Goal: Task Accomplishment & Management: Manage account settings

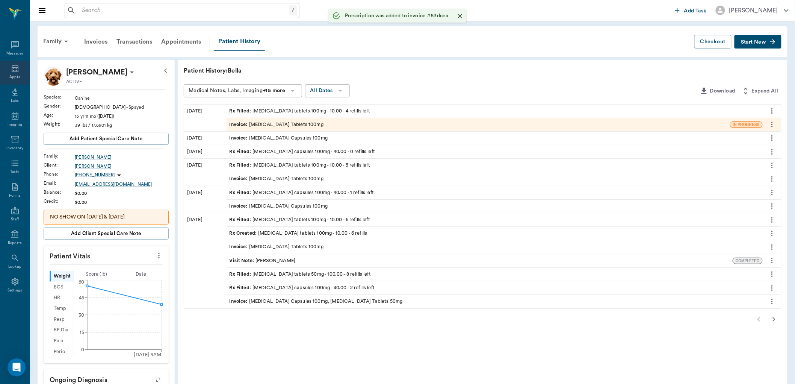
click at [14, 67] on icon at bounding box center [15, 69] width 7 height 8
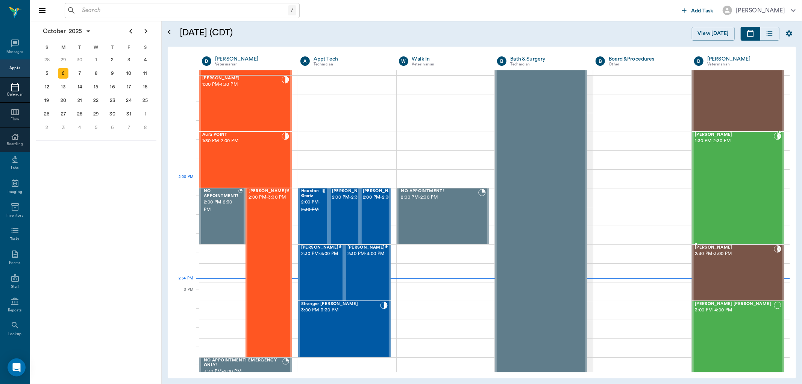
scroll to position [553, 0]
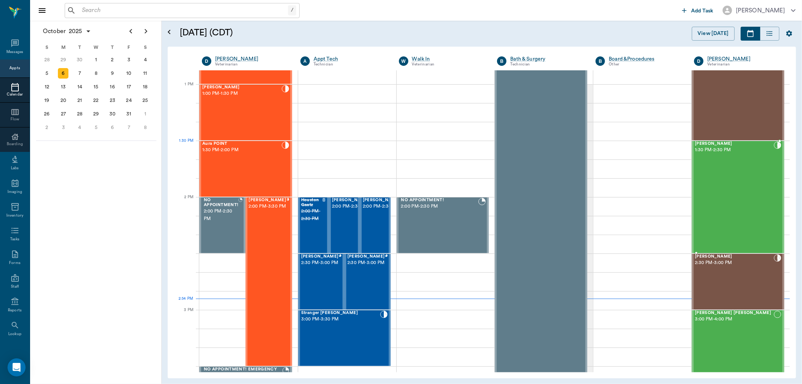
drag, startPoint x: 697, startPoint y: 145, endPoint x: 709, endPoint y: 144, distance: 11.7
click at [709, 144] on span "[PERSON_NAME]" at bounding box center [734, 143] width 79 height 5
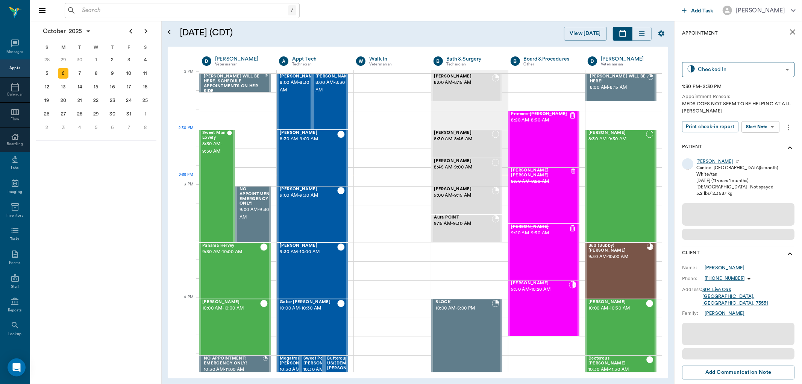
scroll to position [678, 0]
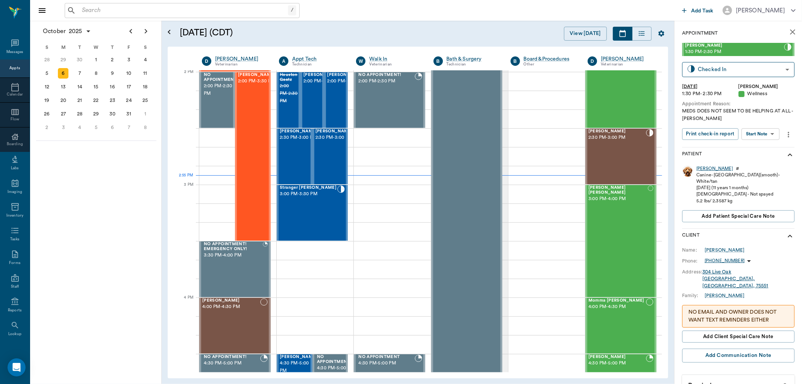
click at [698, 167] on div "Luna" at bounding box center [714, 168] width 36 height 6
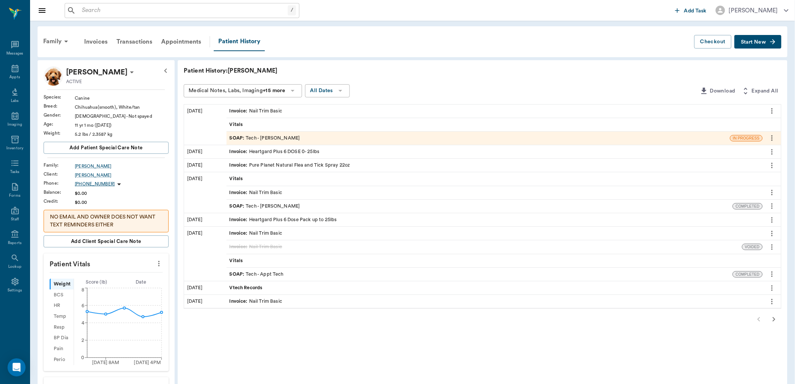
click at [747, 42] on span "Start New" at bounding box center [753, 42] width 25 height 0
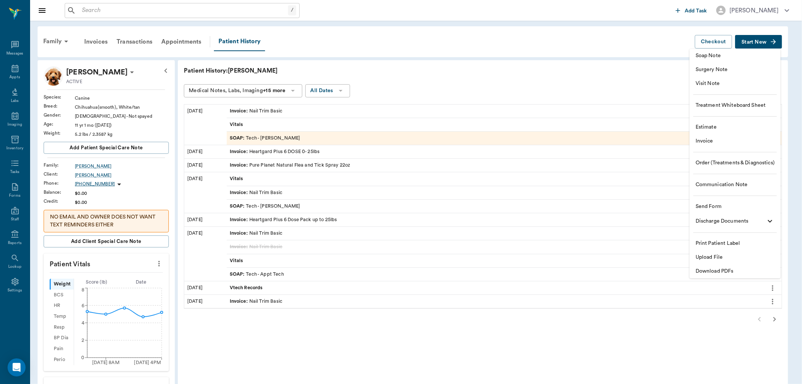
click at [707, 57] on span "Soap Note" at bounding box center [734, 56] width 79 height 8
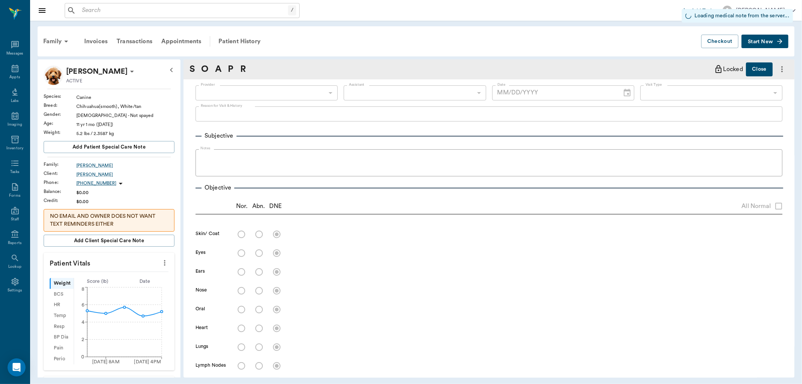
type input "670e8b52b987dc0b25a864ee"
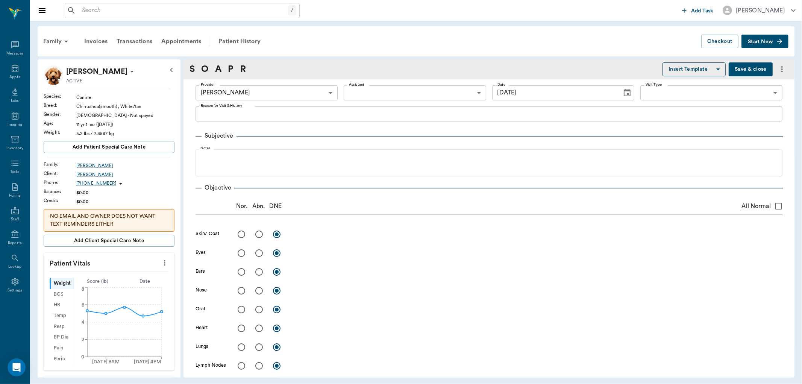
type input "[DATE]"
drag, startPoint x: 260, startPoint y: 234, endPoint x: 278, endPoint y: 236, distance: 18.5
click at [259, 234] on input "radio" at bounding box center [259, 234] width 16 height 16
radio input "true"
click at [314, 235] on textarea at bounding box center [537, 234] width 492 height 9
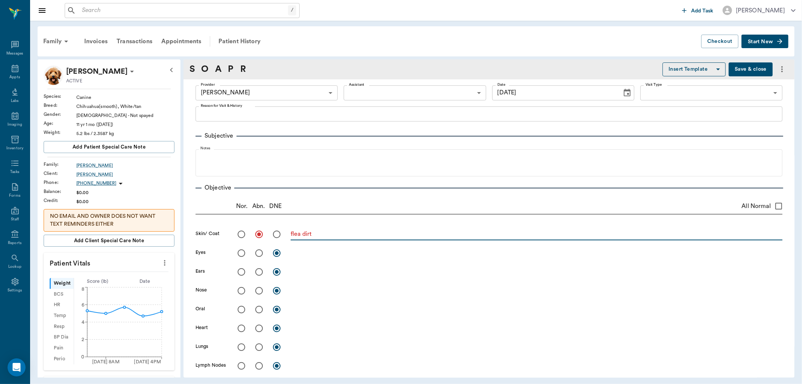
type textarea "flea dirt"
drag, startPoint x: 242, startPoint y: 254, endPoint x: 238, endPoint y: 256, distance: 3.9
click at [241, 253] on input "radio" at bounding box center [241, 253] width 16 height 16
radio input "true"
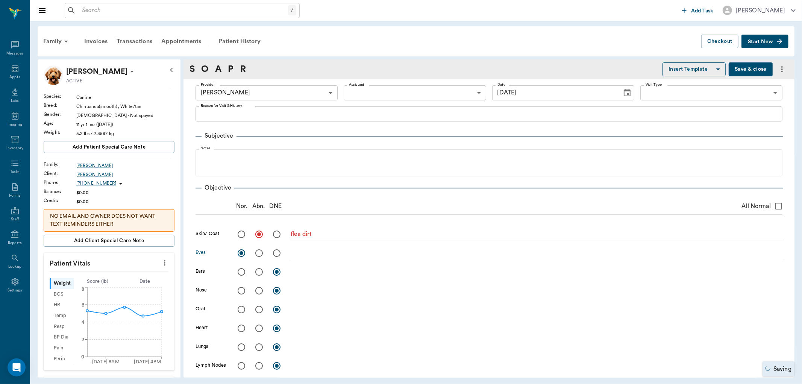
drag, startPoint x: 257, startPoint y: 271, endPoint x: 304, endPoint y: 280, distance: 47.9
click at [258, 271] on input "radio" at bounding box center [259, 272] width 16 height 16
radio input "true"
click at [304, 272] on textarea at bounding box center [537, 271] width 492 height 9
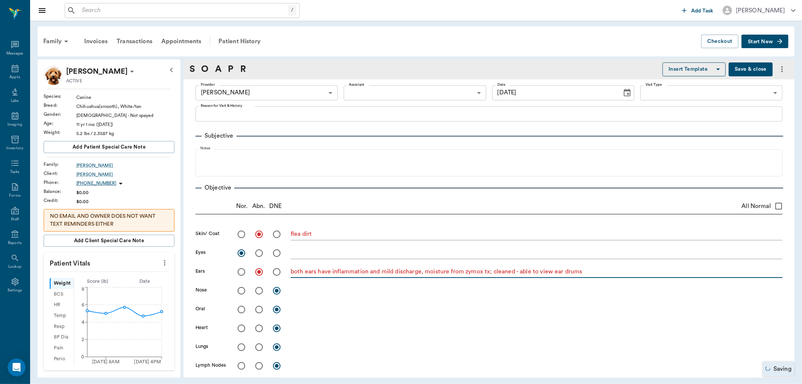
type textarea "both ears have inflammation and mild discharge, moisture from zymox tx; cleaned…"
click at [242, 291] on input "radio" at bounding box center [241, 291] width 16 height 16
radio input "true"
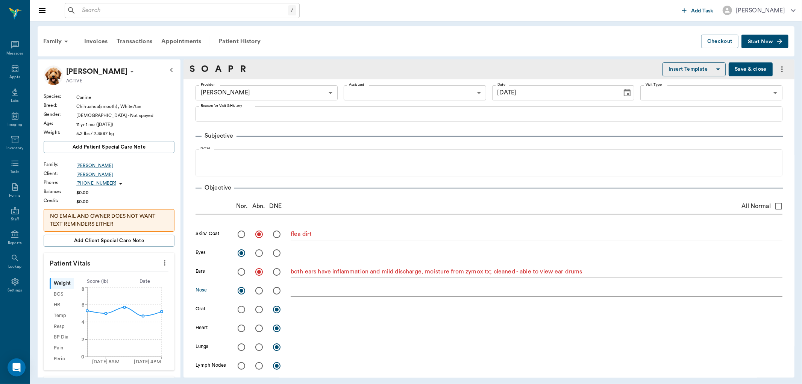
click at [260, 310] on input "radio" at bounding box center [259, 309] width 16 height 16
radio input "true"
click at [303, 311] on textarea at bounding box center [537, 309] width 492 height 9
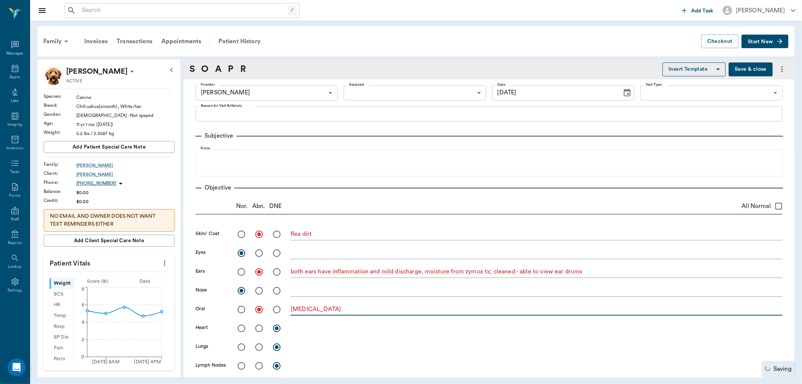
type textarea "periodontal disease"
click at [241, 328] on input "radio" at bounding box center [241, 328] width 16 height 16
radio input "true"
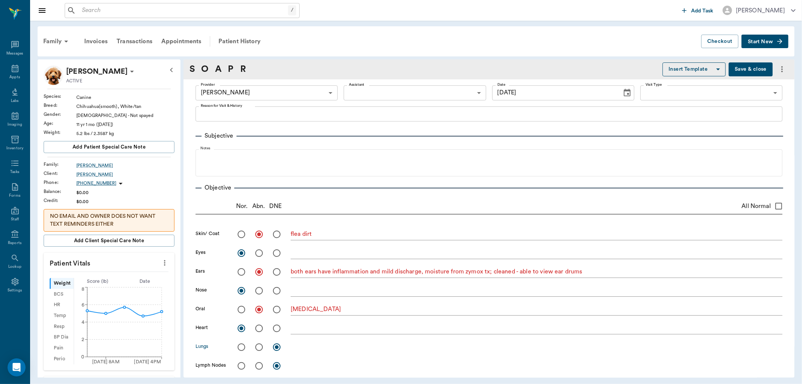
drag, startPoint x: 240, startPoint y: 345, endPoint x: 239, endPoint y: 363, distance: 18.1
click at [240, 346] on input "radio" at bounding box center [241, 347] width 16 height 16
radio input "true"
drag, startPoint x: 239, startPoint y: 365, endPoint x: 318, endPoint y: 339, distance: 82.6
click at [240, 365] on input "radio" at bounding box center [241, 366] width 16 height 16
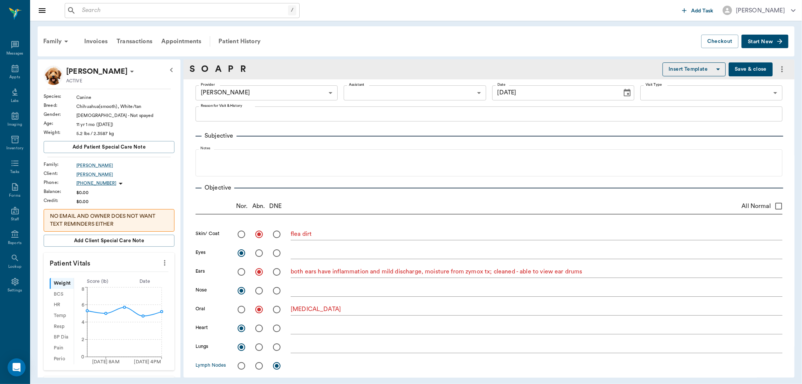
radio input "true"
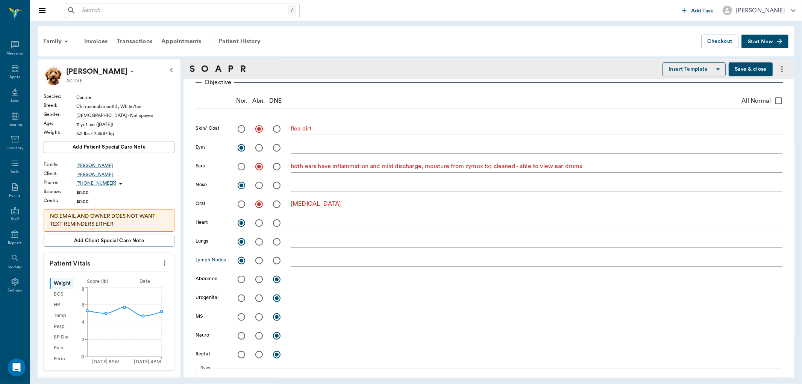
scroll to position [125, 0]
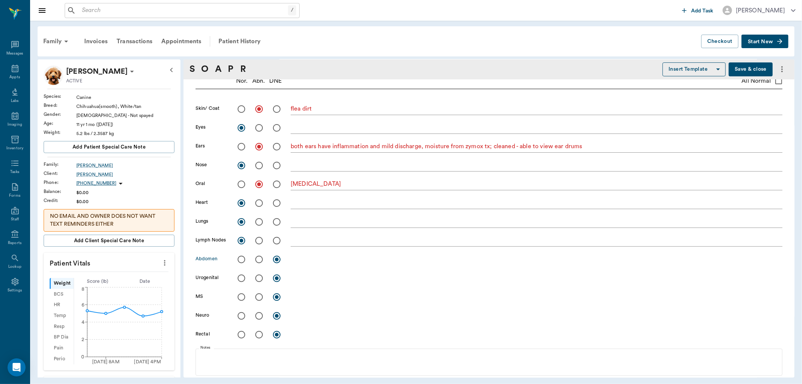
click at [241, 258] on input "radio" at bounding box center [241, 259] width 16 height 16
radio input "true"
click at [242, 275] on input "radio" at bounding box center [241, 278] width 16 height 16
radio input "true"
click at [241, 294] on input "radio" at bounding box center [241, 297] width 16 height 16
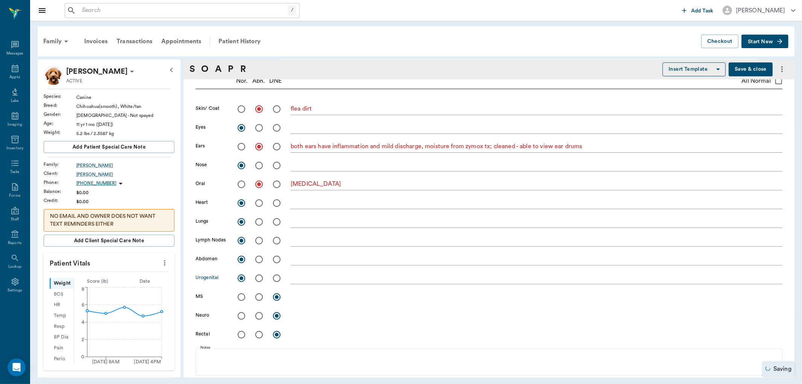
radio input "true"
click at [244, 317] on input "radio" at bounding box center [241, 316] width 16 height 16
radio input "true"
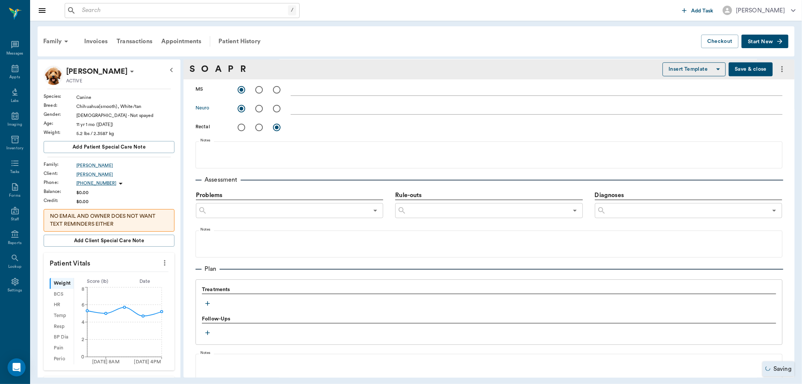
scroll to position [334, 0]
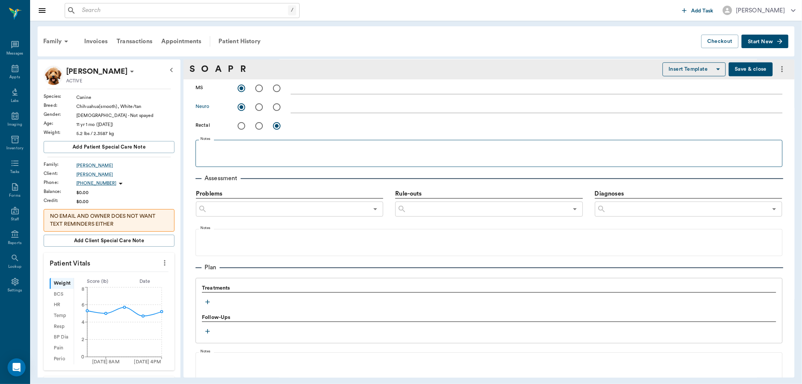
click at [276, 140] on fieldset "Notes" at bounding box center [488, 152] width 587 height 30
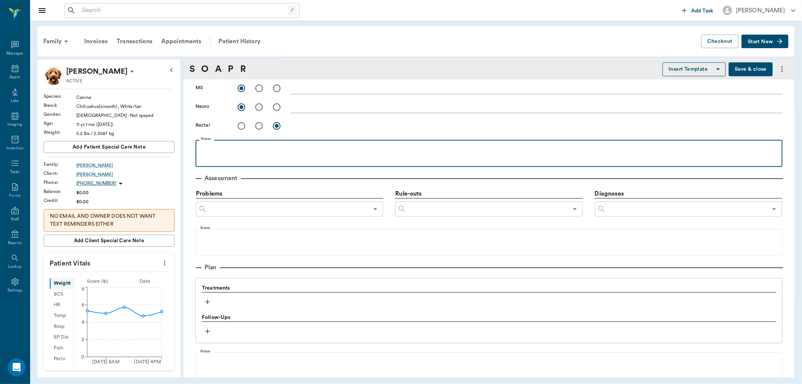
click at [271, 148] on p at bounding box center [488, 148] width 579 height 9
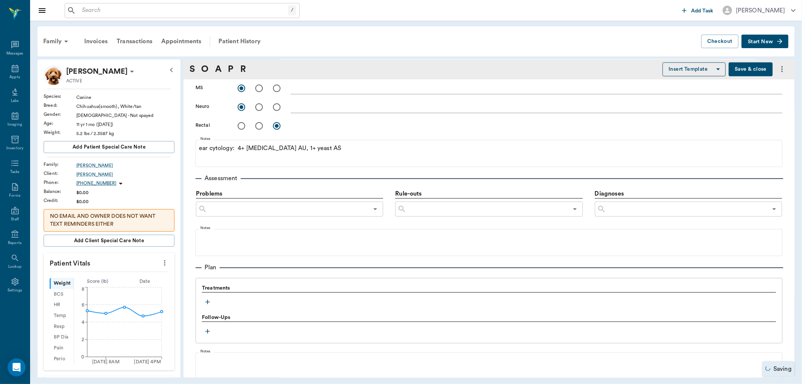
click at [325, 207] on input "text" at bounding box center [287, 209] width 161 height 11
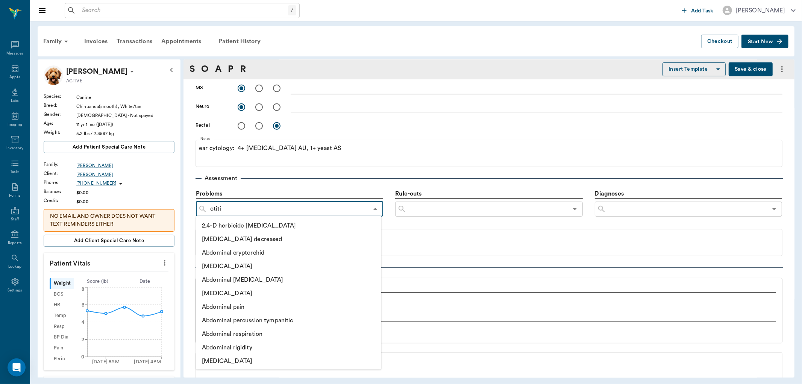
type input "[MEDICAL_DATA]"
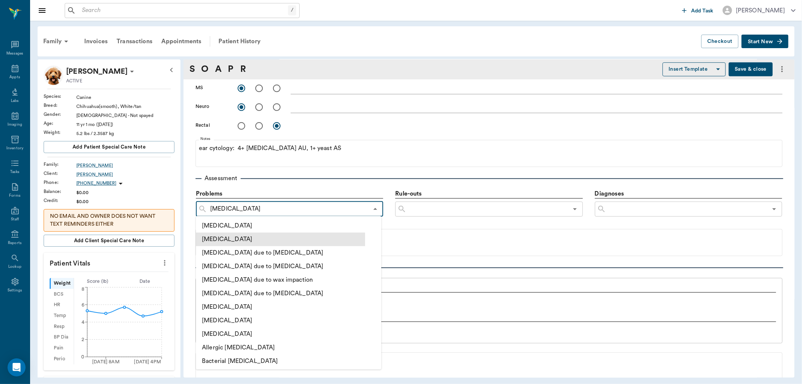
click at [212, 242] on li "[MEDICAL_DATA]" at bounding box center [280, 239] width 169 height 14
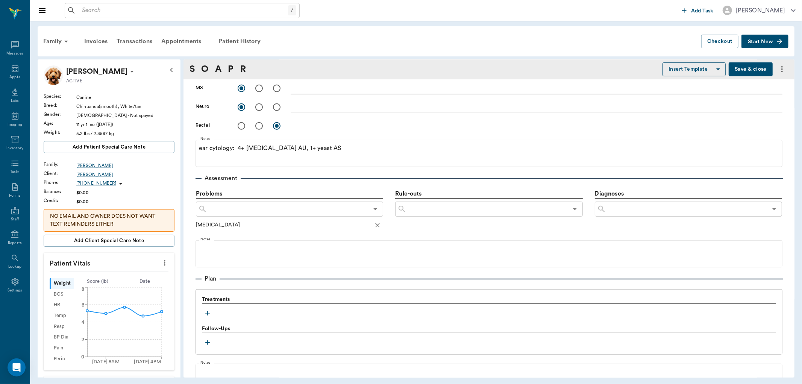
click at [242, 208] on input "text" at bounding box center [287, 209] width 161 height 11
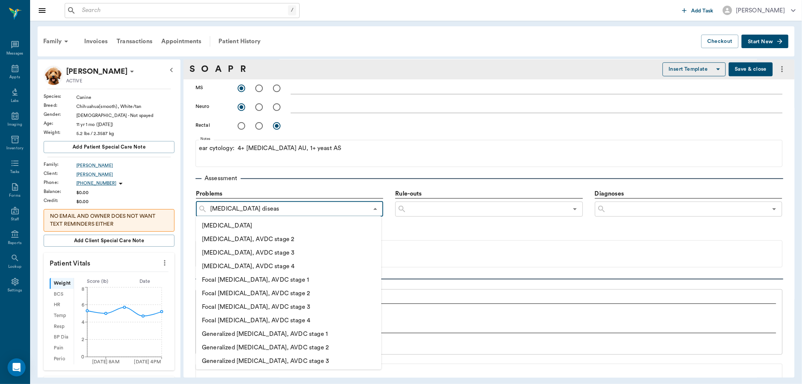
type input "periodontal disease"
click at [256, 265] on li "[MEDICAL_DATA], AVDC stage 4" at bounding box center [280, 266] width 169 height 14
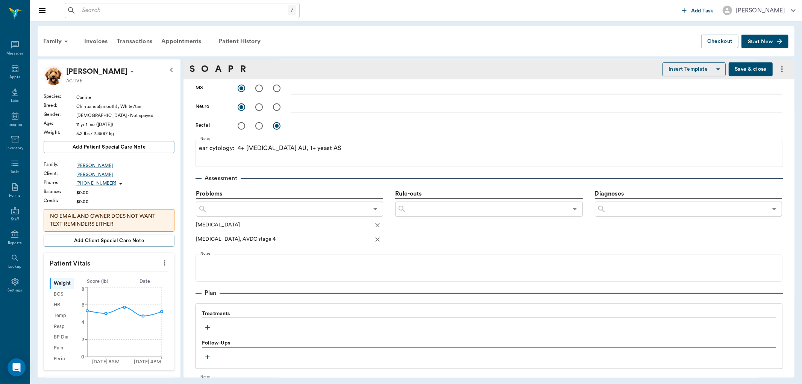
click at [231, 204] on input "text" at bounding box center [287, 209] width 161 height 11
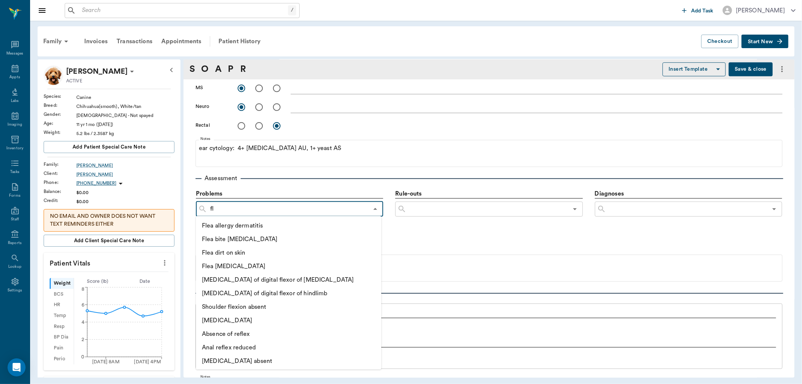
type input "f"
type input "flea"
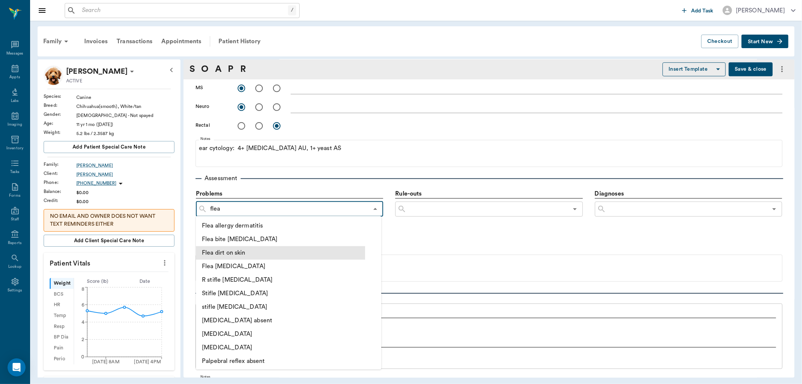
click at [251, 254] on li "Flea dirt on skin" at bounding box center [280, 253] width 169 height 14
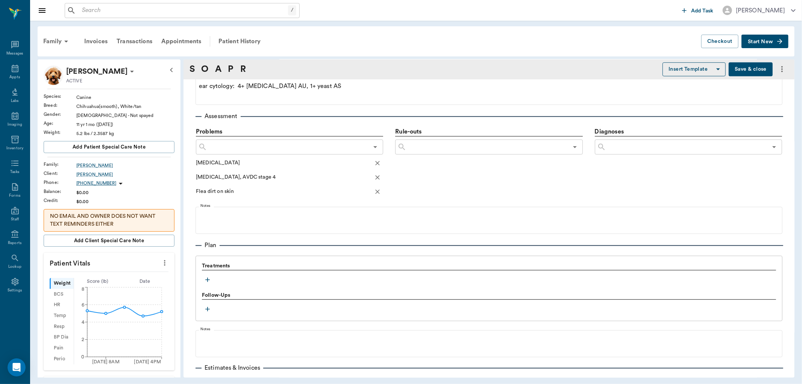
scroll to position [418, 0]
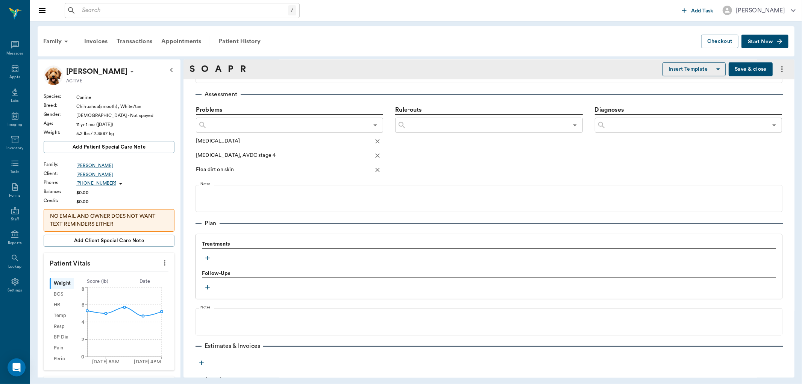
click at [209, 258] on icon "button" at bounding box center [208, 258] width 8 height 8
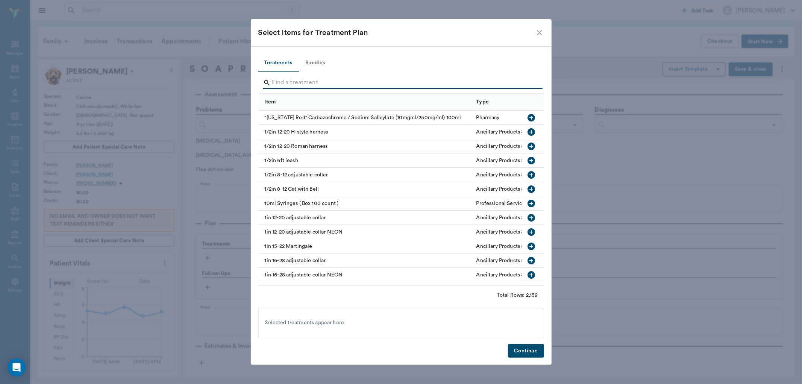
click at [277, 85] on input "Search" at bounding box center [401, 83] width 259 height 12
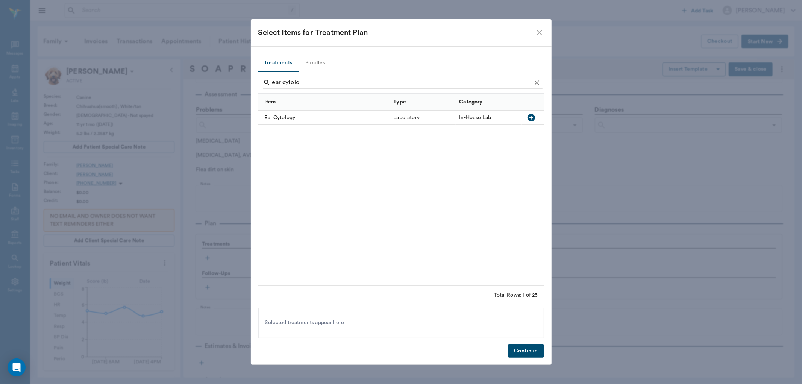
click at [529, 118] on icon "button" at bounding box center [531, 118] width 8 height 8
click at [310, 83] on input "ear cytolo" at bounding box center [401, 83] width 259 height 12
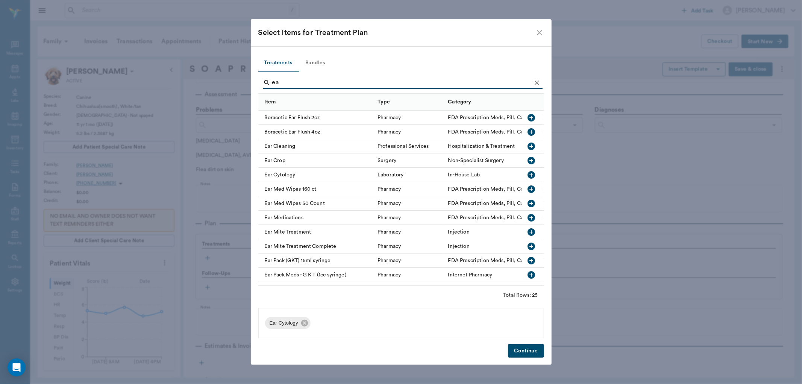
type input "e"
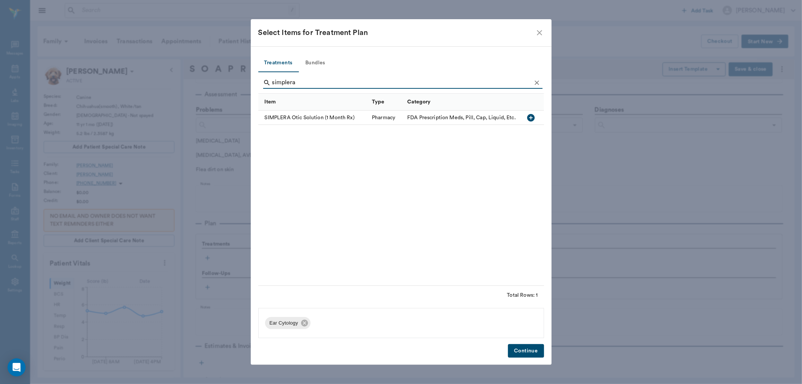
click at [532, 118] on icon "button" at bounding box center [531, 117] width 9 height 9
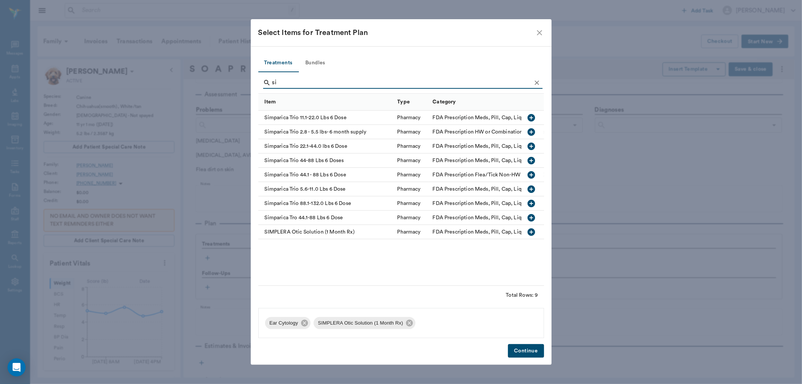
type input "s"
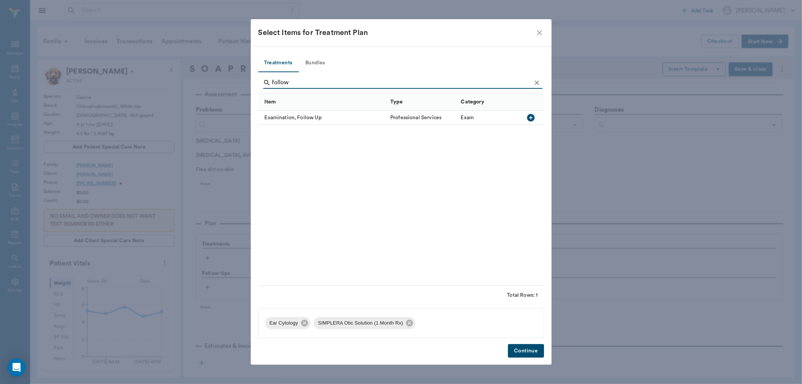
type input "follow"
click at [531, 119] on icon "button" at bounding box center [531, 118] width 8 height 8
click at [529, 352] on button "Continue" at bounding box center [526, 351] width 36 height 14
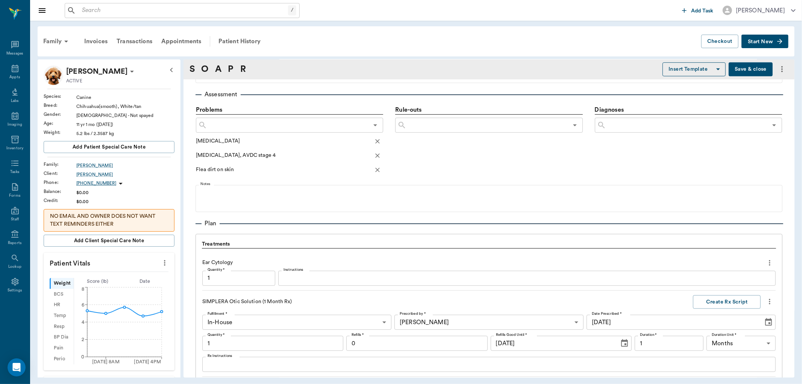
scroll to position [612, 0]
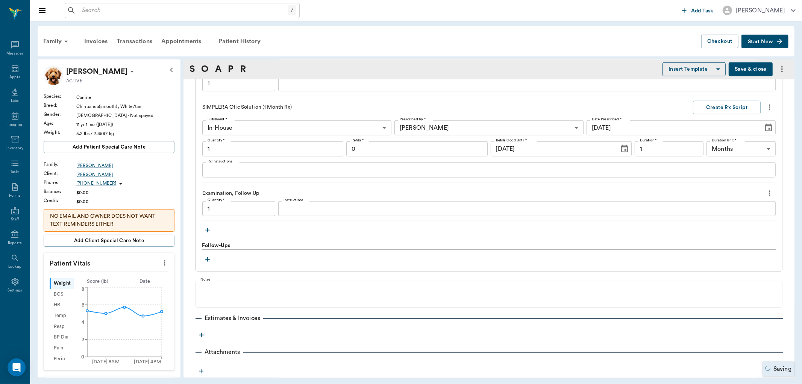
type input "1.00"
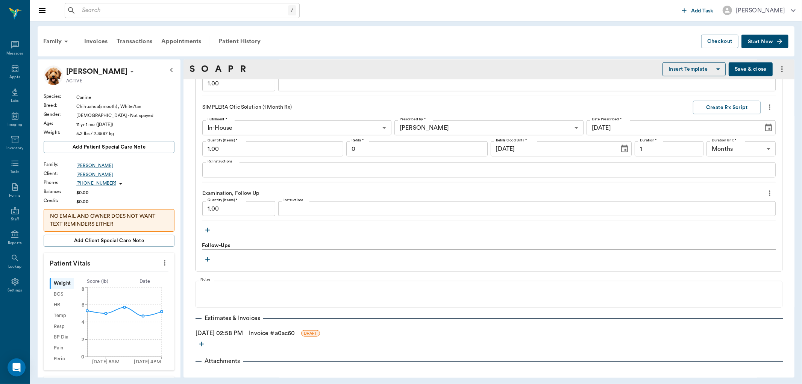
click at [207, 232] on icon "button" at bounding box center [208, 230] width 8 height 8
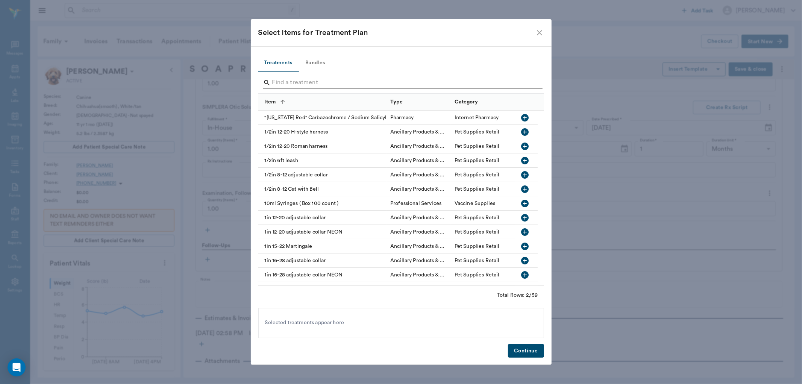
click at [301, 83] on input "Search" at bounding box center [401, 83] width 259 height 12
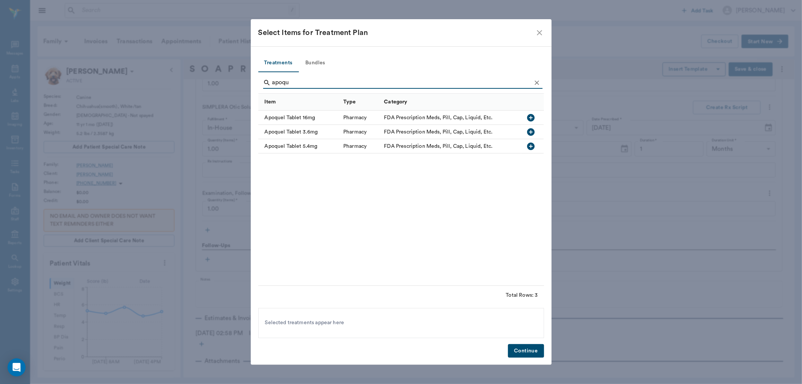
type input "apoqu"
click at [532, 132] on icon "button" at bounding box center [530, 131] width 9 height 9
click at [520, 355] on button "Continue" at bounding box center [526, 351] width 36 height 14
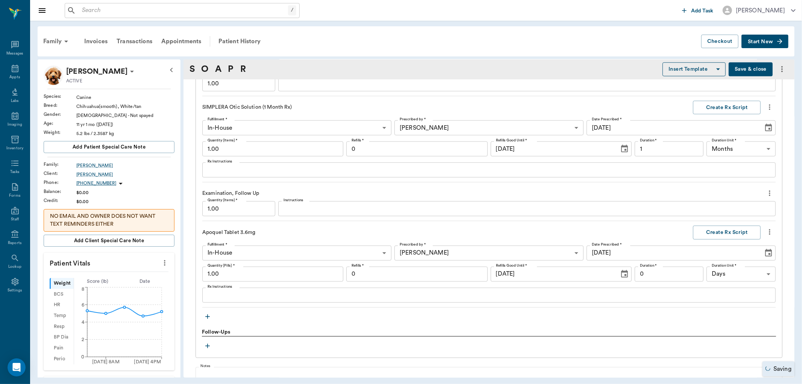
click at [265, 276] on input "1.00" at bounding box center [272, 273] width 141 height 15
type input "3.00"
click at [659, 274] on input "0" at bounding box center [668, 273] width 69 height 15
type input "6"
click at [306, 295] on textarea "Rx Instructions" at bounding box center [488, 295] width 563 height 9
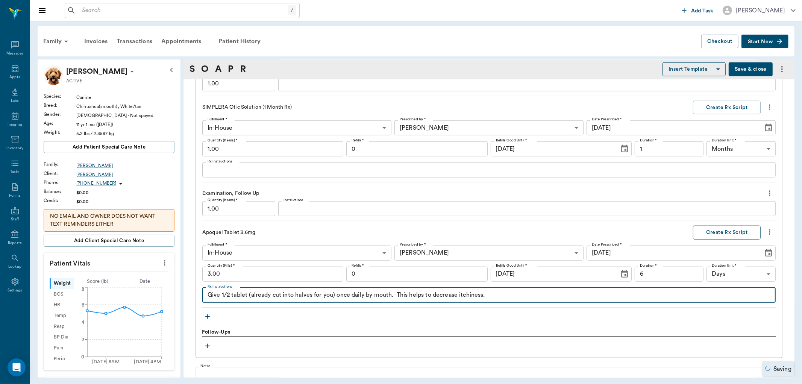
type textarea "Give 1/2 tablet (already cut into halves for you) once daily by mouth. This hel…"
click at [698, 231] on button "Create Rx Script" at bounding box center [727, 233] width 68 height 14
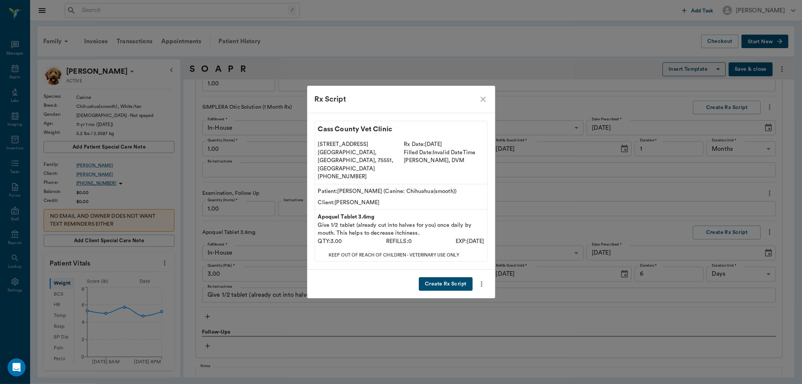
click at [424, 277] on button "Create Rx Script" at bounding box center [445, 284] width 53 height 14
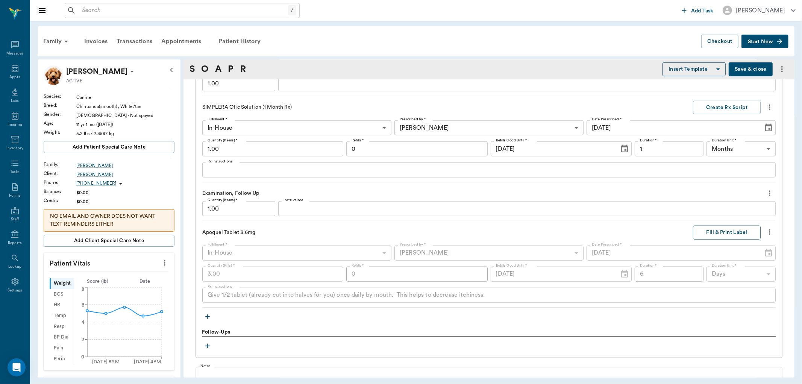
click at [708, 233] on button "Fill & Print Label" at bounding box center [727, 233] width 68 height 14
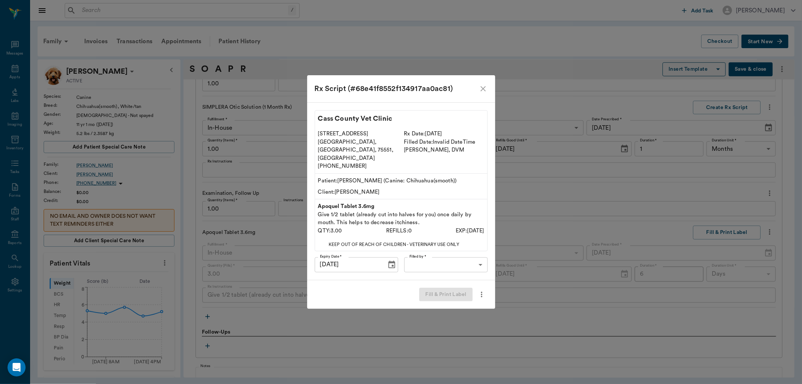
click at [472, 255] on body "/ ​ Add Task Dr. Bert Ellsworth Nectar Messages Appts Labs Imaging Inventory Ta…" at bounding box center [401, 192] width 802 height 384
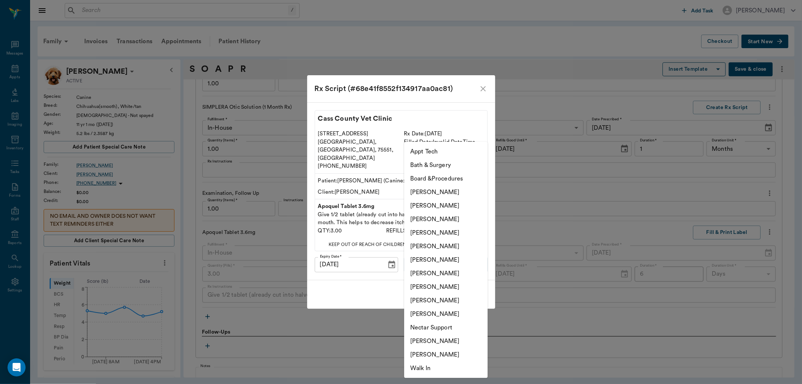
click at [440, 274] on li "Hunter Graves" at bounding box center [445, 273] width 83 height 14
type input "682b670d8bdc6f7f8feef3db"
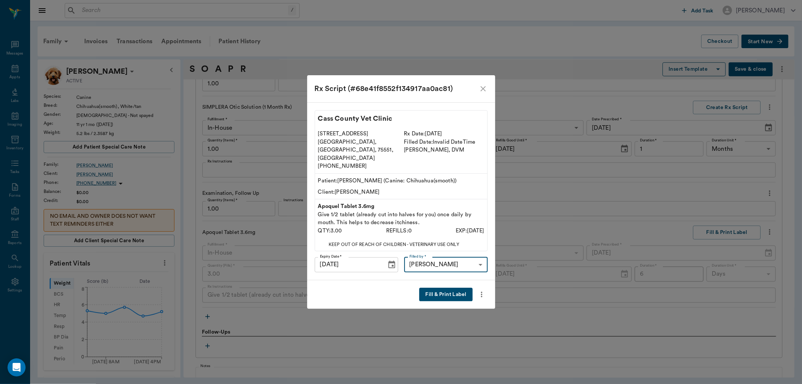
click at [438, 288] on button "Fill & Print Label" at bounding box center [445, 295] width 53 height 14
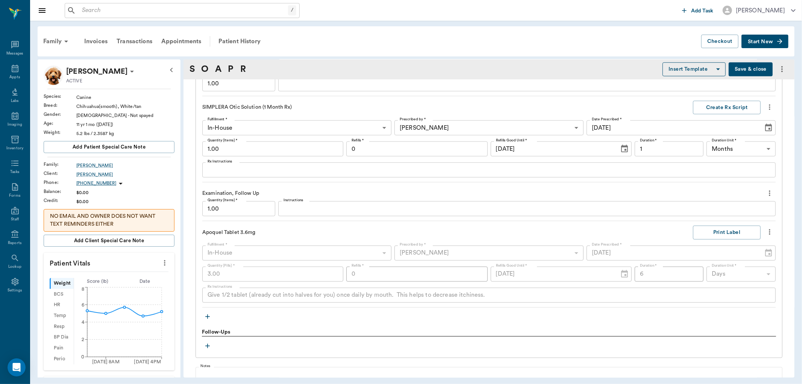
click at [252, 147] on input "1.00" at bounding box center [272, 148] width 141 height 15
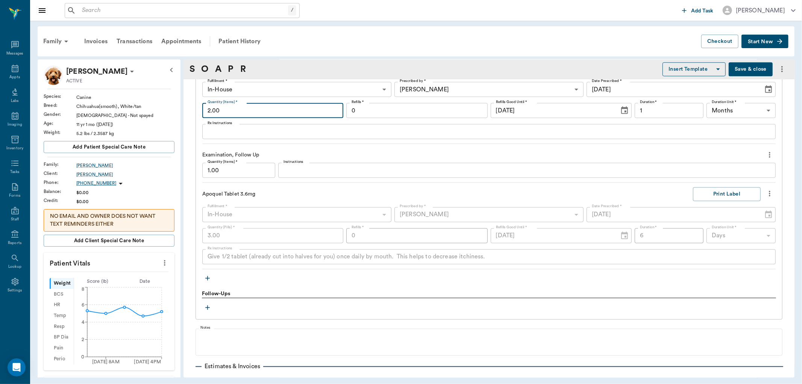
scroll to position [696, 0]
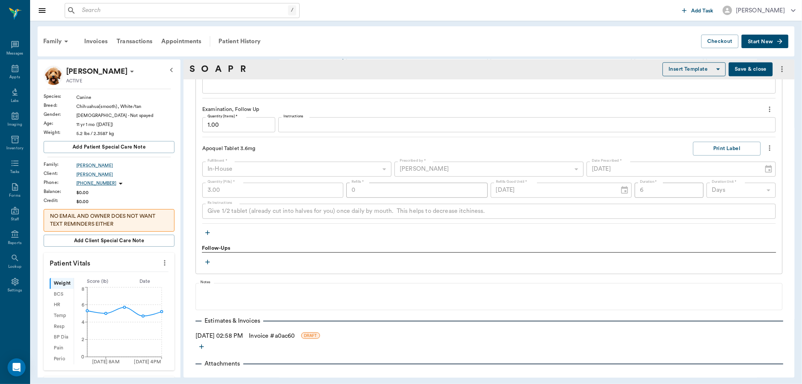
type input "2.00"
click at [207, 233] on icon "button" at bounding box center [207, 232] width 5 height 5
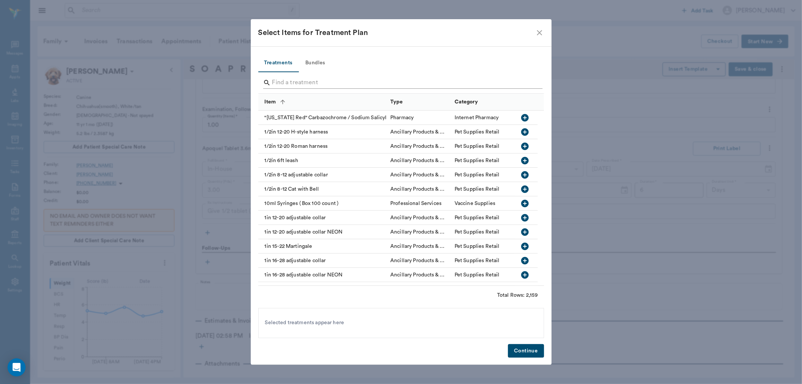
click at [328, 79] on input "Search" at bounding box center [401, 83] width 259 height 12
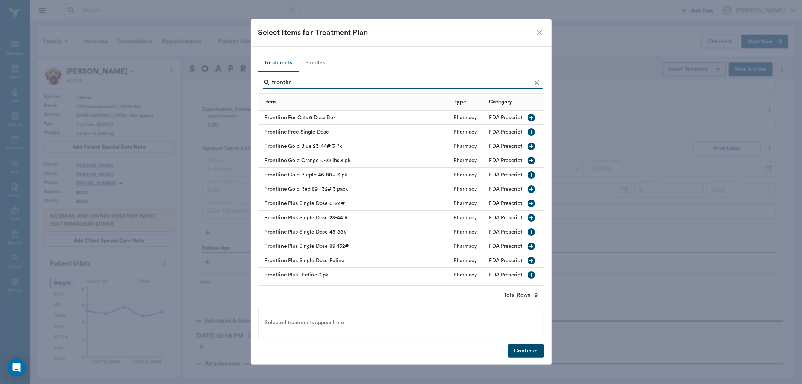
type input "frontlin"
click at [527, 205] on icon "button" at bounding box center [531, 204] width 8 height 8
click at [518, 350] on button "Continue" at bounding box center [526, 351] width 36 height 14
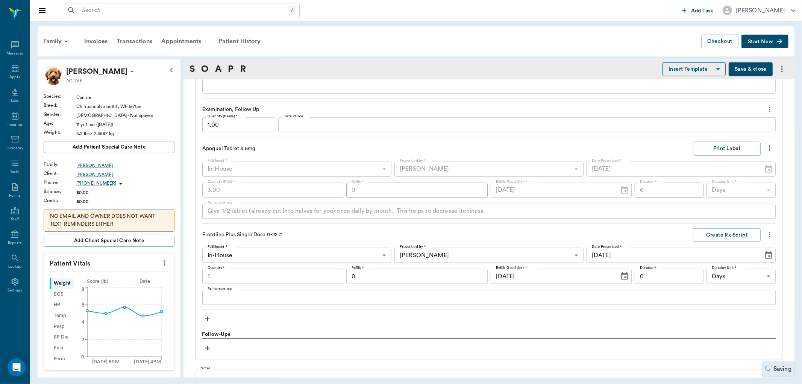
type input "1.00"
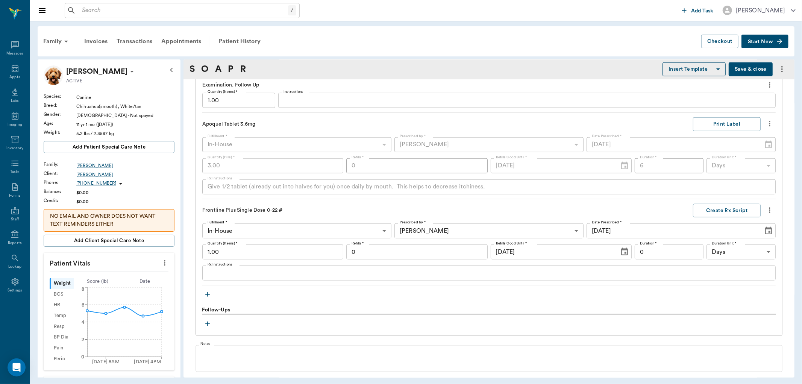
scroll to position [794, 0]
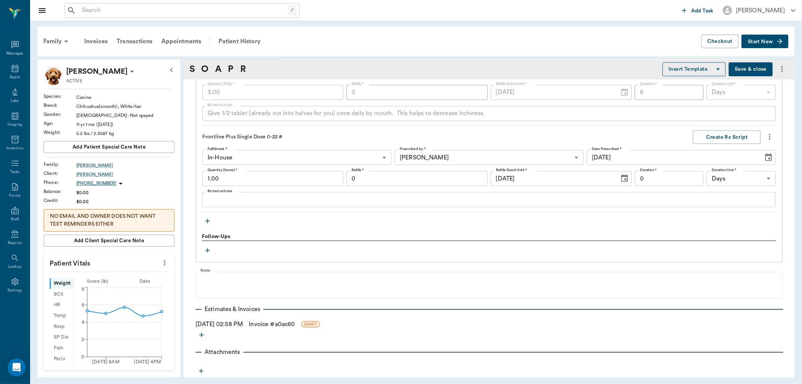
click at [207, 250] on icon "button" at bounding box center [207, 250] width 5 height 5
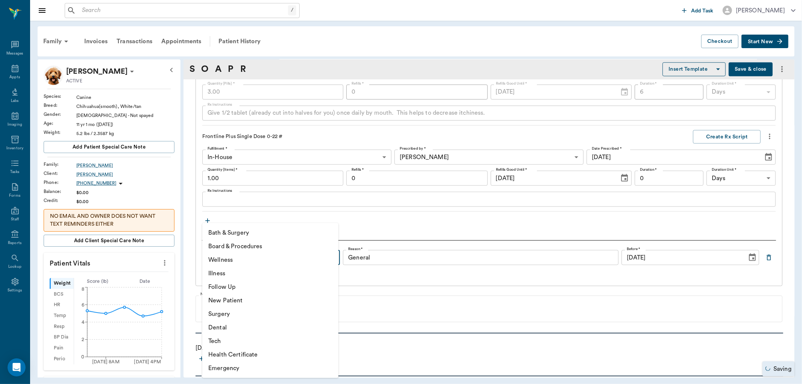
click at [260, 256] on body "/ ​ Add Task Dr. Bert Ellsworth Nectar Messages Appts Labs Imaging Inventory Ta…" at bounding box center [401, 192] width 802 height 384
drag, startPoint x: 244, startPoint y: 284, endPoint x: 367, endPoint y: 276, distance: 123.2
click at [244, 285] on li "Follow Up" at bounding box center [270, 287] width 136 height 14
type input "65d2be4f46e3a538d89b8c16"
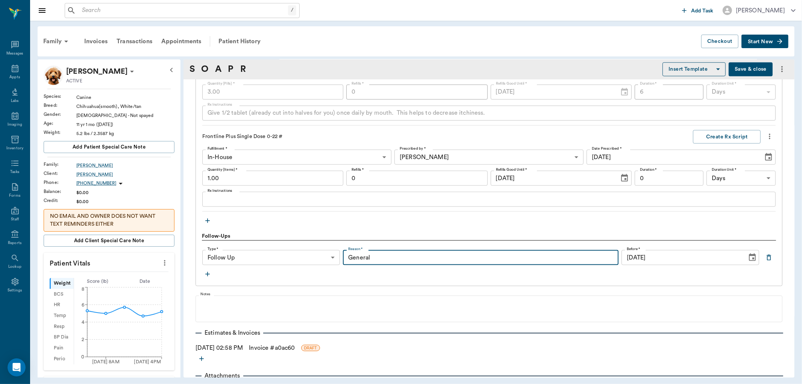
click at [378, 259] on input "General" at bounding box center [481, 257] width 276 height 15
type input "G"
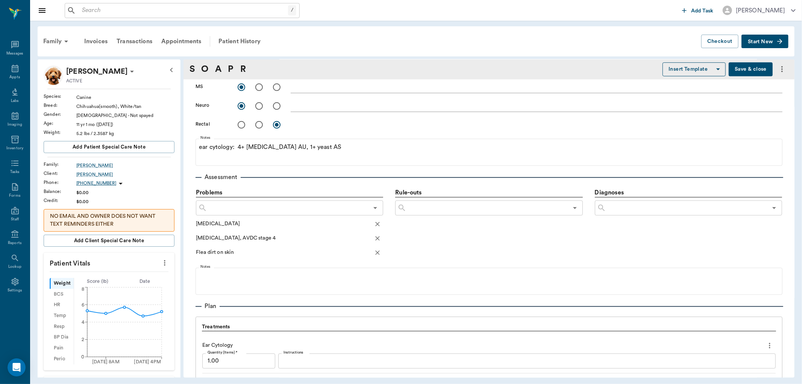
scroll to position [335, 0]
type input "ears"
click at [745, 70] on button "Save & close" at bounding box center [750, 69] width 44 height 14
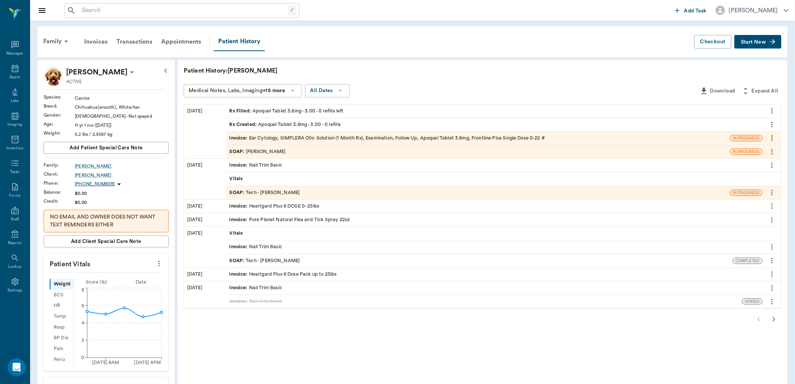
click at [272, 189] on div "SOAP : Tech - Hunter Graves" at bounding box center [265, 192] width 71 height 7
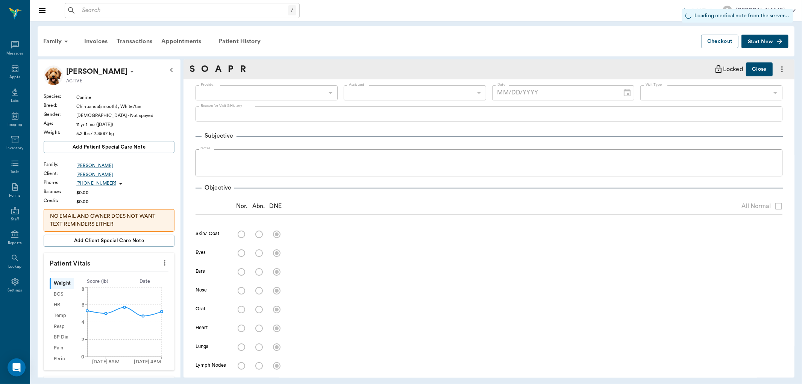
type input "682b670d8bdc6f7f8feef3db"
type input "65d2be4f46e3a538d89b8c1a"
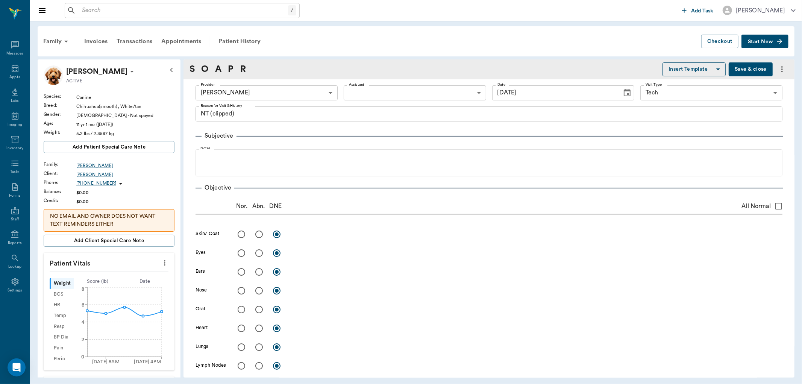
type input "09/26/2025"
type textarea "NT (clipped)"
click at [17, 69] on icon at bounding box center [15, 68] width 9 height 9
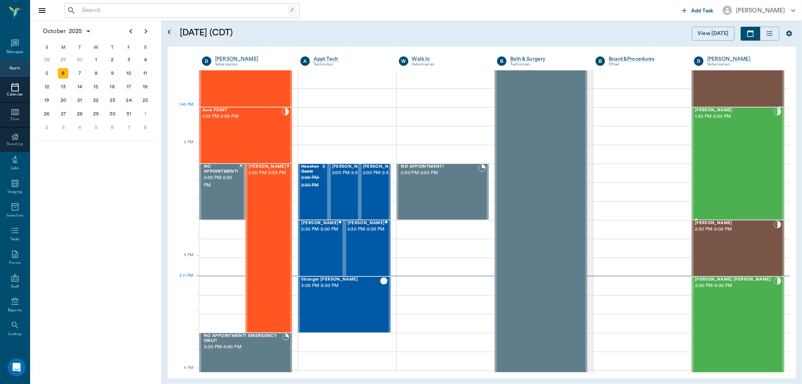
scroll to position [581, 0]
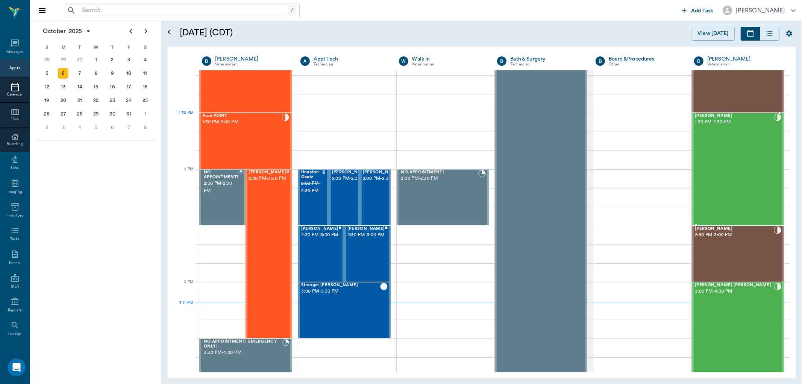
click at [709, 115] on span "[PERSON_NAME]" at bounding box center [734, 116] width 79 height 5
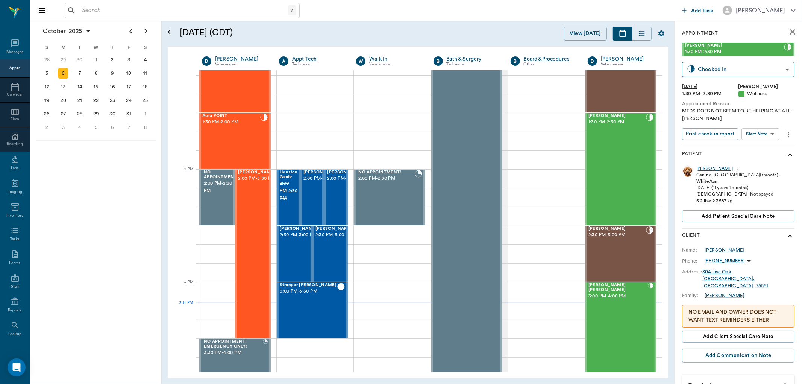
click at [702, 170] on div "[PERSON_NAME]" at bounding box center [714, 168] width 36 height 6
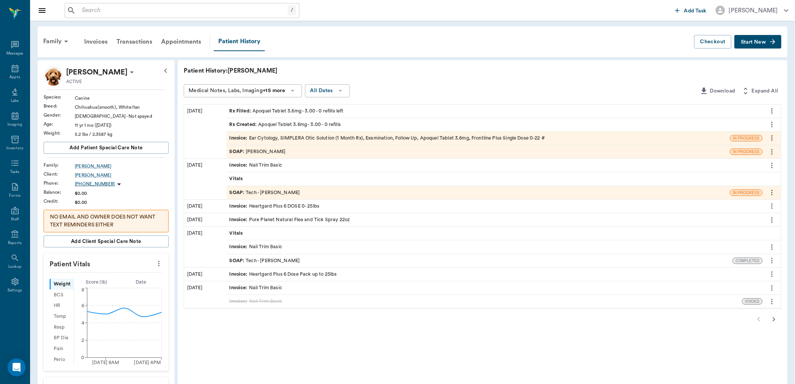
click at [294, 90] on icon at bounding box center [293, 91] width 4 height 2
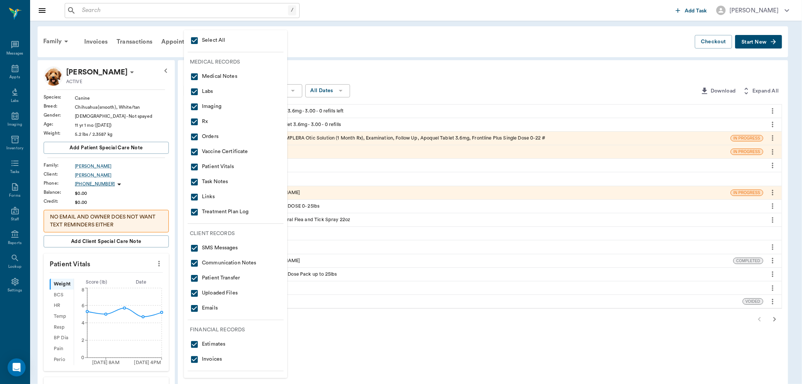
click at [194, 42] on input "checkbox" at bounding box center [194, 40] width 9 height 9
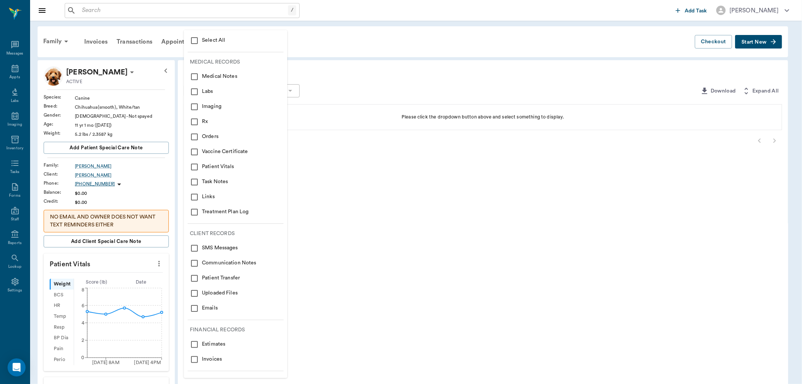
click at [194, 121] on input "checkbox" at bounding box center [194, 121] width 9 height 9
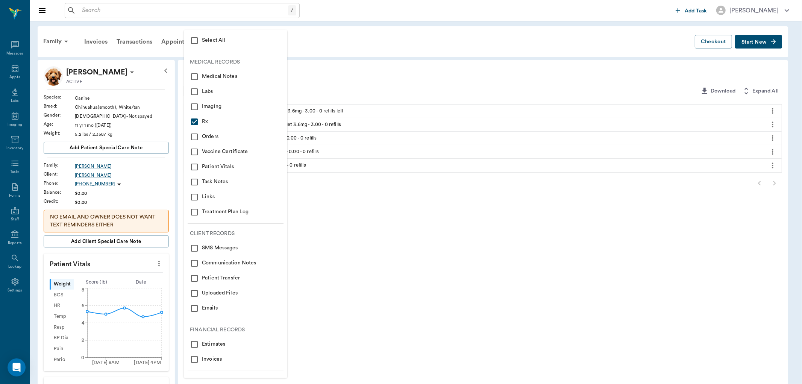
click at [355, 206] on div at bounding box center [401, 192] width 802 height 384
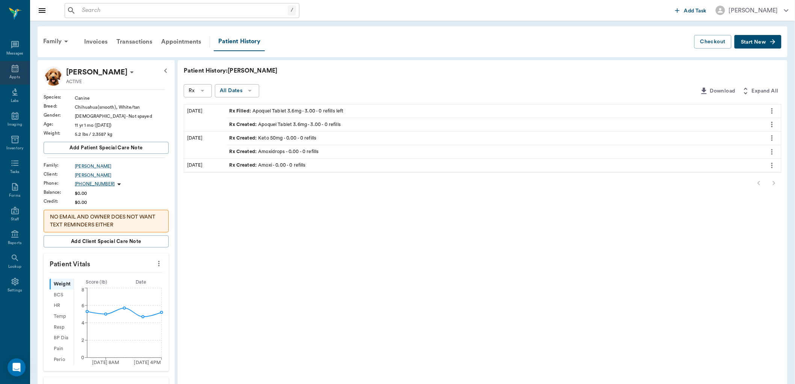
click at [17, 68] on icon at bounding box center [15, 69] width 7 height 8
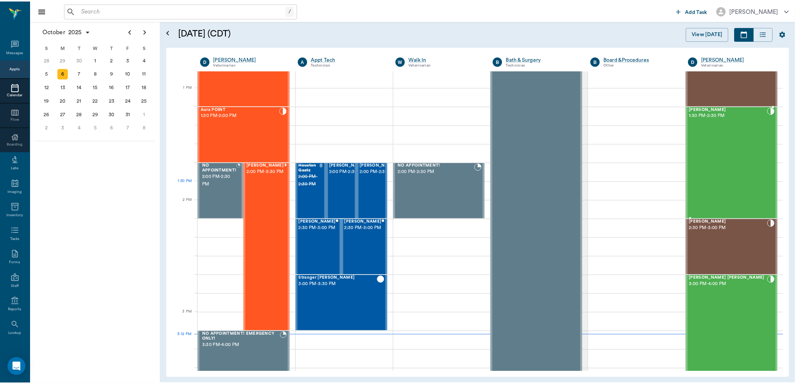
scroll to position [535, 0]
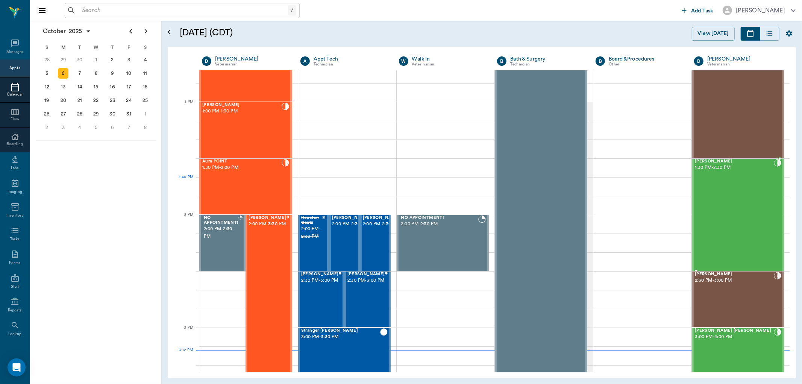
click at [734, 189] on div "[PERSON_NAME] 1:30 PM - 2:30 PM" at bounding box center [734, 214] width 79 height 111
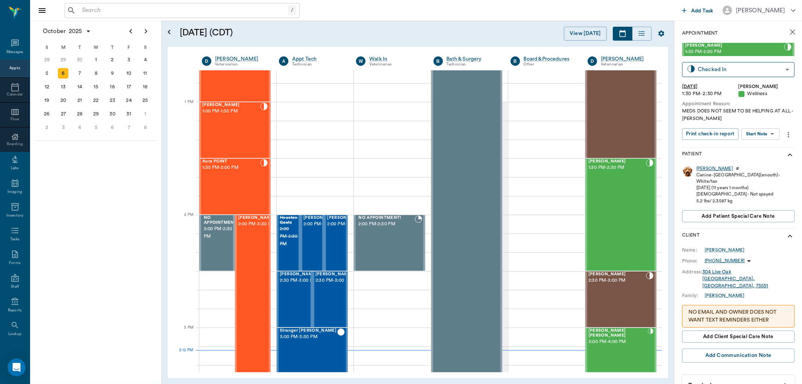
click at [705, 169] on div "[PERSON_NAME]" at bounding box center [714, 168] width 36 height 6
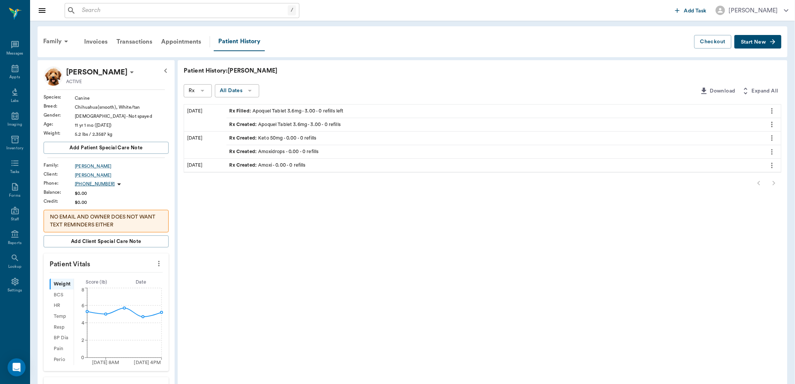
click at [757, 182] on div at bounding box center [483, 183] width 598 height 15
click at [775, 185] on div at bounding box center [483, 183] width 598 height 15
click at [249, 40] on div "Patient History" at bounding box center [239, 41] width 51 height 19
click at [99, 40] on div "Invoices" at bounding box center [96, 42] width 32 height 18
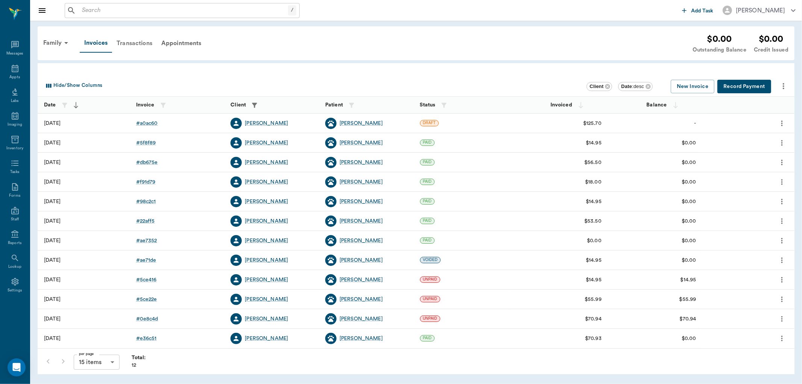
click at [133, 44] on div "Transactions" at bounding box center [134, 43] width 45 height 18
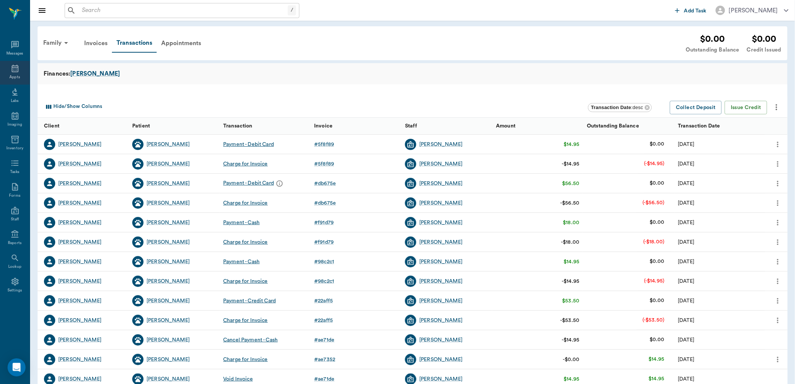
click at [12, 68] on icon at bounding box center [15, 68] width 9 height 9
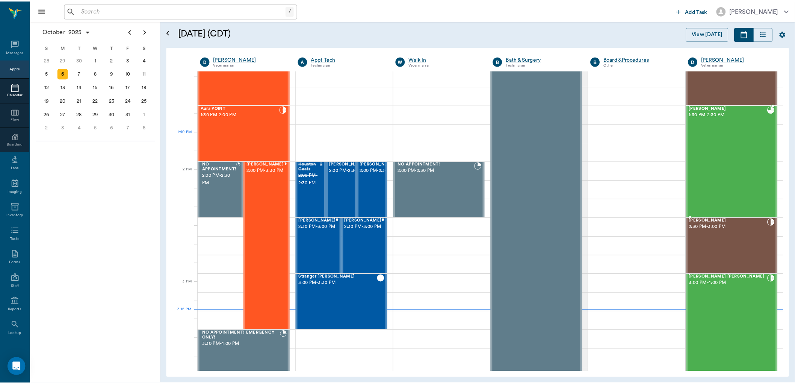
scroll to position [581, 0]
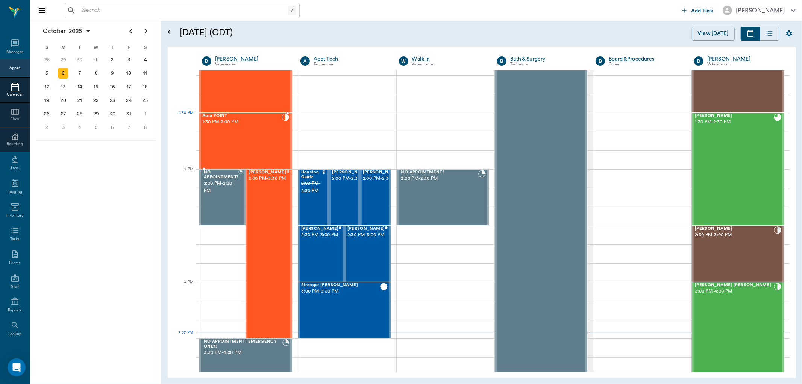
click at [247, 130] on div "Aura POINT 1:30 PM - 2:00 PM" at bounding box center [241, 141] width 79 height 55
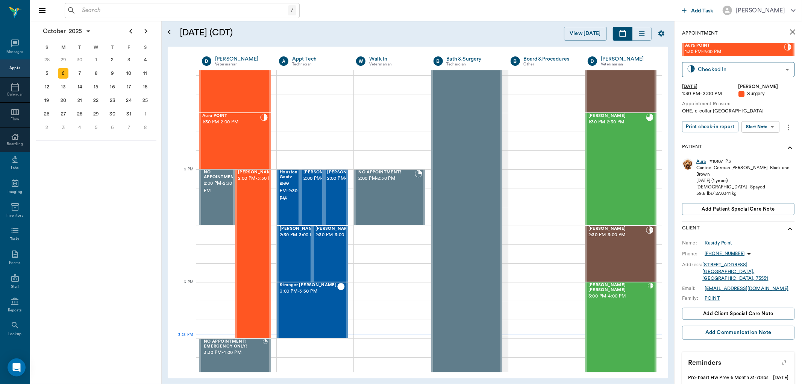
click at [705, 162] on div "Aura" at bounding box center [701, 161] width 10 height 6
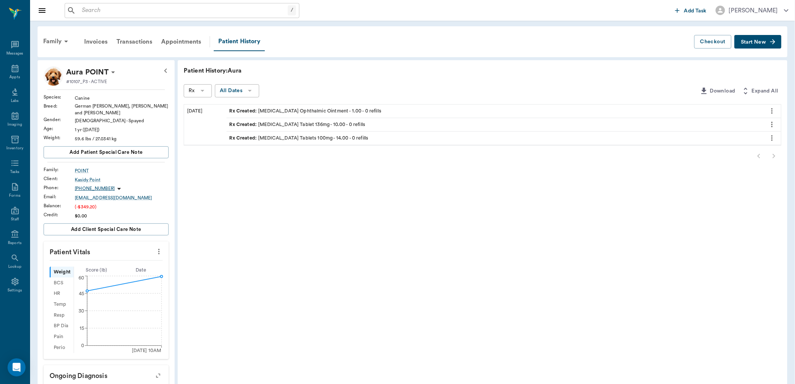
click at [757, 154] on div at bounding box center [483, 155] width 598 height 15
click at [777, 153] on div at bounding box center [483, 155] width 598 height 15
click at [757, 155] on div at bounding box center [483, 155] width 598 height 15
click at [205, 93] on icon at bounding box center [202, 90] width 9 height 9
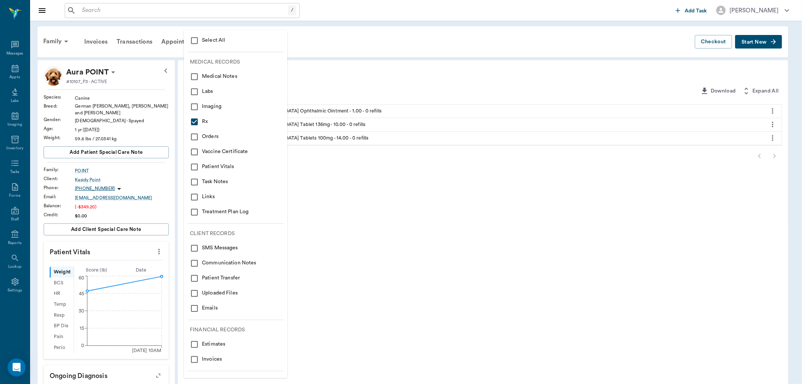
click at [192, 42] on input "checkbox" at bounding box center [194, 40] width 9 height 9
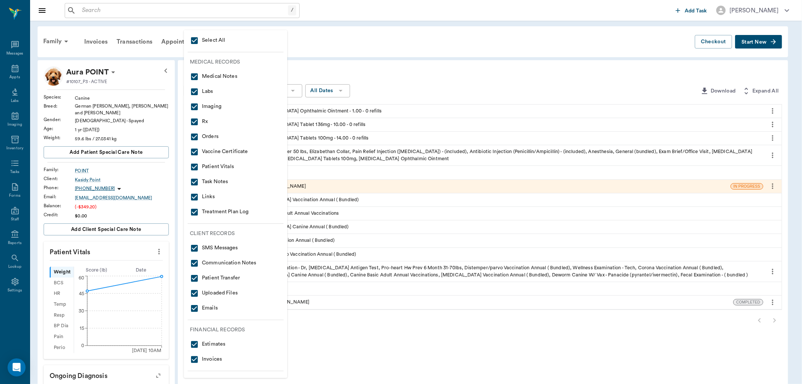
click at [497, 53] on div at bounding box center [401, 192] width 802 height 384
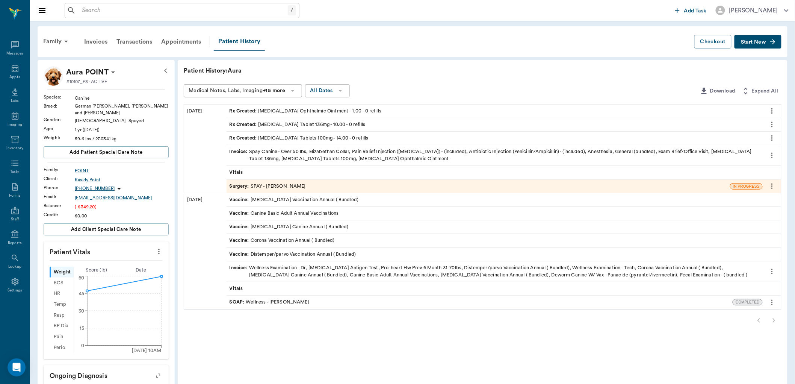
click at [271, 138] on div "Rx Created : Carprofen Tablets 100mg - 14.00 - 0 refills" at bounding box center [299, 138] width 139 height 7
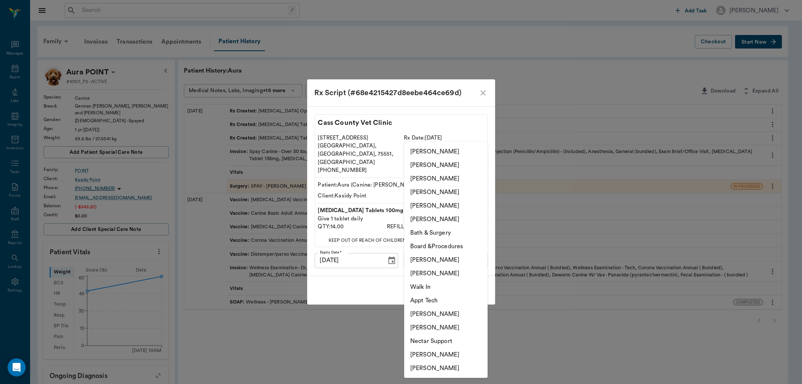
click at [430, 254] on body "/ ​ Add Task Dr. Bert Ellsworth Nectar Messages Appts Labs Imaging Inventory Ta…" at bounding box center [401, 303] width 802 height 607
click at [425, 272] on li "[PERSON_NAME]" at bounding box center [445, 273] width 83 height 14
type input "642ef10e332a41444de2bad1"
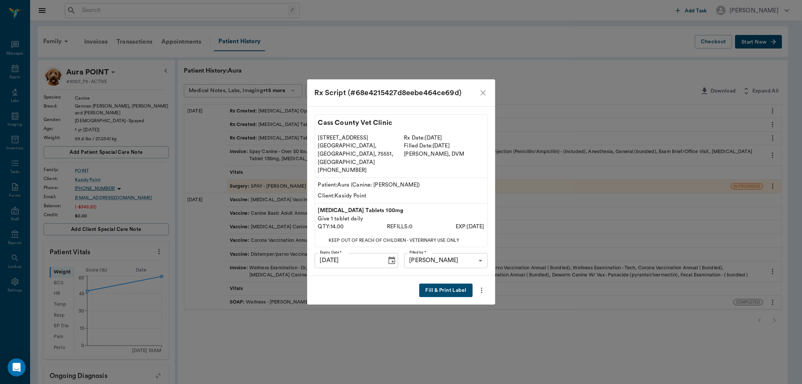
click at [439, 285] on button "Fill & Print Label" at bounding box center [445, 290] width 53 height 14
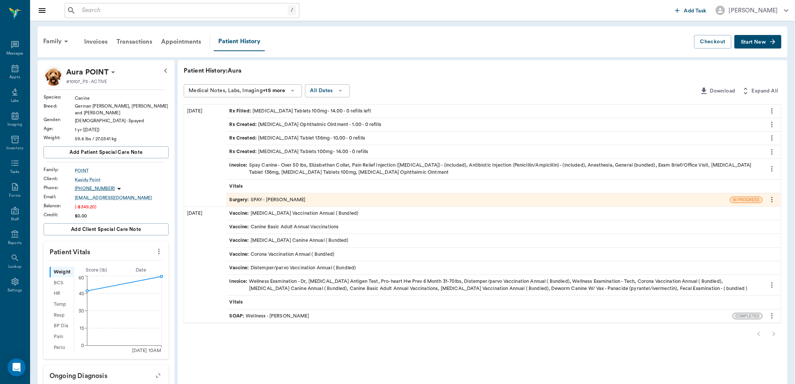
click at [772, 137] on icon "more" at bounding box center [772, 137] width 8 height 9
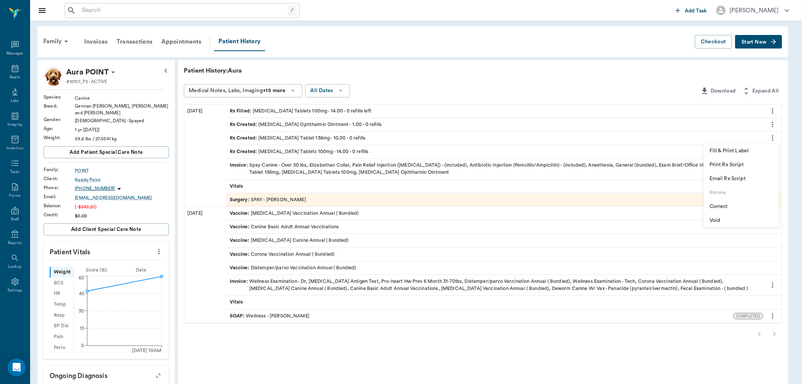
click at [696, 100] on div at bounding box center [401, 192] width 802 height 384
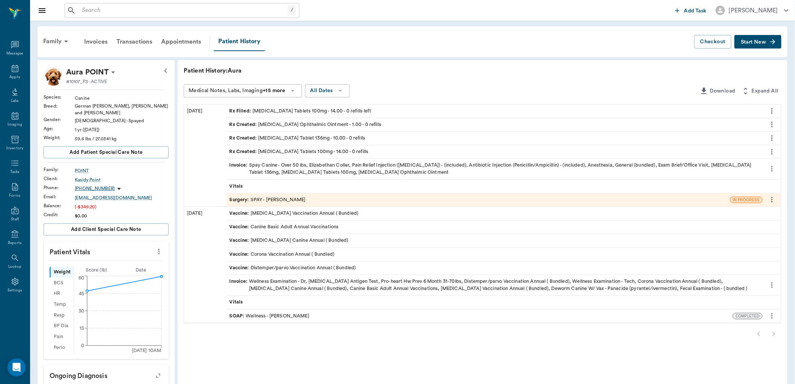
click at [313, 140] on div "Rx Created : Enrofloxacin Tablet 136mg - 10.00 - 0 refills" at bounding box center [298, 138] width 136 height 7
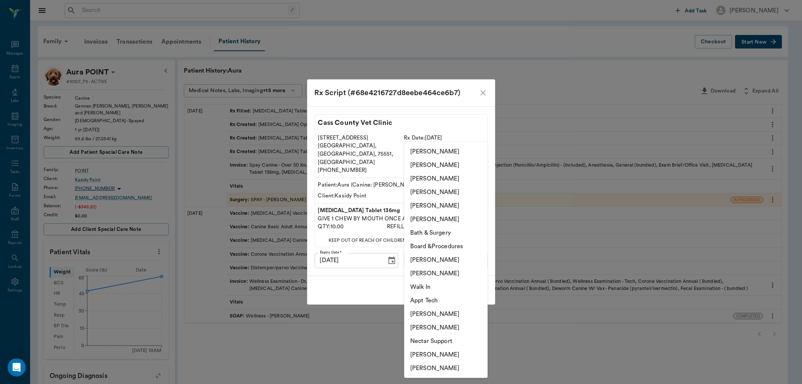
click at [430, 254] on body "/ ​ Add Task Dr. Bert Ellsworth Nectar Messages Appts Labs Imaging Inventory Ta…" at bounding box center [401, 303] width 802 height 607
click at [415, 275] on li "[PERSON_NAME]" at bounding box center [445, 273] width 83 height 14
type input "642ef10e332a41444de2bad1"
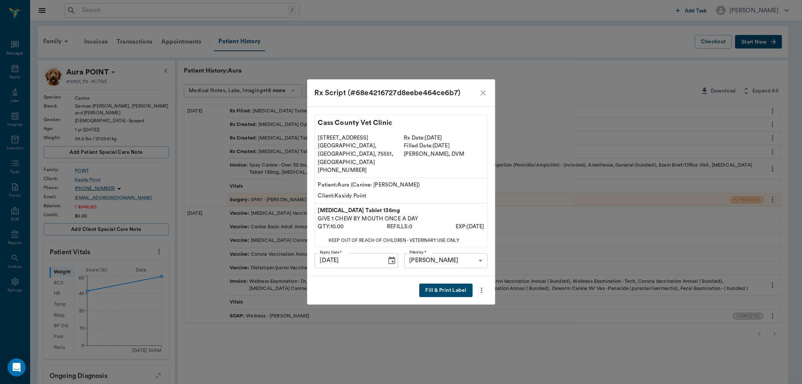
click at [453, 283] on button "Fill & Print Label" at bounding box center [445, 290] width 53 height 14
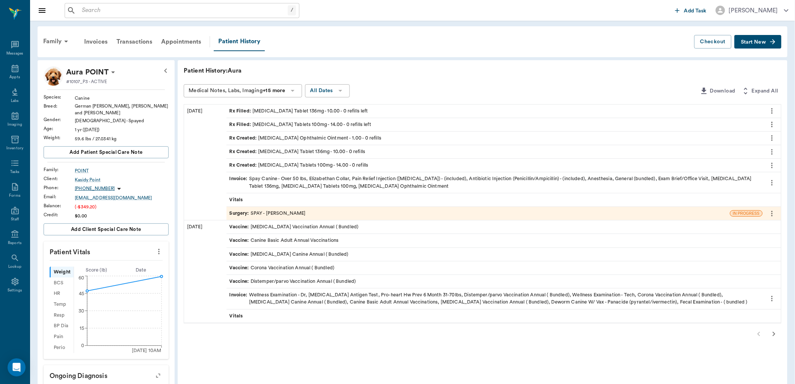
click at [279, 140] on div "Rx Created : Erythromycin Ophthalmic Ointment - 1.00 - 0 refills" at bounding box center [306, 138] width 152 height 7
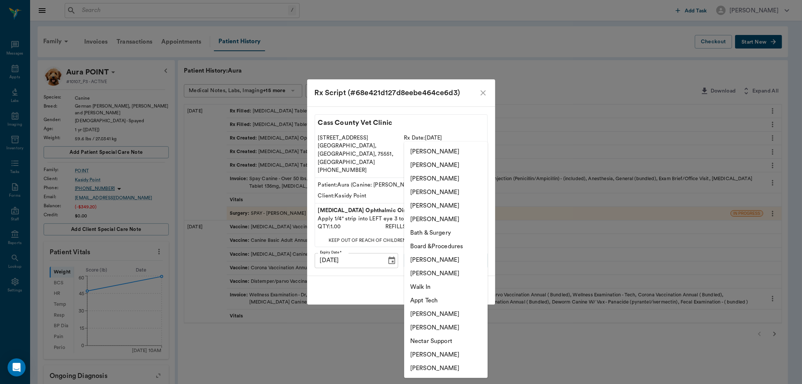
click at [425, 247] on body "/ ​ Add Task Dr. Bert Ellsworth Nectar Messages Appts Labs Imaging Inventory Ta…" at bounding box center [401, 303] width 802 height 607
click at [425, 179] on li "[PERSON_NAME]" at bounding box center [445, 179] width 83 height 14
type input "63ec2e7e52e12b0ba117b124"
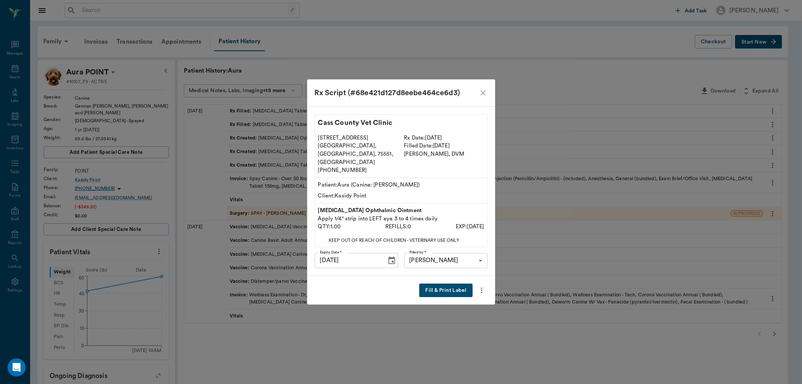
click at [453, 283] on button "Fill & Print Label" at bounding box center [445, 290] width 53 height 14
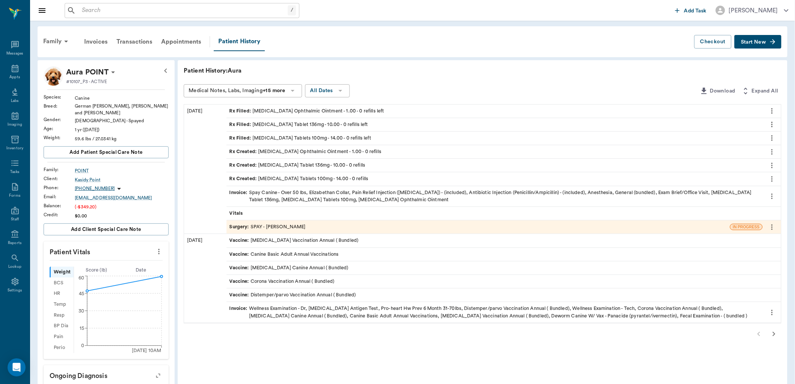
click at [242, 195] on span "Invoice :" at bounding box center [240, 196] width 20 height 14
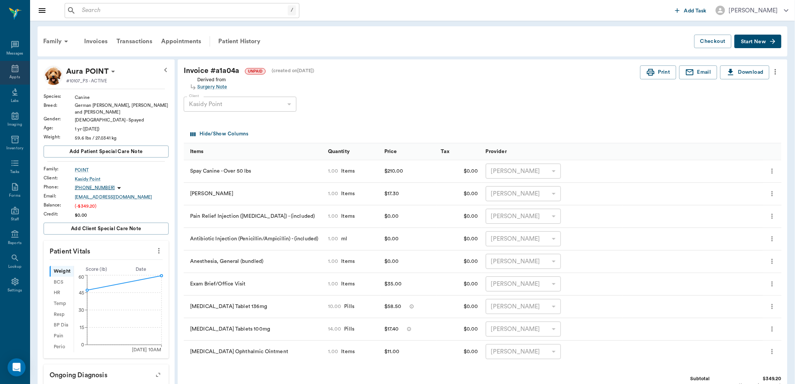
click at [20, 72] on div "Appts" at bounding box center [15, 73] width 30 height 24
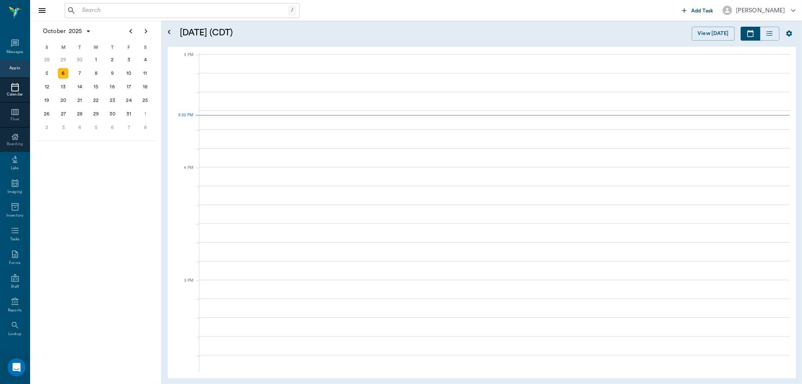
scroll to position [790, 0]
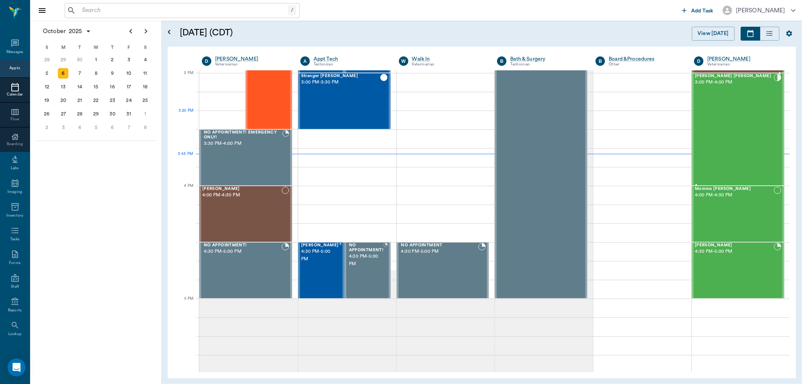
click at [726, 118] on div "Gibson Laduke 3:00 PM - 4:00 PM" at bounding box center [734, 129] width 79 height 111
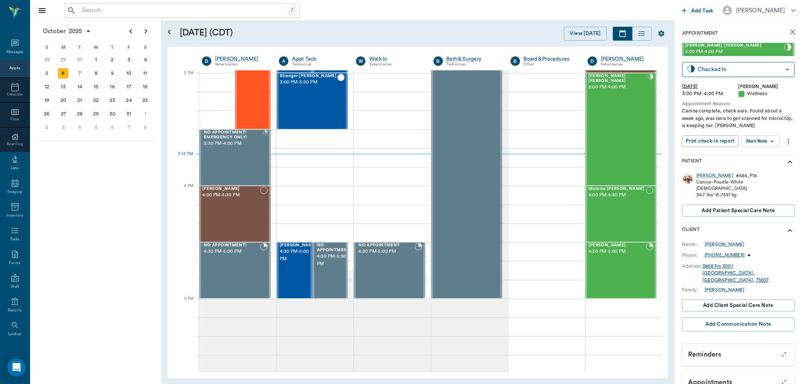
click at [771, 140] on body "/ ​ Add Task Dr. Bert Ellsworth Nectar Messages Appts Calendar Flow Boarding La…" at bounding box center [401, 192] width 802 height 384
click at [755, 156] on button "View SOAP" at bounding box center [752, 156] width 26 height 9
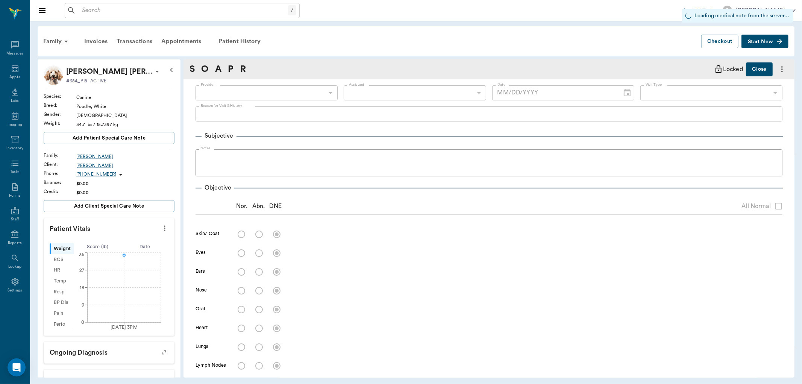
type input "670e8b52b987dc0b25a864ee"
type input "65d2be4f46e3a538d89b8c14"
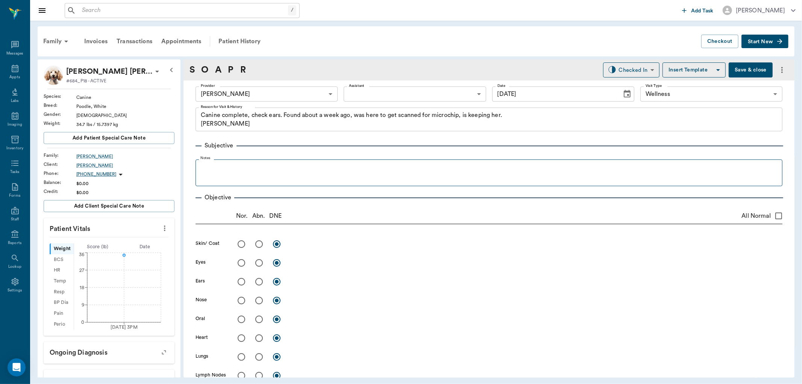
type input "[DATE]"
type textarea "Canine complete, check ears. Found about a week ago, was here to get scanned fo…"
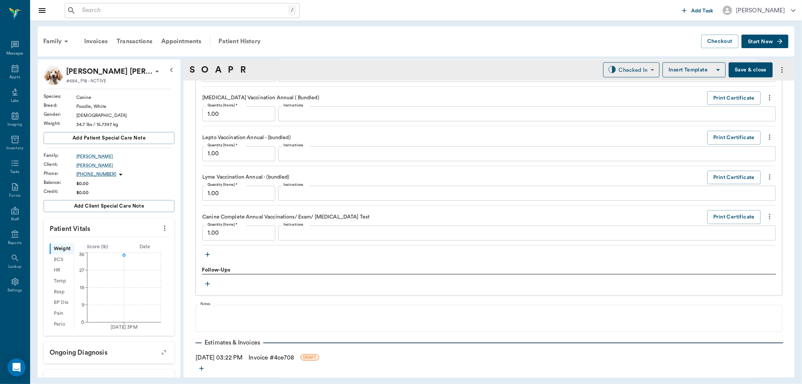
scroll to position [822, 0]
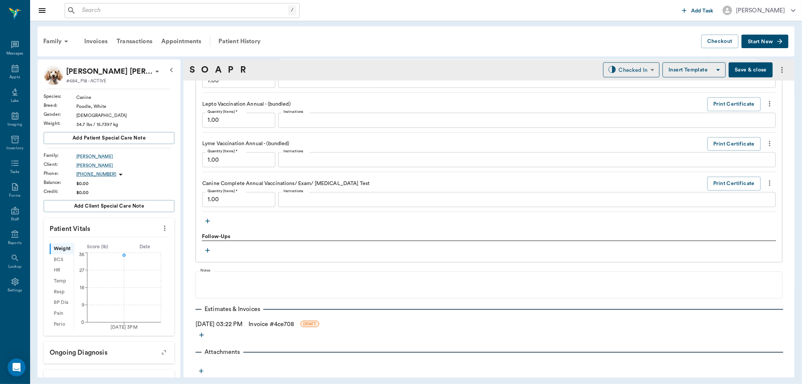
click at [206, 220] on icon "button" at bounding box center [208, 221] width 8 height 8
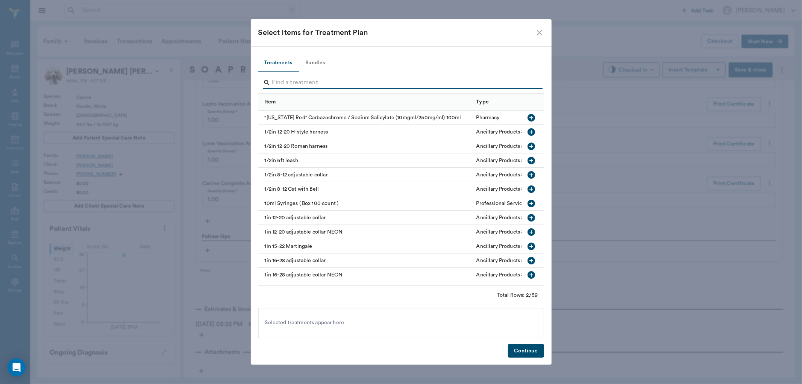
click at [296, 83] on input "Search" at bounding box center [401, 83] width 259 height 12
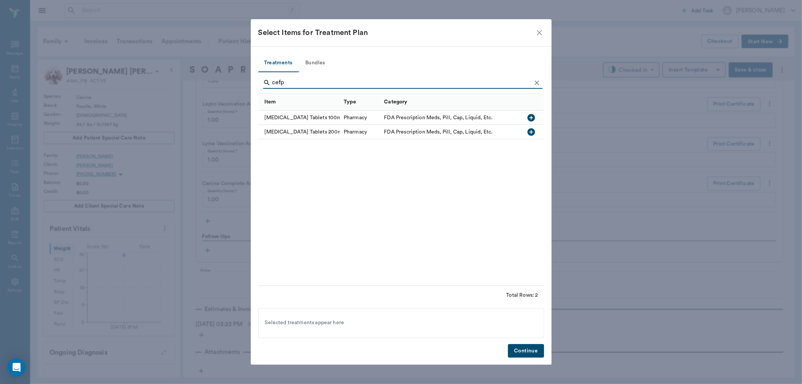
type input "cefp"
click at [529, 118] on icon "button" at bounding box center [531, 117] width 9 height 9
drag, startPoint x: 524, startPoint y: 347, endPoint x: 507, endPoint y: 328, distance: 26.1
click at [525, 347] on button "Continue" at bounding box center [526, 351] width 36 height 14
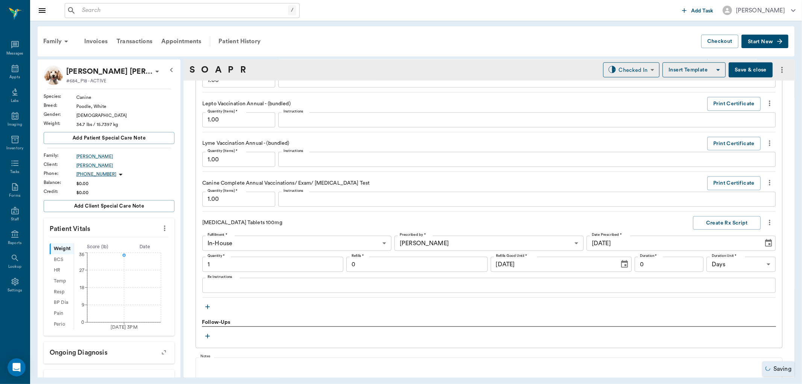
type input "1.00"
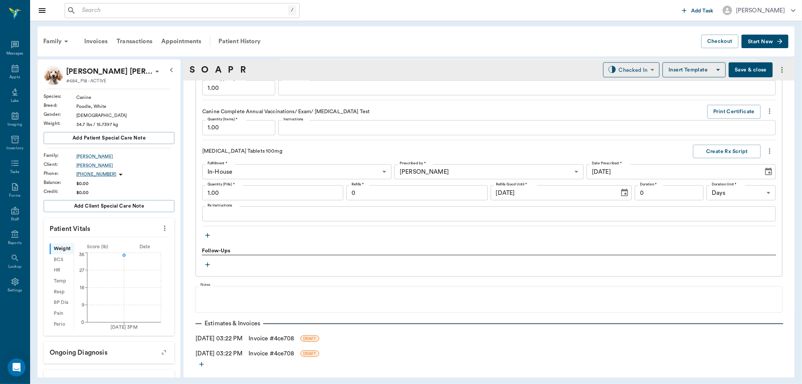
scroll to position [923, 0]
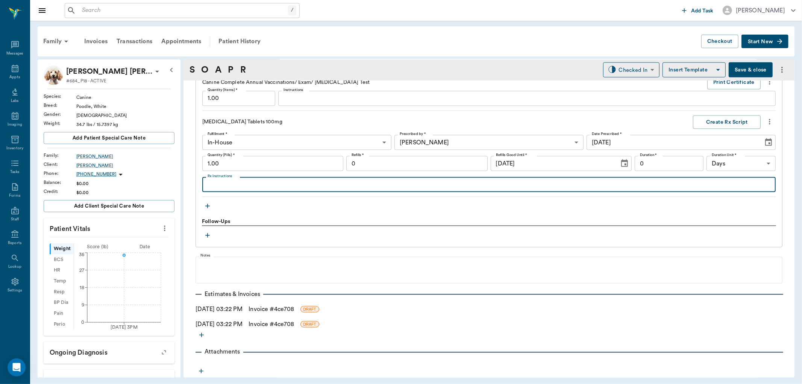
click at [286, 182] on textarea "Rx Instructions" at bounding box center [488, 184] width 563 height 9
type textarea "Give 1 tablet daily until gone"
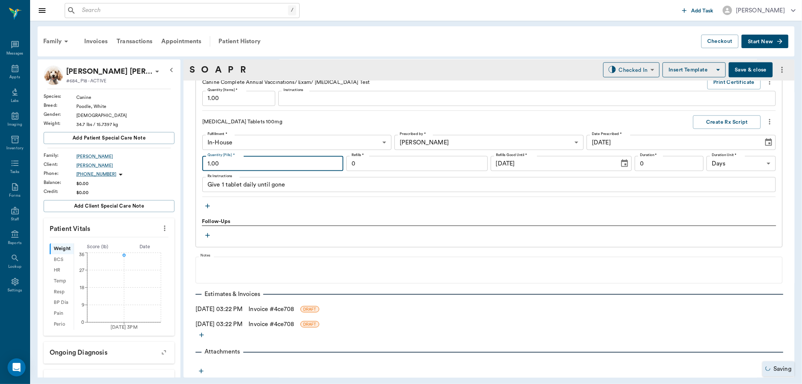
click at [277, 158] on input "1.00" at bounding box center [272, 163] width 141 height 15
type input "7.00"
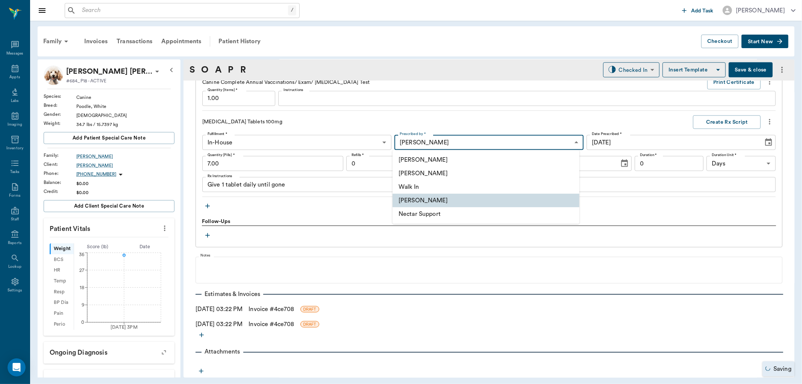
click at [529, 143] on body "/ ​ Add Task Dr. Bert Ellsworth Nectar Messages Appts Labs Imaging Inventory Ta…" at bounding box center [401, 192] width 802 height 384
click at [452, 174] on li "[PERSON_NAME]" at bounding box center [485, 174] width 187 height 14
type input "63ec2f075fda476ae8351a4d"
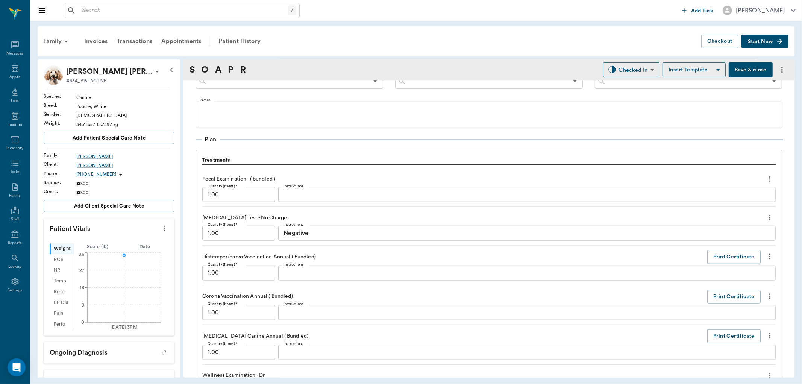
drag, startPoint x: 571, startPoint y: 249, endPoint x: 555, endPoint y: 235, distance: 21.0
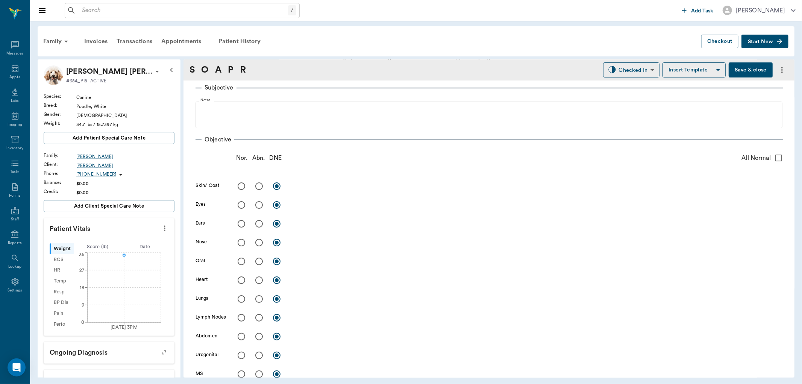
scroll to position [0, 0]
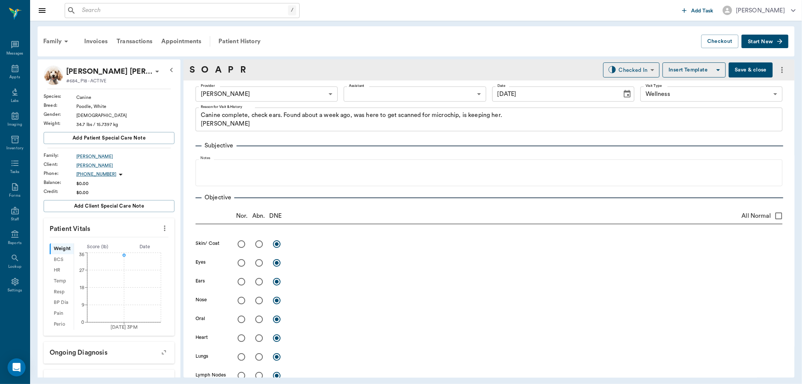
click at [329, 97] on body "/ ​ Add Task Dr. Bert Ellsworth Nectar Messages Appts Labs Imaging Inventory Ta…" at bounding box center [401, 192] width 802 height 384
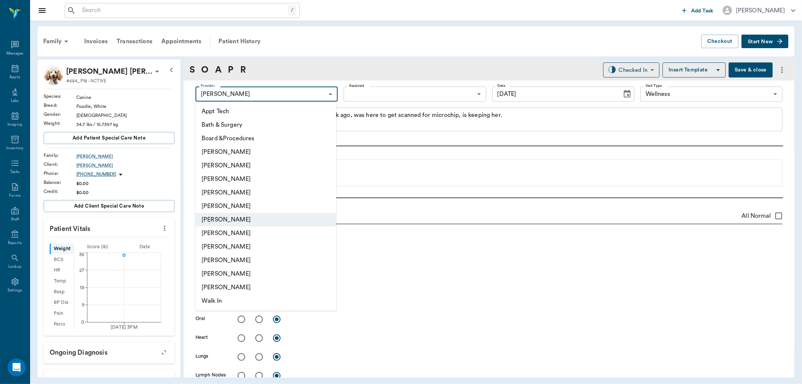
click at [242, 192] on li "[PERSON_NAME]" at bounding box center [265, 193] width 141 height 14
type input "63ec2f075fda476ae8351a4d"
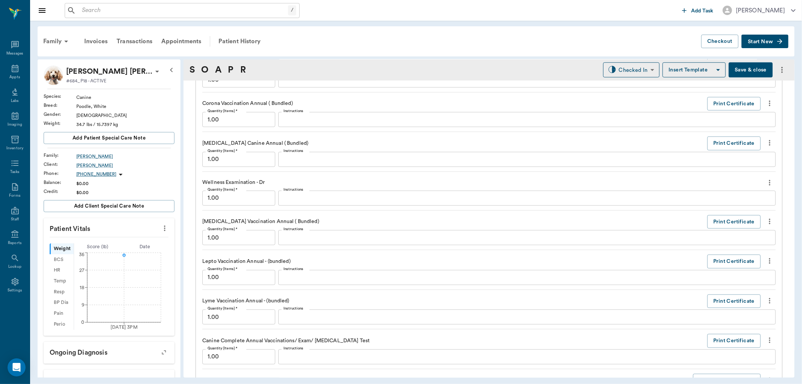
scroll to position [710, 0]
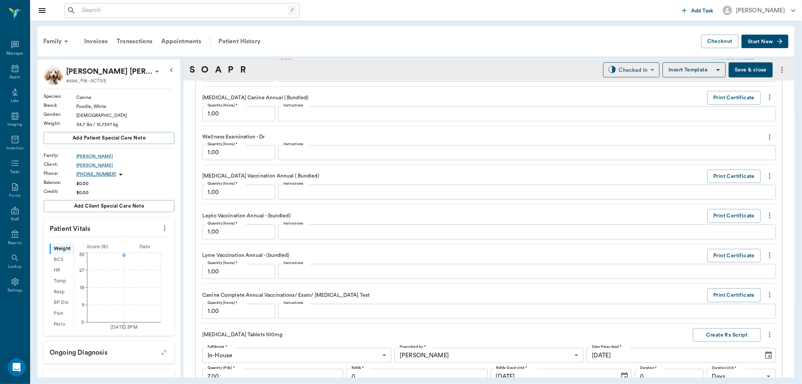
click at [765, 213] on icon "more" at bounding box center [769, 215] width 8 height 9
click at [710, 237] on li "Delete" at bounding box center [731, 242] width 75 height 14
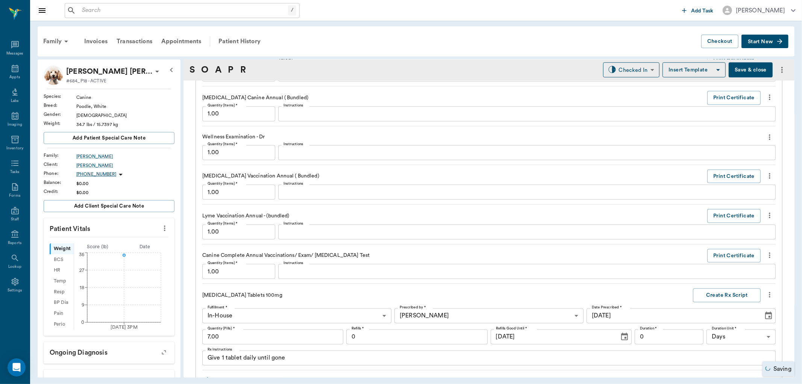
click at [765, 215] on icon "more" at bounding box center [769, 215] width 8 height 9
click at [716, 241] on span "Delete" at bounding box center [731, 242] width 63 height 8
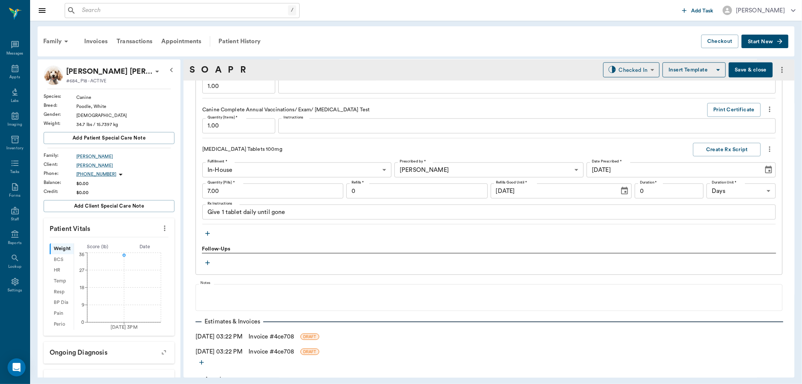
scroll to position [843, 0]
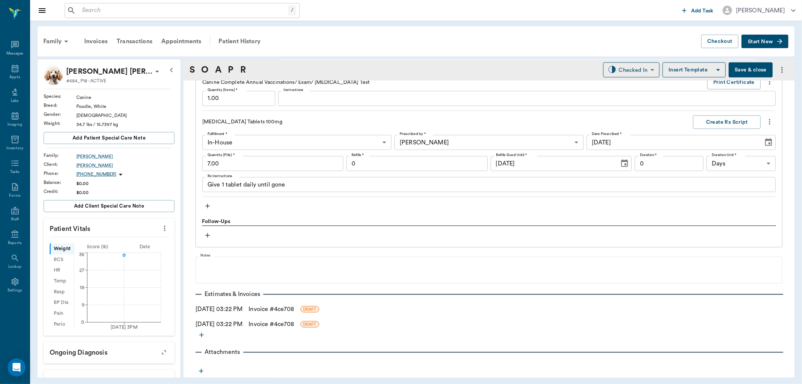
click at [640, 163] on input "0" at bounding box center [668, 163] width 69 height 15
type input "7"
click at [706, 121] on button "Create Rx Script" at bounding box center [727, 122] width 68 height 14
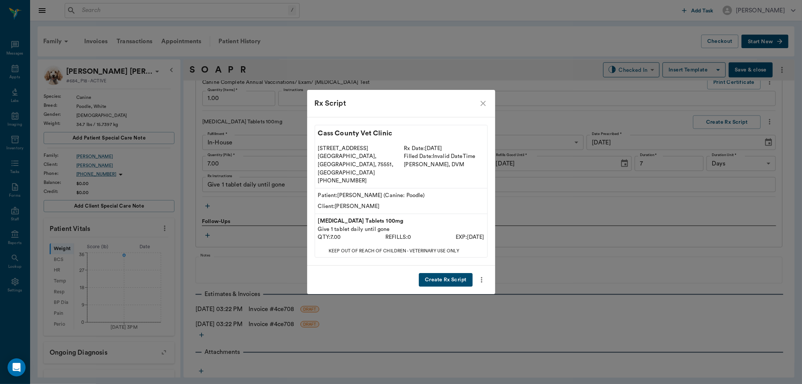
click at [449, 265] on div "Create Rx Script" at bounding box center [401, 279] width 188 height 29
click at [449, 273] on button "Create Rx Script" at bounding box center [445, 280] width 53 height 14
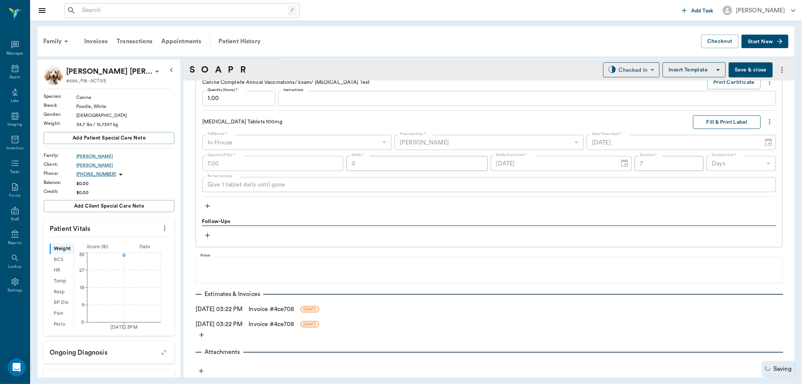
click at [704, 125] on button "Fill & Print Label" at bounding box center [727, 122] width 68 height 14
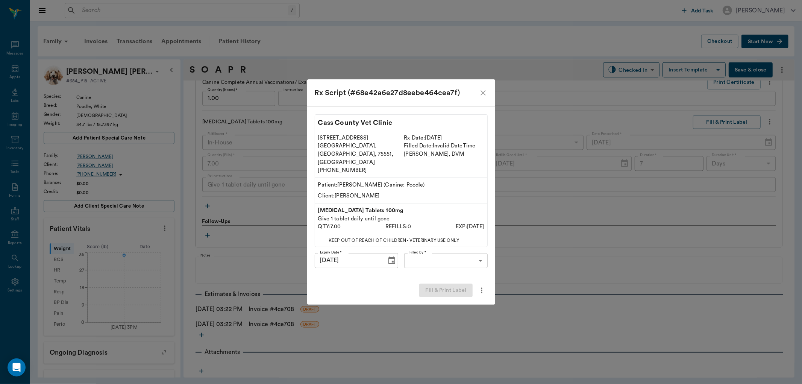
click at [465, 254] on body "/ ​ Add Task Dr. Bert Ellsworth Nectar Messages Appts Labs Imaging Inventory Ta…" at bounding box center [401, 192] width 802 height 384
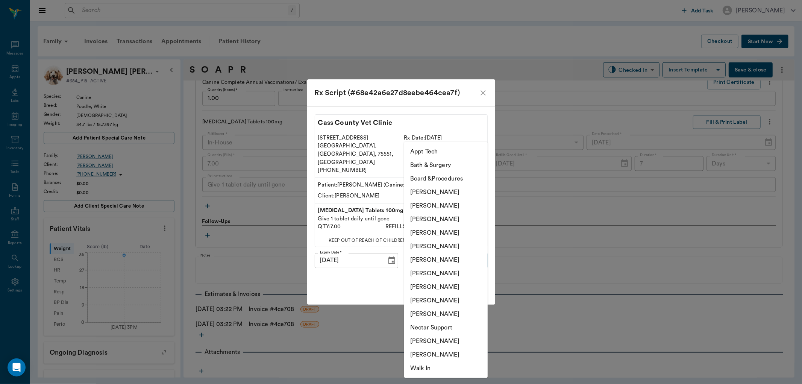
click at [442, 227] on li "[PERSON_NAME]" at bounding box center [445, 233] width 83 height 14
type input "63ec2f075fda476ae8351a4d"
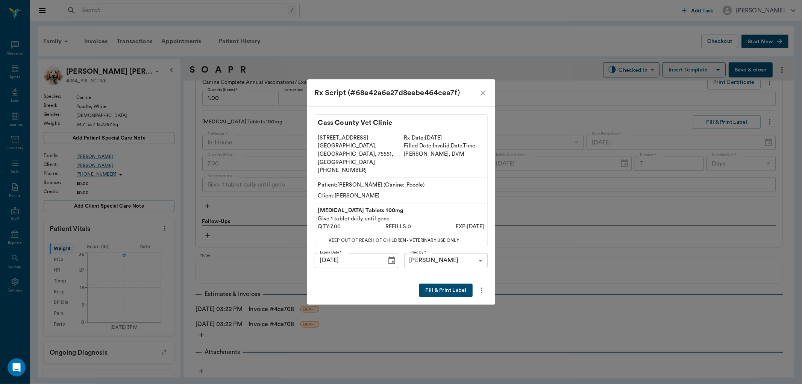
click at [437, 283] on button "Fill & Print Label" at bounding box center [445, 290] width 53 height 14
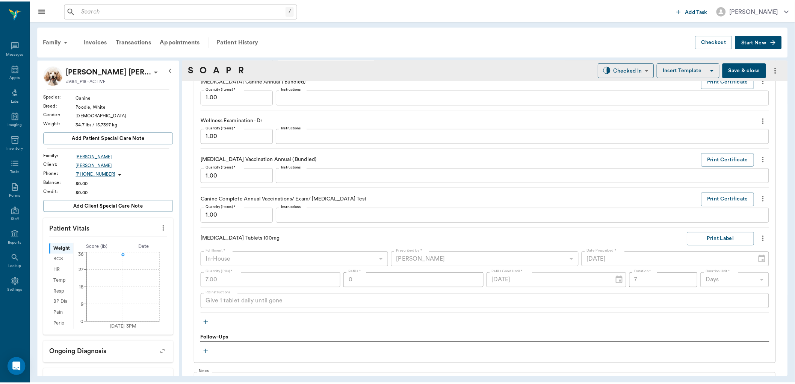
scroll to position [802, 0]
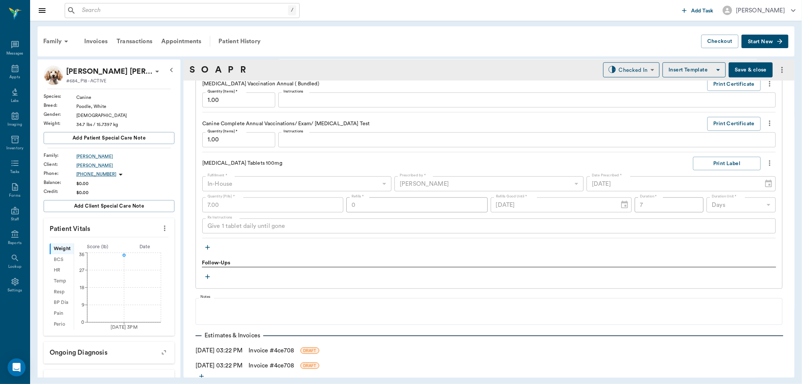
click at [294, 368] on link "Invoice # 4ce708" at bounding box center [270, 365] width 45 height 9
click at [294, 365] on link "Invoice # 4ce708" at bounding box center [270, 365] width 45 height 9
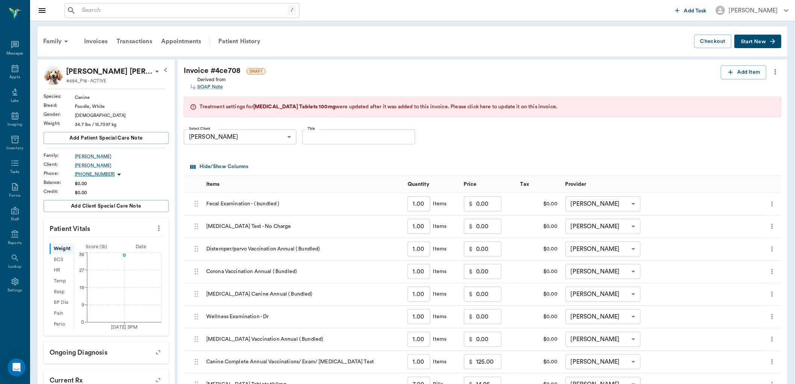
click at [481, 106] on span "Please click here to update it on this invoice." at bounding box center [504, 106] width 107 height 5
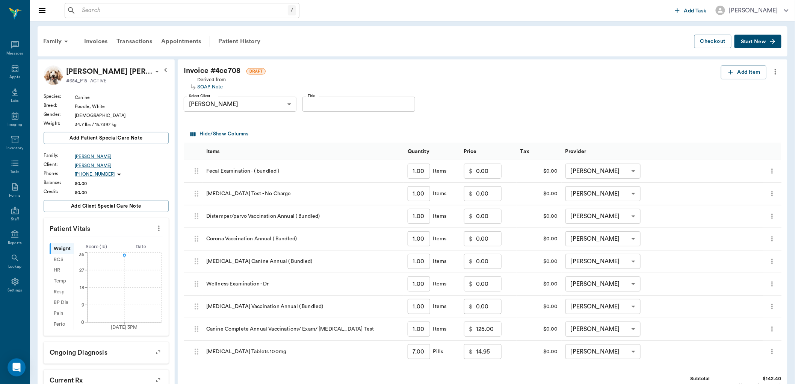
type input "17.40"
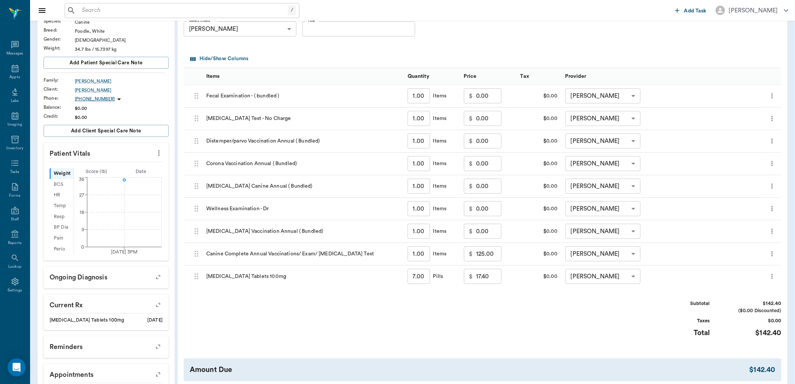
scroll to position [125, 0]
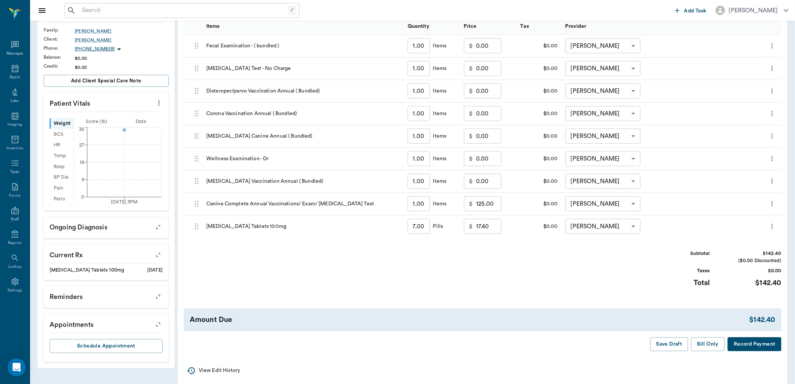
drag, startPoint x: 350, startPoint y: 252, endPoint x: 355, endPoint y: 270, distance: 18.8
click at [355, 270] on div "Subtotal $142.40 ($0.00 Discounted) Taxes $0.00 Total $142.40" at bounding box center [483, 273] width 598 height 46
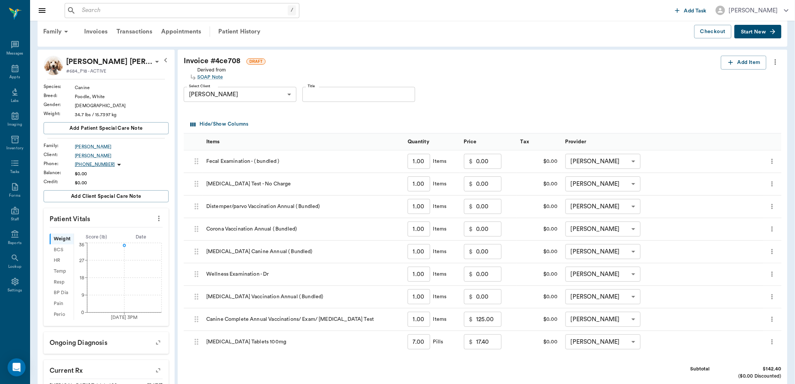
scroll to position [0, 0]
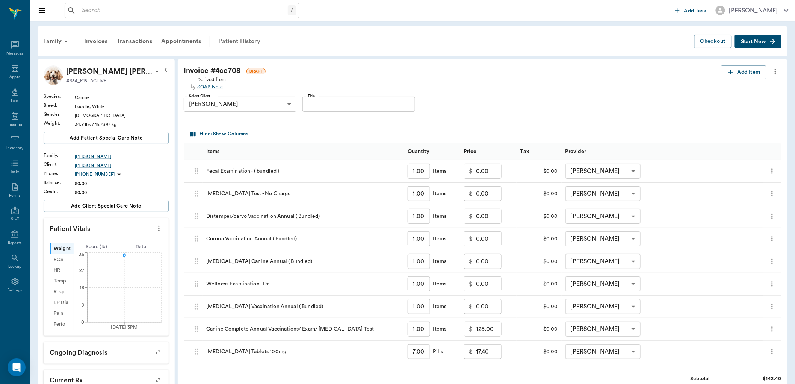
click at [236, 43] on div "Patient History" at bounding box center [239, 41] width 51 height 18
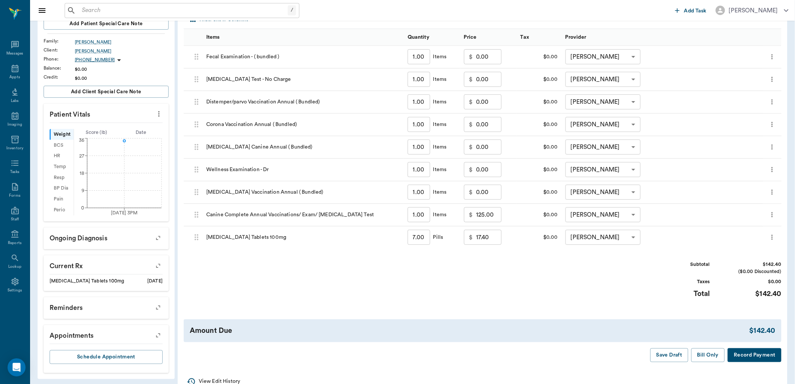
scroll to position [134, 0]
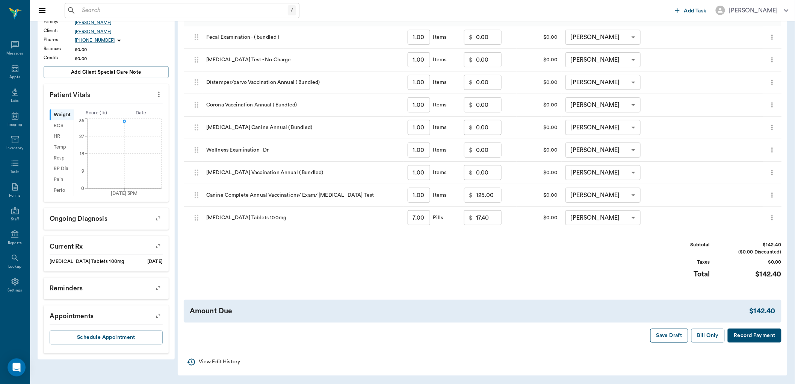
click at [671, 335] on button "Save Draft" at bounding box center [670, 336] width 38 height 14
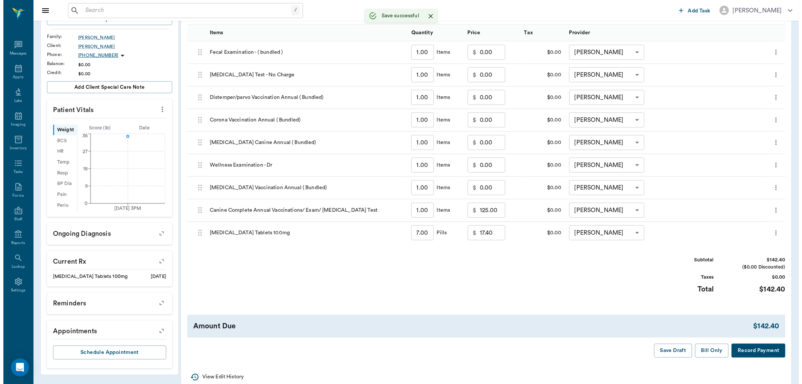
scroll to position [0, 0]
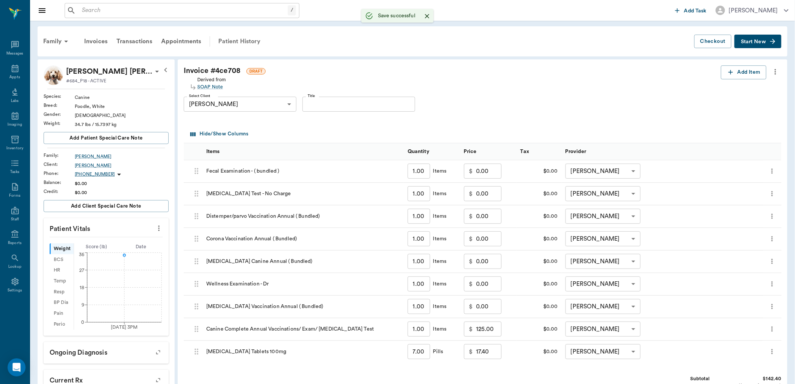
click at [240, 42] on div "Patient History" at bounding box center [239, 41] width 51 height 18
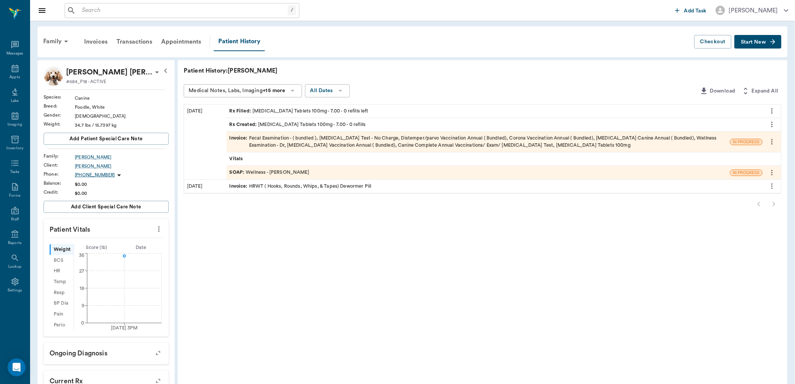
click at [273, 173] on div "SOAP : Wellness - Dr. Bert Ellsworth" at bounding box center [270, 172] width 80 height 7
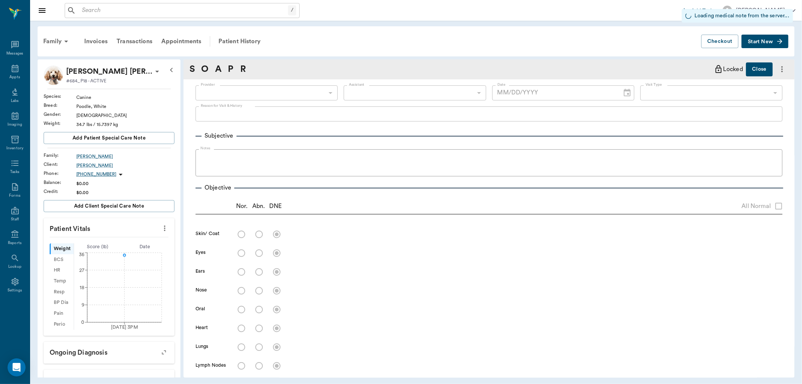
type input "63ec2f075fda476ae8351a4d"
type input "65d2be4f46e3a538d89b8c14"
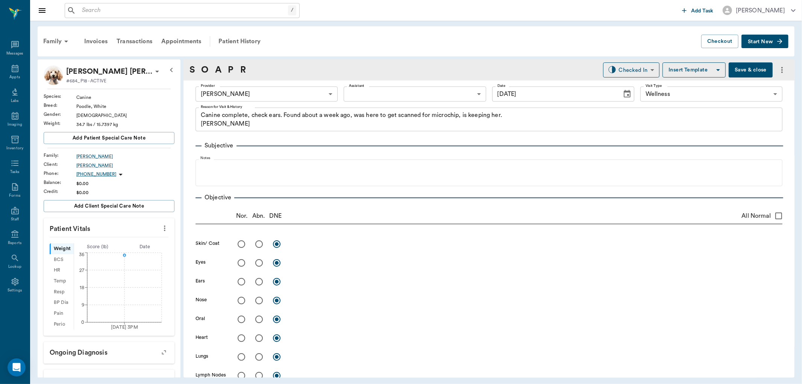
type input "[DATE]"
type textarea "Canine complete, check ears. Found about a week ago, was here to get scanned fo…"
click at [636, 76] on body "/ ​ Add Task Dr. Bert Ellsworth Nectar Messages Appts Labs Imaging Inventory Ta…" at bounding box center [401, 192] width 802 height 384
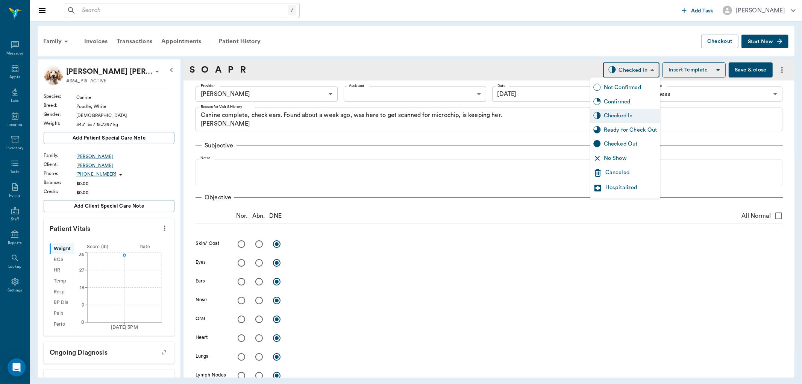
click at [620, 132] on div "Ready for Check Out" at bounding box center [630, 130] width 53 height 8
type input "READY_TO_CHECKOUT"
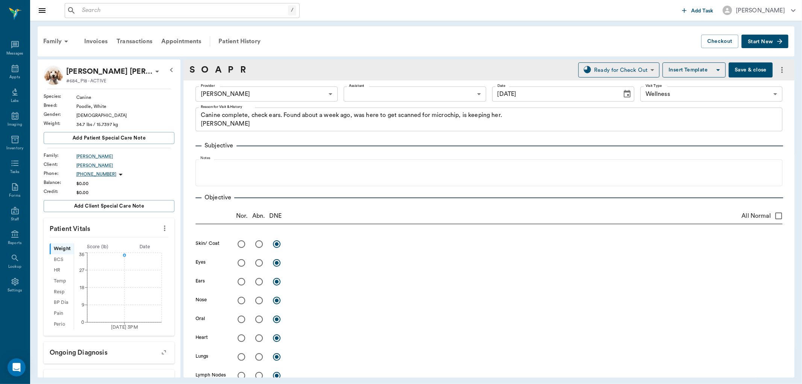
drag, startPoint x: 365, startPoint y: 200, endPoint x: 325, endPoint y: 211, distance: 41.5
click at [325, 211] on div "Nor. Abn. DNE All Normal" at bounding box center [488, 216] width 587 height 16
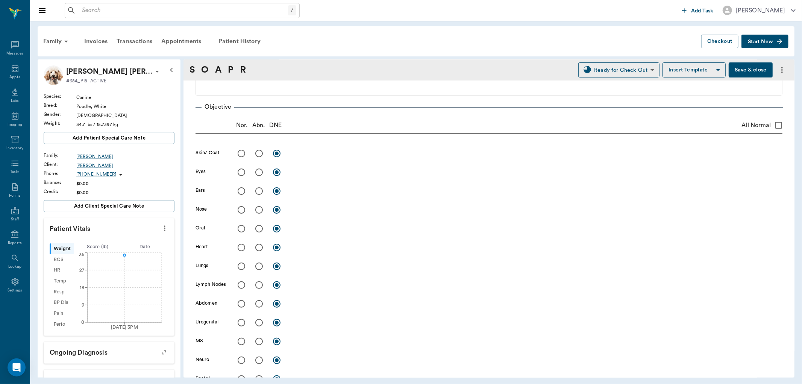
scroll to position [83, 0]
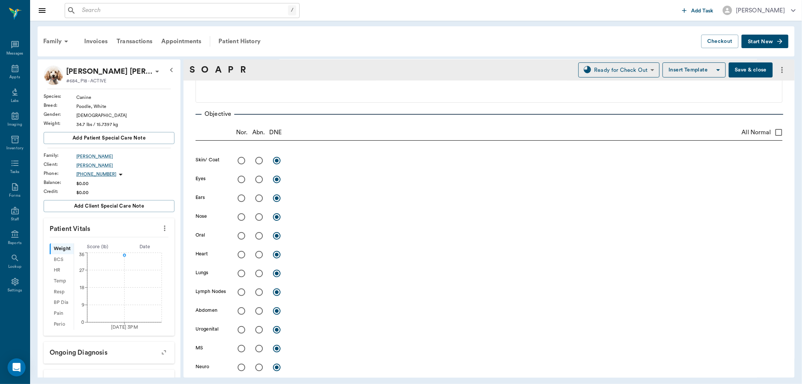
click at [257, 160] on input "radio" at bounding box center [259, 161] width 16 height 16
radio input "true"
click at [257, 180] on input "radio" at bounding box center [259, 179] width 16 height 16
radio input "true"
click at [260, 198] on input "radio" at bounding box center [259, 198] width 16 height 16
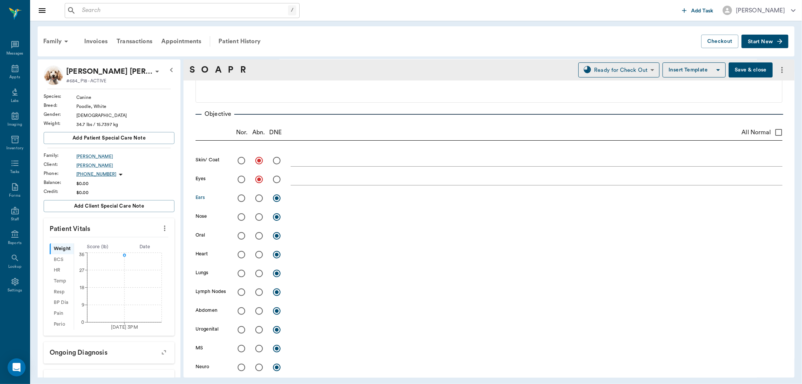
radio input "true"
click at [239, 215] on input "radio" at bounding box center [241, 217] width 16 height 16
radio input "true"
click at [242, 234] on input "radio" at bounding box center [241, 236] width 16 height 16
radio input "true"
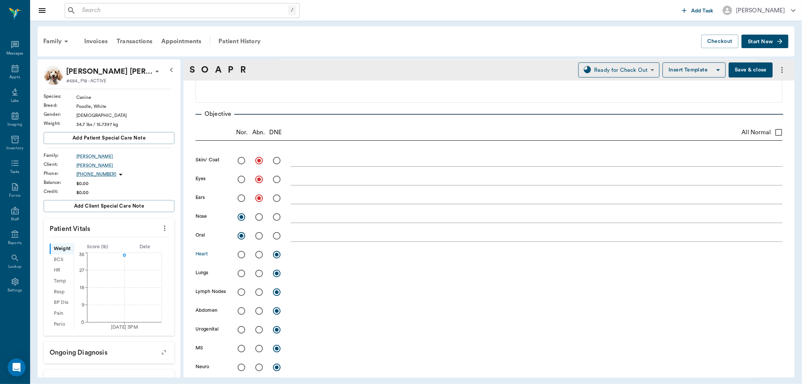
click at [241, 253] on input "radio" at bounding box center [241, 255] width 16 height 16
radio input "true"
click at [241, 276] on input "radio" at bounding box center [241, 273] width 16 height 16
radio input "true"
click at [240, 293] on input "radio" at bounding box center [241, 292] width 16 height 16
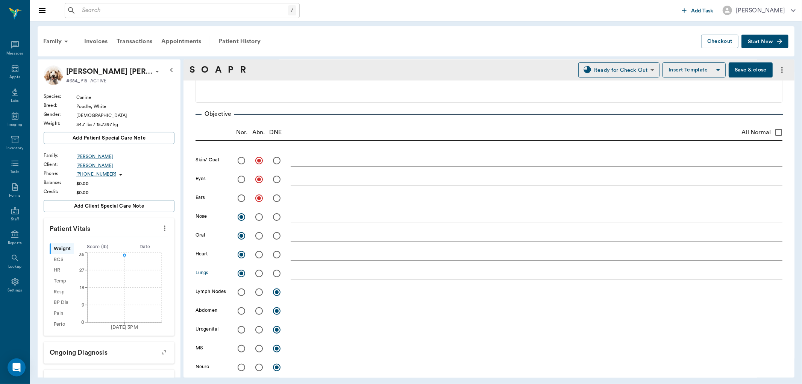
radio input "true"
click at [239, 312] on input "radio" at bounding box center [241, 311] width 16 height 16
radio input "true"
click at [242, 329] on input "radio" at bounding box center [241, 330] width 16 height 16
radio input "true"
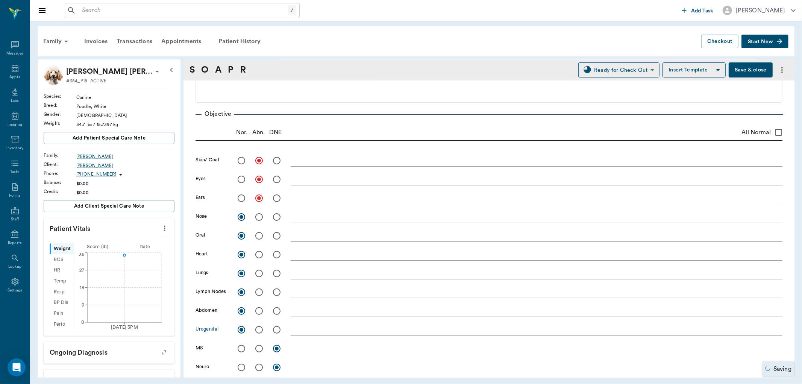
scroll to position [167, 0]
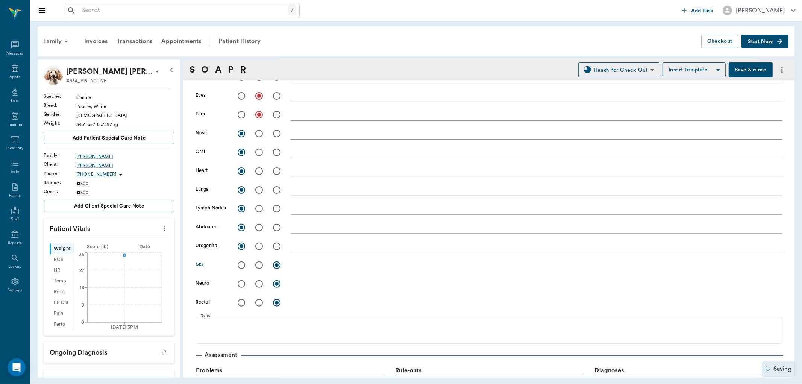
click at [242, 266] on input "radio" at bounding box center [241, 265] width 16 height 16
radio input "true"
click at [241, 286] on input "radio" at bounding box center [241, 284] width 16 height 16
radio input "true"
click at [241, 306] on input "radio" at bounding box center [241, 303] width 16 height 16
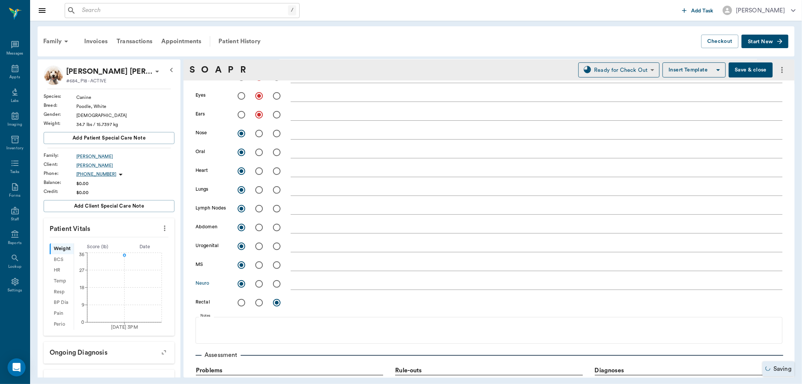
radio input "true"
click at [160, 227] on icon "more" at bounding box center [164, 228] width 8 height 9
click at [128, 239] on span "Enter Vitals" at bounding box center [126, 241] width 63 height 8
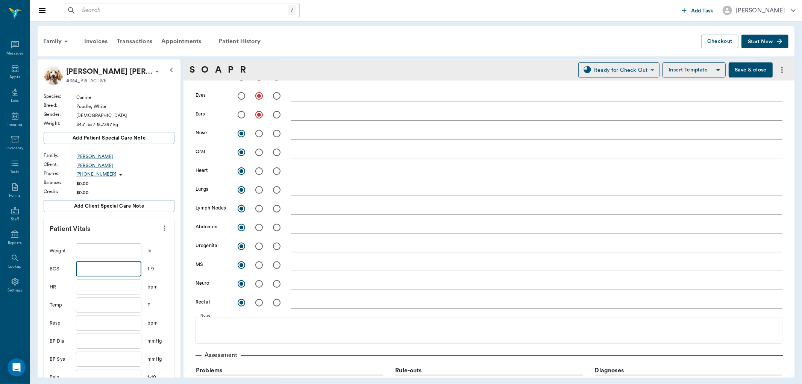
click at [110, 264] on input "text" at bounding box center [108, 268] width 65 height 15
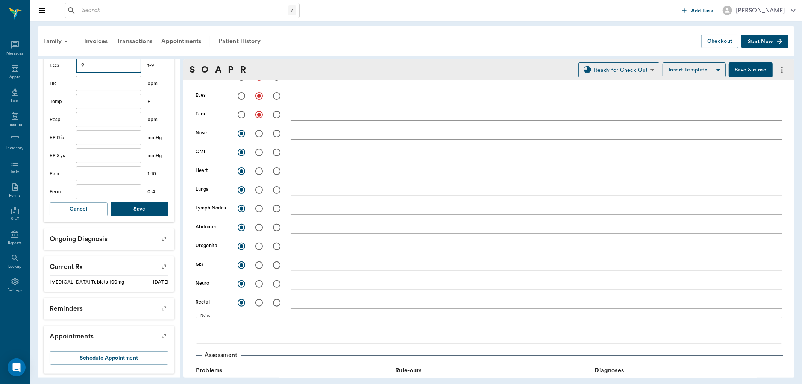
scroll to position [205, 0]
type input "2"
click at [141, 209] on button "Save" at bounding box center [140, 207] width 58 height 14
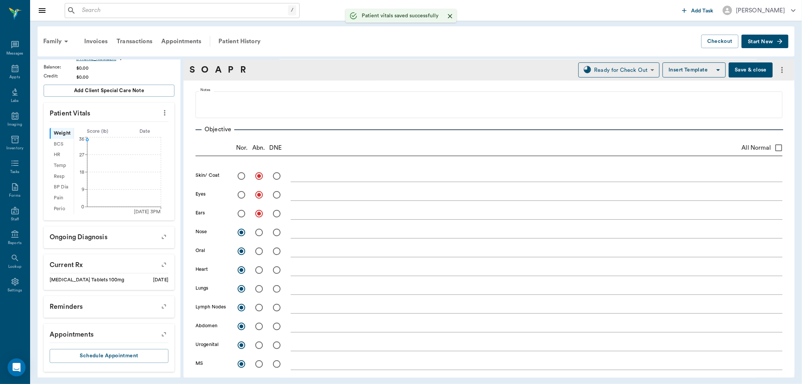
scroll to position [42, 0]
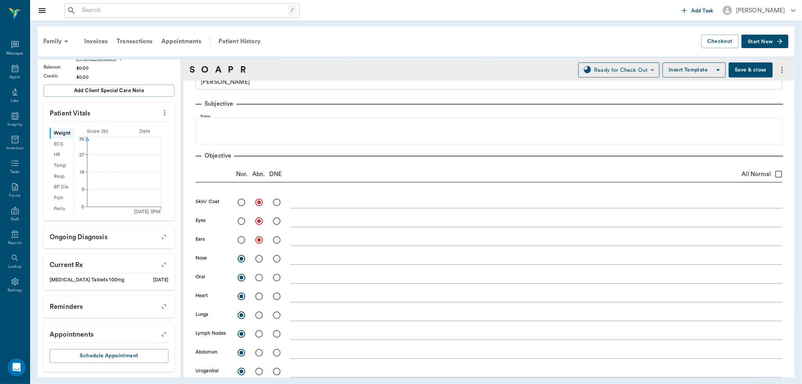
click at [318, 203] on textarea at bounding box center [537, 202] width 492 height 9
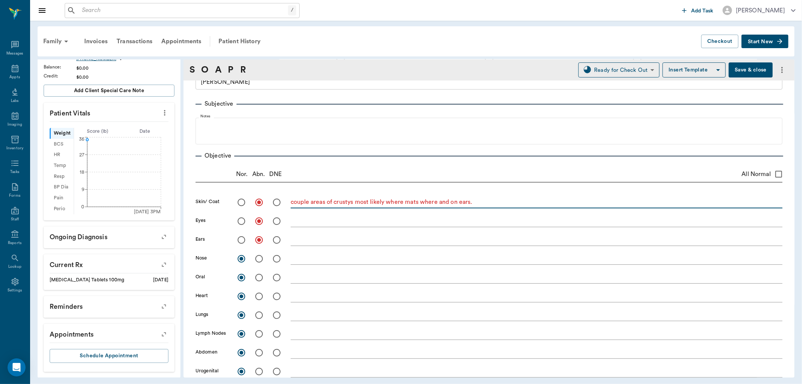
type textarea "couple areas of crustys most likely where mats where and on ears."
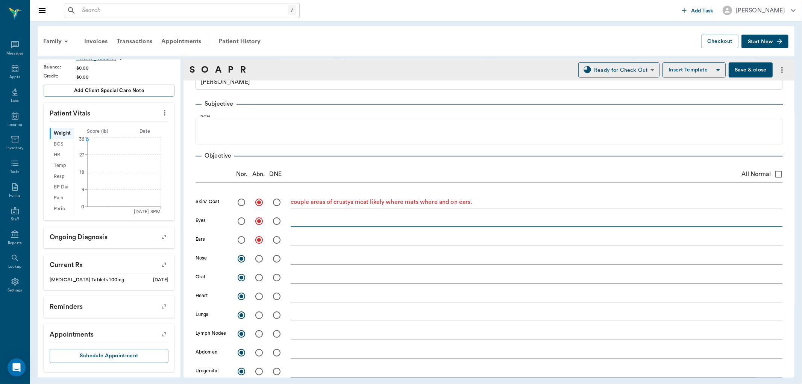
click at [292, 220] on textarea at bounding box center [537, 220] width 492 height 9
type textarea "some dark discharge and matts around eyes, eyes normal, suspect from mats pre g…"
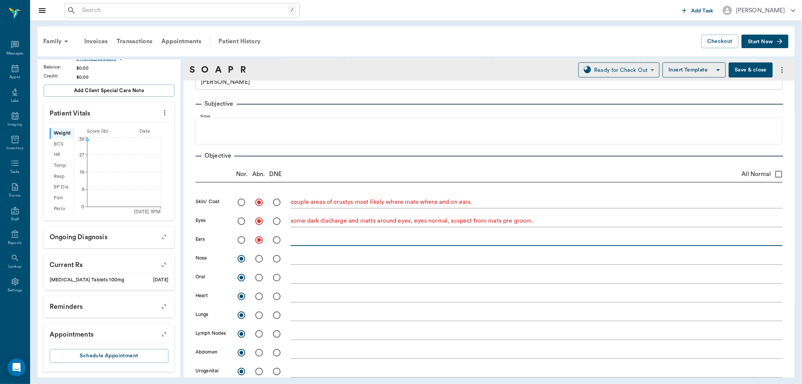
click at [307, 235] on textarea at bounding box center [537, 239] width 492 height 9
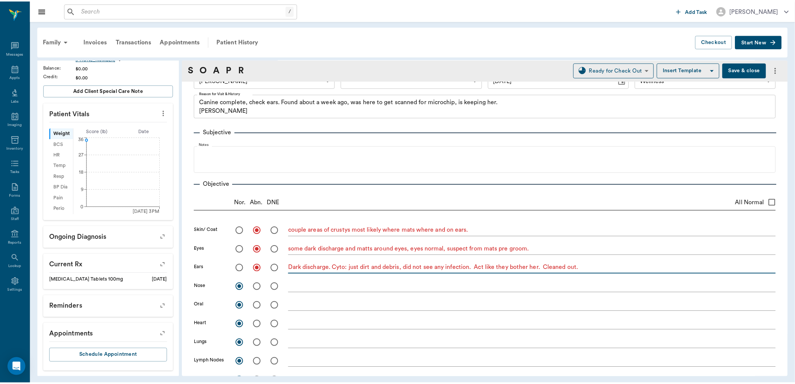
scroll to position [0, 0]
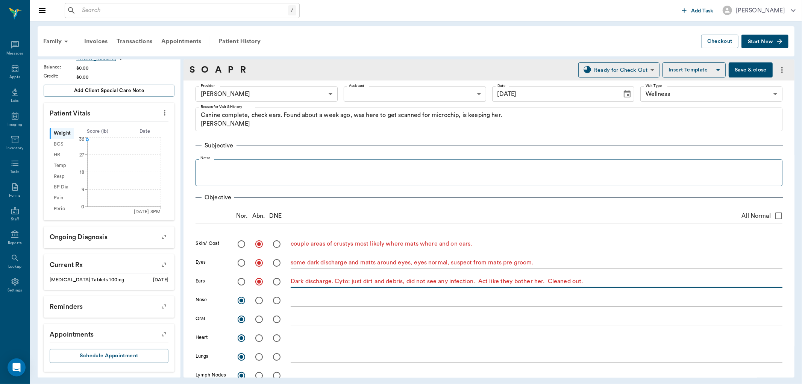
type textarea "Dark discharge. Cyto: just dirt and debris, did not see any infection. Act like…"
click at [259, 163] on p at bounding box center [488, 167] width 579 height 9
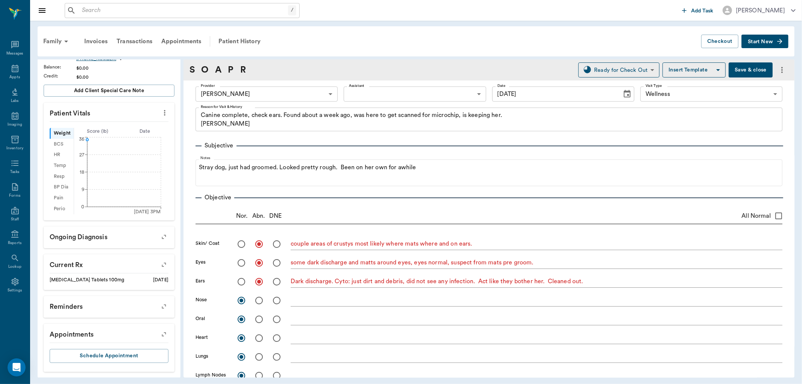
click at [730, 64] on button "Save & close" at bounding box center [750, 69] width 44 height 15
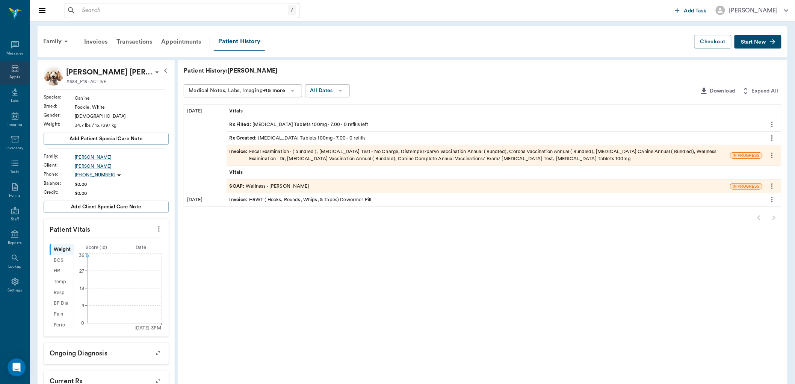
click at [14, 74] on div "Appts" at bounding box center [14, 77] width 11 height 6
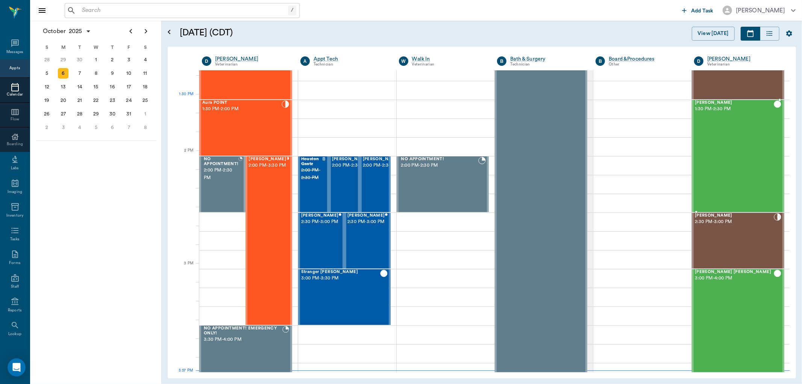
scroll to position [581, 0]
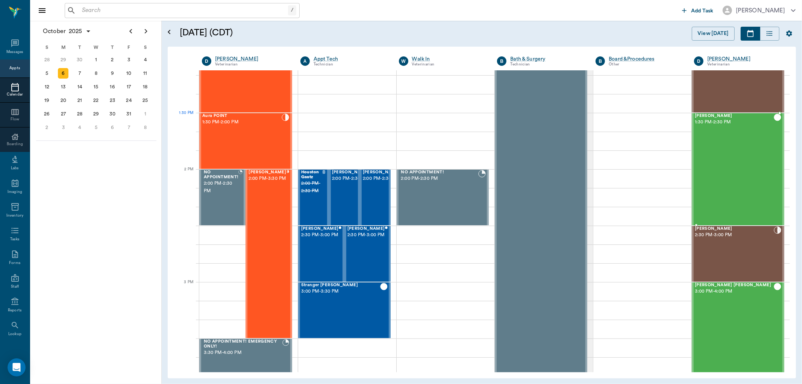
click at [704, 117] on span "[PERSON_NAME]" at bounding box center [734, 116] width 79 height 5
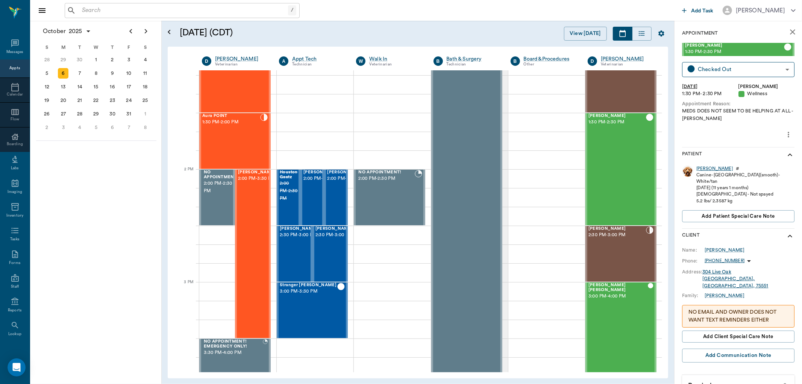
click at [702, 168] on div "Luna" at bounding box center [714, 168] width 36 height 6
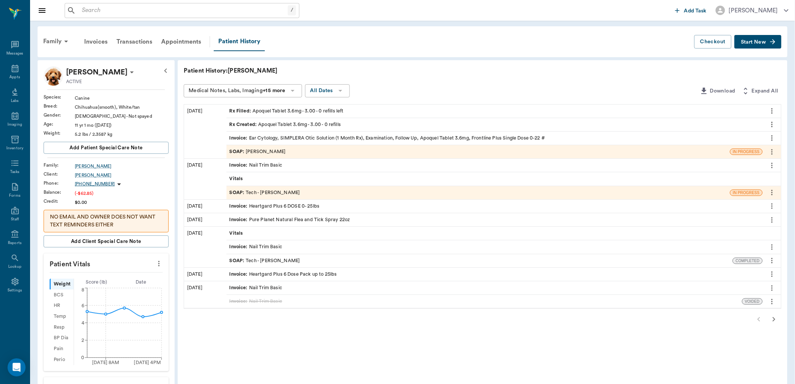
click at [261, 151] on div "SOAP : Dr. Kindall Jones" at bounding box center [258, 151] width 56 height 7
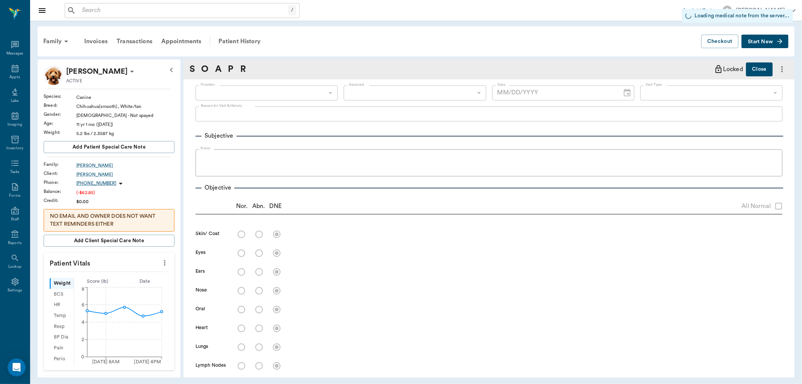
type input "670e8b52b987dc0b25a864ee"
radio input "true"
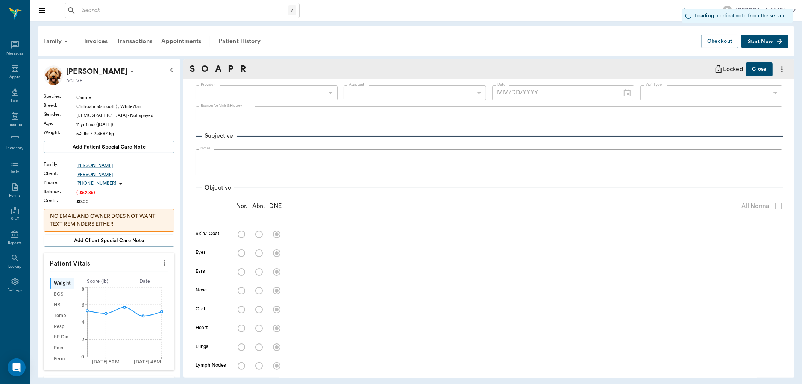
radio input "true"
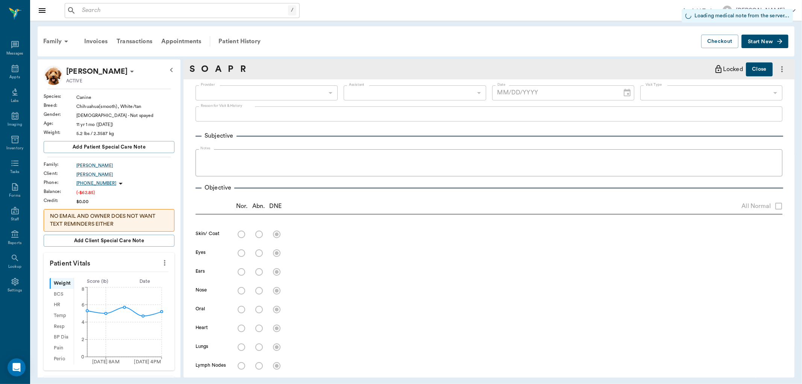
radio input "true"
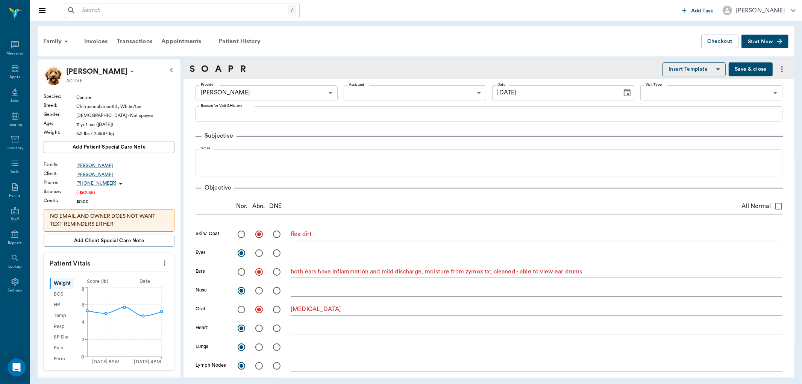
type input "[DATE]"
type textarea "flea dirt"
type textarea "both ears have inflammation and mild discharge, moisture from zymox tx; cleaned…"
type textarea "periodontal disease"
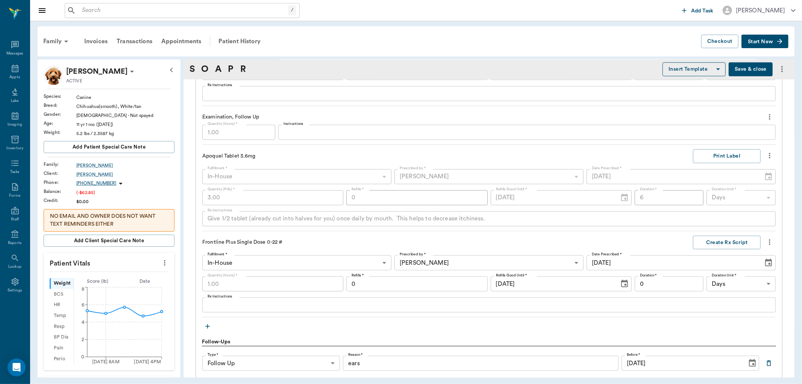
scroll to position [584, 0]
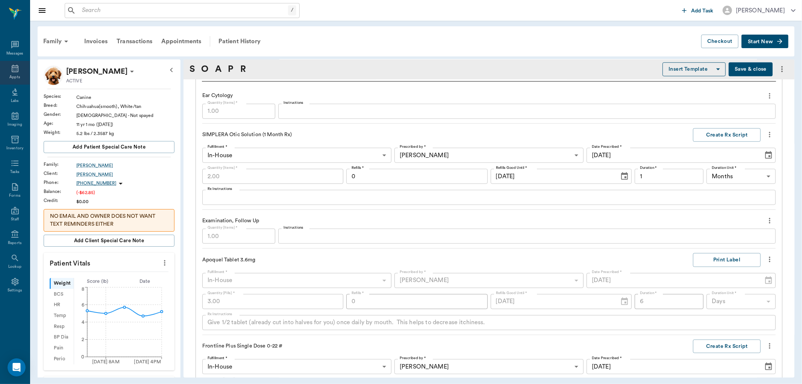
click at [12, 71] on icon at bounding box center [15, 69] width 7 height 8
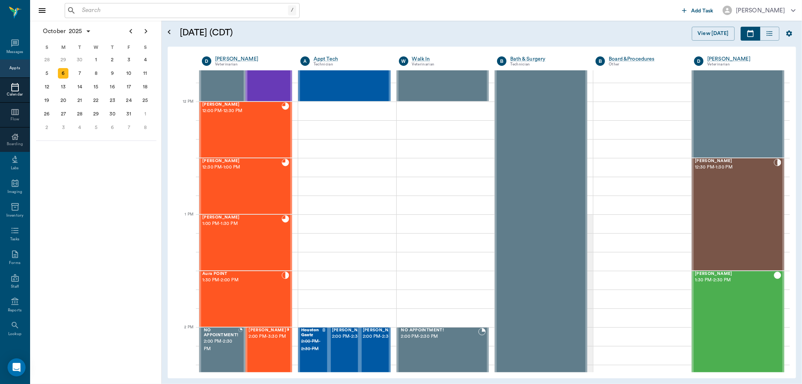
scroll to position [421, 0]
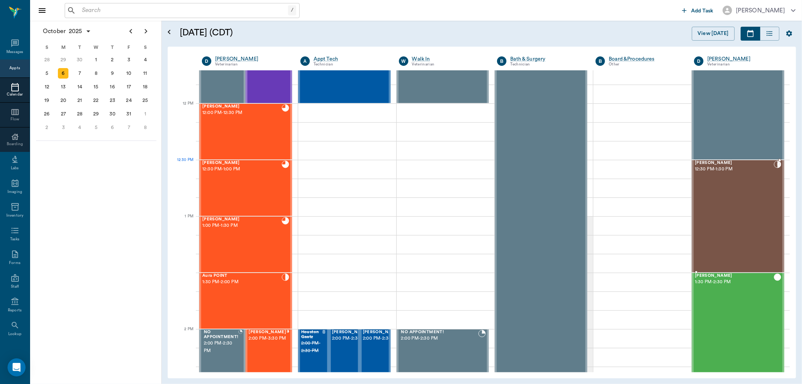
click at [714, 164] on span "[PERSON_NAME]" at bounding box center [734, 162] width 79 height 5
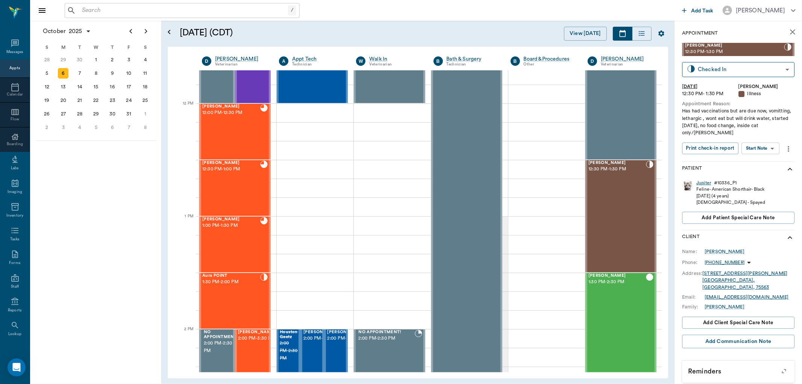
click at [705, 181] on div "Jupiter" at bounding box center [703, 183] width 15 height 6
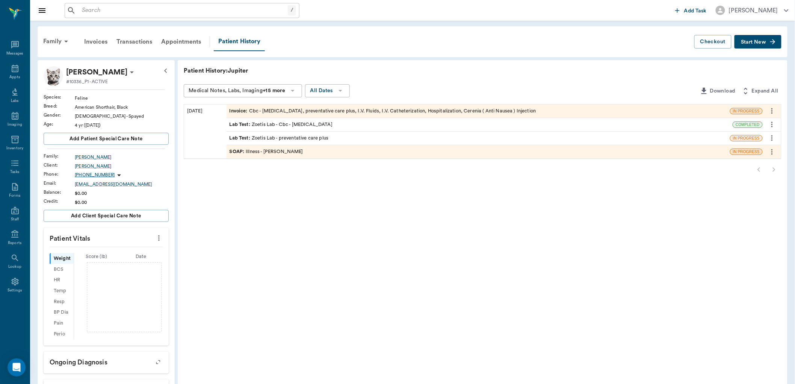
click at [281, 152] on div "SOAP : Illness - Dr. Kindall Jones" at bounding box center [267, 151] width 74 height 7
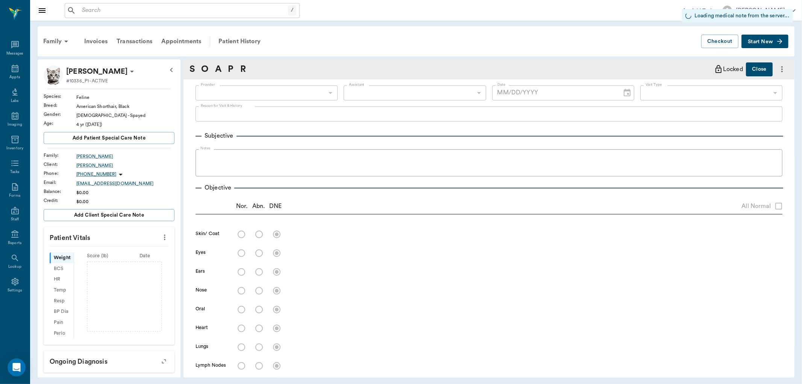
type input "670e8b52b987dc0b25a864ee"
type input "65d2be4f46e3a538d89b8c15"
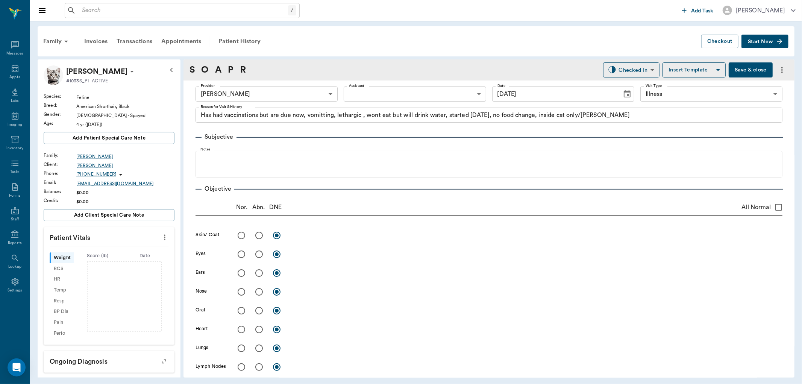
type input "[DATE]"
type textarea "Has had vaccinations but are due now, vomitting, lethargic , wont eat but will …"
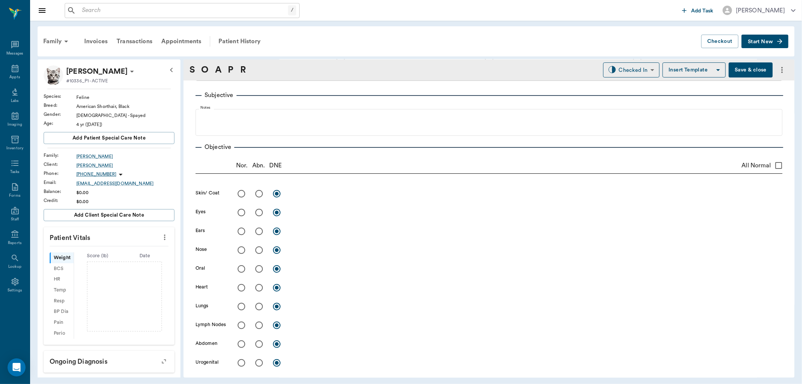
scroll to position [83, 0]
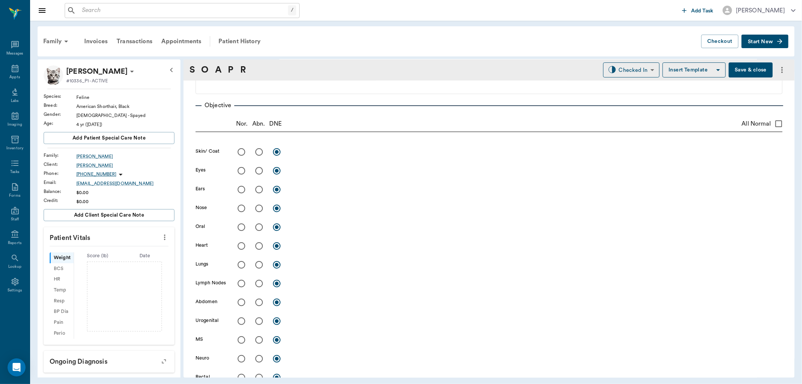
click at [241, 167] on input "radio" at bounding box center [241, 171] width 16 height 16
radio input "true"
click at [241, 188] on input "radio" at bounding box center [241, 190] width 16 height 16
radio input "true"
click at [241, 208] on input "radio" at bounding box center [241, 208] width 16 height 16
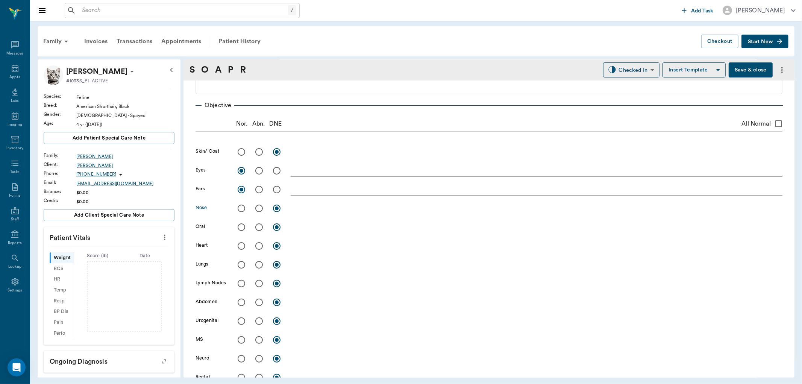
radio input "true"
click at [242, 224] on input "radio" at bounding box center [241, 227] width 16 height 16
radio input "true"
click at [239, 247] on input "radio" at bounding box center [241, 246] width 16 height 16
radio input "true"
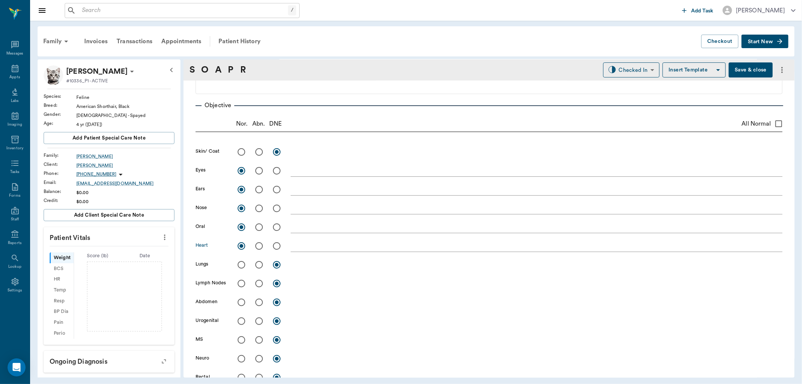
click at [242, 265] on input "radio" at bounding box center [241, 265] width 16 height 16
radio input "true"
drag, startPoint x: 243, startPoint y: 283, endPoint x: 246, endPoint y: 298, distance: 15.3
click at [243, 285] on input "radio" at bounding box center [241, 284] width 16 height 16
radio input "true"
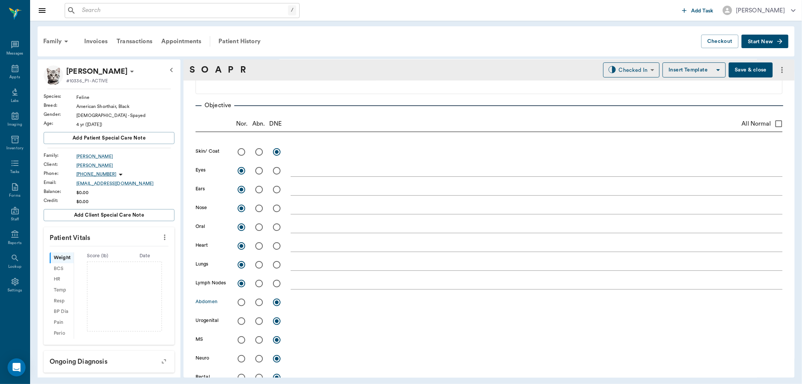
drag, startPoint x: 257, startPoint y: 302, endPoint x: 277, endPoint y: 308, distance: 20.6
click at [257, 302] on input "radio" at bounding box center [259, 302] width 16 height 16
radio input "true"
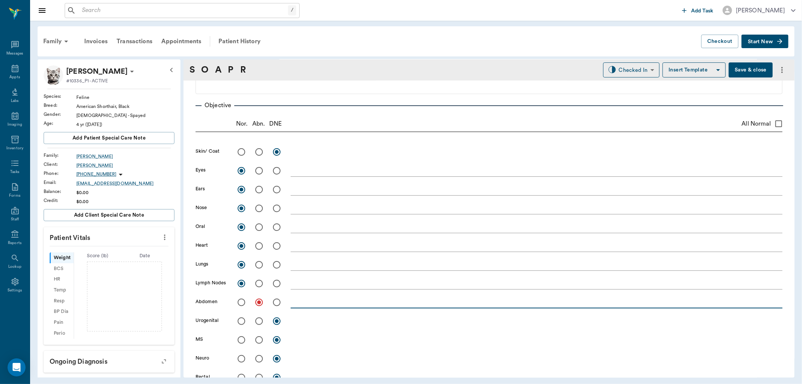
click at [297, 301] on textarea at bounding box center [537, 302] width 492 height 9
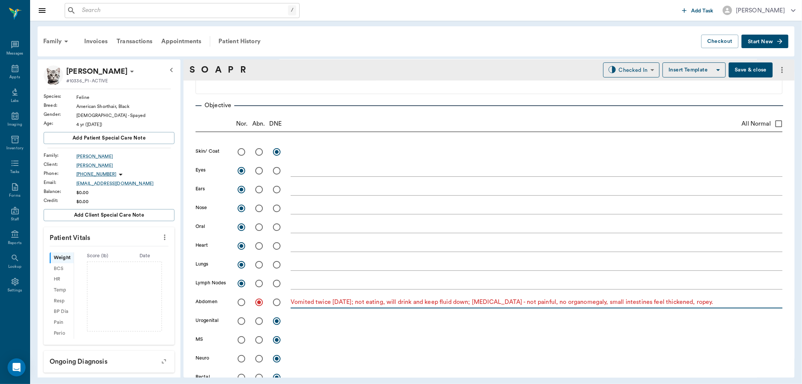
type textarea "Vomited twice yesterday; not eating, will drink and keep fluid down; palpation …"
click at [241, 321] on input "radio" at bounding box center [241, 321] width 16 height 16
radio input "true"
click at [241, 339] on input "radio" at bounding box center [241, 340] width 16 height 16
radio input "true"
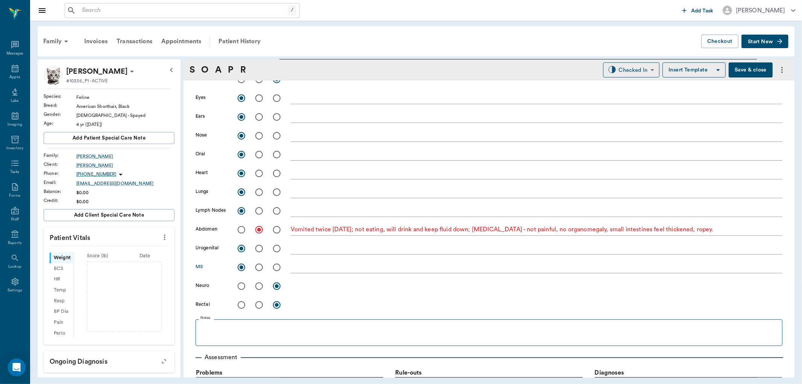
scroll to position [167, 0]
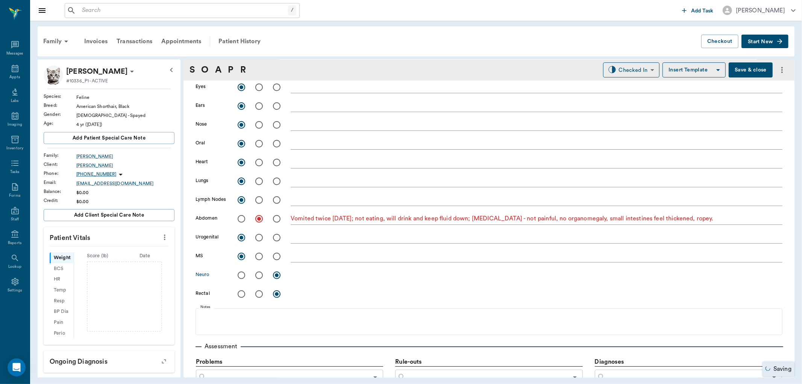
click at [243, 275] on input "radio" at bounding box center [241, 275] width 16 height 16
radio input "true"
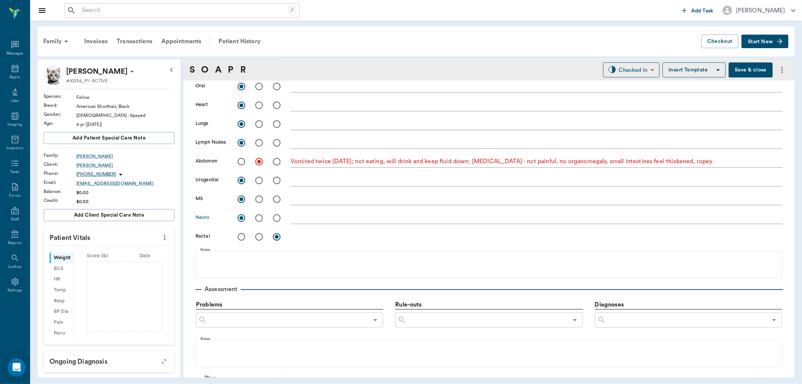
scroll to position [250, 0]
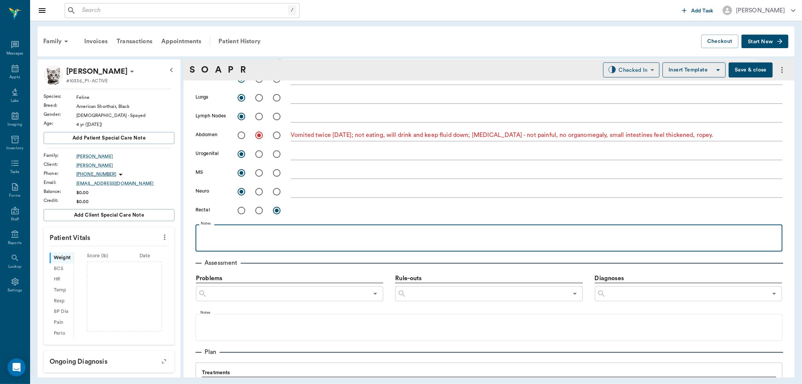
click at [221, 230] on p at bounding box center [488, 232] width 579 height 9
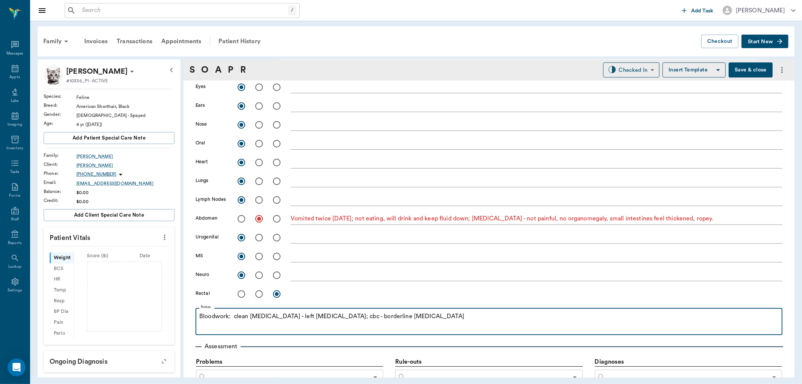
scroll to position [125, 0]
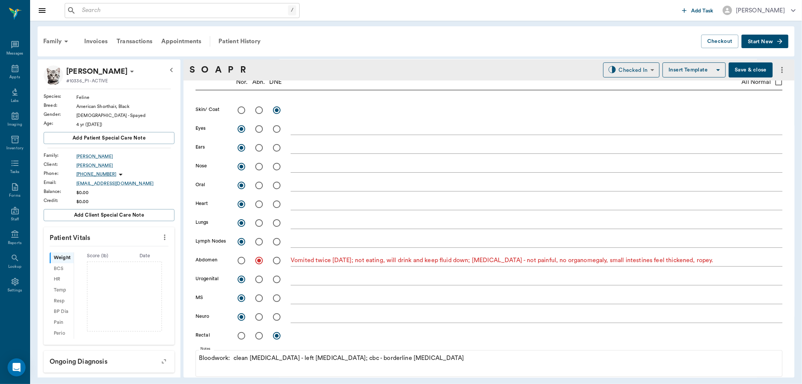
click at [259, 108] on input "radio" at bounding box center [259, 110] width 16 height 16
radio input "true"
click at [296, 114] on textarea at bounding box center [537, 110] width 492 height 9
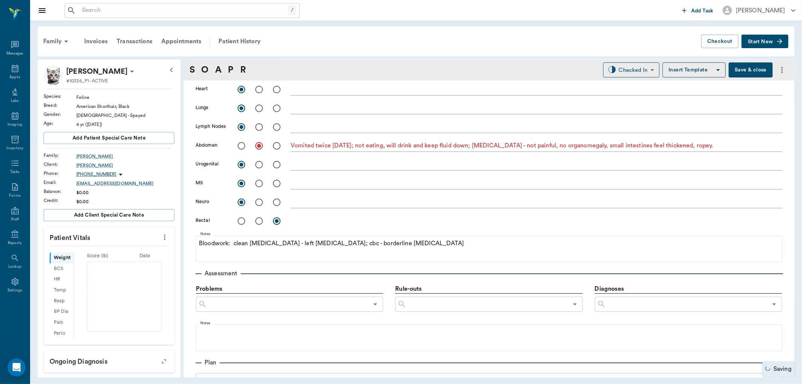
scroll to position [250, 0]
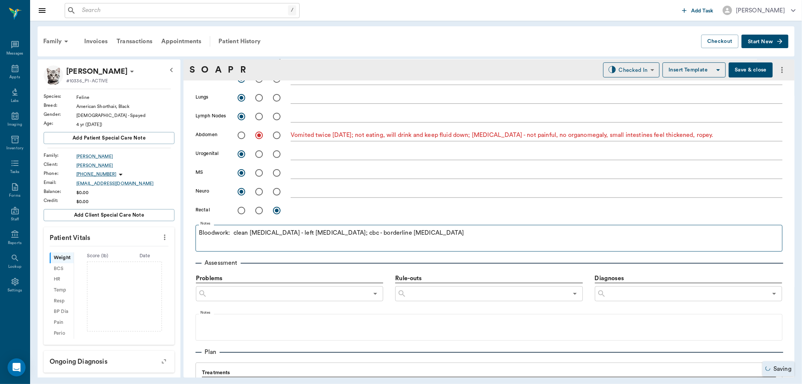
type textarea "dehydrated - skin tent 5 to 7%."
click at [399, 234] on p "Bloodwork: clean venipuncture - left jugular; cbc - borderline anemia" at bounding box center [488, 232] width 579 height 9
click at [618, 233] on p "Bloodwork: clean venipuncture - left jugular; cbc - borderline anemia; chemistr…" at bounding box center [488, 232] width 579 height 9
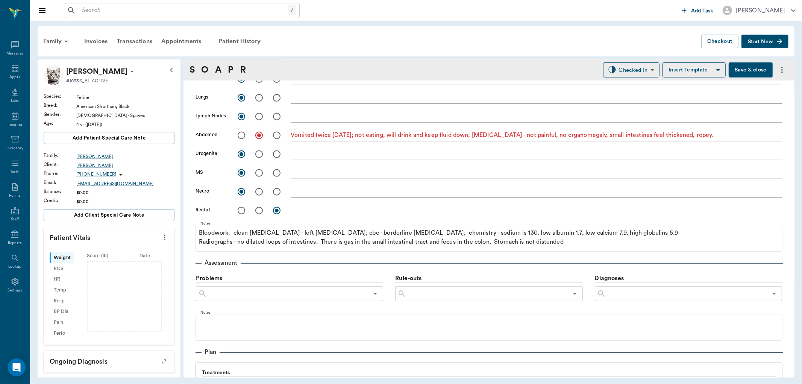
click at [357, 295] on input "text" at bounding box center [287, 293] width 161 height 11
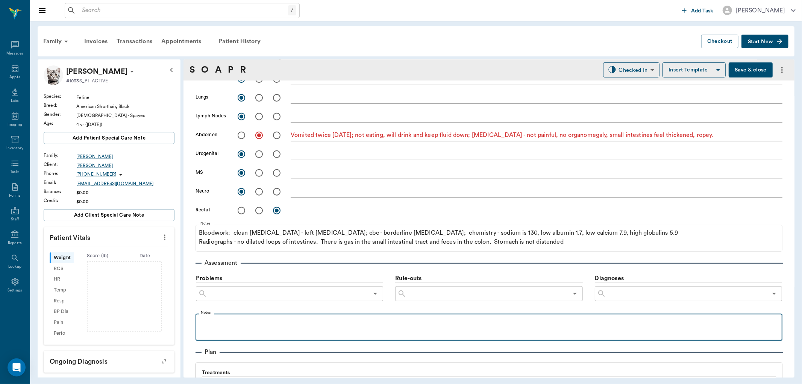
click at [330, 318] on p at bounding box center [488, 321] width 579 height 9
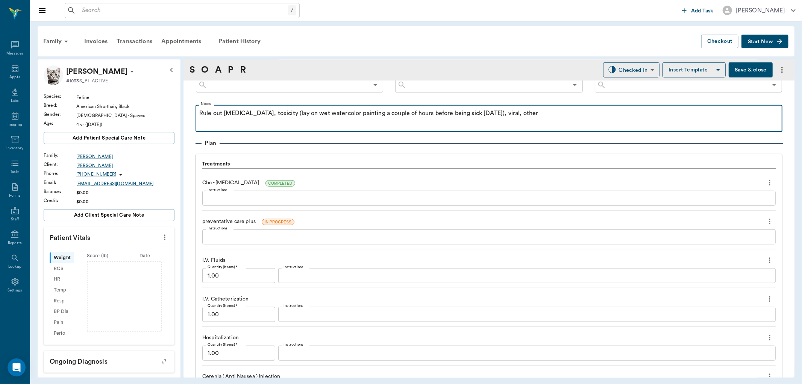
scroll to position [459, 0]
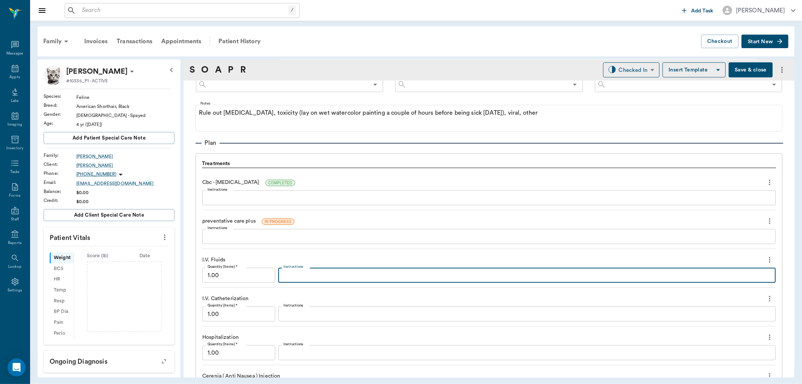
click at [286, 274] on textarea "Instructions" at bounding box center [526, 275] width 487 height 9
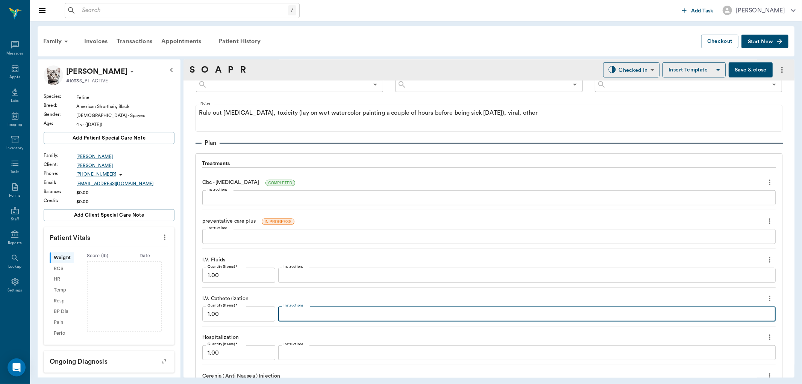
click at [292, 310] on textarea "Instructions" at bounding box center [526, 314] width 487 height 9
type textarea "22 g right cephalic vein."
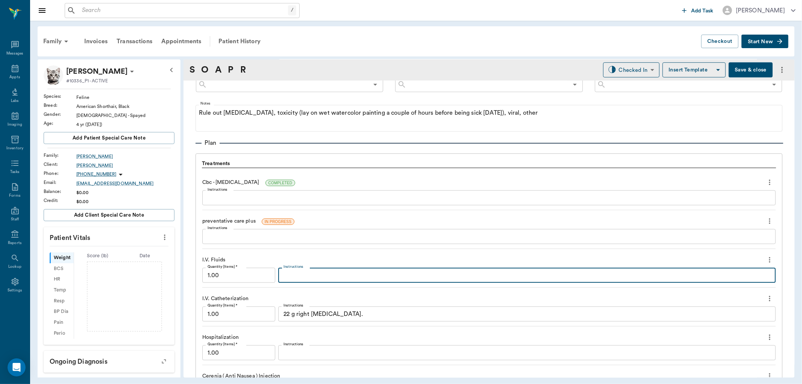
click at [317, 274] on textarea "Instructions" at bounding box center [526, 275] width 487 height 9
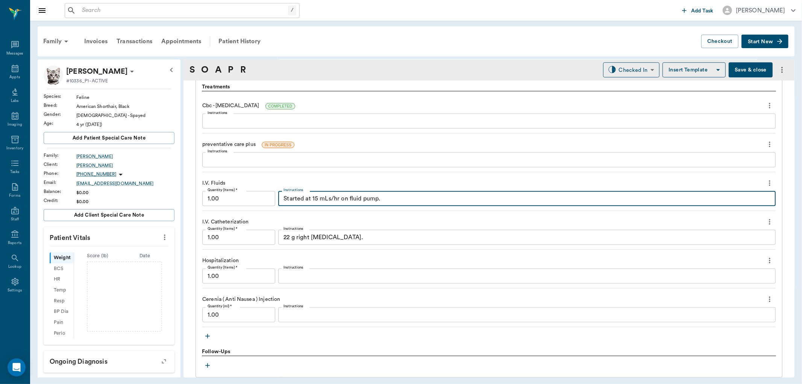
scroll to position [543, 0]
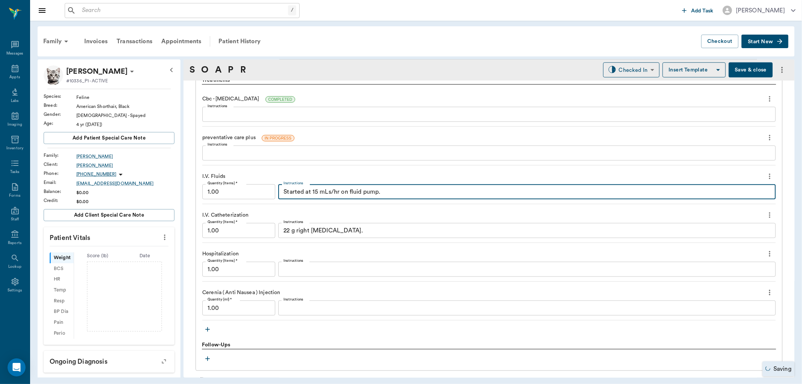
type textarea "Started at 15 mLs/hr on fluid pump."
click at [295, 305] on textarea "Instructions" at bounding box center [526, 308] width 487 height 9
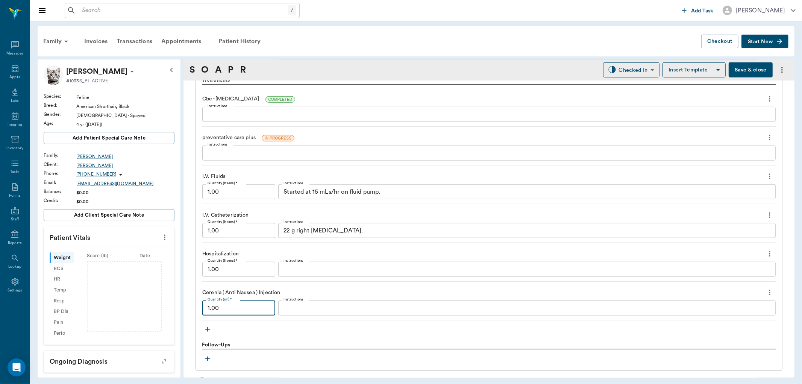
click at [228, 306] on input "1.00" at bounding box center [238, 307] width 73 height 15
type input "0"
type input "0.29"
click at [289, 310] on textarea "Instructions" at bounding box center [526, 308] width 487 height 9
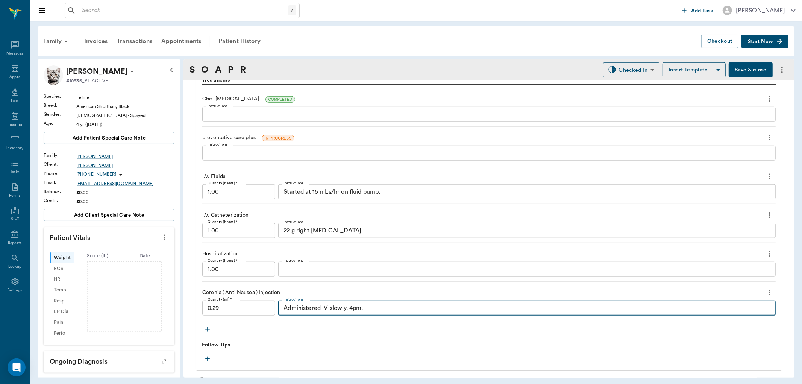
type textarea "Administered IV slowly. 4pm."
click at [730, 71] on button "Save & close" at bounding box center [750, 69] width 44 height 15
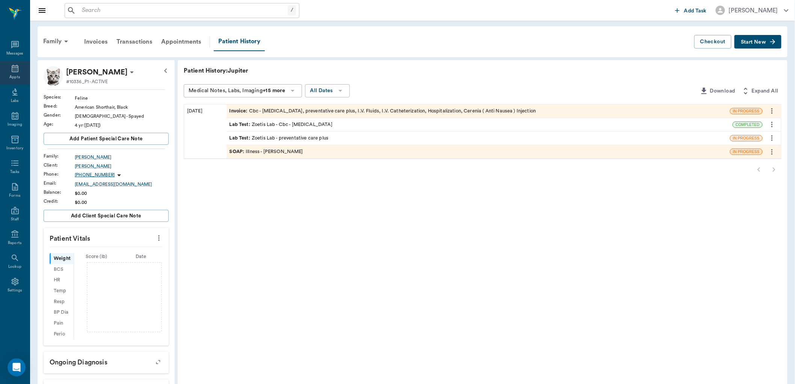
click at [8, 68] on div "Appts" at bounding box center [15, 73] width 30 height 24
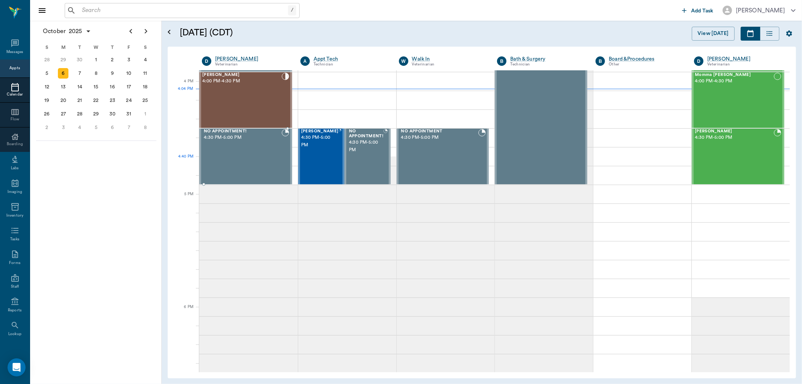
scroll to position [862, 0]
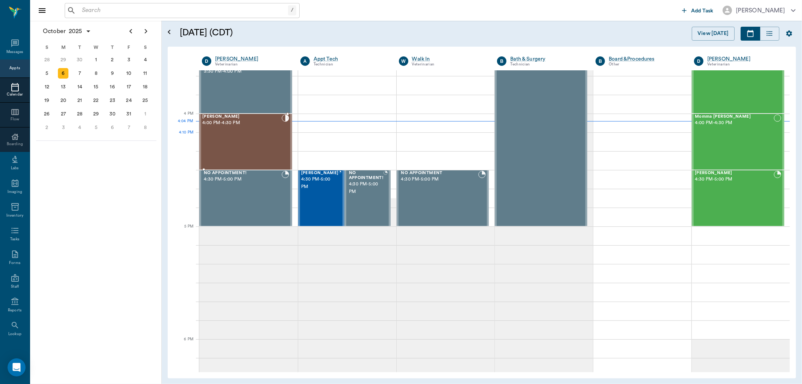
click at [245, 145] on div "[PERSON_NAME] 4:00 PM - 4:30 PM" at bounding box center [241, 141] width 79 height 55
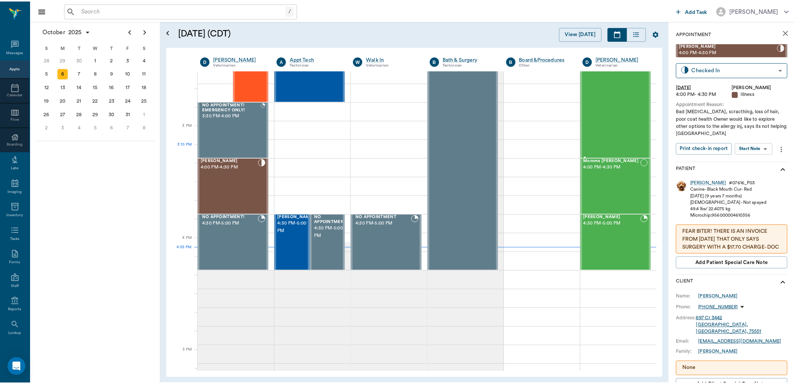
scroll to position [862, 0]
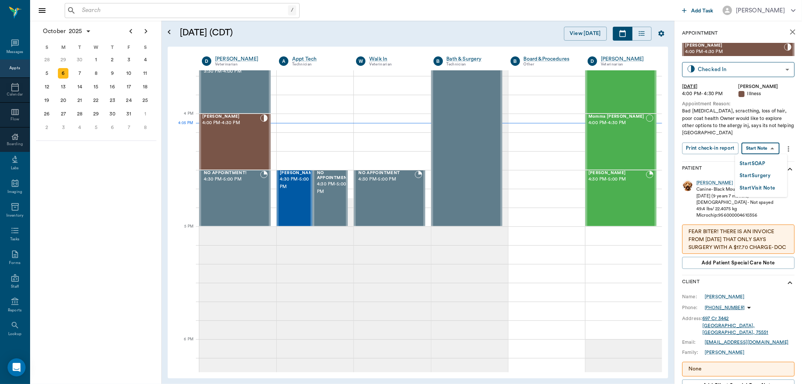
click at [764, 146] on body "/ ​ Add Task Dr. Bert Ellsworth Nectar Messages Appts Calendar Flow Boarding La…" at bounding box center [401, 192] width 802 height 384
click at [757, 163] on button "Start SOAP" at bounding box center [752, 163] width 26 height 9
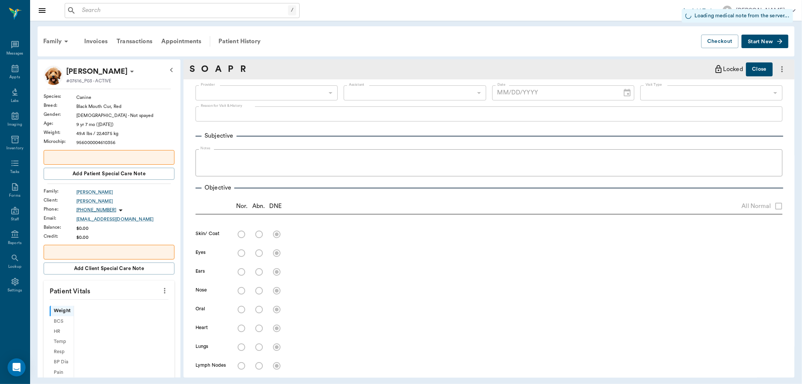
type input "63ec2f075fda476ae8351a4d"
type input "65d2be4f46e3a538d89b8c15"
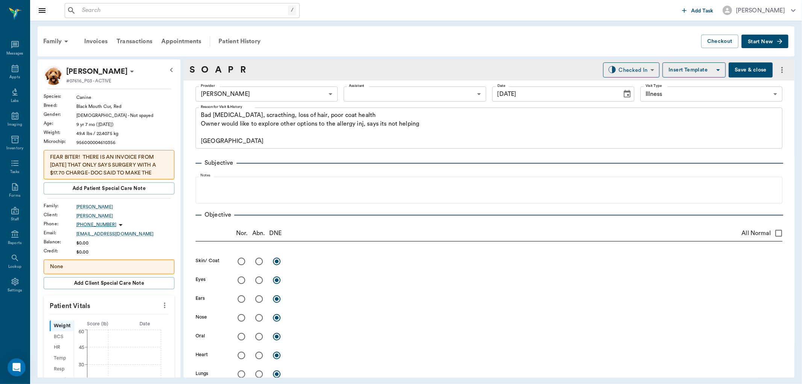
type input "[DATE]"
type textarea "Bad [MEDICAL_DATA], scracthing, loss of hair, poor coat health Owner would like…"
click at [239, 39] on div "Patient History" at bounding box center [239, 41] width 51 height 18
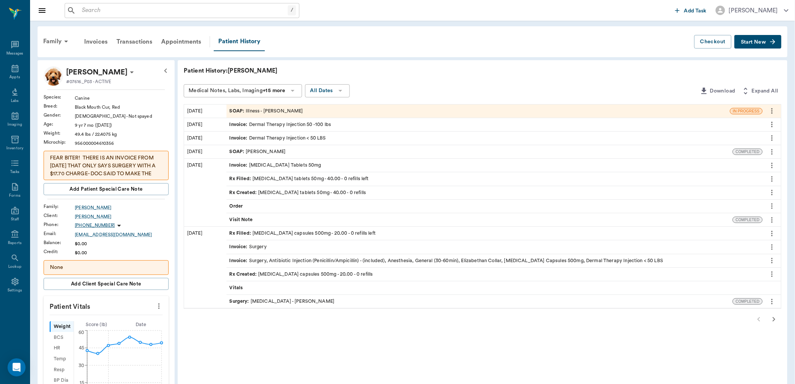
click at [257, 152] on div "SOAP : Dr. Bert Ellsworth" at bounding box center [258, 151] width 56 height 7
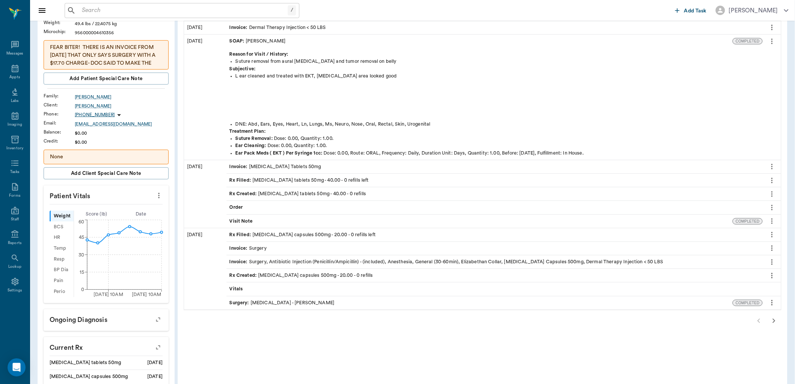
scroll to position [125, 0]
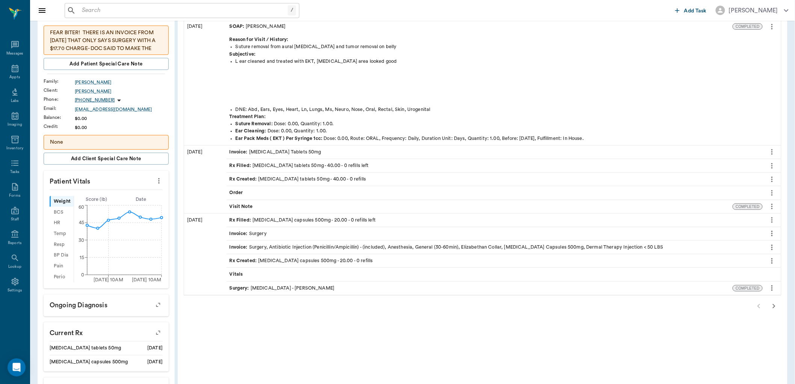
click at [301, 287] on div "Surgery : HEMATOMA - Dr. Bert Ellsworth" at bounding box center [282, 288] width 105 height 7
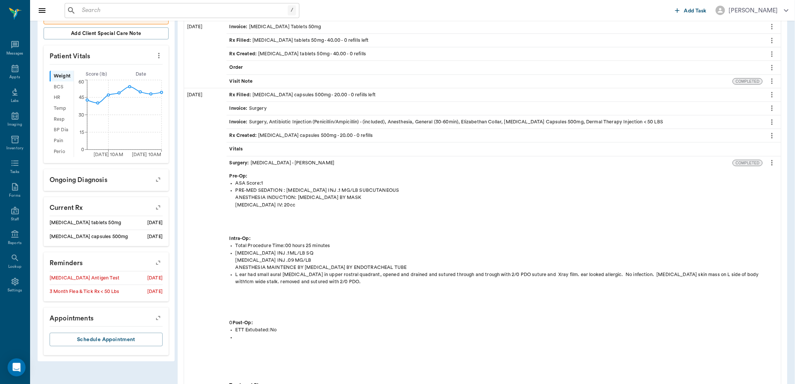
scroll to position [335, 0]
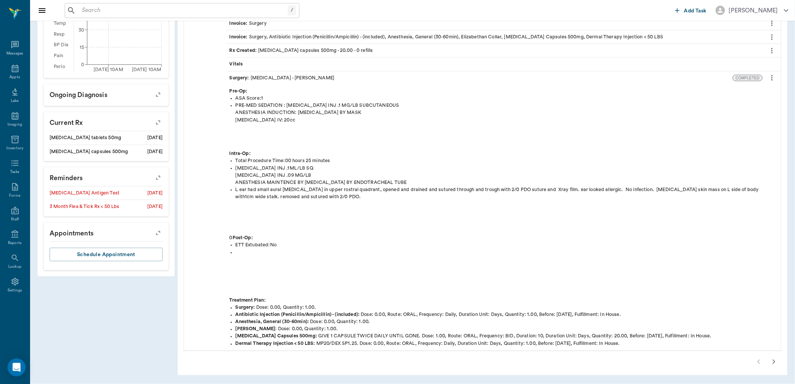
click at [776, 361] on icon "button" at bounding box center [774, 361] width 9 height 9
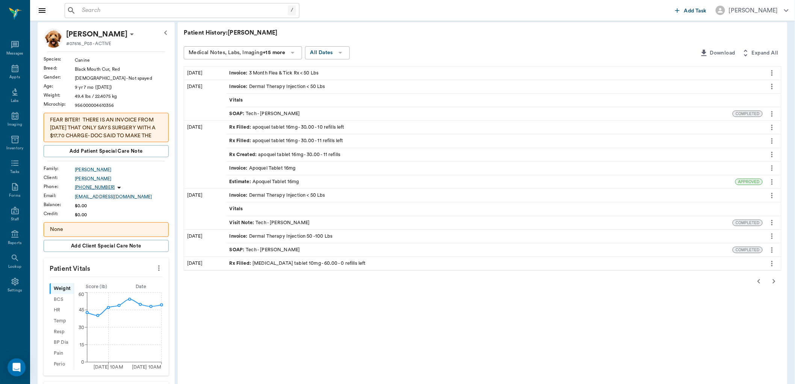
scroll to position [28, 0]
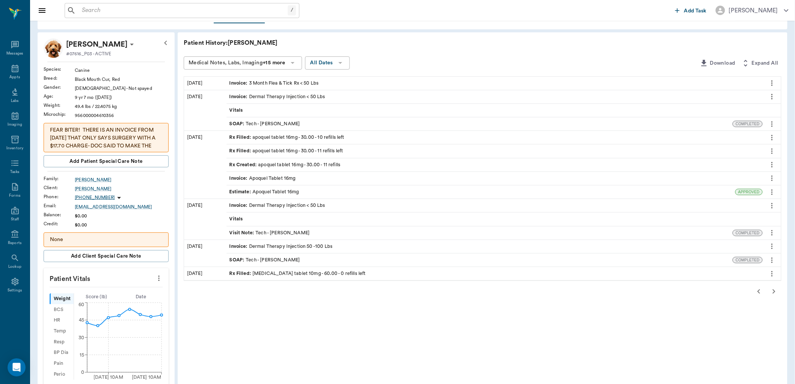
click at [294, 123] on div "SOAP : Tech - Julie Dickerson" at bounding box center [265, 123] width 71 height 7
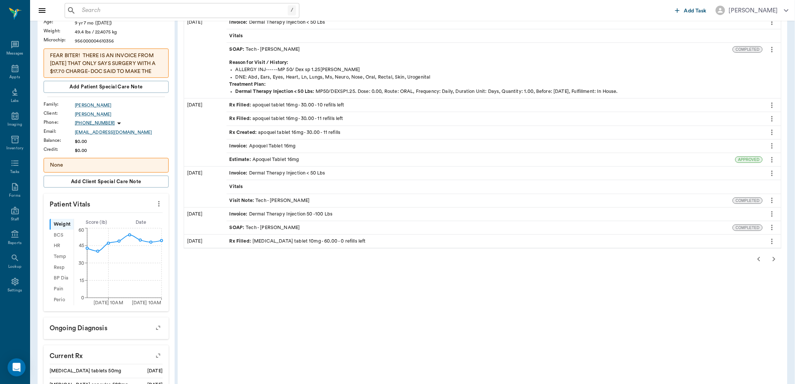
scroll to position [111, 0]
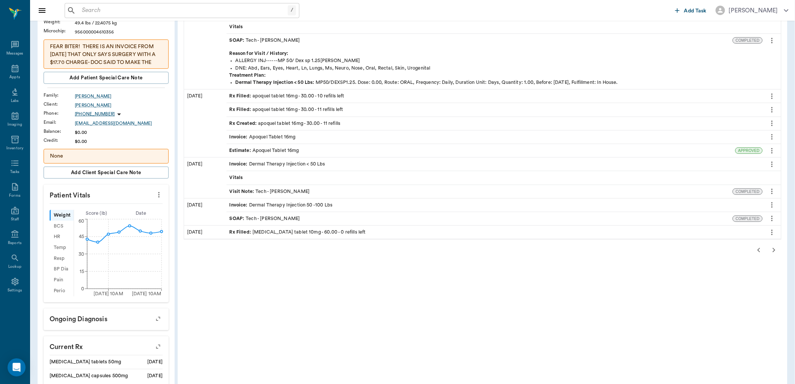
click at [771, 249] on icon "button" at bounding box center [774, 249] width 9 height 9
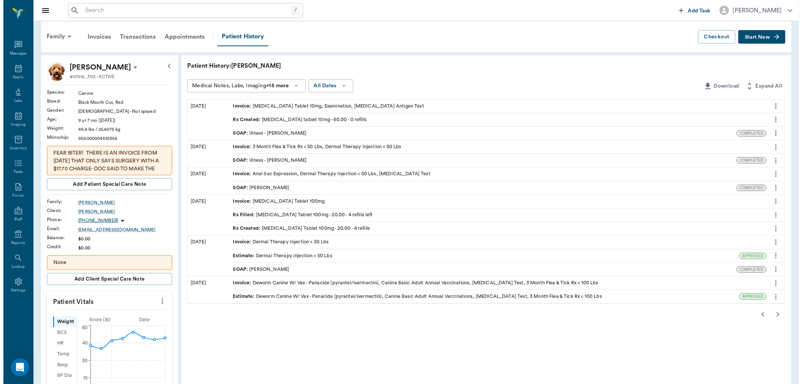
scroll to position [0, 0]
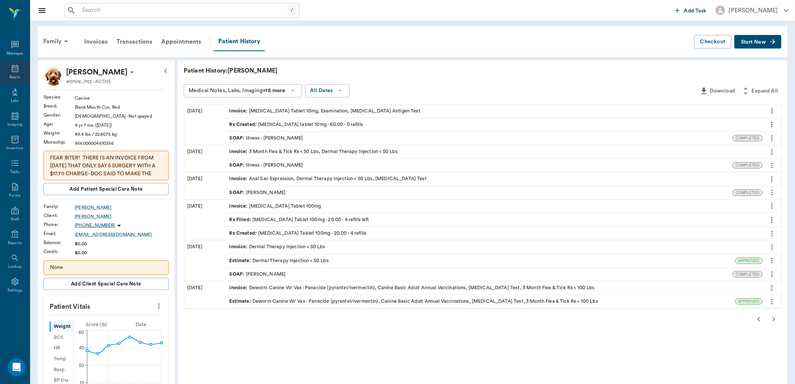
click at [24, 66] on div "Appts" at bounding box center [15, 73] width 30 height 24
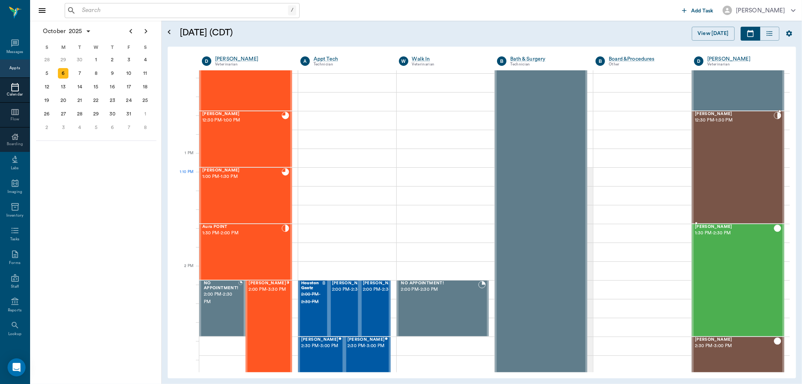
scroll to position [445, 0]
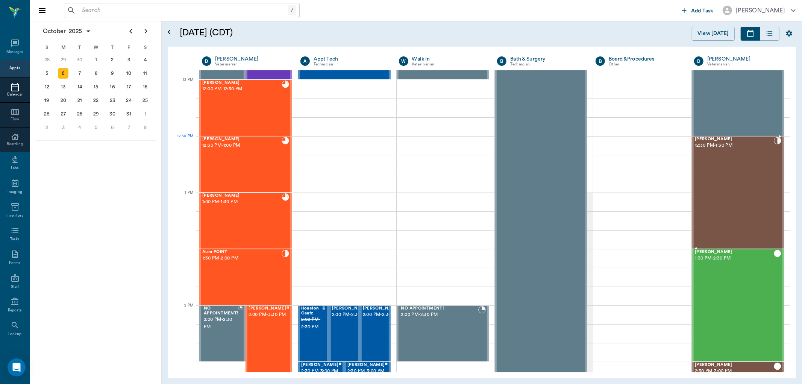
click at [711, 139] on span "[PERSON_NAME]" at bounding box center [734, 139] width 79 height 5
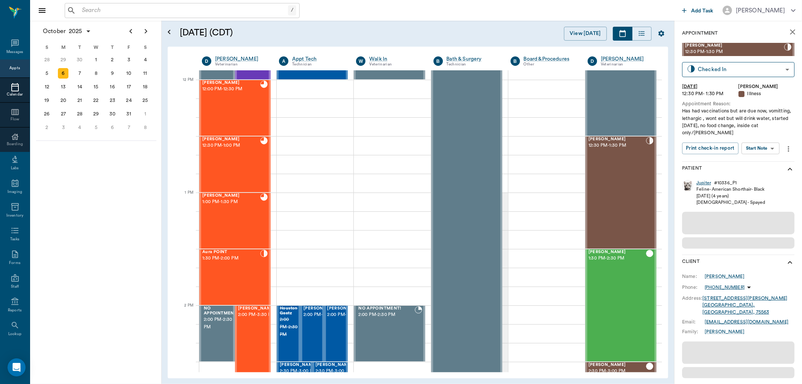
click at [703, 183] on div "Jupiter" at bounding box center [703, 183] width 15 height 6
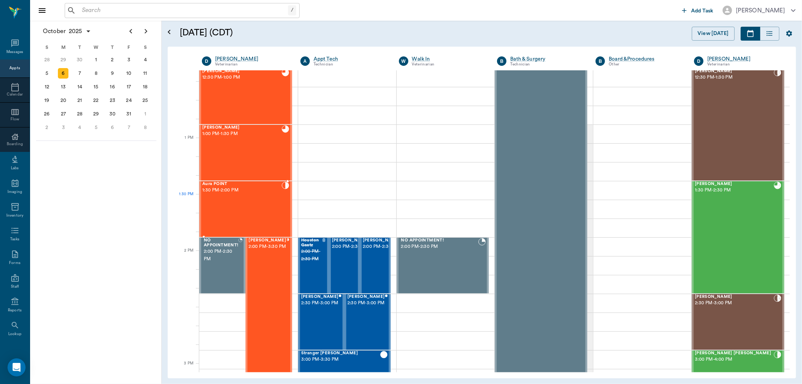
scroll to position [499, 0]
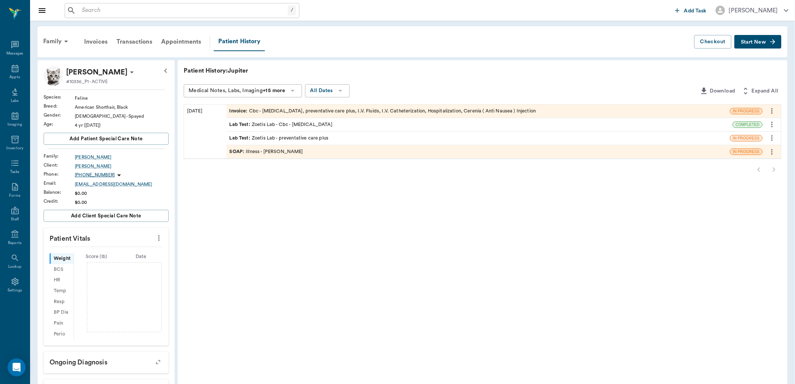
click at [298, 153] on div "SOAP : Illness - Dr. Kindall Jones" at bounding box center [267, 151] width 74 height 7
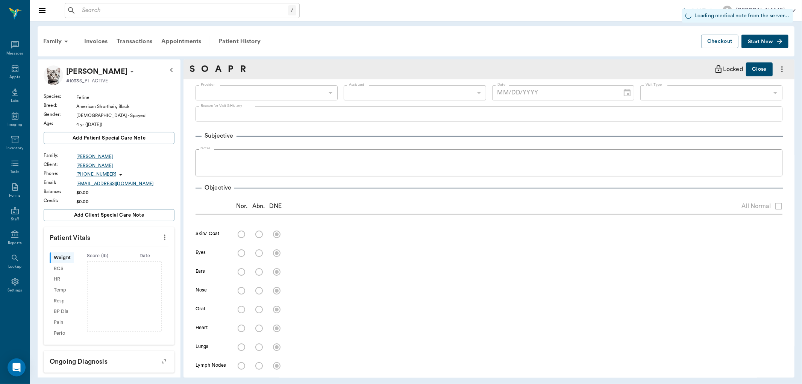
type input "670e8b52b987dc0b25a864ee"
type input "65d2be4f46e3a538d89b8c15"
radio input "true"
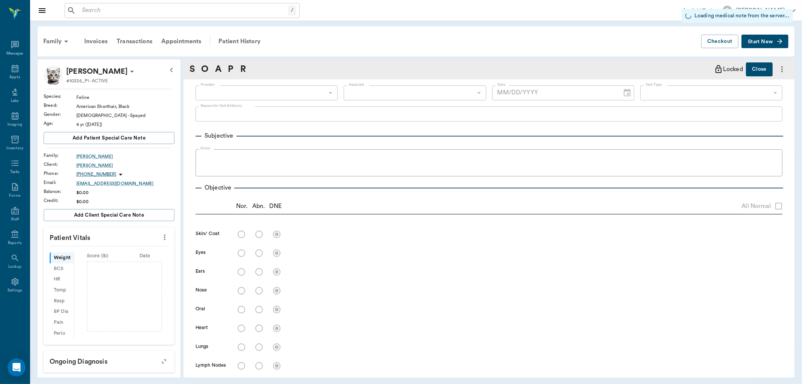
radio input "true"
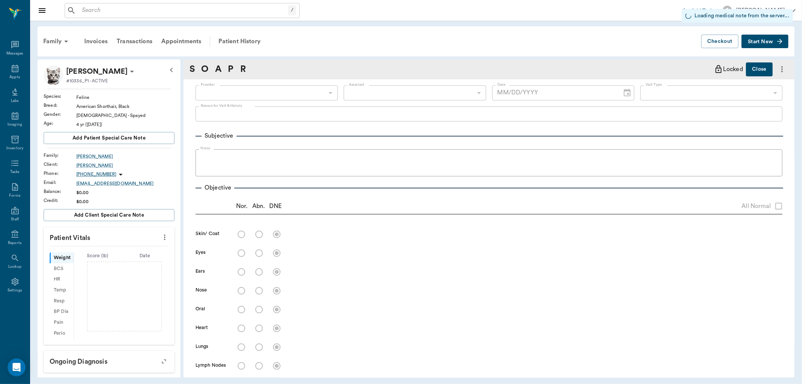
radio input "true"
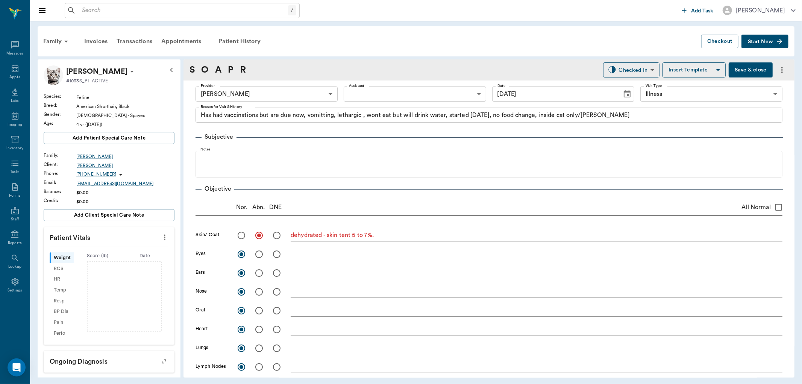
type input "[DATE]"
type textarea "Has had vaccinations but are due now, vomitting, lethargic , wont eat but will …"
type textarea "dehydrated - skin tent 5 to 7%."
type textarea "Vomited twice yesterday; not eating, will drink and keep fluid down; palpation …"
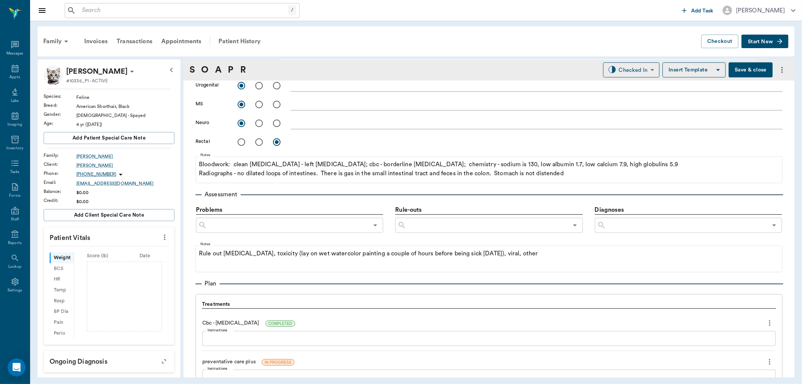
scroll to position [334, 0]
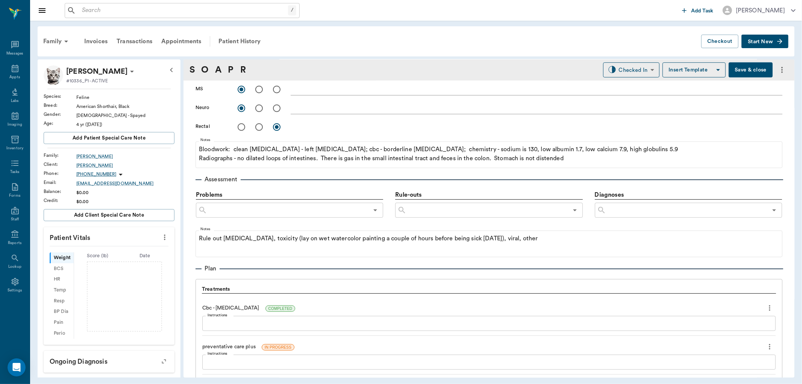
click at [265, 207] on input "text" at bounding box center [287, 210] width 161 height 11
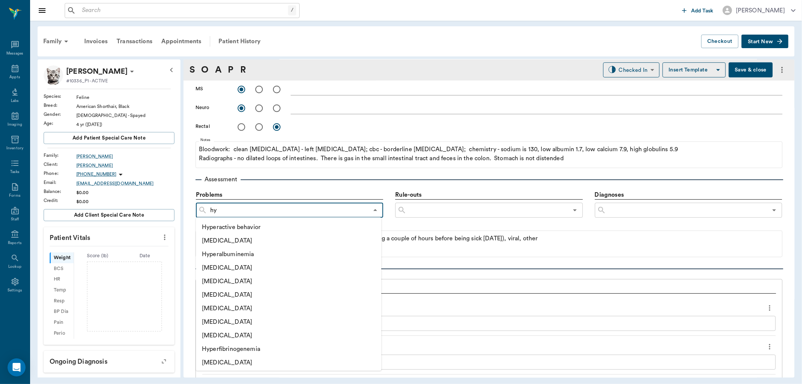
type input "h"
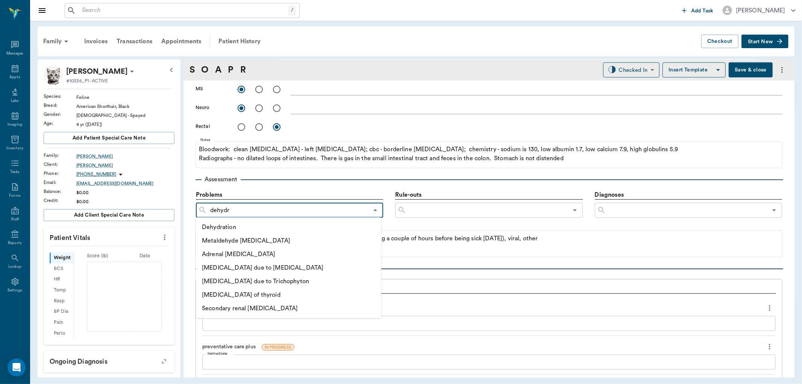
type input "dehydra"
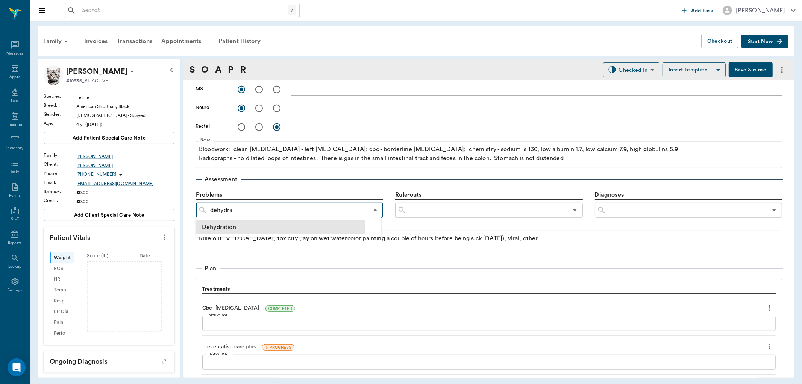
click at [224, 225] on li "Dehydration" at bounding box center [280, 227] width 169 height 14
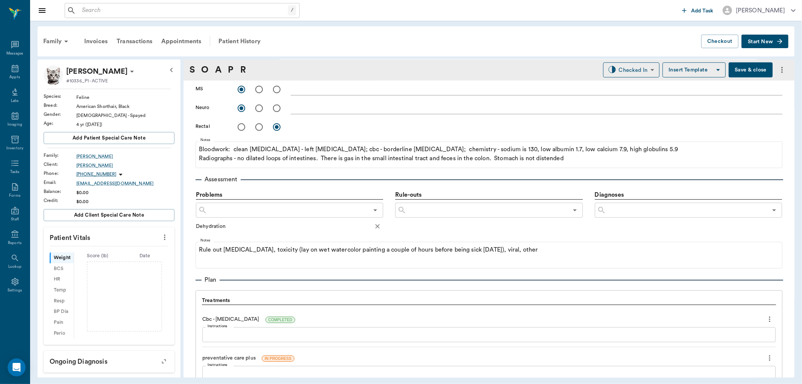
click at [243, 212] on input "text" at bounding box center [287, 210] width 161 height 11
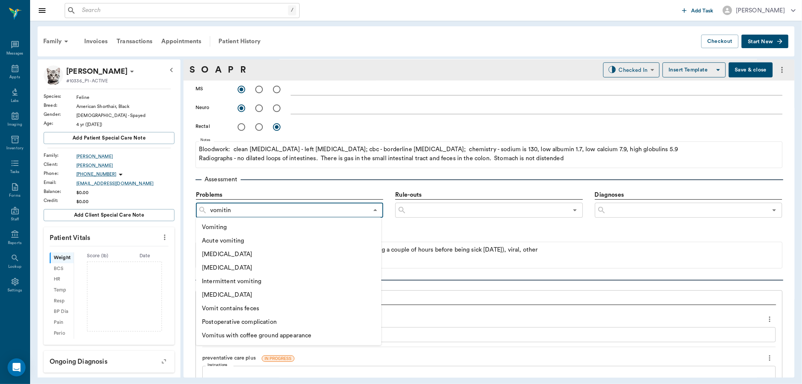
type input "vomiting"
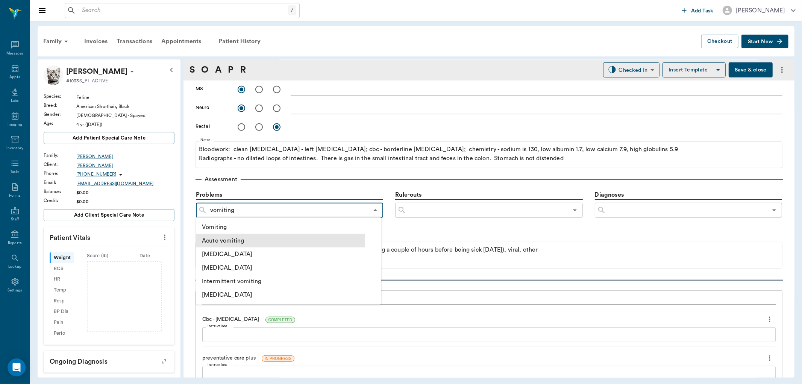
click at [232, 238] on li "Acute vomiting" at bounding box center [280, 241] width 169 height 14
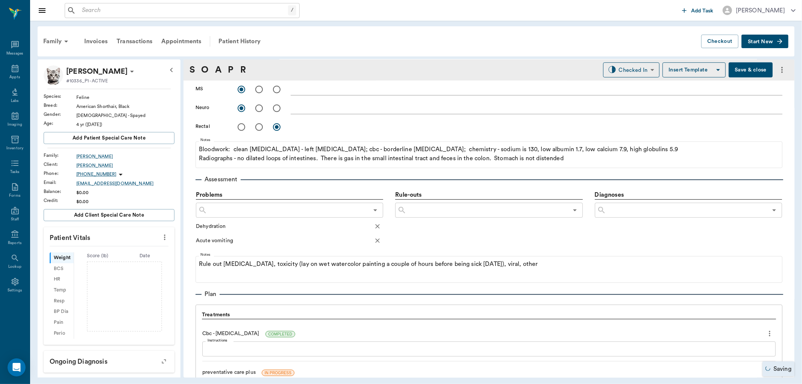
click at [243, 211] on input "text" at bounding box center [287, 210] width 161 height 11
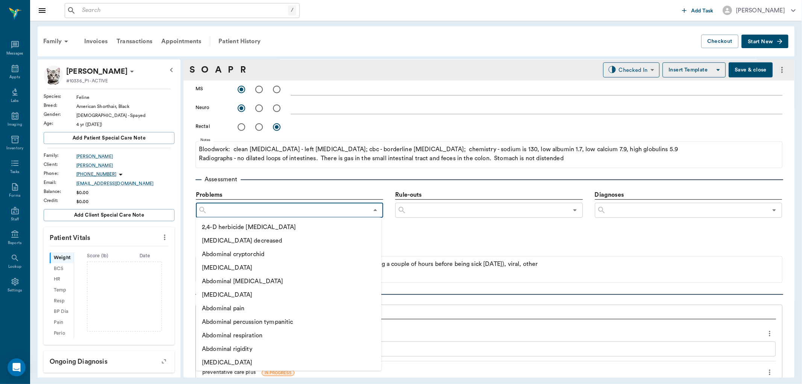
type input "n"
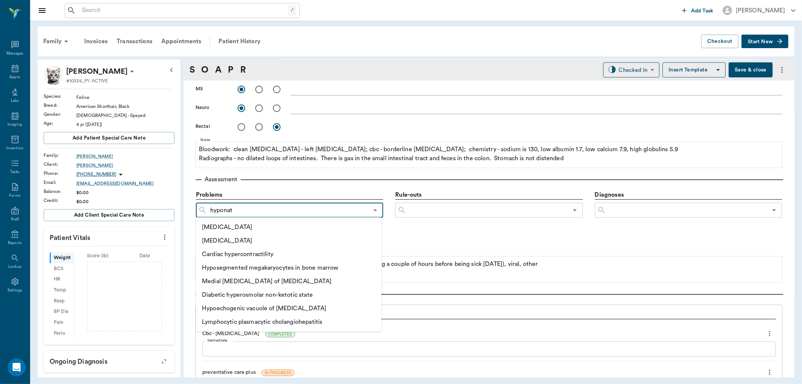
type input "hyponatr"
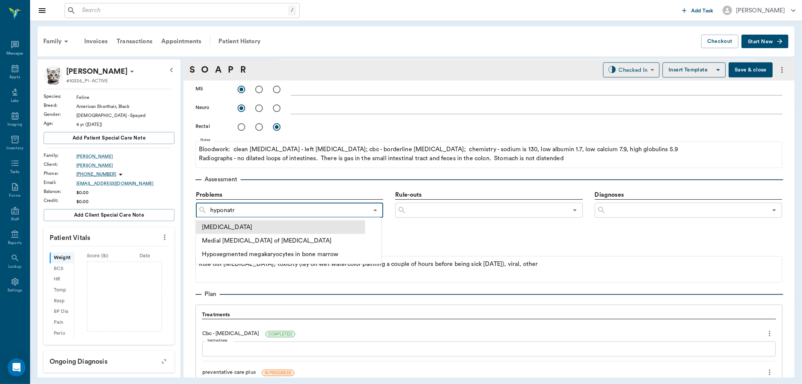
click at [227, 226] on li "Hyponatremia" at bounding box center [280, 227] width 169 height 14
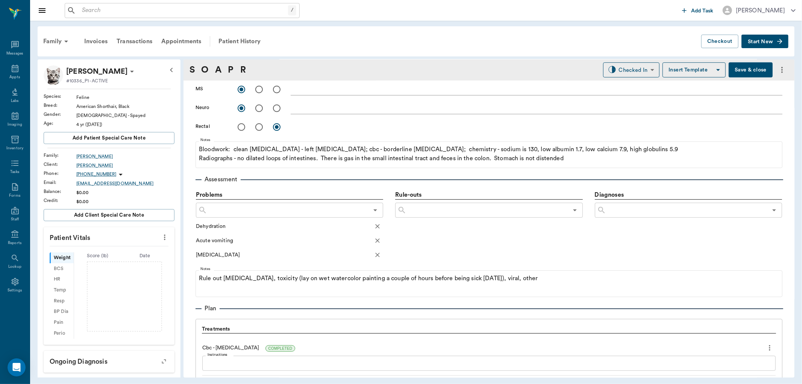
click at [245, 208] on input "text" at bounding box center [287, 210] width 161 height 11
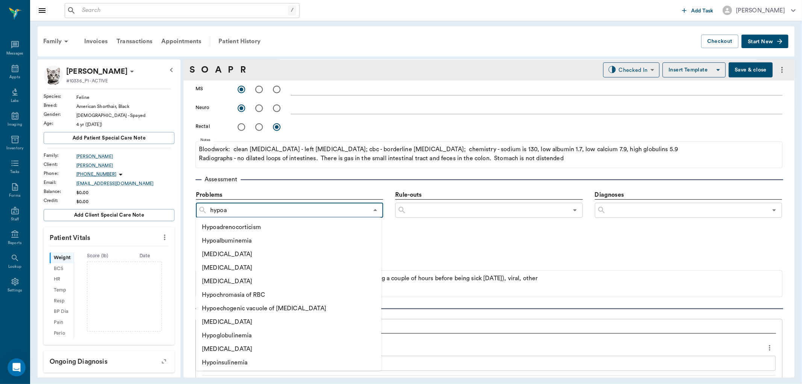
type input "hypoal"
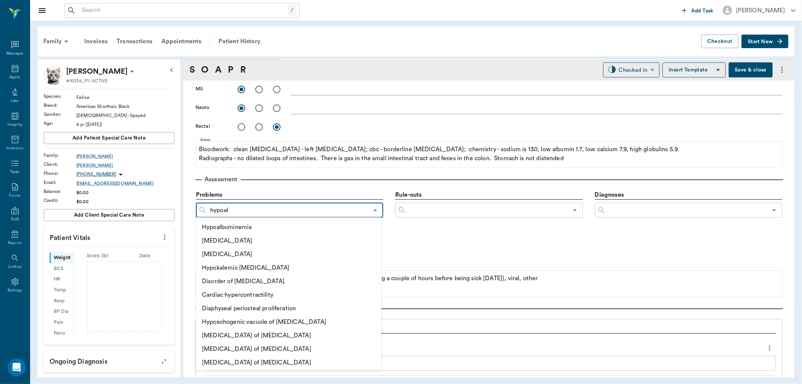
click at [226, 225] on li "Hypoalbuminemia" at bounding box center [280, 227] width 169 height 14
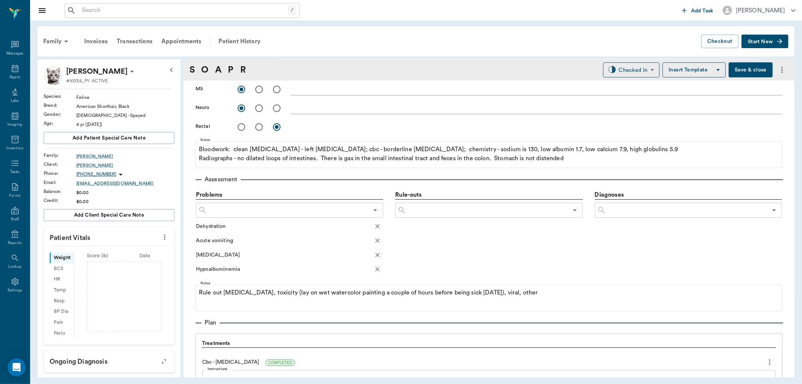
click at [265, 211] on input "text" at bounding box center [287, 210] width 161 height 11
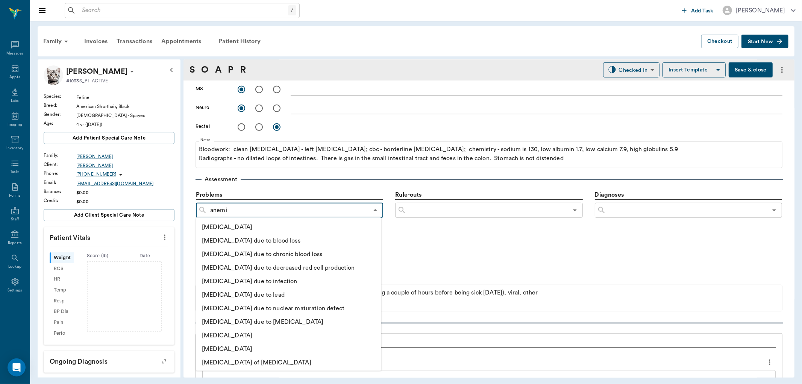
type input "anemia"
click at [233, 211] on input "anemia" at bounding box center [287, 210] width 161 height 11
click at [215, 224] on li "Anemia" at bounding box center [280, 227] width 169 height 14
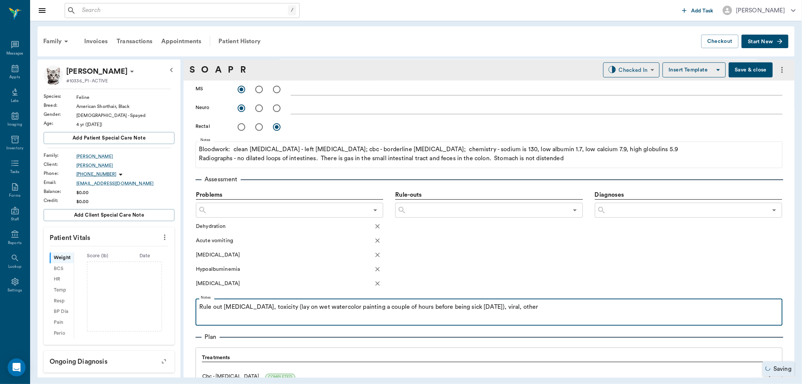
click at [536, 309] on p "Rule out foreign body, toxicity (lay on wet watercolor painting a couple of hou…" at bounding box center [488, 306] width 579 height 9
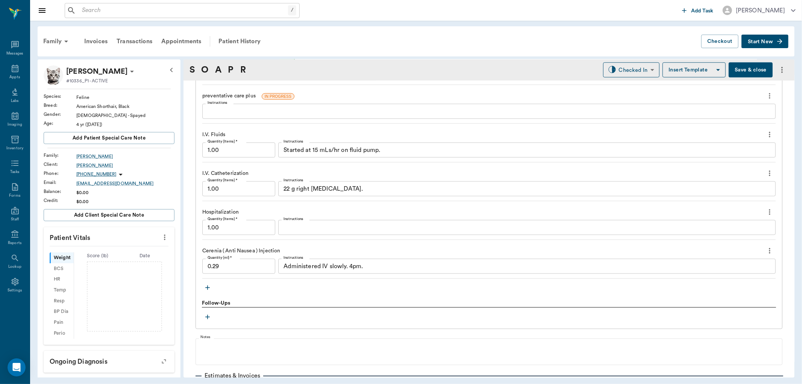
scroll to position [668, 0]
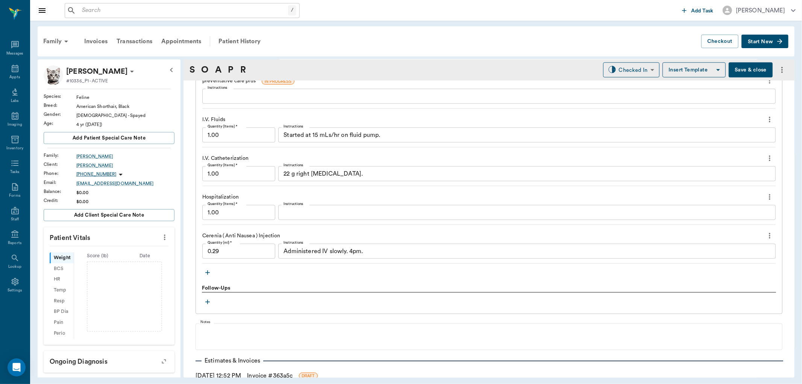
click at [209, 272] on icon "button" at bounding box center [208, 273] width 8 height 8
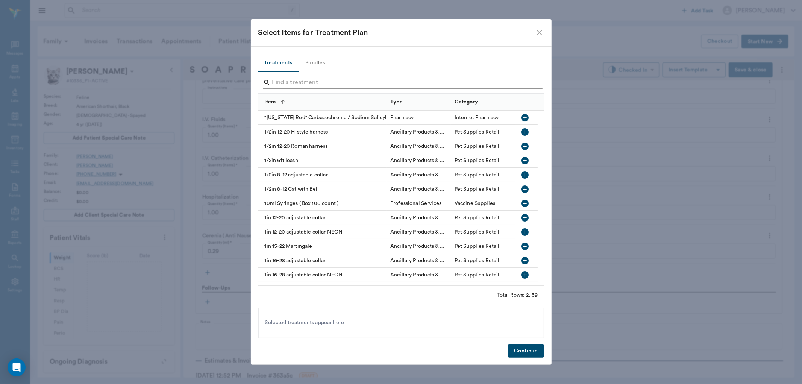
click at [335, 82] on input "Search" at bounding box center [401, 83] width 259 height 12
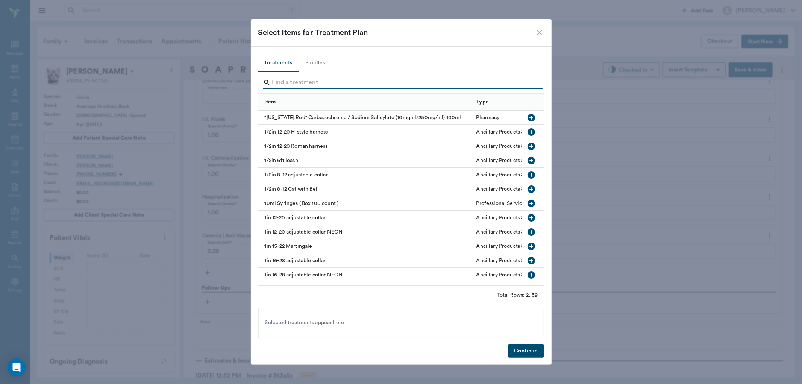
click at [316, 83] on input "Search" at bounding box center [401, 83] width 259 height 12
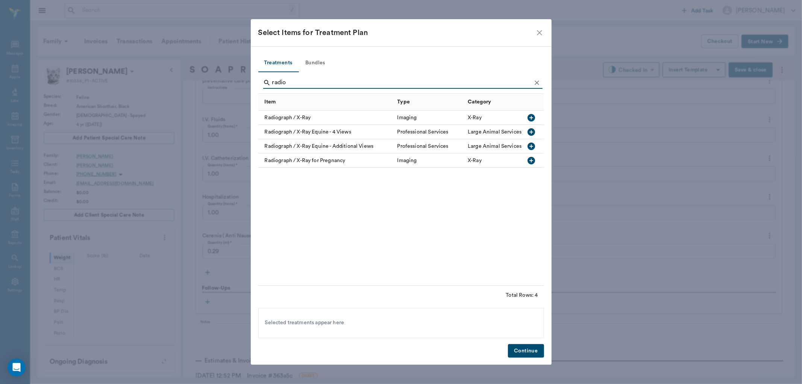
type input "radio"
click at [532, 117] on icon "button" at bounding box center [531, 118] width 8 height 8
drag, startPoint x: 527, startPoint y: 351, endPoint x: 328, endPoint y: 198, distance: 251.6
click at [527, 351] on button "Continue" at bounding box center [526, 351] width 36 height 14
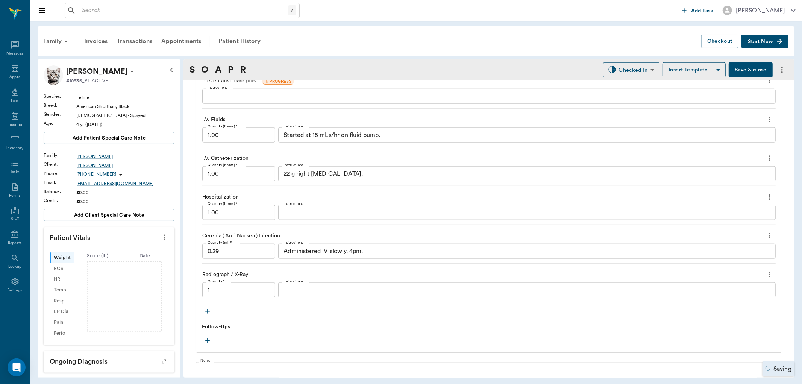
type input "1.00"
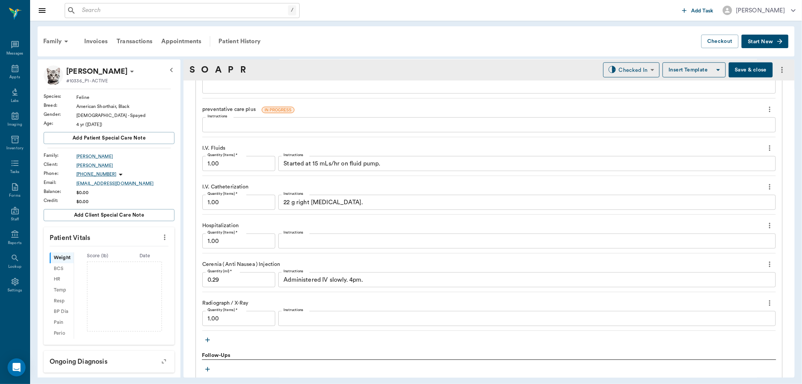
scroll to position [626, 0]
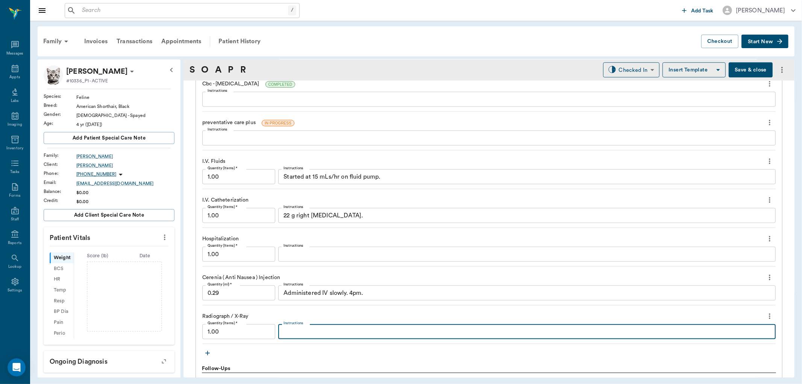
click at [295, 331] on textarea "Instructions" at bounding box center [526, 331] width 487 height 9
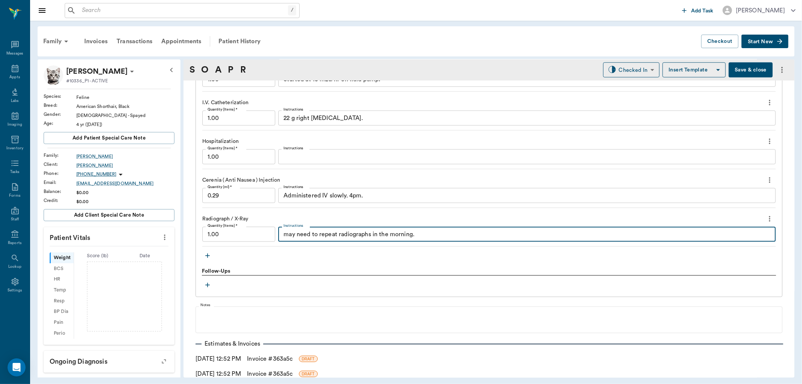
scroll to position [752, 0]
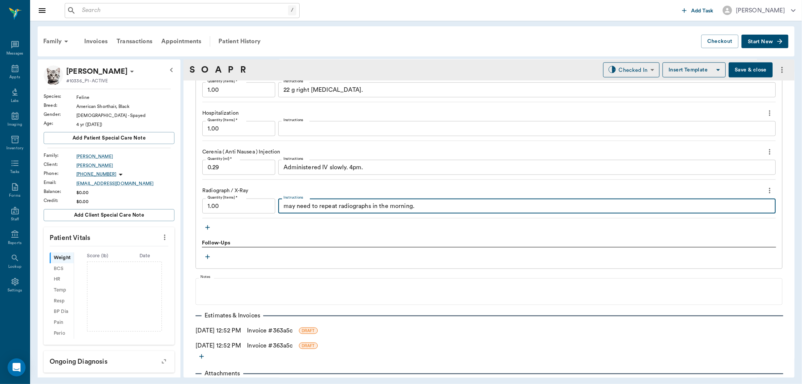
type textarea "may need to repeat radiographs in the morning."
click at [740, 70] on button "Save & close" at bounding box center [750, 69] width 44 height 15
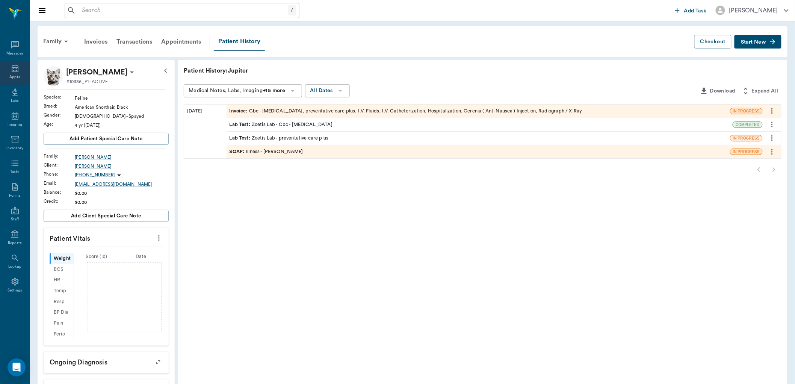
click at [19, 72] on icon at bounding box center [15, 68] width 9 height 9
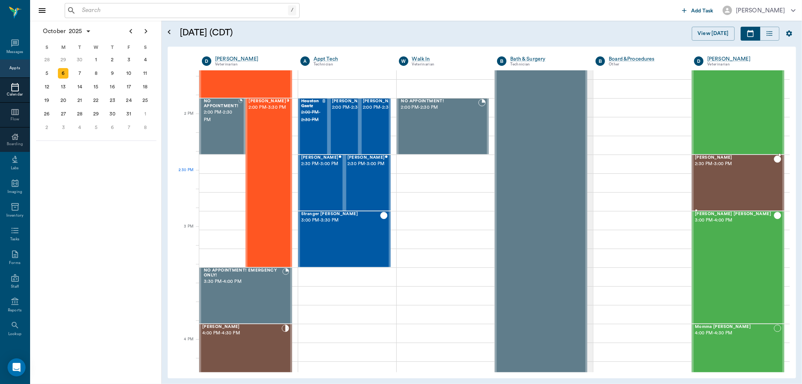
scroll to position [610, 0]
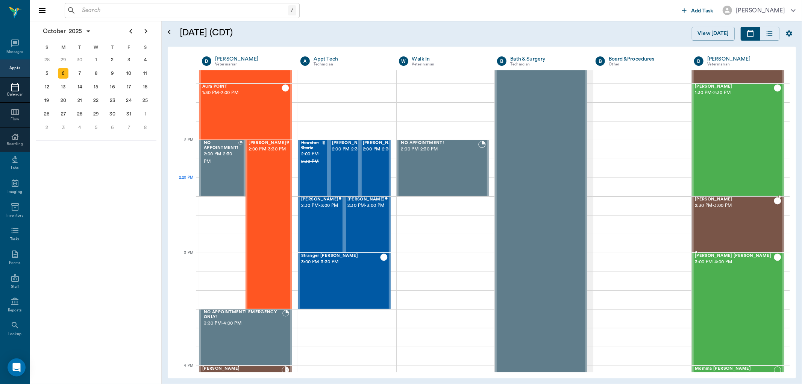
click at [694, 197] on div at bounding box center [738, 197] width 92 height 2
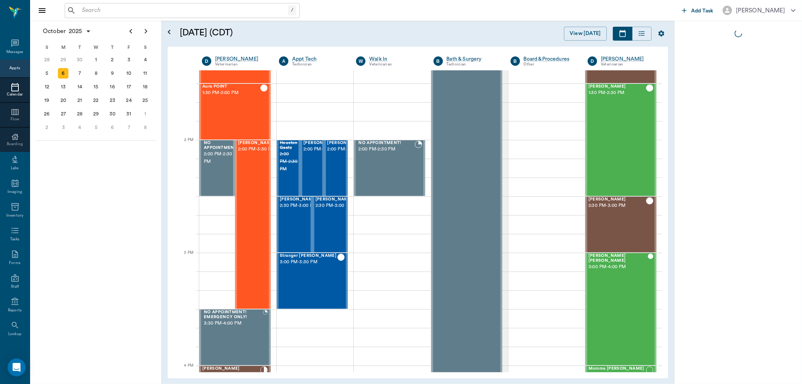
click at [693, 203] on div at bounding box center [738, 202] width 128 height 363
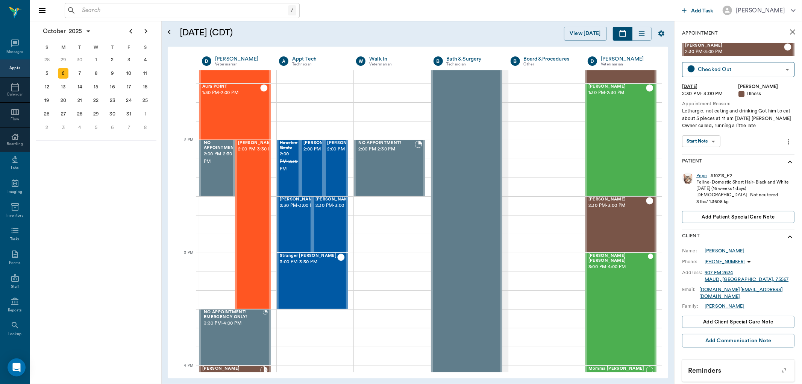
click at [703, 174] on div "Pepe" at bounding box center [701, 176] width 11 height 6
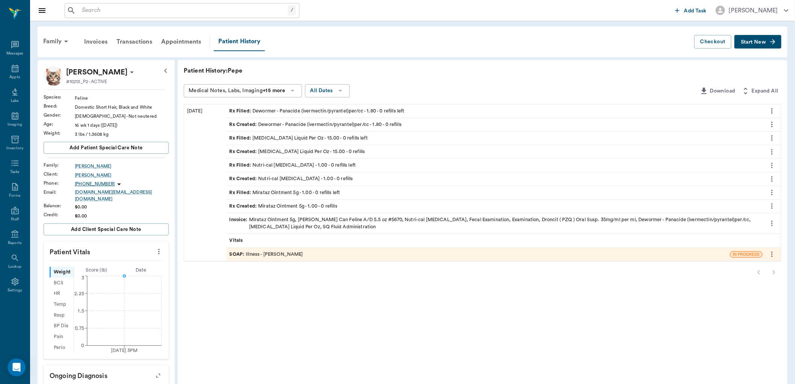
click at [266, 254] on div "SOAP : Illness - Dr. Kindall Jones" at bounding box center [267, 254] width 74 height 7
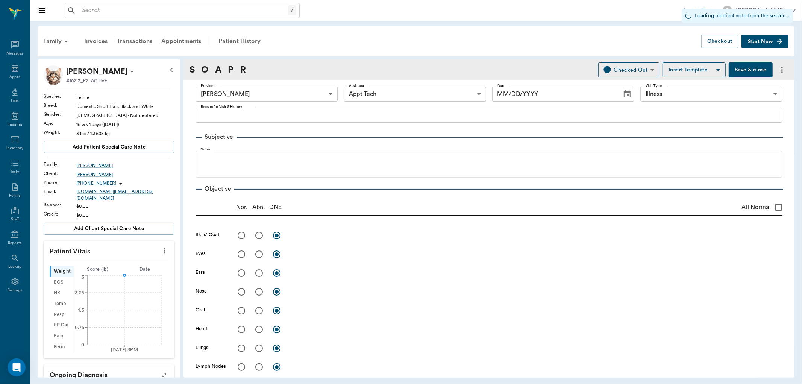
type input "670e8b52b987dc0b25a864ee"
type input "63ec2f075fda476ae8351a4c"
type input "65d2be4f46e3a538d89b8c15"
type input "[DATE]"
type textarea "Lethargic, not eating and drinking Got him to eat about 5 pieces at 11 am today…"
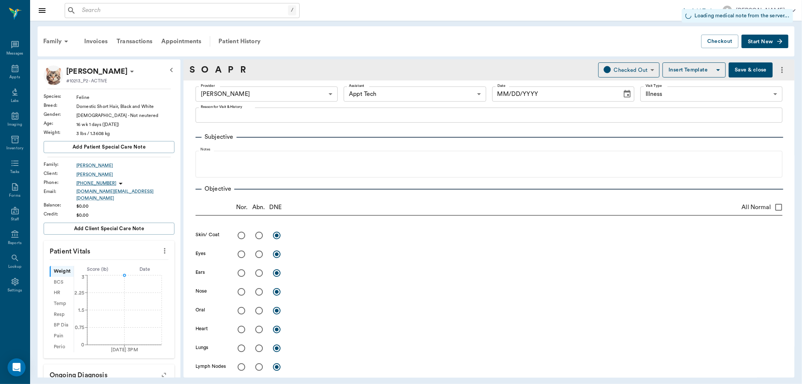
type input "1.00"
type input "0"
type input "14"
type textarea "Apply 1.5" strip to inside of ear once daily, alternating ears, until appetite …"
type input "2.00"
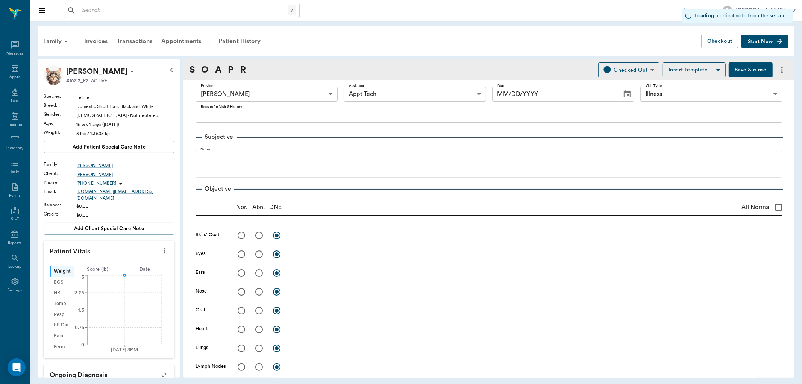
type textarea "Feed a total of 2/3 can per day. May add a little water to make syringe feeding…"
type input "1.00"
type input "0"
type input "7"
type textarea "Give 1ml by mouth 2 times a day for 7 days."
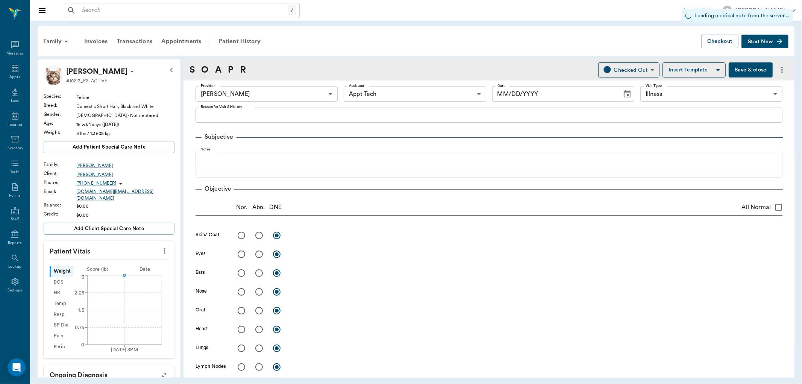
type input "1.00"
type textarea "negative"
type input "1.00"
type input "0"
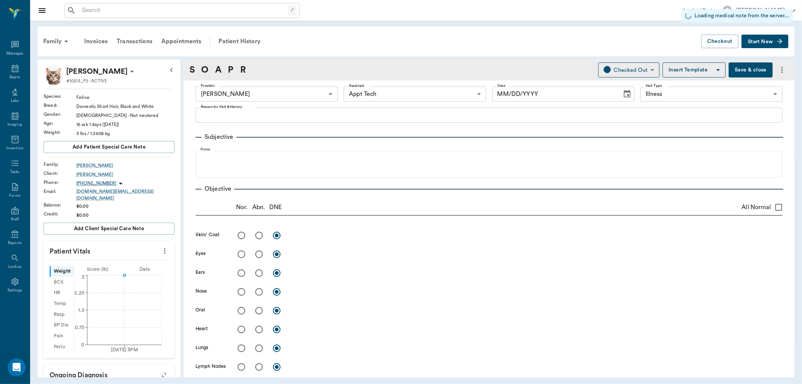
type input "0"
type input "1.80"
type input "0"
type textarea "Give 0.3 mLs to each kitten today. Pepe has received his first dose today in cl…"
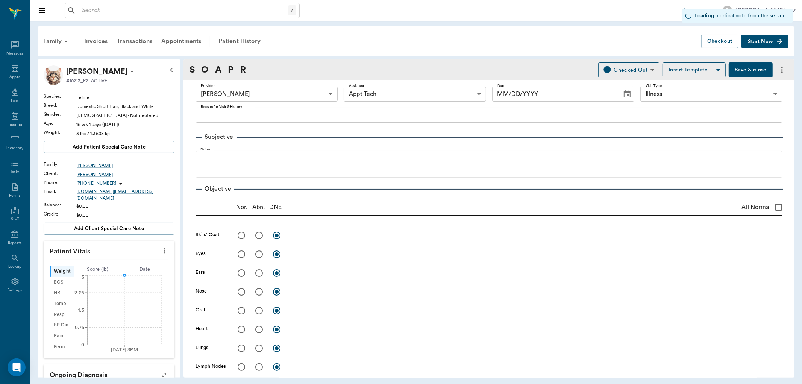
type input "15.00"
type input "0"
type input "10"
type textarea "Give 1cc by mouth twice daily for 10 days."
type input "1.00"
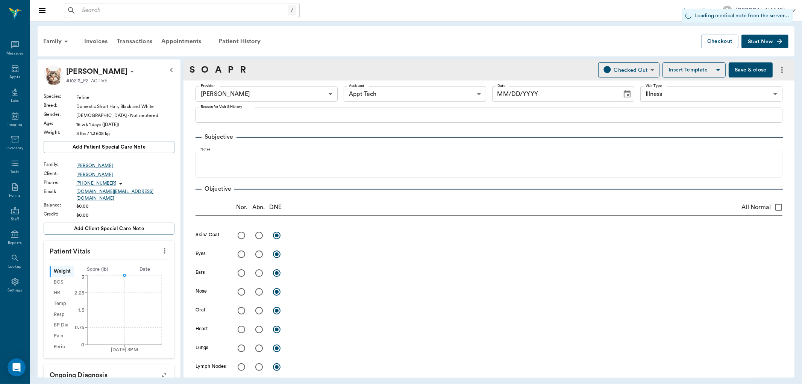
type textarea "Administered 150 mLs sq LRS"
type input "recheck lethargy"
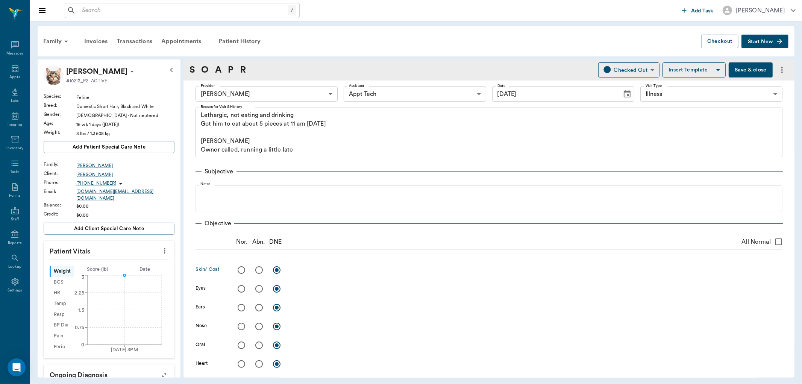
click at [259, 268] on input "radio" at bounding box center [259, 270] width 16 height 16
radio input "true"
click at [311, 264] on div "x" at bounding box center [537, 269] width 492 height 15
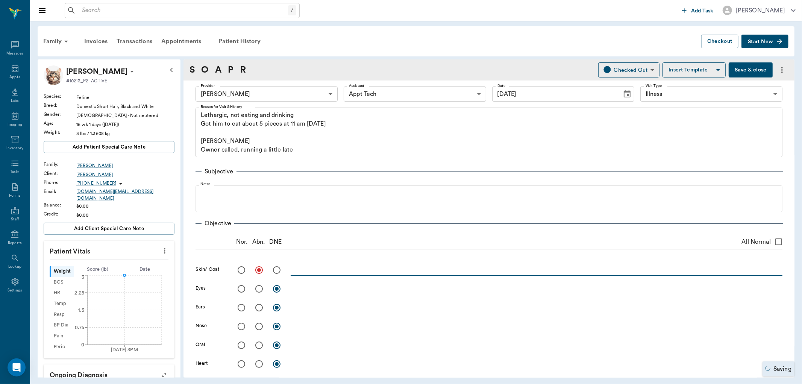
click at [295, 268] on textarea at bounding box center [537, 269] width 492 height 9
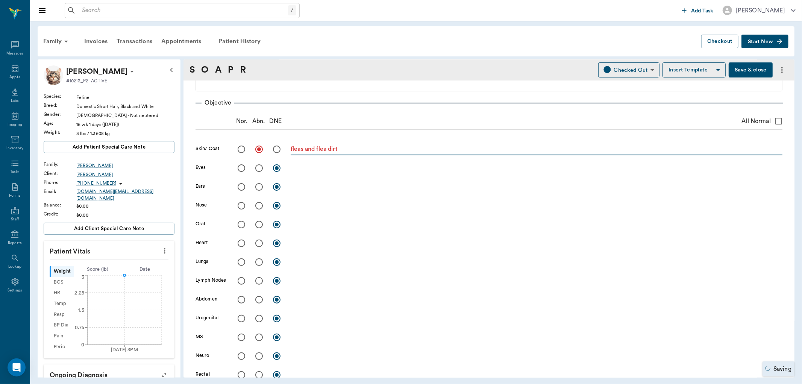
scroll to position [125, 0]
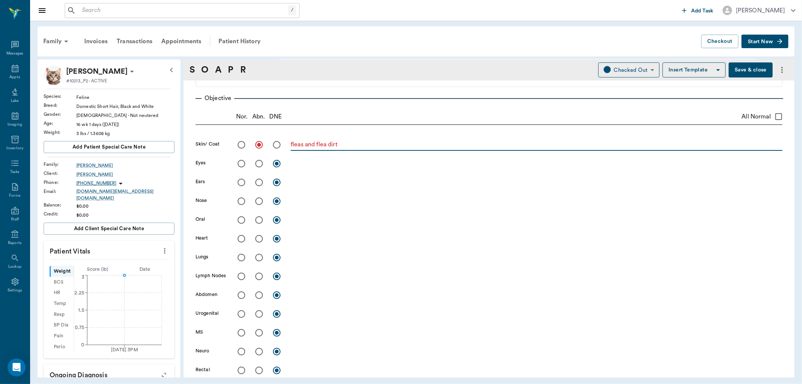
type textarea "fleas and flea dirt"
click at [241, 163] on input "radio" at bounding box center [241, 164] width 16 height 16
radio input "true"
click at [242, 182] on input "radio" at bounding box center [241, 182] width 16 height 16
radio input "true"
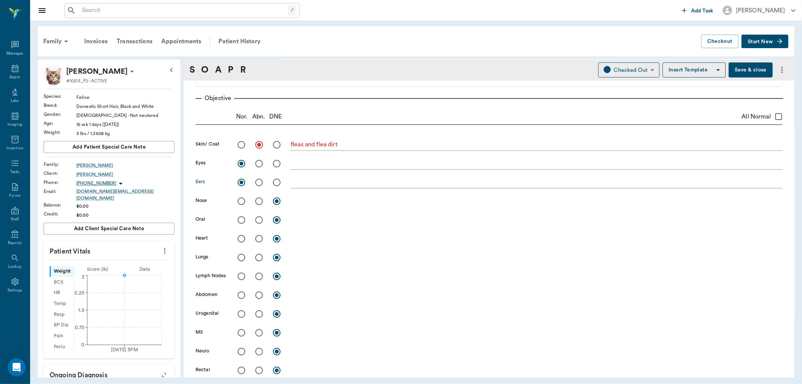
drag, startPoint x: 239, startPoint y: 200, endPoint x: 239, endPoint y: 205, distance: 4.9
click at [239, 201] on input "radio" at bounding box center [241, 201] width 16 height 16
radio input "true"
click at [239, 217] on input "radio" at bounding box center [241, 220] width 16 height 16
radio input "true"
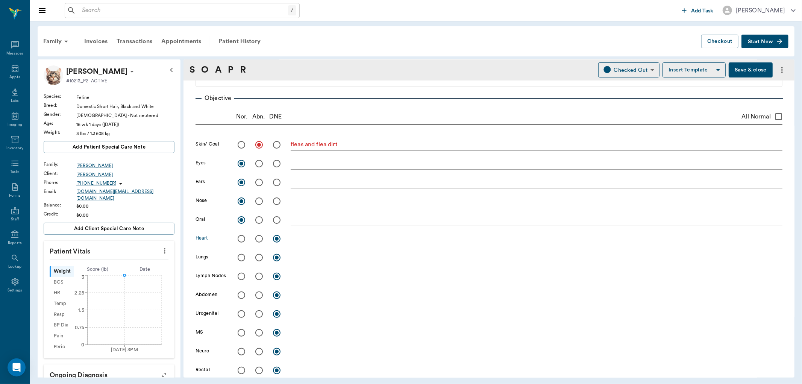
click at [242, 239] on input "radio" at bounding box center [241, 239] width 16 height 16
radio input "true"
click at [241, 257] on input "radio" at bounding box center [241, 258] width 16 height 16
radio input "true"
click at [242, 276] on input "radio" at bounding box center [241, 276] width 16 height 16
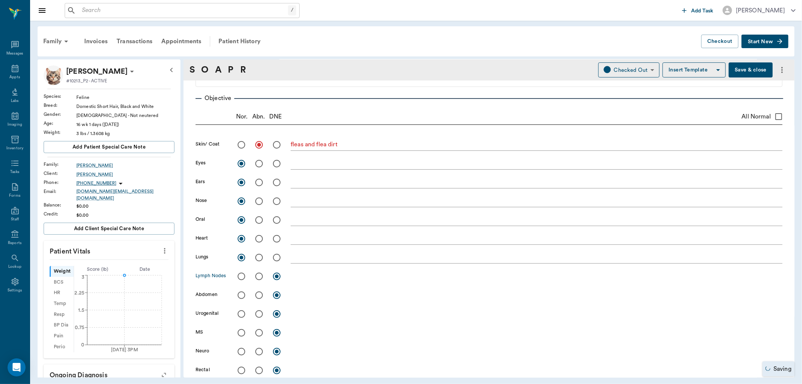
radio input "true"
click at [240, 294] on input "radio" at bounding box center [241, 295] width 16 height 16
radio input "true"
click at [259, 296] on input "radio" at bounding box center [259, 295] width 16 height 16
radio input "true"
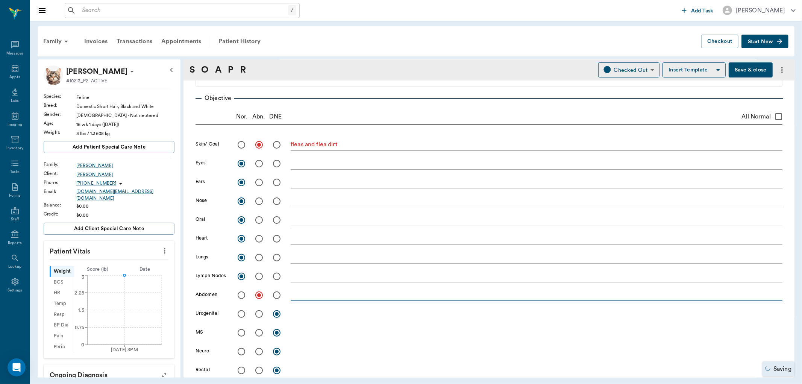
click at [295, 294] on textarea at bounding box center [537, 295] width 492 height 9
type textarea "client has seen tapeworms in the feces"
click at [343, 144] on textarea "fleas and flea dirt" at bounding box center [537, 144] width 492 height 9
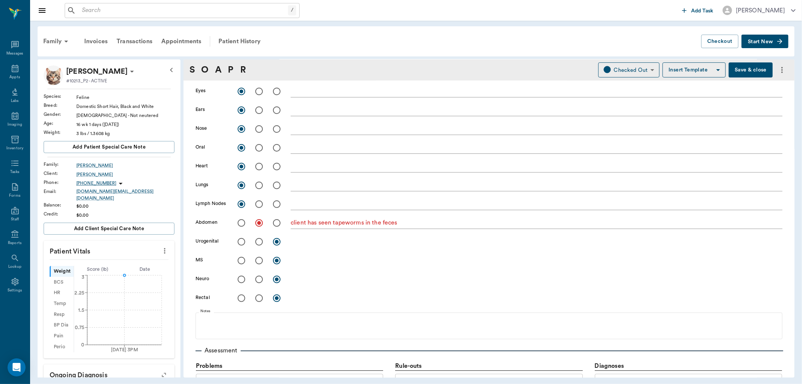
scroll to position [209, 0]
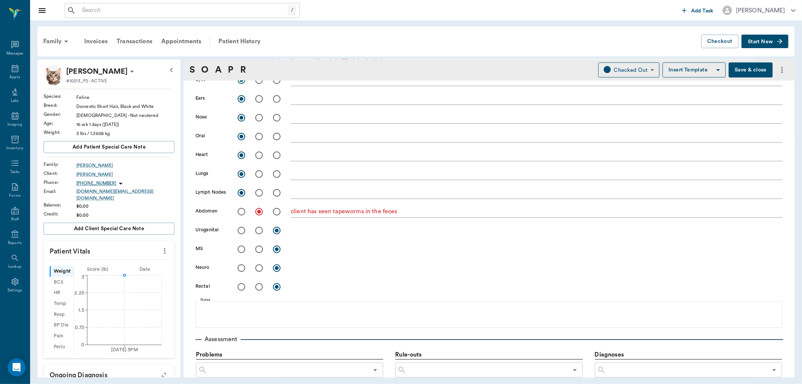
type textarea "fleas and flea dirt; 5% dehydrated"
drag, startPoint x: 240, startPoint y: 249, endPoint x: 261, endPoint y: 260, distance: 23.7
click at [240, 250] on input "radio" at bounding box center [241, 249] width 16 height 16
radio input "true"
click at [243, 269] on input "radio" at bounding box center [241, 268] width 16 height 16
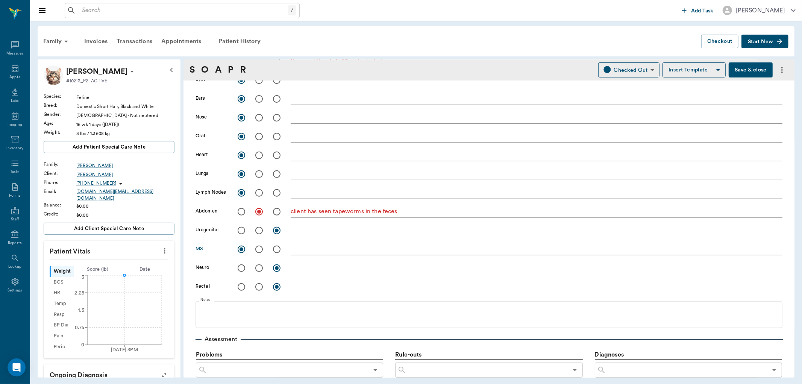
radio input "true"
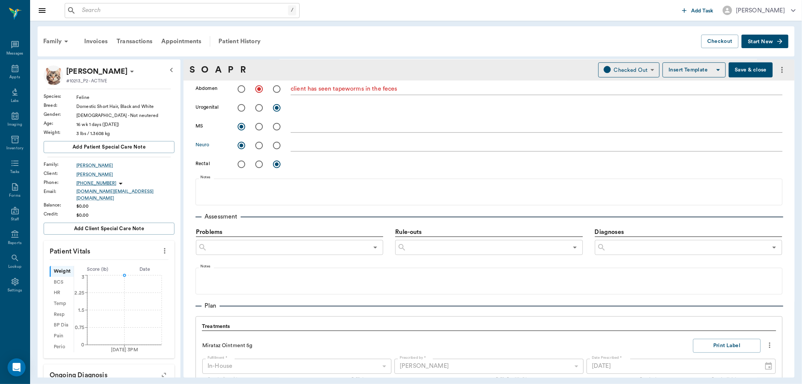
scroll to position [334, 0]
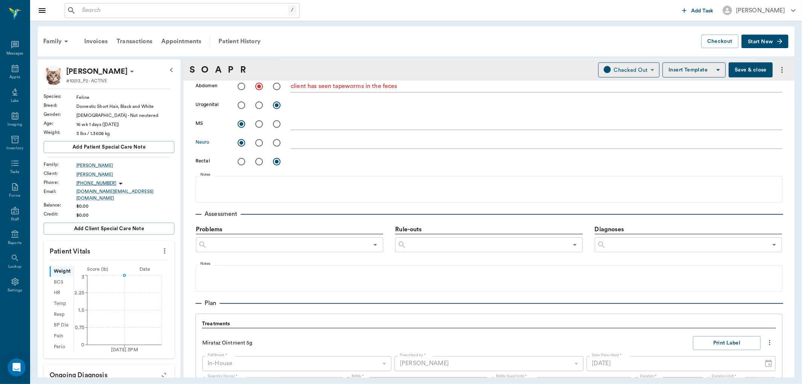
click at [251, 245] on input "text" at bounding box center [287, 244] width 161 height 11
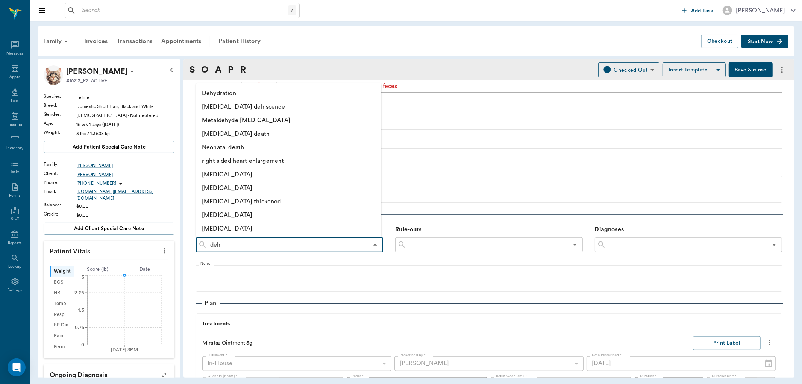
type input "dehy"
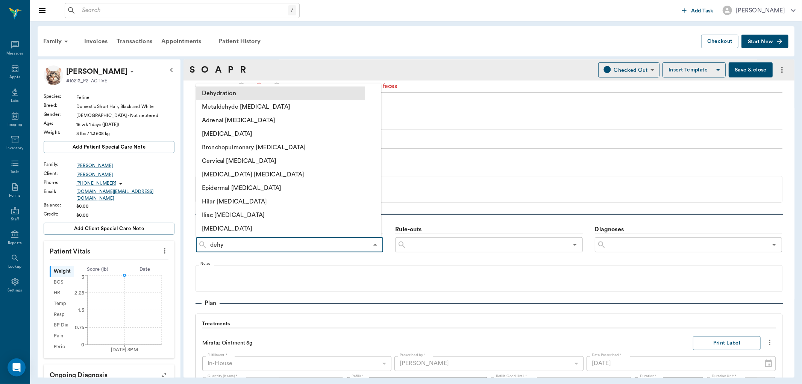
click at [218, 90] on li "Dehydration" at bounding box center [280, 93] width 169 height 14
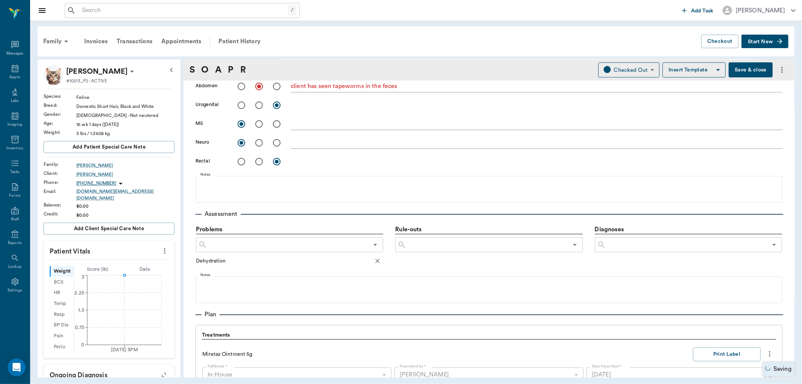
click at [230, 244] on input "text" at bounding box center [287, 244] width 161 height 11
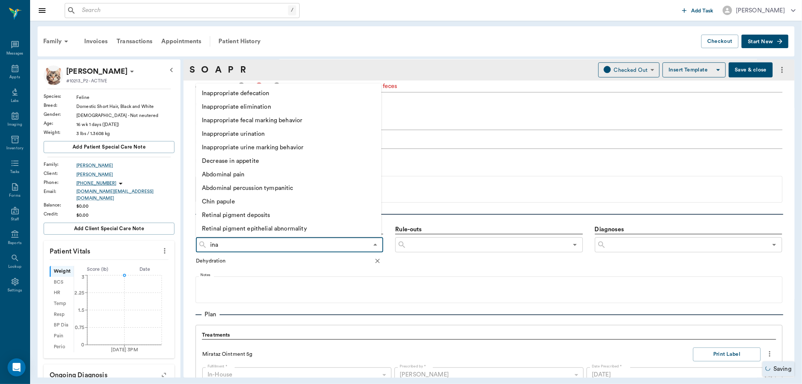
type input "inap"
click at [244, 161] on li "Decrease in appetite" at bounding box center [280, 161] width 169 height 14
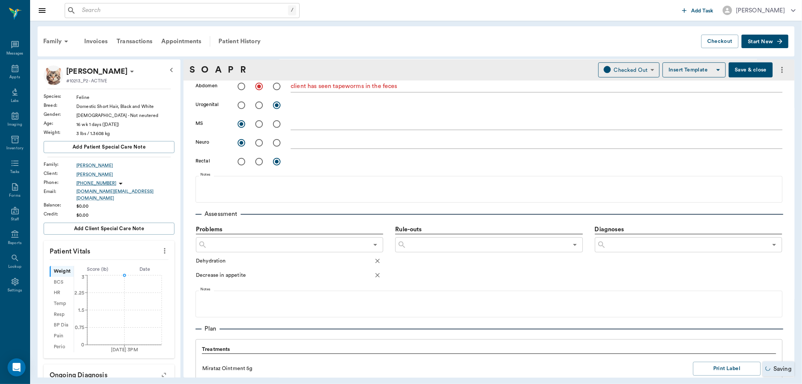
click at [228, 245] on input "text" at bounding box center [287, 244] width 161 height 11
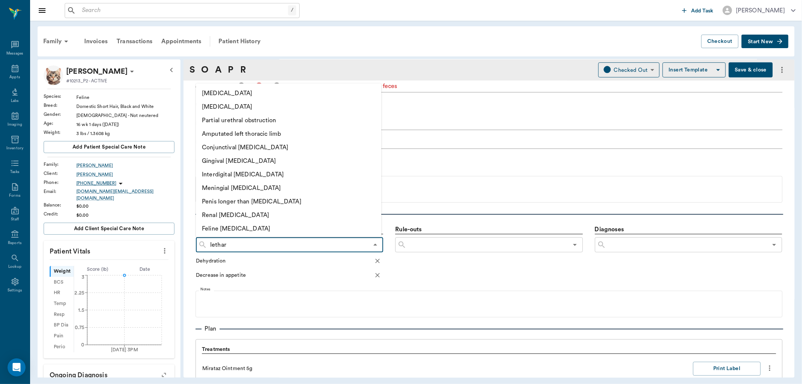
type input "lethary"
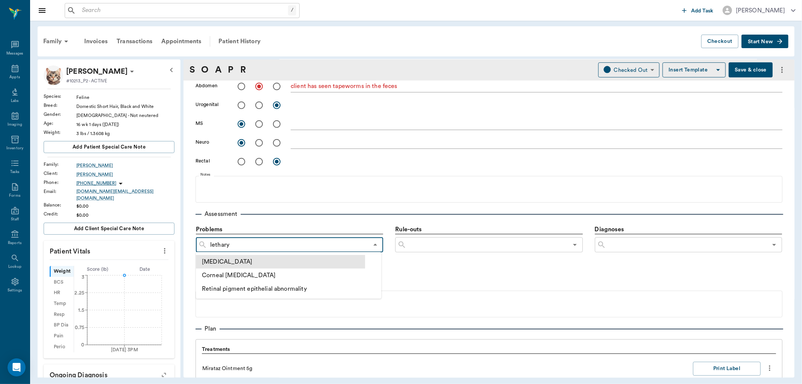
click at [222, 263] on li "[MEDICAL_DATA]" at bounding box center [280, 262] width 169 height 14
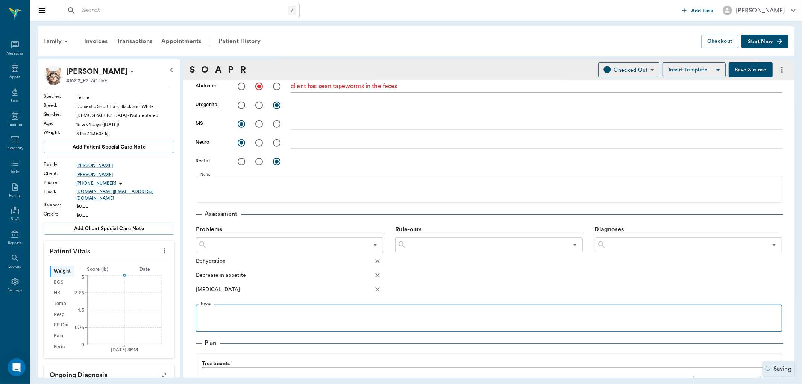
click at [238, 313] on p at bounding box center [488, 312] width 579 height 9
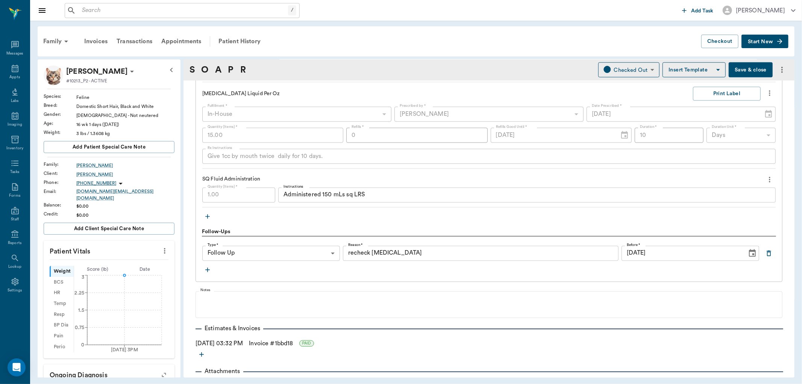
scroll to position [1117, 0]
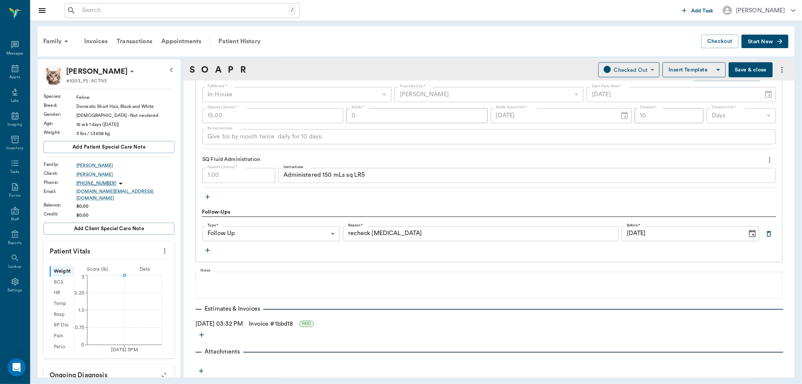
click at [742, 69] on button "Save & close" at bounding box center [750, 69] width 44 height 15
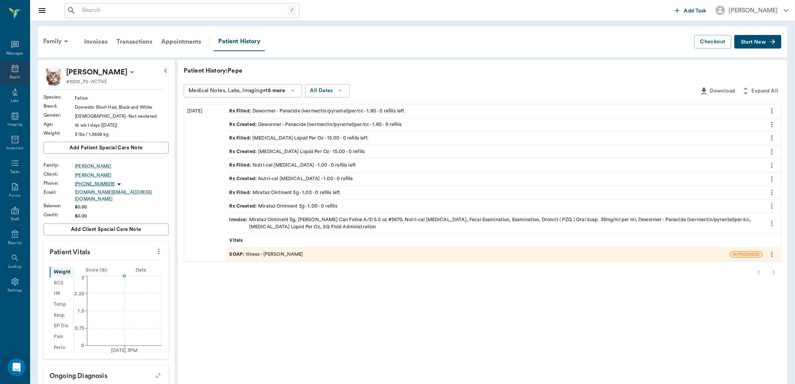
click at [11, 72] on icon at bounding box center [15, 68] width 9 height 9
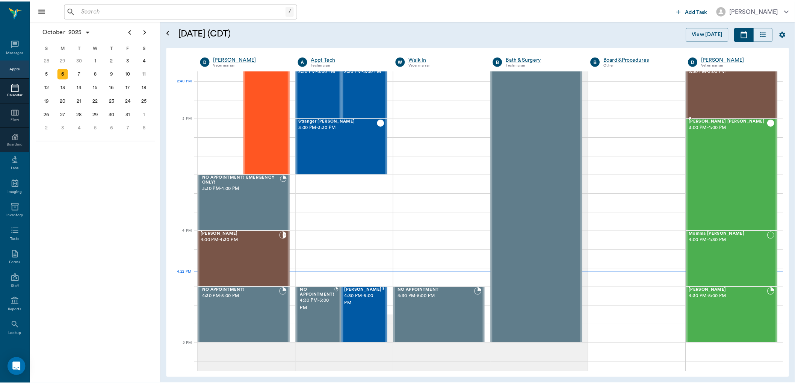
scroll to position [693, 0]
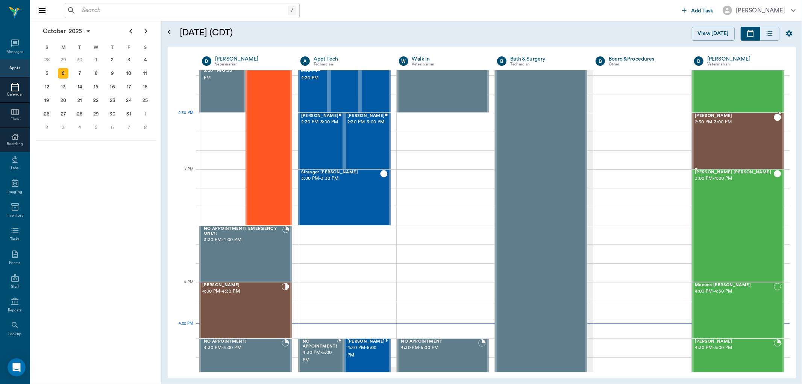
click at [703, 114] on span "[PERSON_NAME]" at bounding box center [734, 116] width 79 height 5
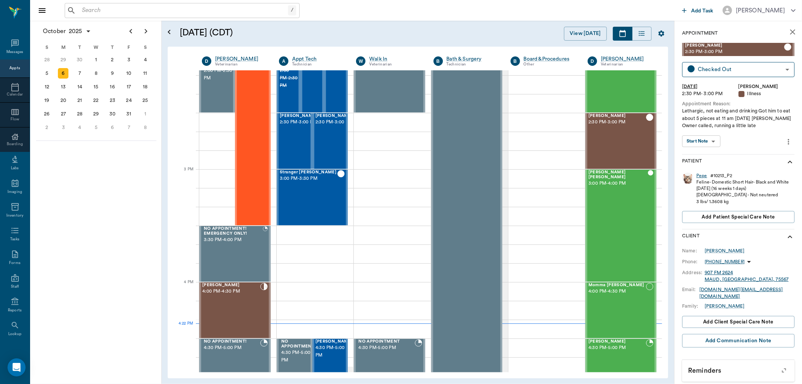
click at [703, 174] on div "Pepe" at bounding box center [701, 176] width 11 height 6
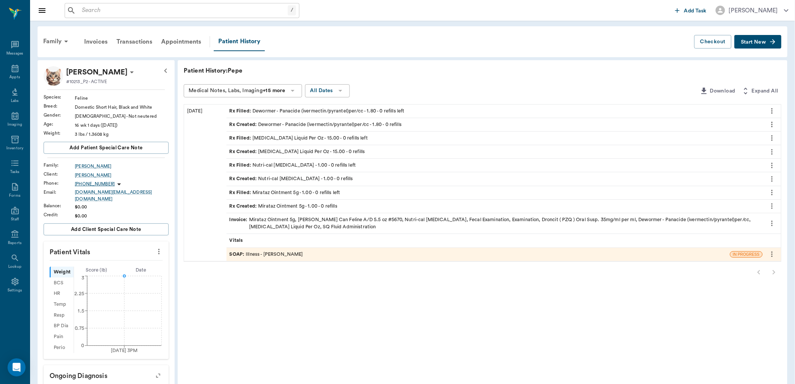
click at [158, 247] on icon "more" at bounding box center [159, 251] width 8 height 9
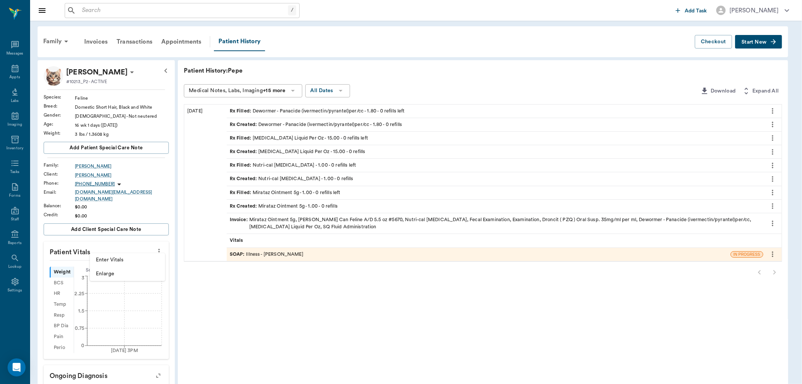
click at [125, 257] on span "Enter Vitals" at bounding box center [127, 260] width 63 height 8
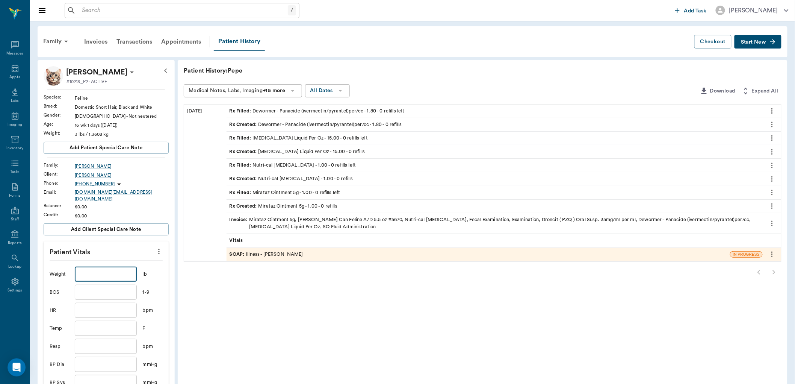
click at [104, 272] on input "text" at bounding box center [106, 273] width 62 height 15
type input "3"
click at [100, 288] on input "text" at bounding box center [106, 292] width 62 height 15
type input "5"
click at [98, 306] on input "text" at bounding box center [106, 310] width 62 height 15
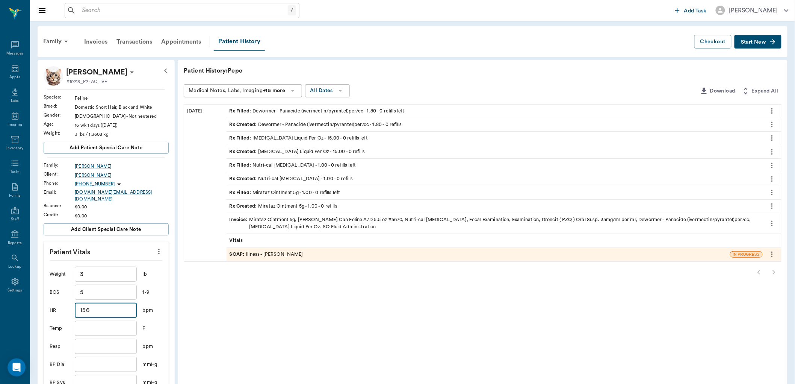
type input "156"
click at [102, 325] on input "text" at bounding box center [106, 328] width 62 height 15
type input "0"
type input "102.7"
click at [102, 341] on input "text" at bounding box center [106, 346] width 62 height 15
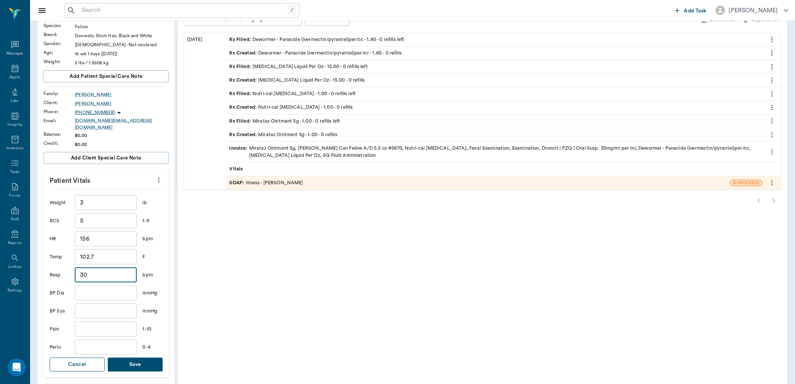
scroll to position [83, 0]
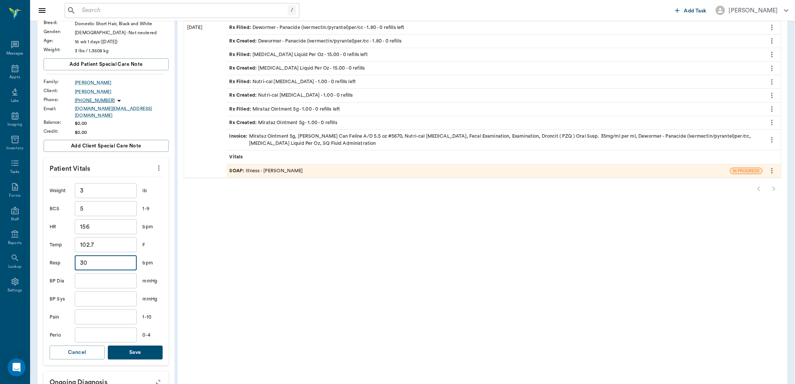
type input "30"
click at [98, 327] on input "text" at bounding box center [106, 334] width 62 height 15
type input "0"
click at [283, 172] on div "SOAP : Illness - Dr. Kindall Jones" at bounding box center [267, 170] width 74 height 7
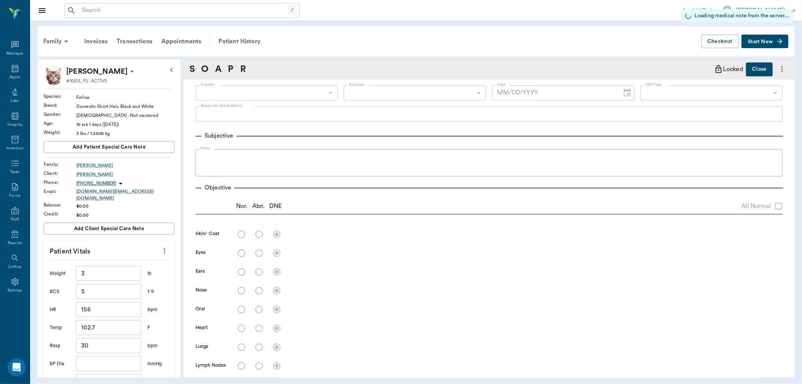
type input "670e8b52b987dc0b25a864ee"
type input "63ec2f075fda476ae8351a4c"
type input "65d2be4f46e3a538d89b8c15"
radio input "true"
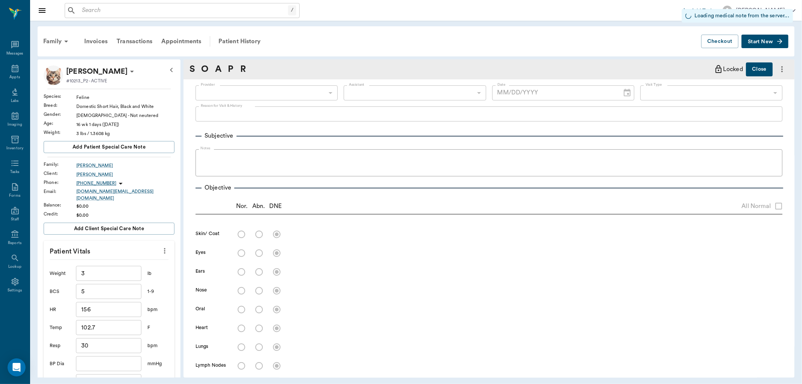
radio input "true"
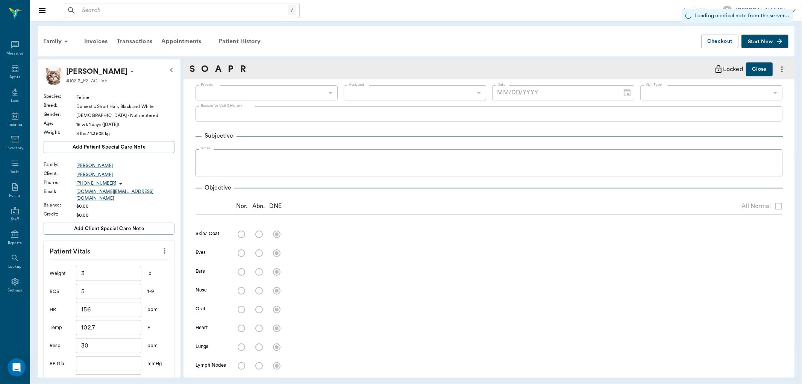
radio input "true"
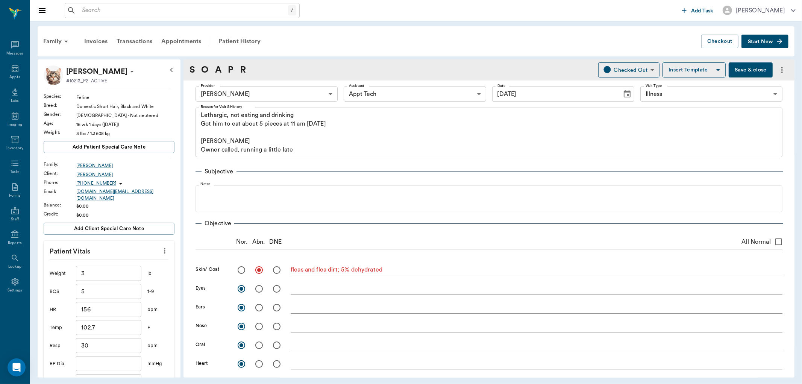
type input "[DATE]"
type textarea "Lethargic, not eating and drinking Got him to eat about 5 pieces at 11 am today…"
type textarea "fleas and flea dirt; 5% dehydrated"
type textarea "client has seen tapeworms in the feces"
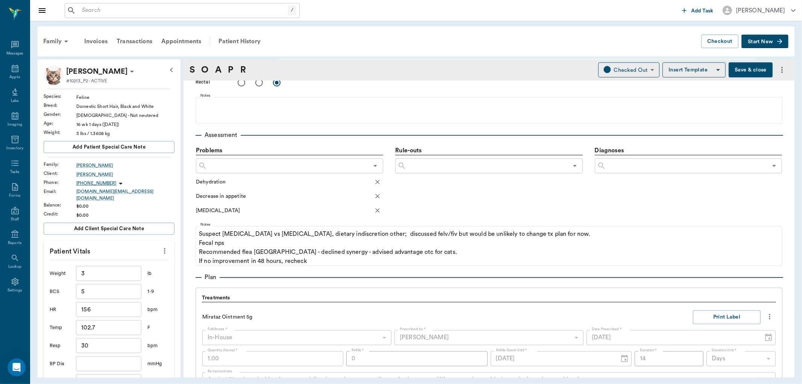
scroll to position [418, 0]
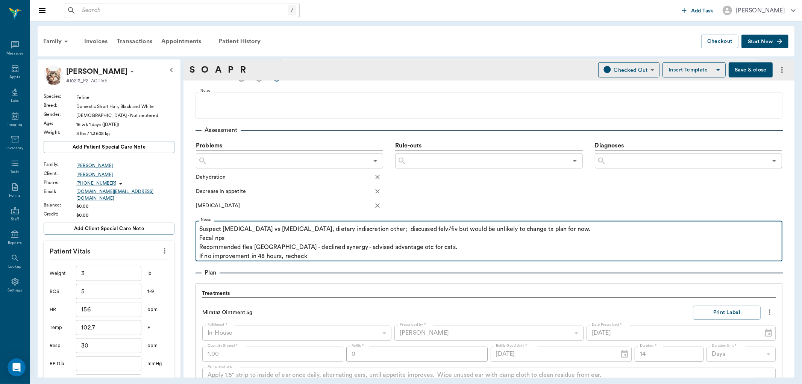
click at [313, 256] on p "If no improvement in 48 hours, recheck" at bounding box center [488, 255] width 579 height 9
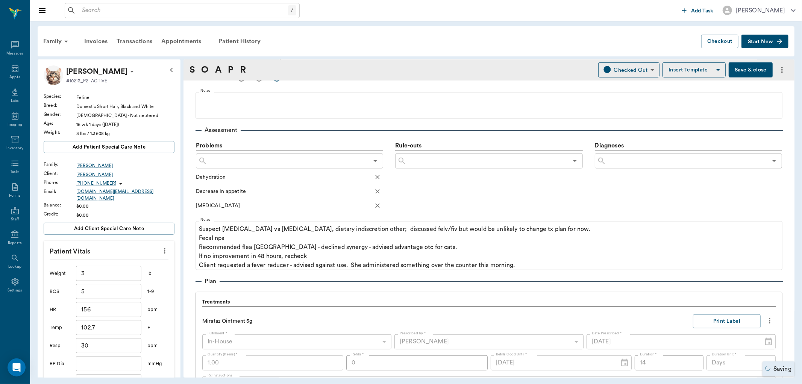
click at [748, 66] on button "Save & close" at bounding box center [750, 69] width 44 height 15
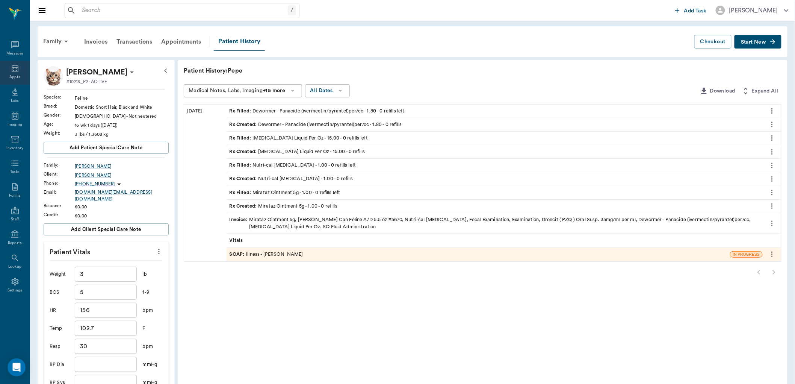
click at [13, 70] on icon at bounding box center [15, 69] width 7 height 8
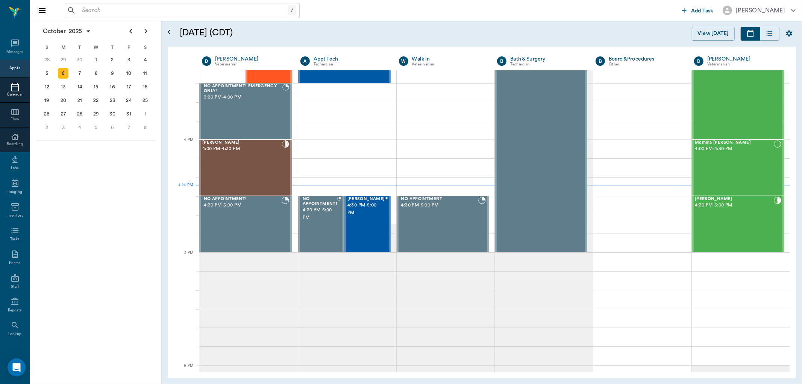
scroll to position [802, 0]
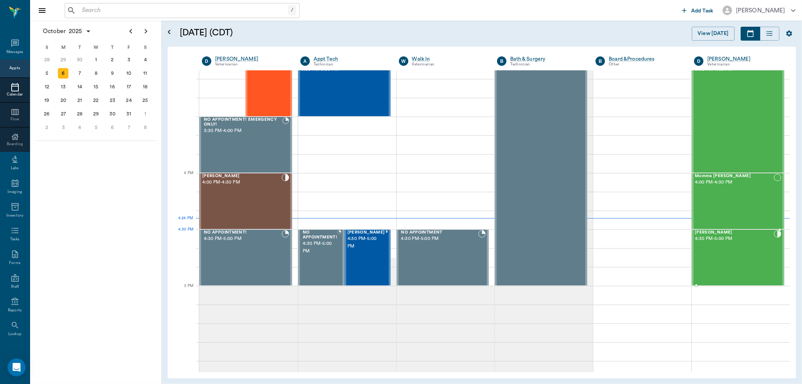
click at [698, 234] on span "[PERSON_NAME]" at bounding box center [734, 232] width 79 height 5
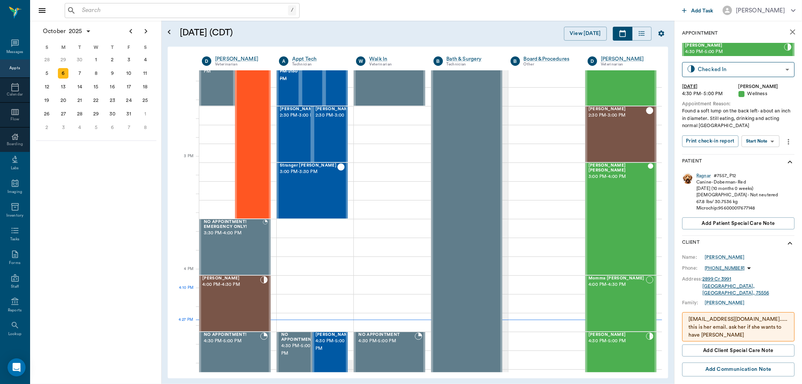
scroll to position [719, 0]
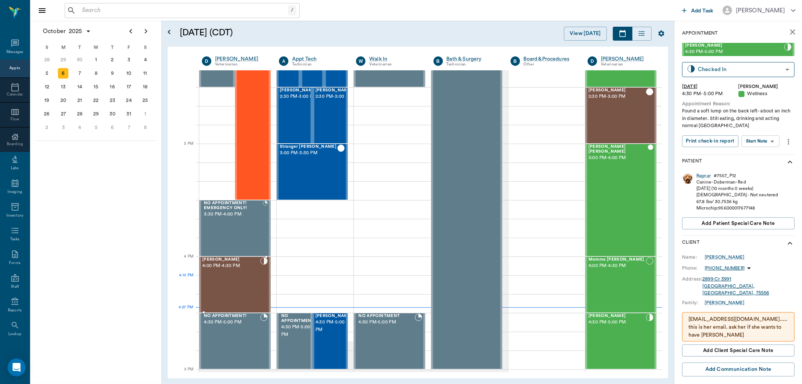
click at [245, 288] on div "[PERSON_NAME] 4:00 PM - 4:30 PM" at bounding box center [231, 284] width 58 height 55
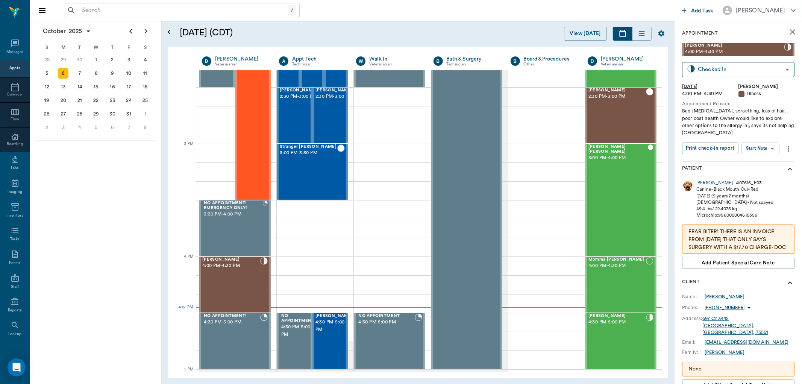
click at [775, 148] on body "/ ​ Add Task Dr. Bert Ellsworth Nectar Messages Appts Calendar Flow Boarding La…" at bounding box center [401, 192] width 802 height 384
click at [766, 165] on li "View SOAP" at bounding box center [761, 163] width 52 height 12
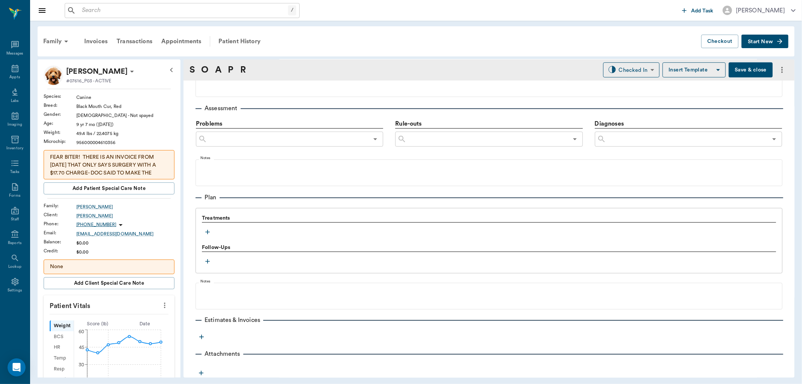
scroll to position [433, 0]
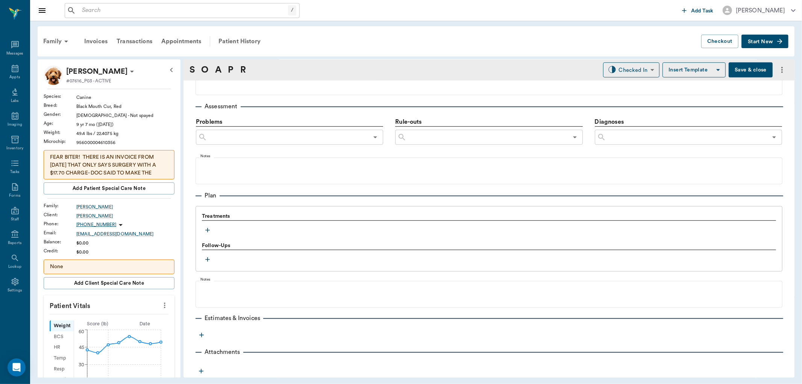
click at [210, 231] on icon "button" at bounding box center [208, 230] width 8 height 8
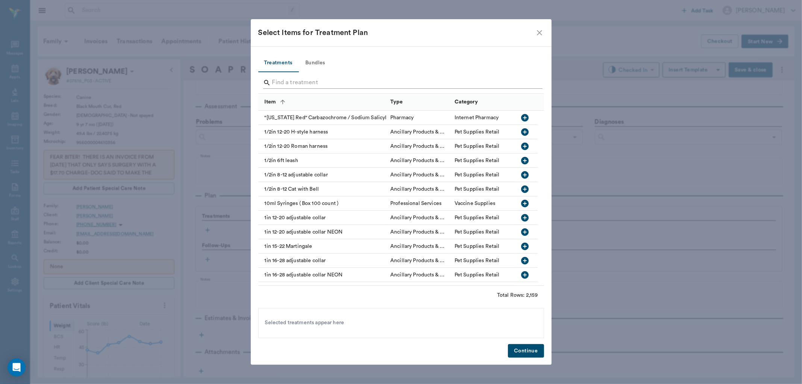
click at [298, 78] on input "Search" at bounding box center [401, 83] width 259 height 12
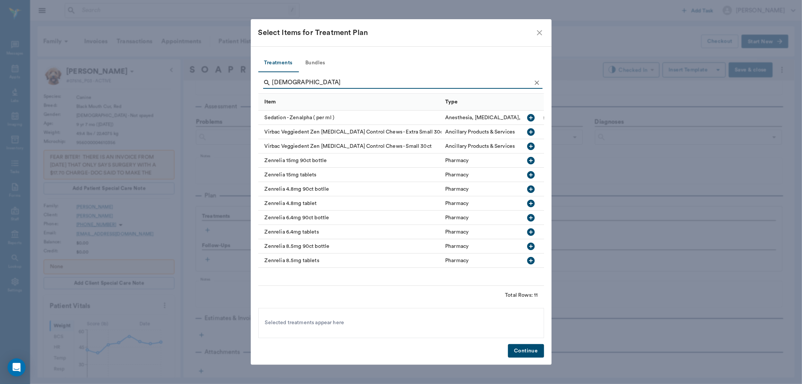
type input "[DEMOGRAPHIC_DATA]"
click at [529, 173] on icon "button" at bounding box center [531, 175] width 8 height 8
click at [538, 85] on icon "Clear" at bounding box center [537, 83] width 8 height 8
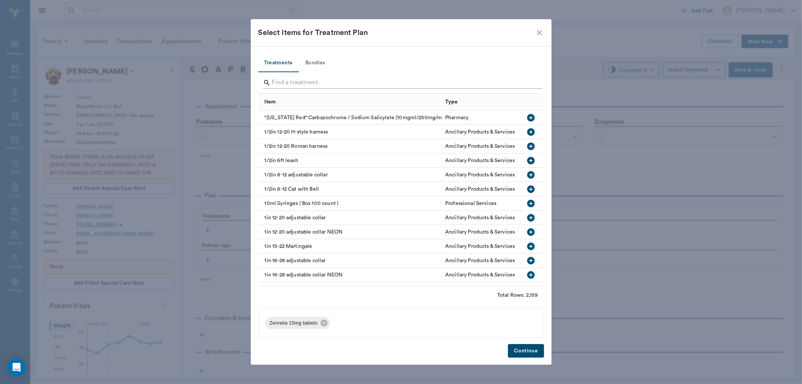
click at [521, 83] on input "Search" at bounding box center [401, 83] width 259 height 12
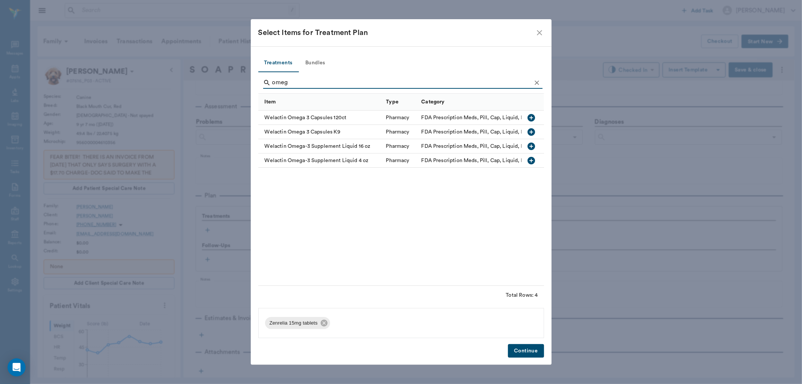
type input "omeg"
click at [530, 132] on icon "button" at bounding box center [531, 132] width 8 height 8
click at [539, 345] on button "Continue" at bounding box center [526, 351] width 36 height 14
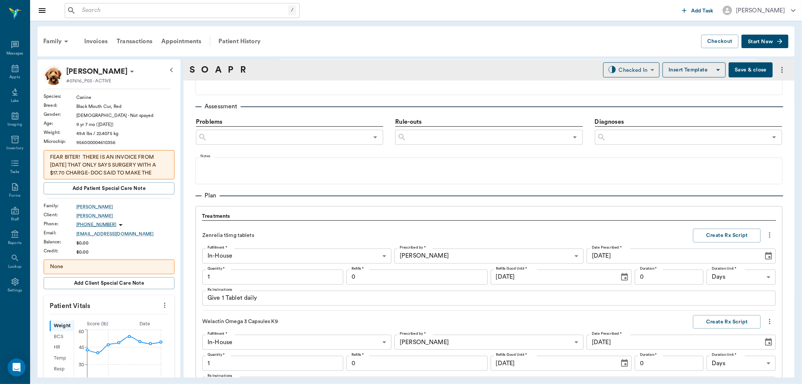
scroll to position [608, 0]
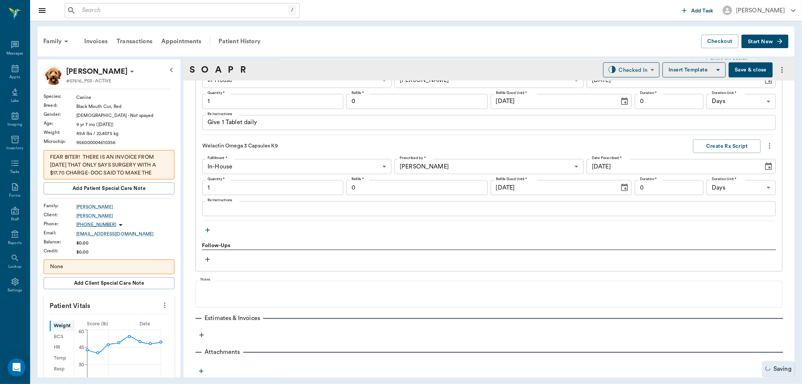
type input "1.00"
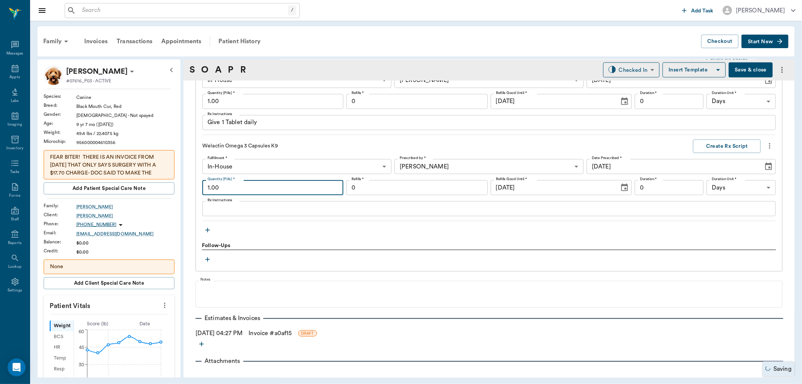
click at [260, 187] on input "1.00" at bounding box center [272, 187] width 141 height 15
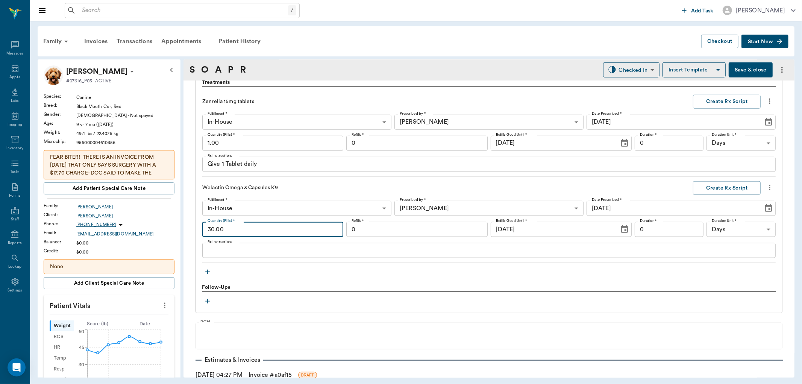
type input "30.00"
click at [643, 140] on input "0" at bounding box center [668, 143] width 69 height 15
type input "30"
click at [284, 141] on input "1.00" at bounding box center [272, 143] width 141 height 15
click at [529, 100] on div "Zenrelia 15mg tablets" at bounding box center [444, 102] width 484 height 8
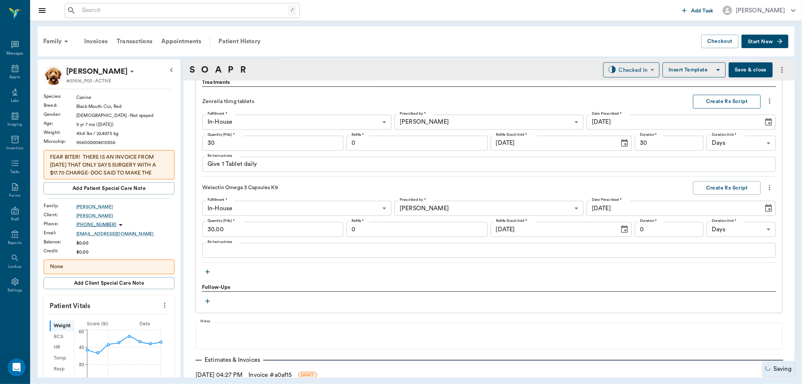
type input "30.00"
click at [707, 100] on button "Create Rx Script" at bounding box center [727, 102] width 68 height 14
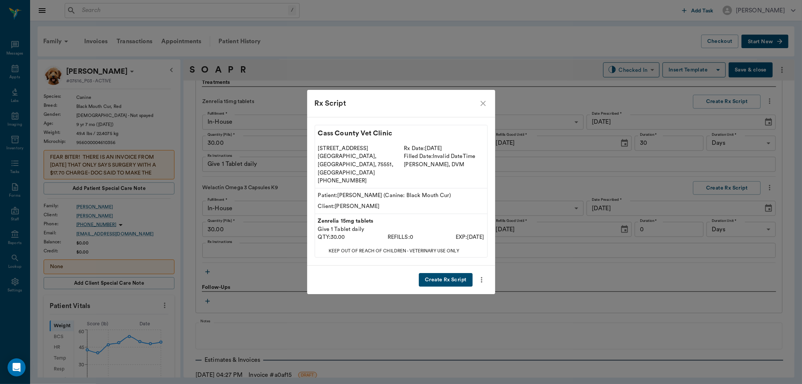
click at [461, 273] on button "Create Rx Script" at bounding box center [445, 280] width 53 height 14
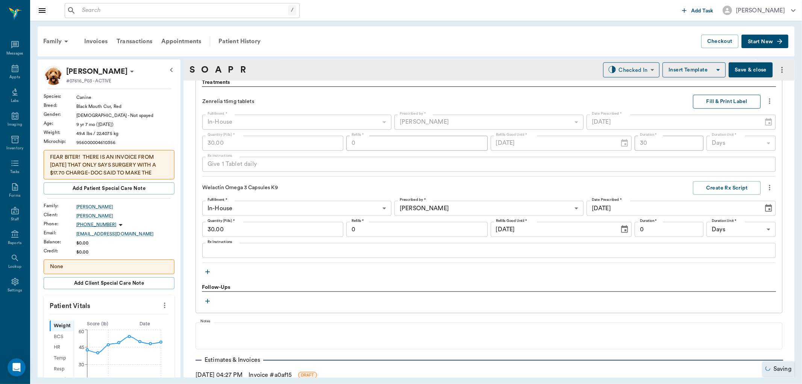
click at [728, 103] on button "Fill & Print Label" at bounding box center [727, 102] width 68 height 14
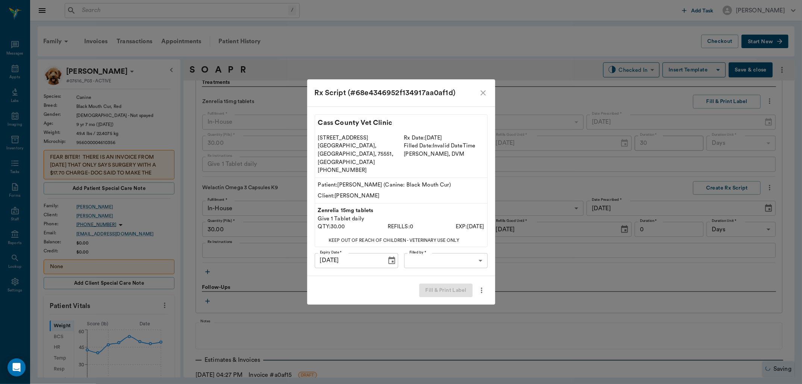
click at [437, 249] on body "/ ​ Add Task [PERSON_NAME] Nectar Messages Appts Labs Imaging Inventory Tasks F…" at bounding box center [401, 192] width 802 height 384
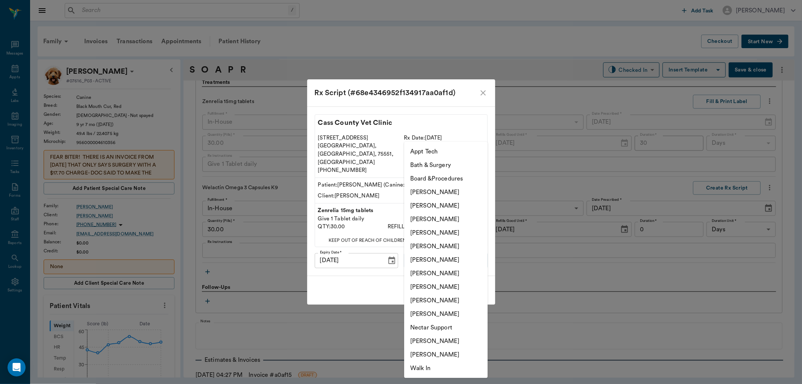
click at [433, 272] on li "[PERSON_NAME]" at bounding box center [445, 273] width 83 height 14
type input "682b670d8bdc6f7f8feef3db"
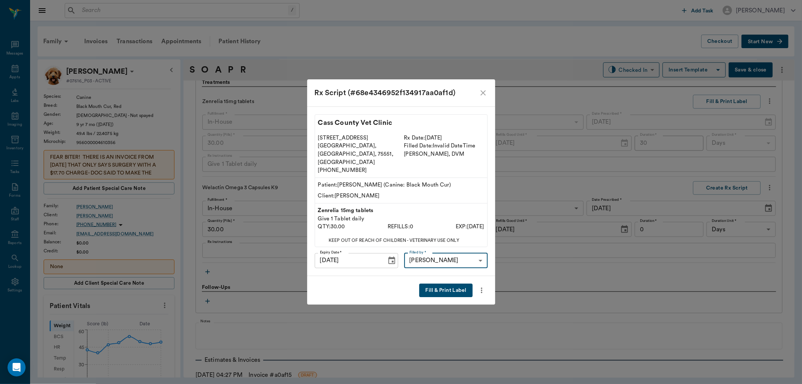
click at [444, 285] on button "Fill & Print Label" at bounding box center [445, 290] width 53 height 14
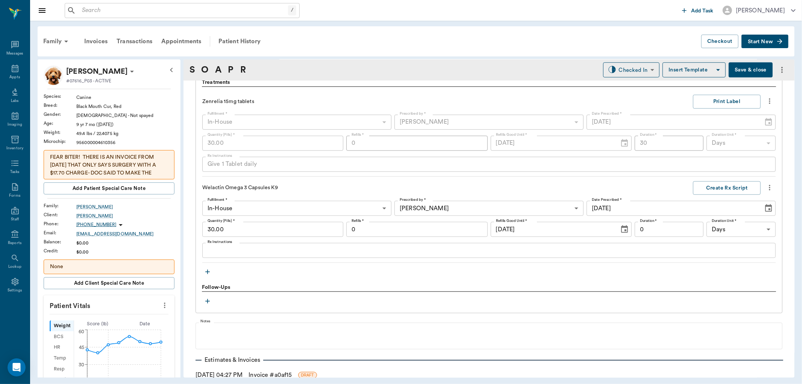
click at [518, 252] on textarea "Rx Instructions" at bounding box center [488, 250] width 563 height 9
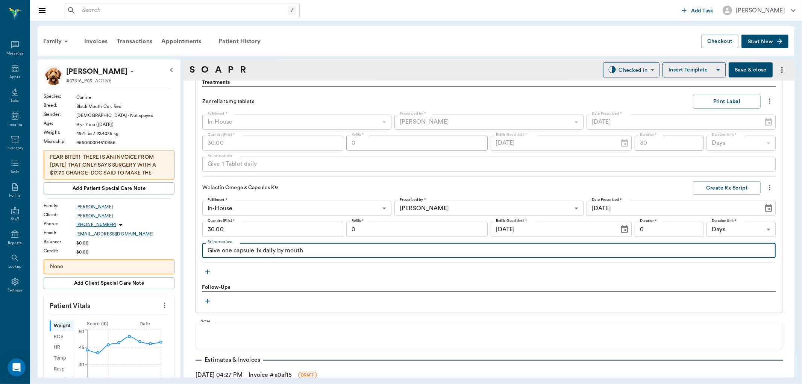
type textarea "Give one capsule 1x daily by mouth"
click at [708, 178] on div "Zenrelia 15mg tablets Print Label Fulfillment * In-House In-House Fulfillment *…" at bounding box center [488, 176] width 573 height 173
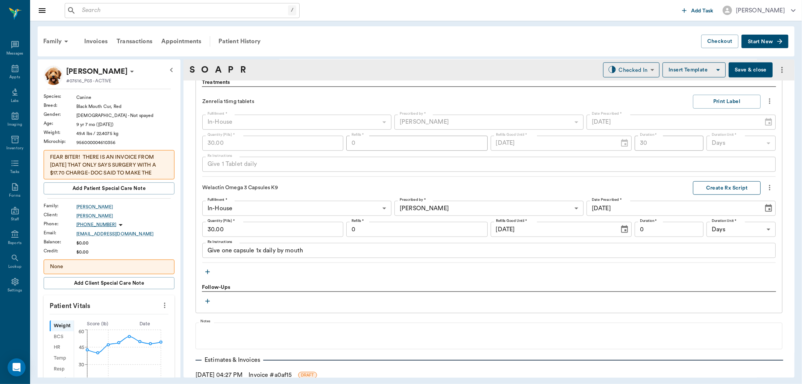
click at [708, 187] on button "Create Rx Script" at bounding box center [727, 188] width 68 height 14
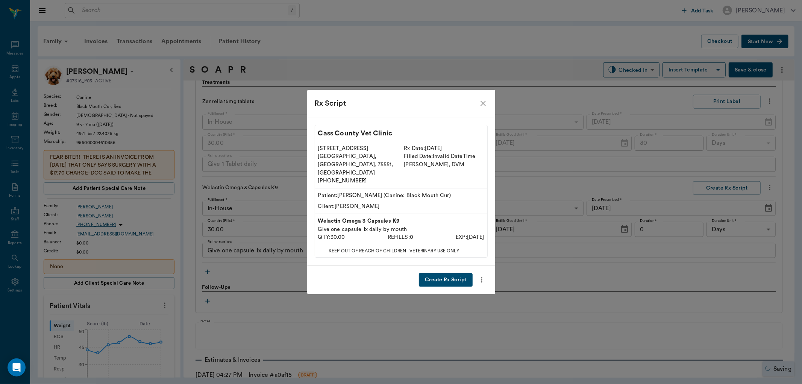
click at [456, 273] on button "Create Rx Script" at bounding box center [445, 280] width 53 height 14
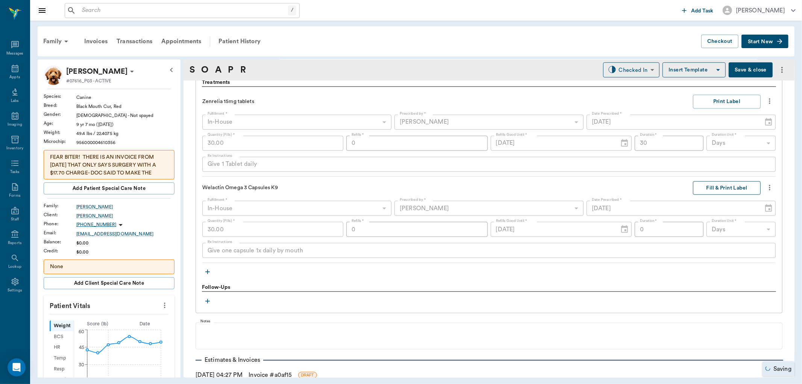
click at [727, 187] on button "Fill & Print Label" at bounding box center [727, 188] width 68 height 14
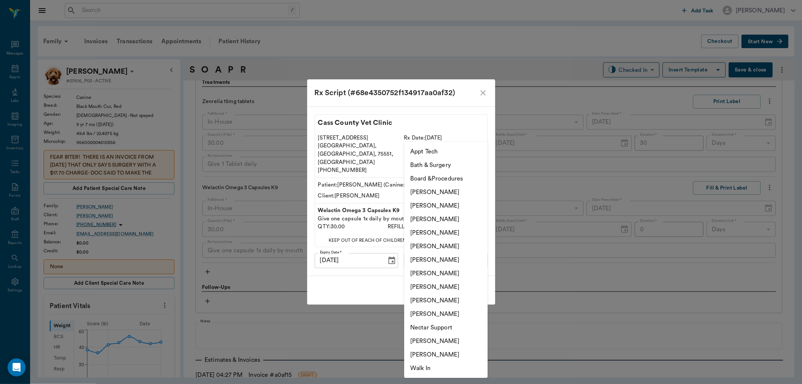
click at [463, 252] on body "/ ​ Add Task [PERSON_NAME] Nectar Messages Appts Labs Imaging Inventory Tasks F…" at bounding box center [401, 192] width 802 height 384
click at [455, 271] on li "[PERSON_NAME]" at bounding box center [445, 273] width 83 height 14
type input "682b670d8bdc6f7f8feef3db"
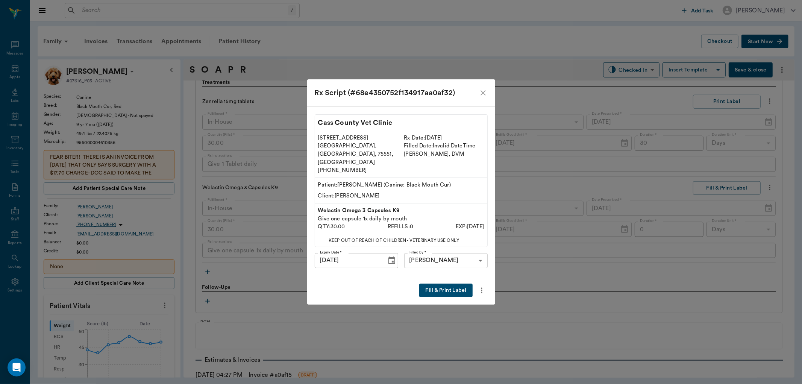
click at [459, 283] on button "Fill & Print Label" at bounding box center [445, 290] width 53 height 14
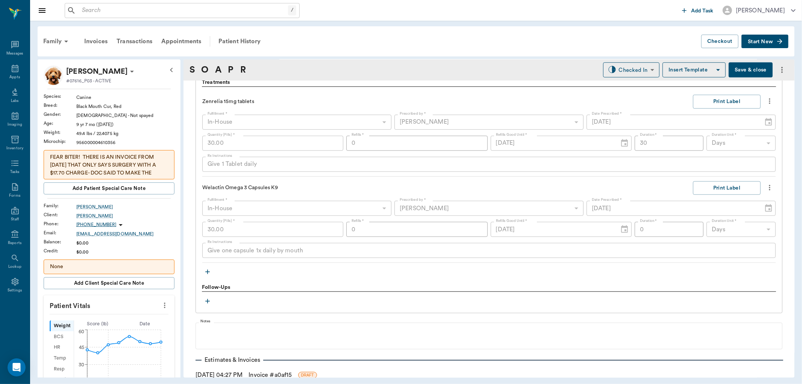
click at [209, 274] on icon "button" at bounding box center [208, 272] width 8 height 8
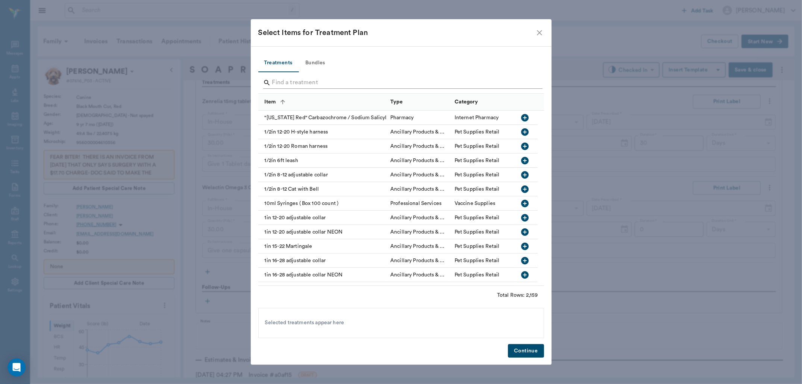
click at [294, 81] on input "Search" at bounding box center [401, 83] width 259 height 12
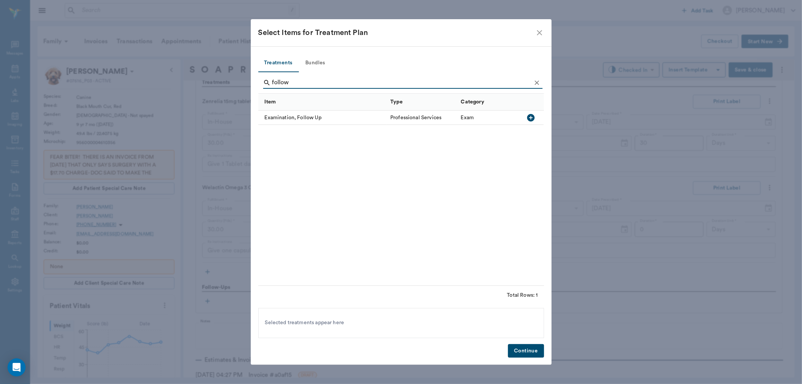
type input "follow"
click at [534, 119] on icon "button" at bounding box center [531, 118] width 8 height 8
click at [533, 352] on button "Continue" at bounding box center [526, 351] width 36 height 14
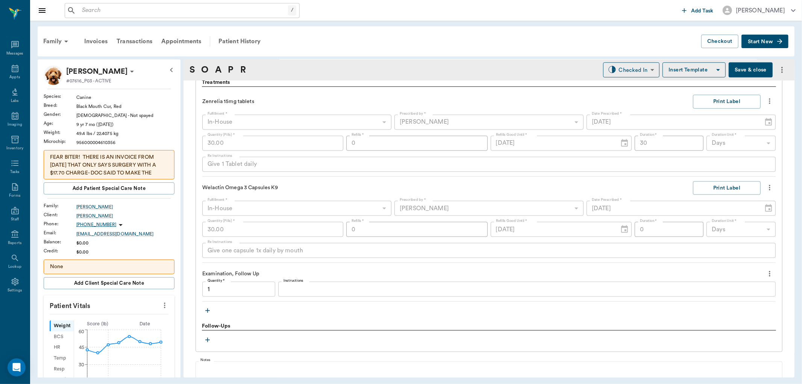
type input "1.00"
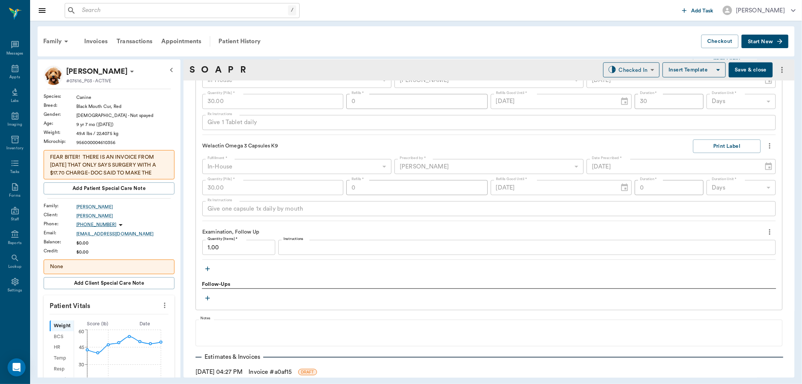
click at [271, 370] on link "Invoice # a0af15" at bounding box center [269, 371] width 43 height 9
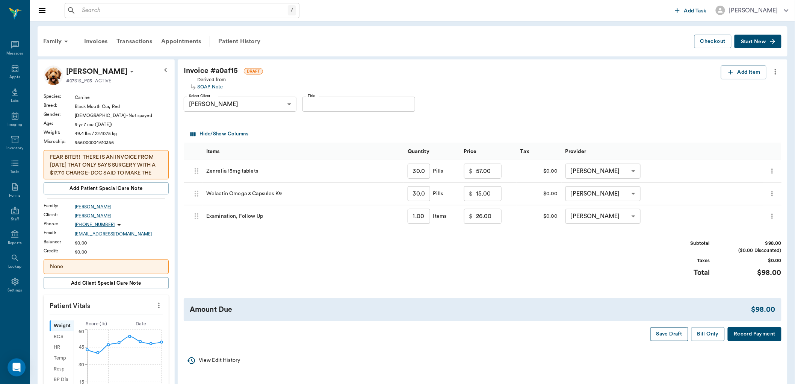
click at [672, 336] on button "Save Draft" at bounding box center [670, 334] width 38 height 14
click at [235, 40] on div "Patient History" at bounding box center [239, 41] width 51 height 18
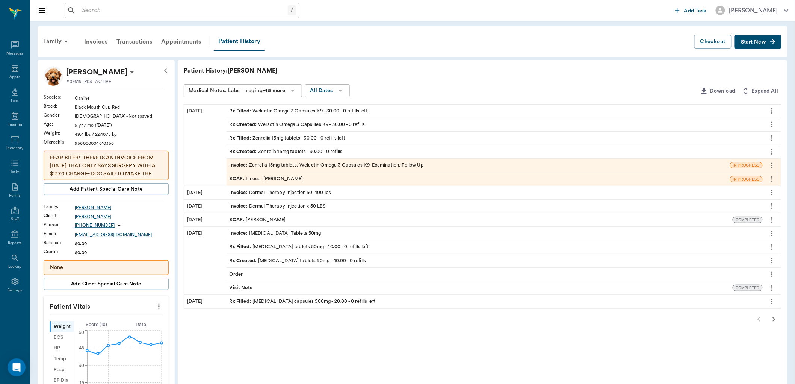
click at [263, 177] on div "SOAP : Illness - [PERSON_NAME]" at bounding box center [267, 178] width 74 height 7
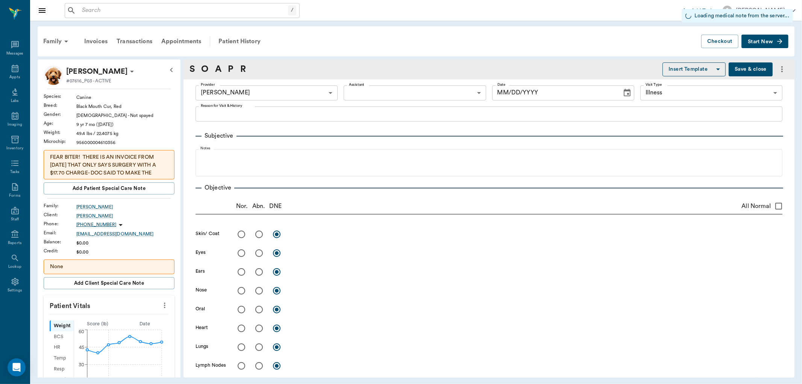
type input "63ec2f075fda476ae8351a4d"
type input "65d2be4f46e3a538d89b8c15"
type input "[DATE]"
type textarea "Bad [MEDICAL_DATA], scracthing, loss of hair, poor coat health Owner would like…"
type input "30.00"
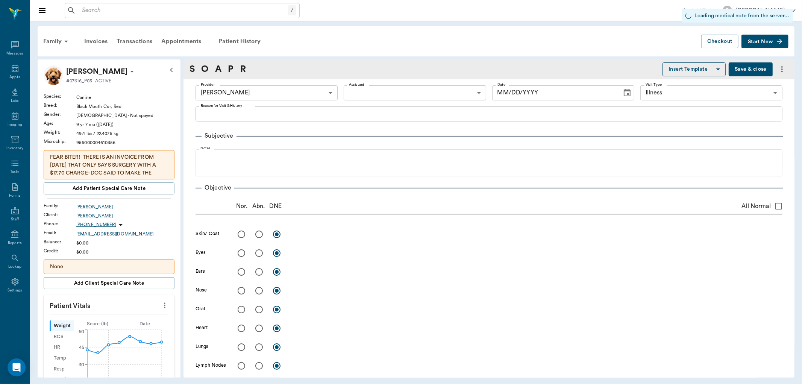
type input "0"
type input "30"
type textarea "Give 1 Tablet daily"
type input "30.00"
type input "0"
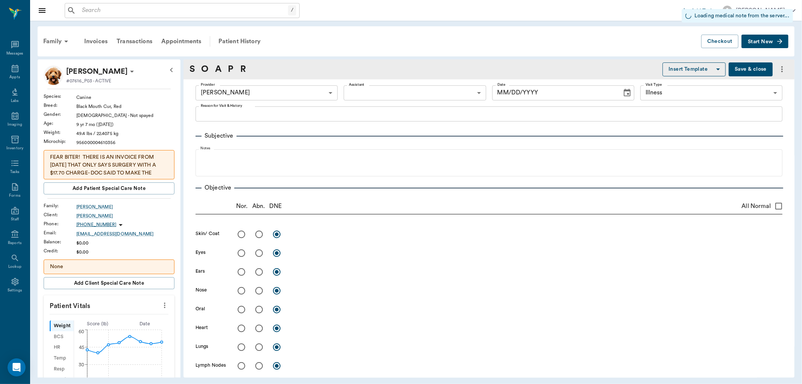
type input "0"
type textarea "Give one capsule 1x daily by mouth"
type input "1.00"
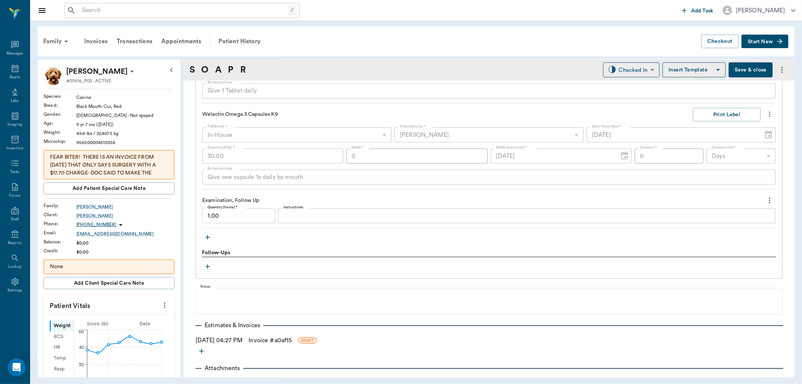
scroll to position [584, 0]
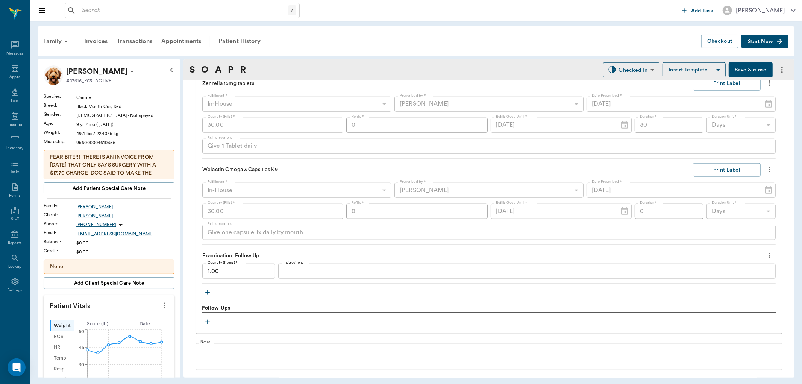
click at [206, 291] on icon "button" at bounding box center [208, 293] width 8 height 8
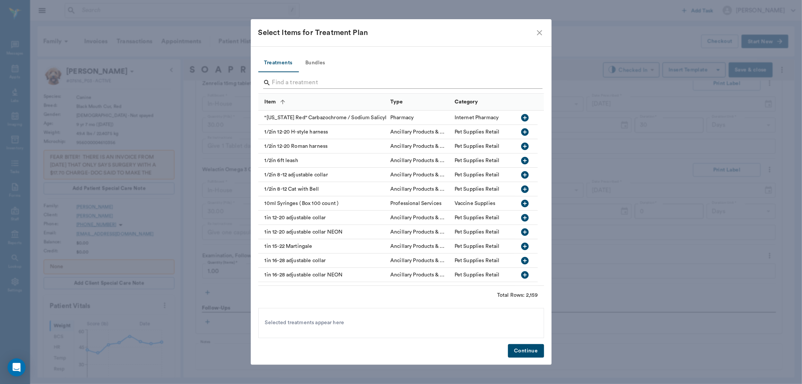
click at [294, 80] on input "Search" at bounding box center [401, 83] width 259 height 12
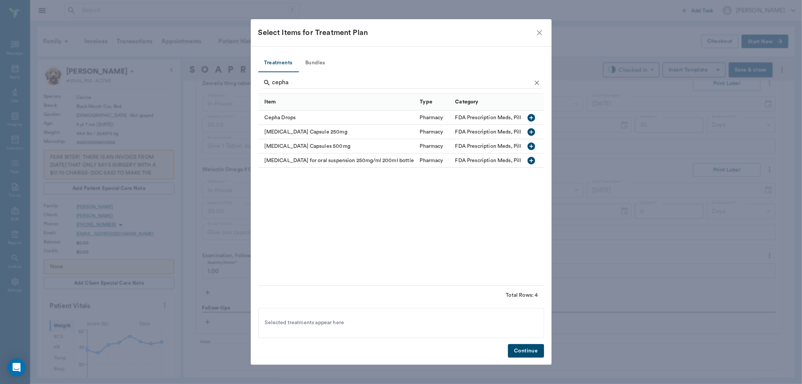
click at [531, 147] on icon "button" at bounding box center [531, 146] width 9 height 9
type input "c"
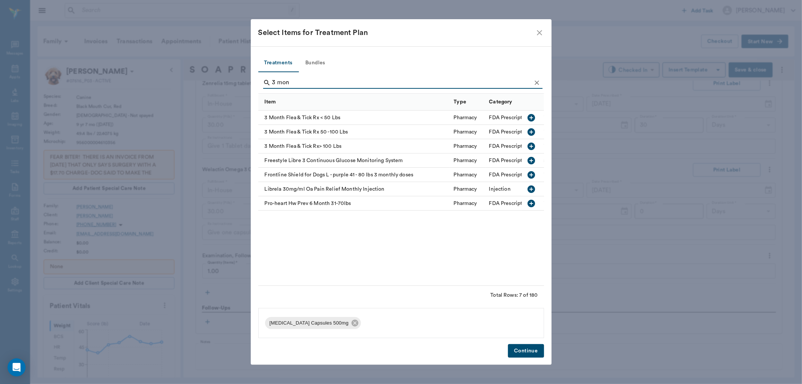
type input "3 mon"
click at [529, 116] on icon "button" at bounding box center [531, 118] width 8 height 8
click at [529, 349] on button "Continue" at bounding box center [526, 351] width 36 height 14
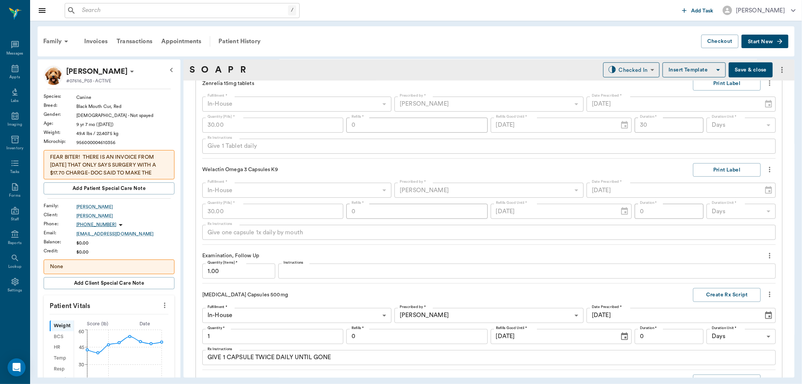
scroll to position [828, 0]
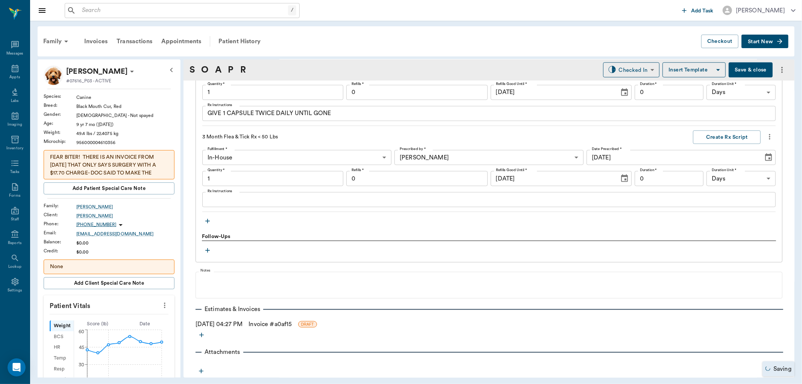
type input "1.00"
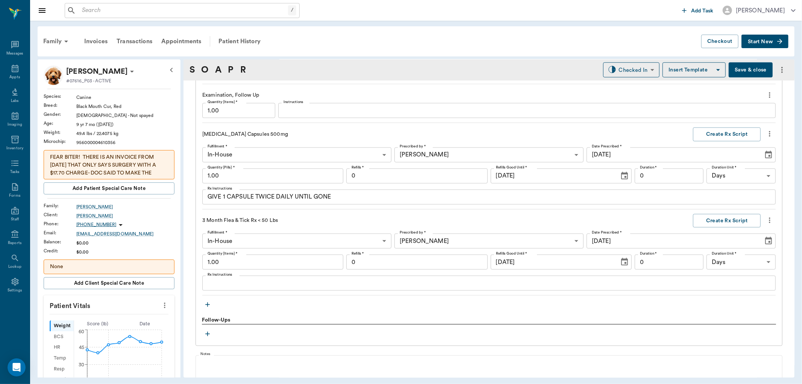
scroll to position [787, 0]
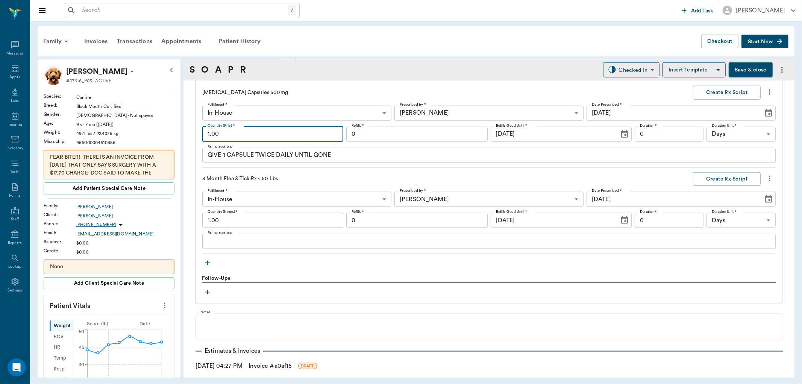
click at [265, 129] on input "1.00" at bounding box center [272, 134] width 141 height 15
type input "40.00"
click at [671, 124] on div "Fulfillment * In-House In-House Fulfillment * Prescribed by * [PERSON_NAME] 63e…" at bounding box center [488, 134] width 573 height 57
drag, startPoint x: 671, startPoint y: 133, endPoint x: 658, endPoint y: 136, distance: 13.2
click at [671, 133] on input "0" at bounding box center [668, 134] width 69 height 15
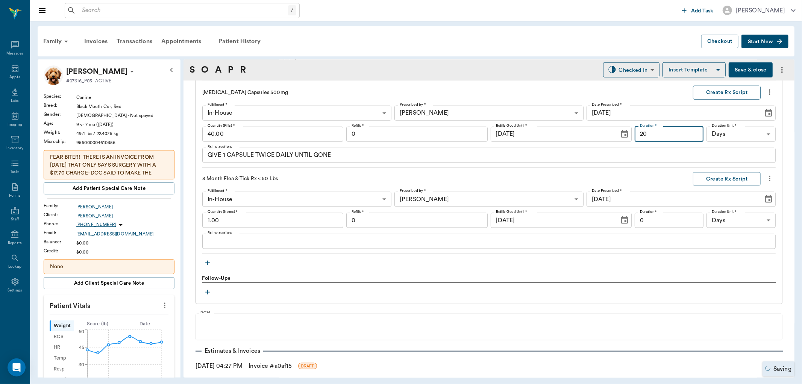
type input "20"
click at [725, 92] on button "Create Rx Script" at bounding box center [727, 93] width 68 height 14
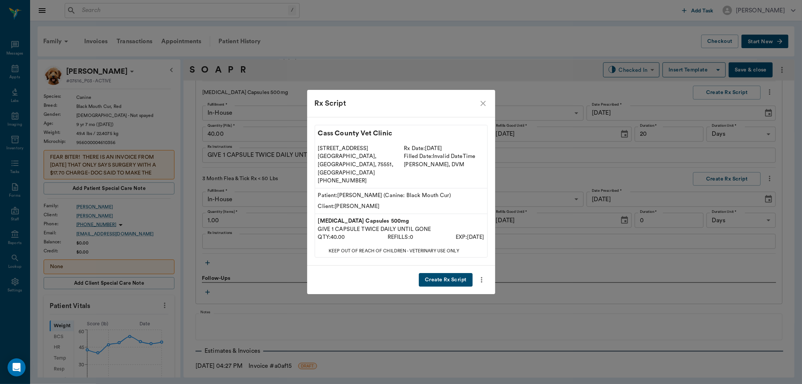
click at [445, 273] on button "Create Rx Script" at bounding box center [445, 280] width 53 height 14
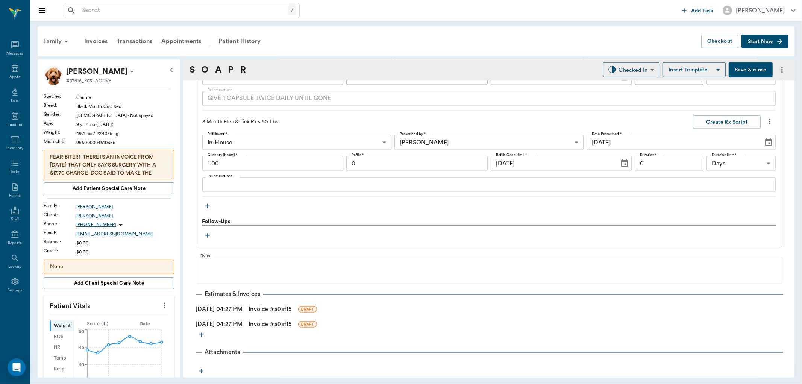
scroll to position [593, 0]
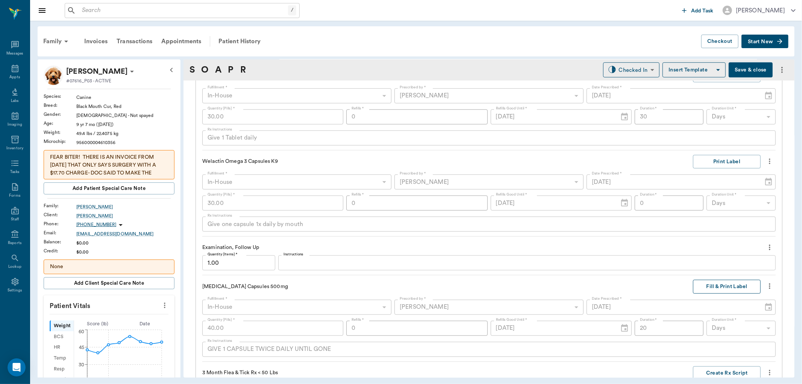
click at [721, 287] on button "Fill & Print Label" at bounding box center [727, 287] width 68 height 14
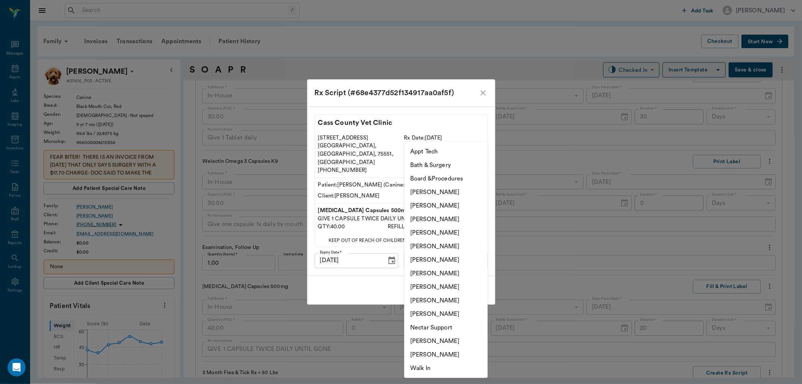
click at [470, 250] on body "/ ​ Add Task [PERSON_NAME] Nectar Messages Appts Labs Imaging Inventory Tasks F…" at bounding box center [401, 192] width 802 height 384
click at [446, 230] on li "[PERSON_NAME]" at bounding box center [445, 233] width 83 height 14
type input "63ec2f075fda476ae8351a4d"
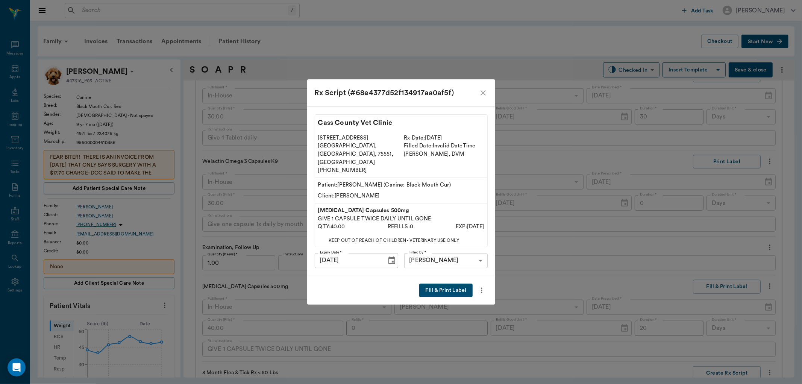
click at [445, 283] on button "Fill & Print Label" at bounding box center [445, 290] width 53 height 14
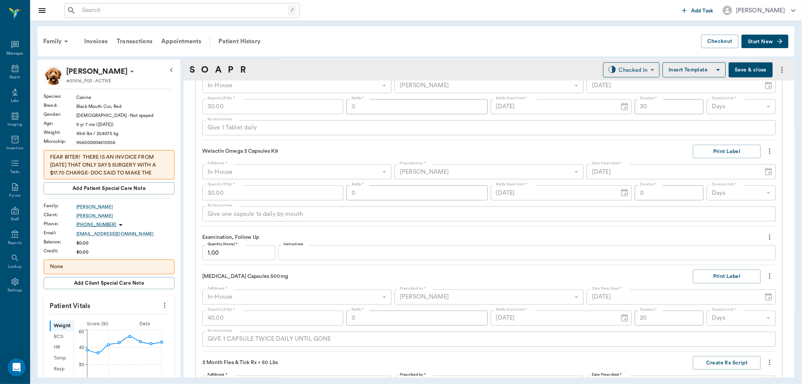
scroll to position [584, 0]
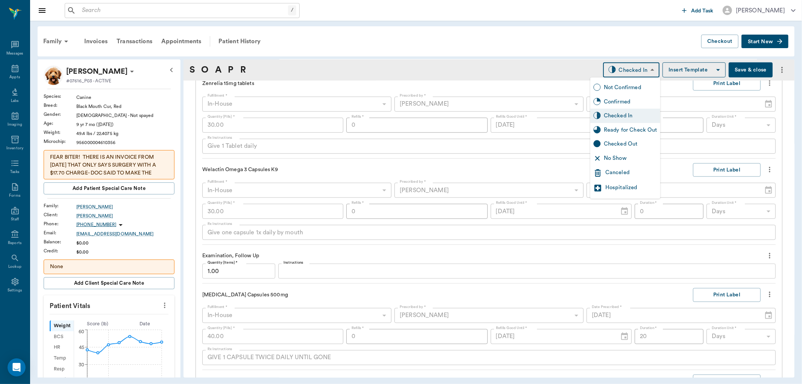
click at [620, 69] on body "/ ​ Add Task [PERSON_NAME] Nectar Messages Appts Labs Imaging Inventory Tasks F…" at bounding box center [401, 192] width 802 height 384
click at [626, 128] on div "Ready for Check Out" at bounding box center [630, 130] width 53 height 8
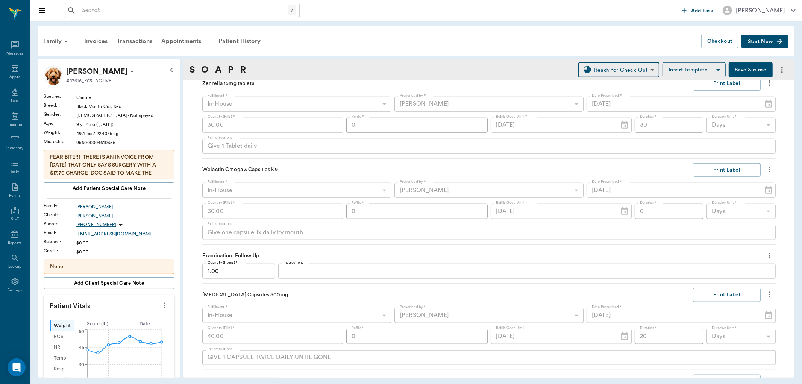
type input "READY_TO_CHECKOUT"
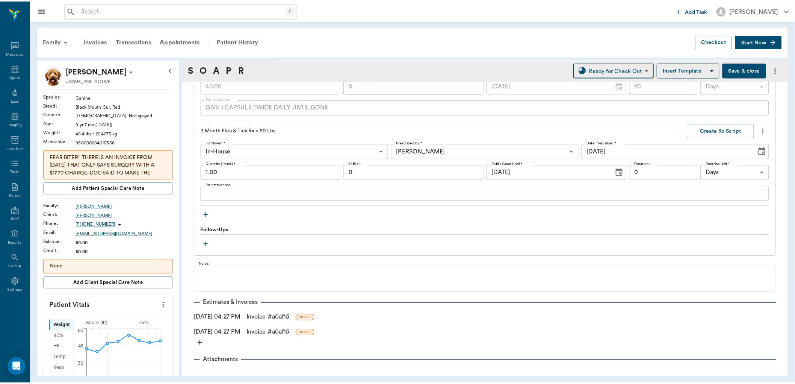
scroll to position [843, 0]
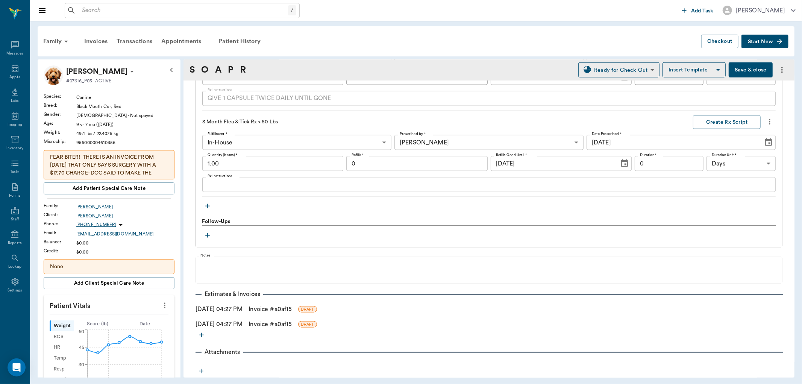
click at [281, 324] on link "Invoice # a0af15" at bounding box center [269, 323] width 43 height 9
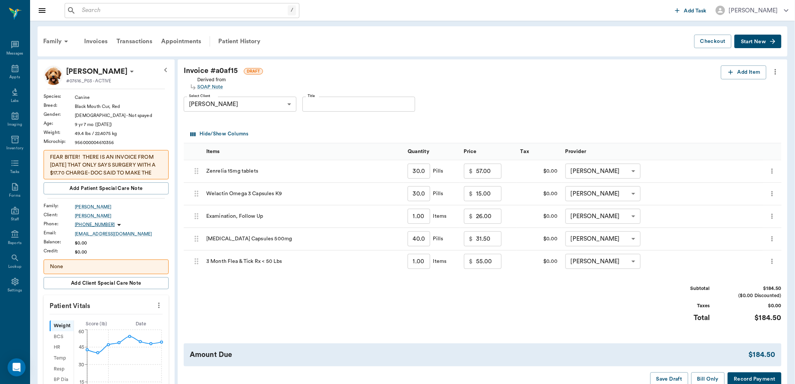
click at [490, 196] on input "15.00" at bounding box center [489, 193] width 26 height 15
type input "7.50"
click at [487, 238] on input "31.50" at bounding box center [489, 238] width 26 height 15
type input "25.00"
click at [523, 295] on div "Subtotal $170.50 ($0.00 Discounted) Taxes $0.00 Total $170.50" at bounding box center [483, 308] width 598 height 46
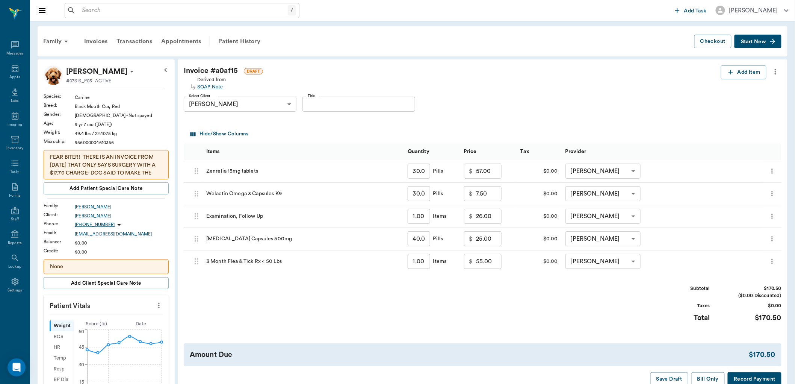
scroll to position [83, 0]
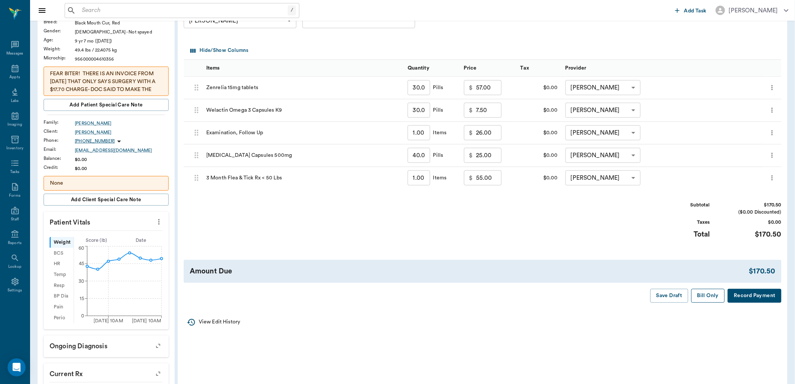
click at [701, 296] on button "Bill Only" at bounding box center [709, 296] width 34 height 14
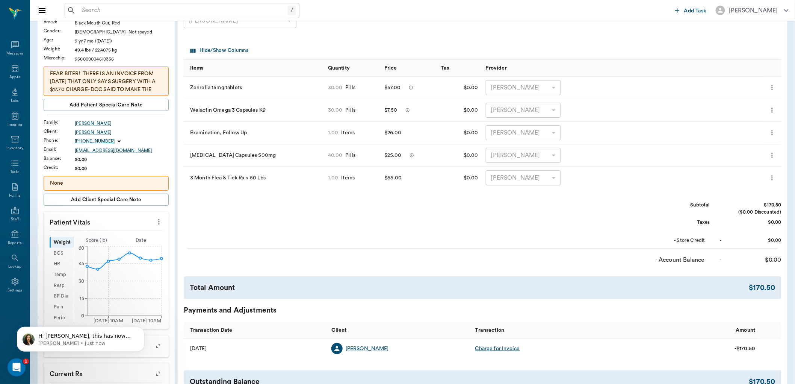
scroll to position [0, 0]
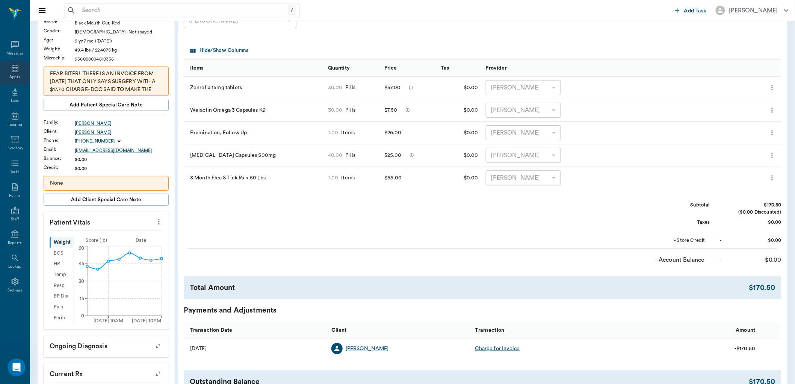
click at [14, 66] on icon at bounding box center [15, 68] width 9 height 9
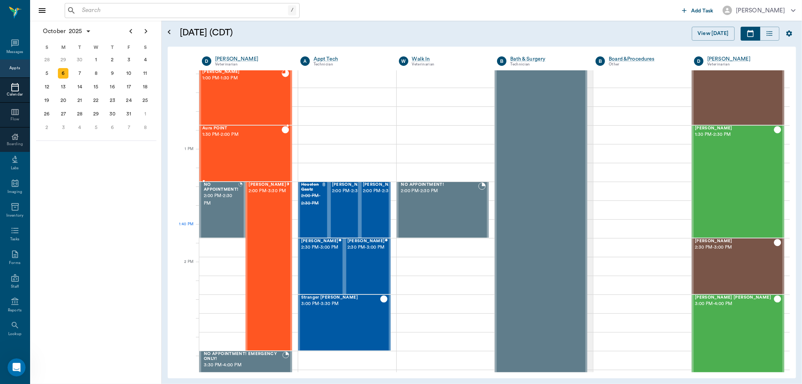
scroll to position [485, 0]
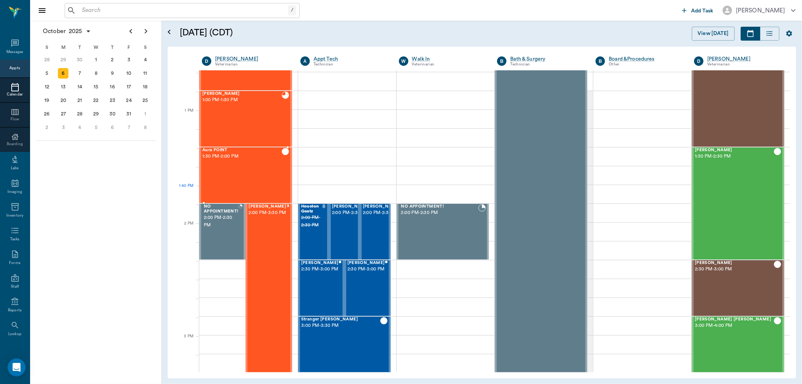
scroll to position [527, 0]
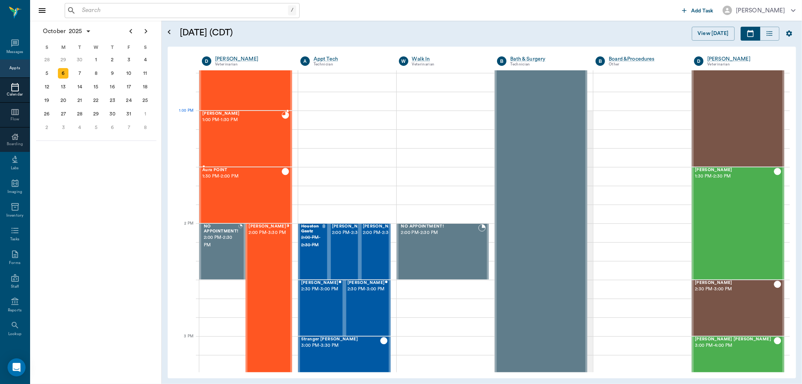
click at [260, 123] on div "[PERSON_NAME] 1:00 PM - 1:30 PM" at bounding box center [241, 138] width 79 height 55
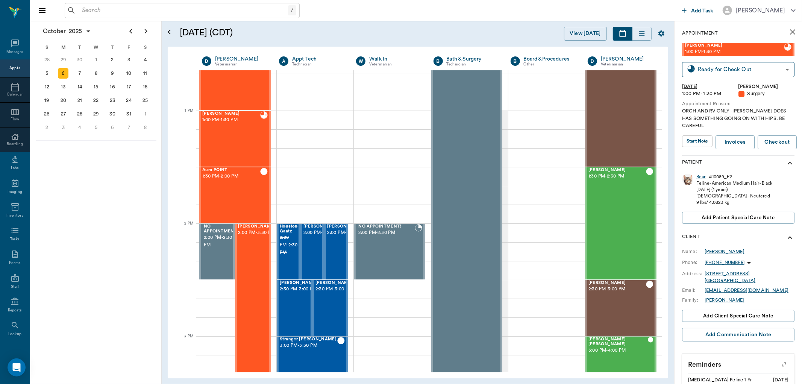
click at [701, 174] on div "Bear" at bounding box center [700, 177] width 9 height 6
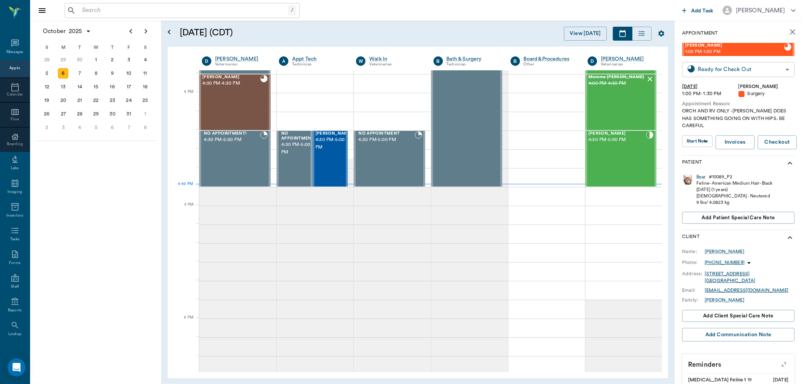
scroll to position [902, 0]
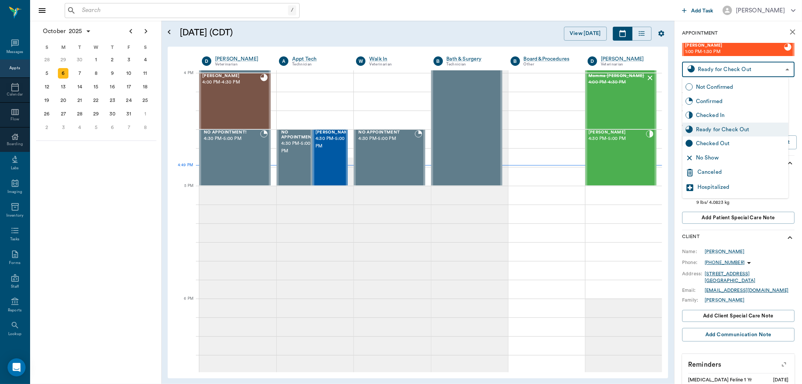
click at [722, 69] on body "/ ​ Add Task [PERSON_NAME] Nectar Messages Appts Calendar Flow Boarding Labs Im…" at bounding box center [401, 192] width 802 height 384
click at [708, 144] on div "Checked Out" at bounding box center [740, 143] width 89 height 8
type input "CHECKED_OUT"
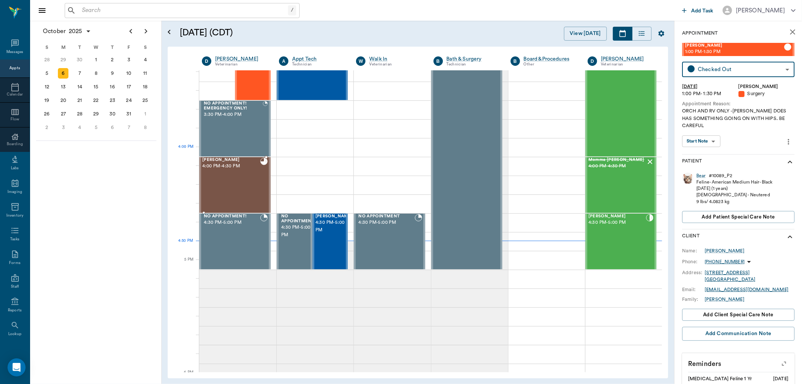
scroll to position [861, 0]
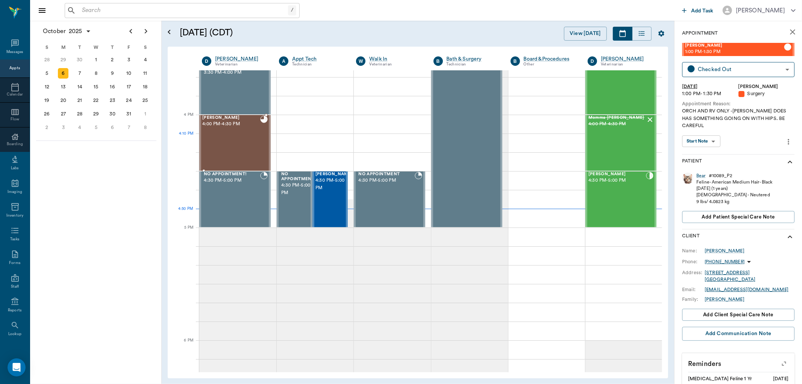
click at [242, 144] on div "[PERSON_NAME] 4:00 PM - 4:30 PM" at bounding box center [231, 142] width 58 height 55
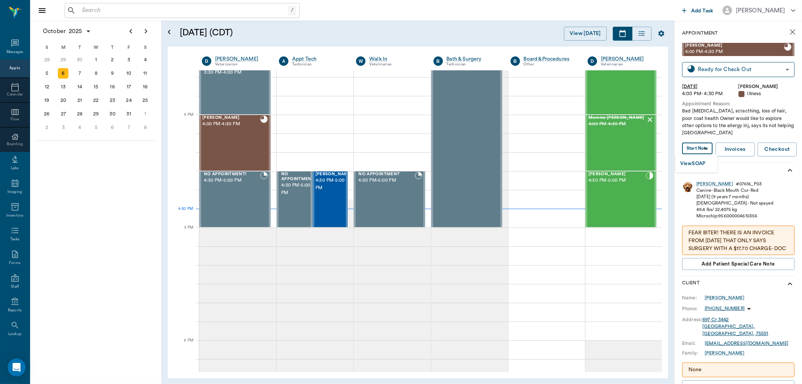
click at [695, 151] on body "/ ​ Add Task [PERSON_NAME] Nectar Messages Appts Calendar Flow Boarding Labs Im…" at bounding box center [401, 192] width 802 height 384
click at [695, 161] on button "View SOAP" at bounding box center [693, 163] width 26 height 9
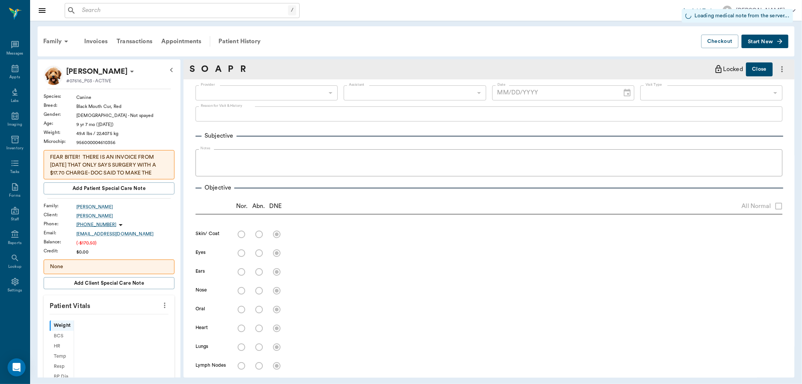
type input "63ec2f075fda476ae8351a4d"
type input "65d2be4f46e3a538d89b8c15"
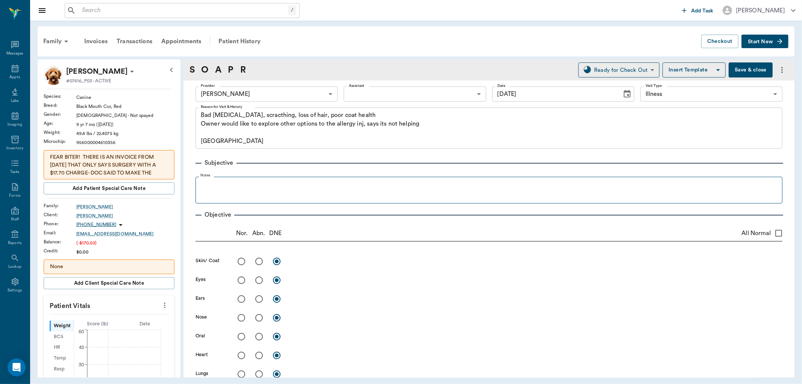
type input "[DATE]"
type textarea "Bad [MEDICAL_DATA], scracthing, loss of hair, poor coat health Owner would like…"
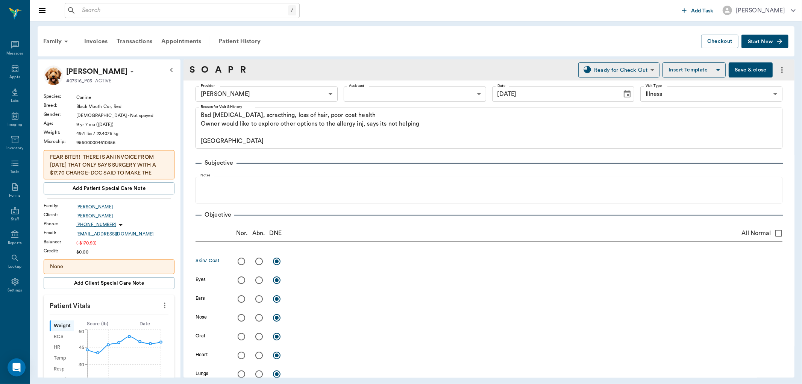
click at [260, 262] on input "radio" at bounding box center [259, 261] width 16 height 16
radio input "true"
click at [243, 297] on input "radio" at bounding box center [241, 299] width 16 height 16
radio input "true"
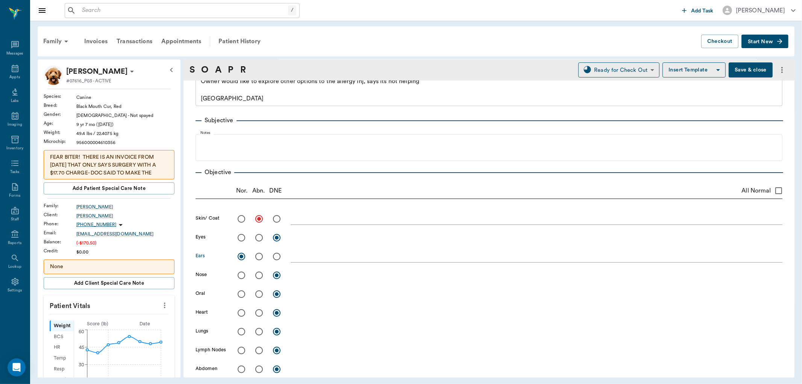
scroll to position [42, 0]
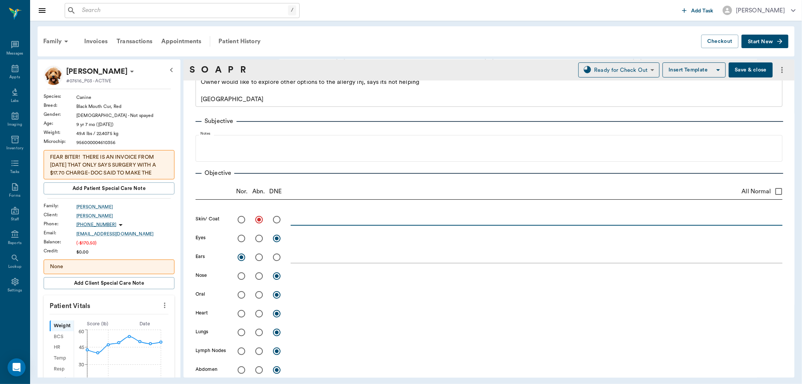
click at [312, 223] on textarea at bounding box center [537, 219] width 492 height 9
click at [385, 221] on textarea "Skin Black and thickened on belly and around tailhead" at bounding box center [537, 219] width 492 height 9
click at [462, 224] on div "Skin Black and thickened on belly, rear and around tailhead x" at bounding box center [537, 220] width 492 height 11
click at [461, 216] on textarea "Skin Black and thickened on belly, rear and around tailhead" at bounding box center [537, 219] width 492 height 9
type textarea "Skin Black and thickened on belly, rear and around tailhead. Coat dry, brittle,…"
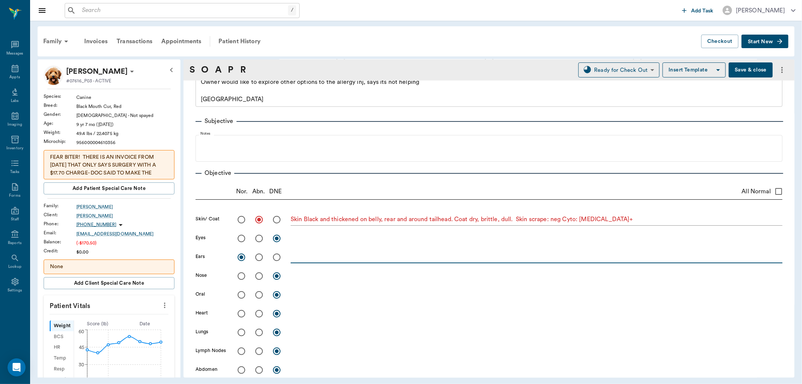
click at [298, 260] on textarea at bounding box center [537, 257] width 492 height 9
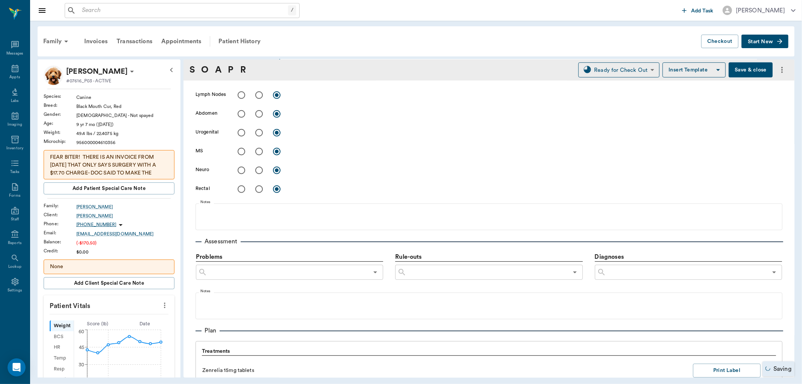
scroll to position [418, 0]
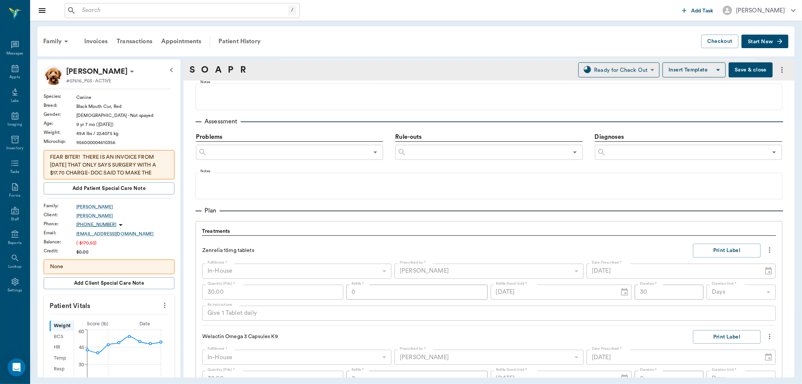
type textarea "Shakes head but clean canals, no infecton."
click at [630, 152] on input "text" at bounding box center [686, 152] width 161 height 11
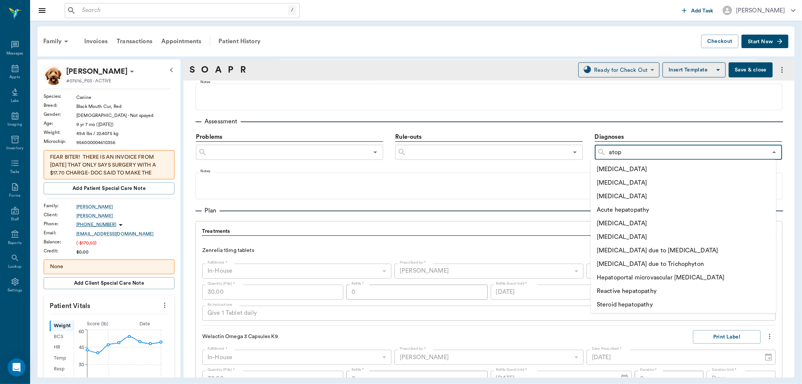
type input "[MEDICAL_DATA]"
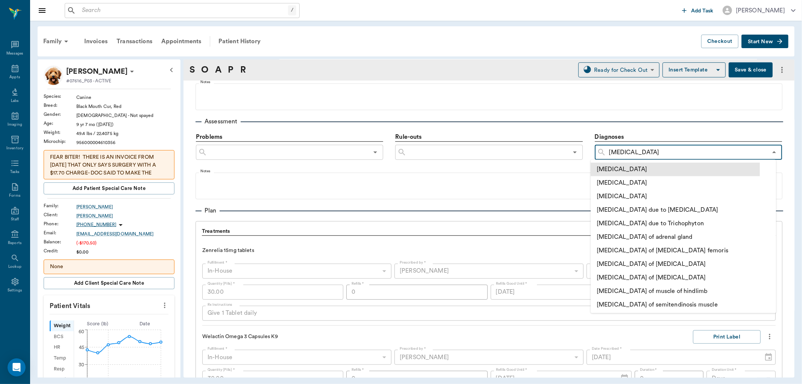
click at [668, 168] on li "[MEDICAL_DATA]" at bounding box center [674, 169] width 169 height 14
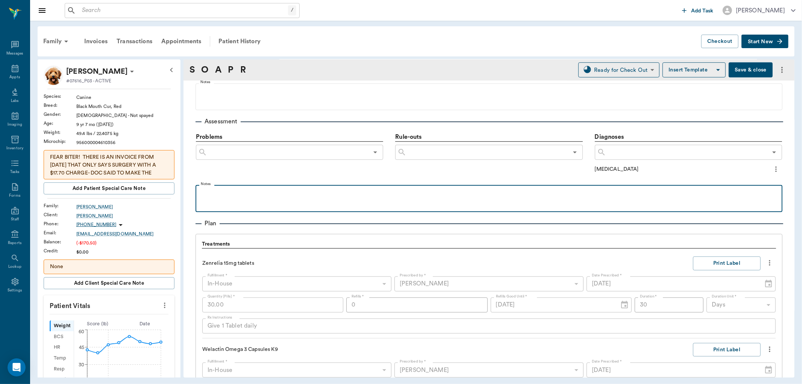
click at [227, 193] on p at bounding box center [488, 193] width 579 height 9
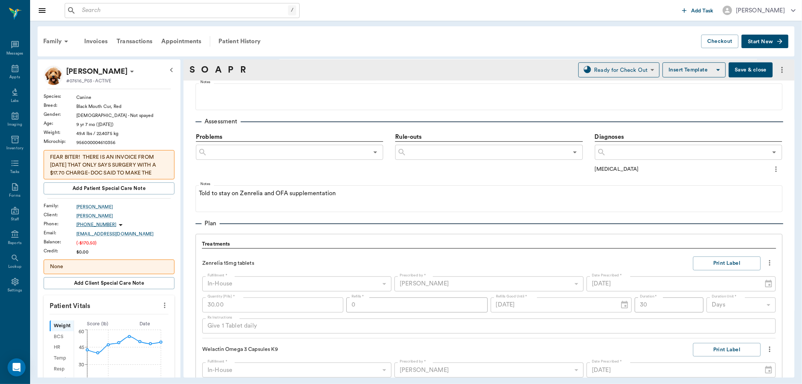
click at [772, 169] on icon "more" at bounding box center [776, 169] width 8 height 9
click at [737, 179] on span "Add to ongoing diagnosis" at bounding box center [738, 182] width 63 height 8
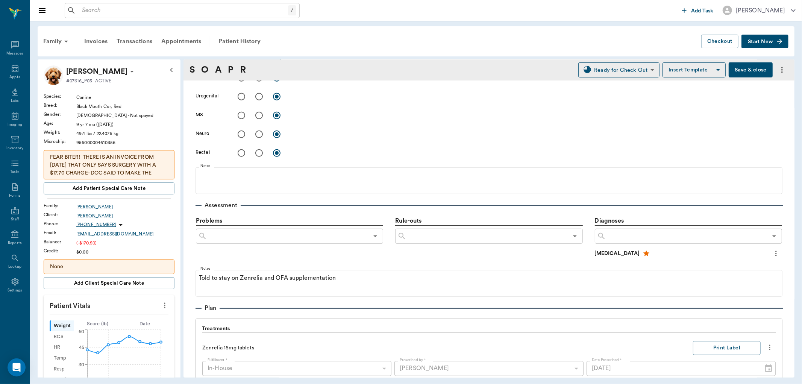
scroll to position [42, 0]
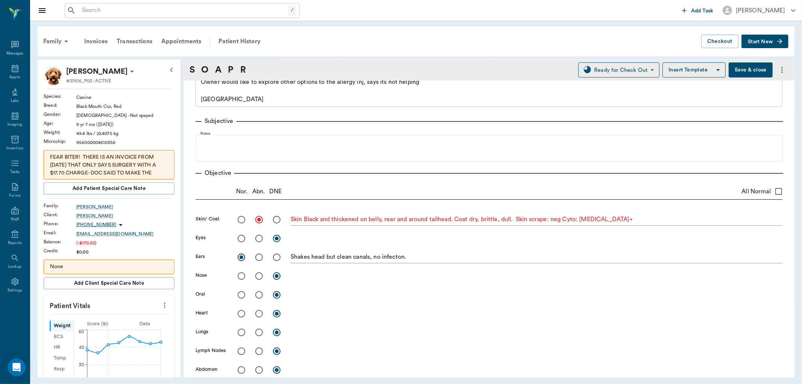
click at [757, 42] on span "Start New" at bounding box center [760, 42] width 25 height 0
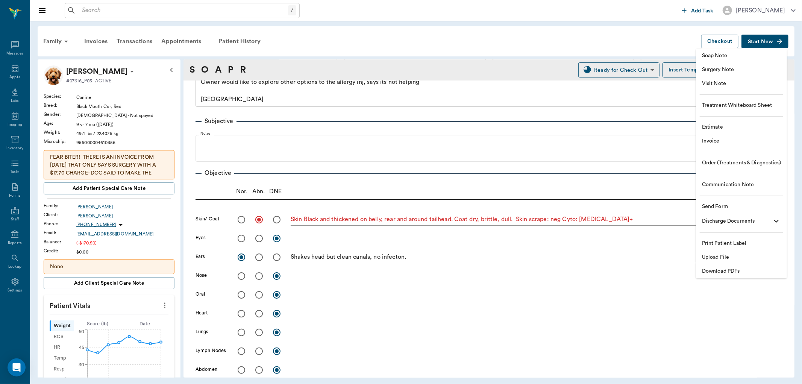
click at [585, 114] on div at bounding box center [401, 192] width 802 height 384
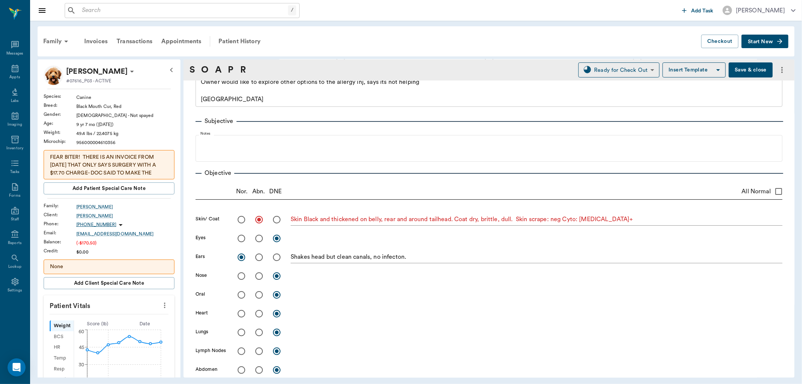
click at [777, 68] on icon "more" at bounding box center [781, 69] width 9 height 9
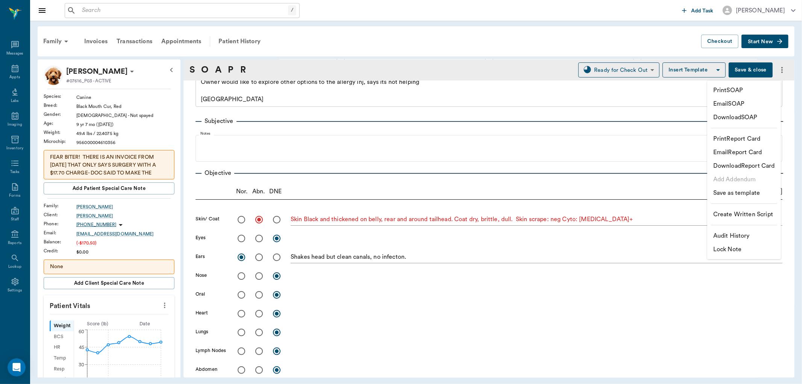
click at [440, 62] on div at bounding box center [401, 192] width 802 height 384
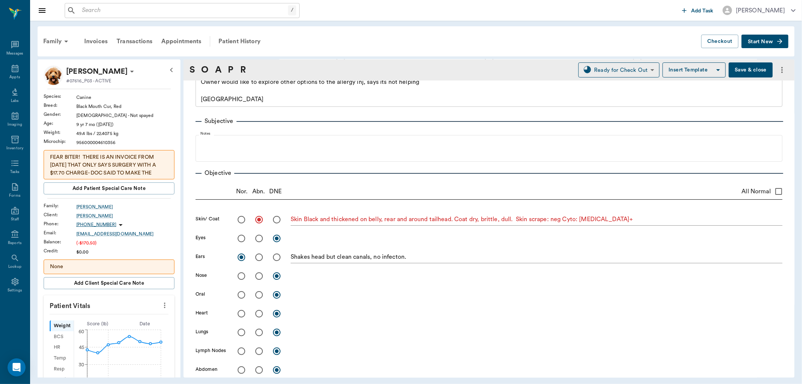
click at [769, 36] on button "Start New" at bounding box center [764, 42] width 47 height 14
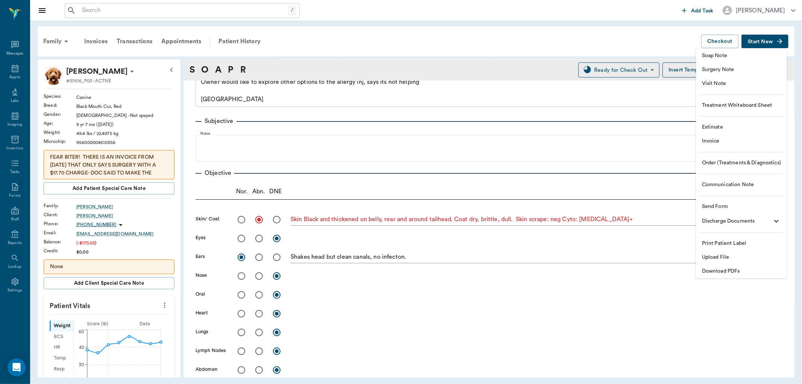
click at [710, 143] on span "Invoice" at bounding box center [741, 141] width 79 height 8
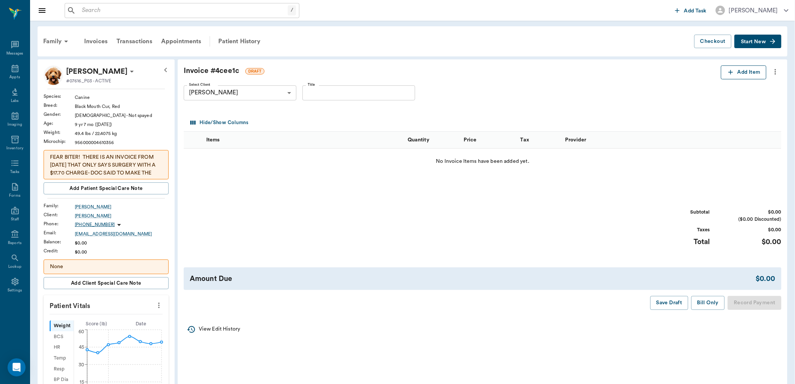
click at [743, 70] on button "Add Item" at bounding box center [743, 72] width 45 height 14
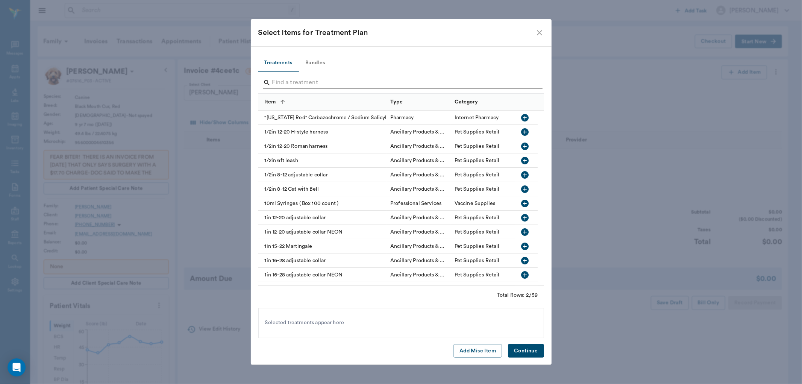
click at [317, 80] on input "Search" at bounding box center [401, 83] width 259 height 12
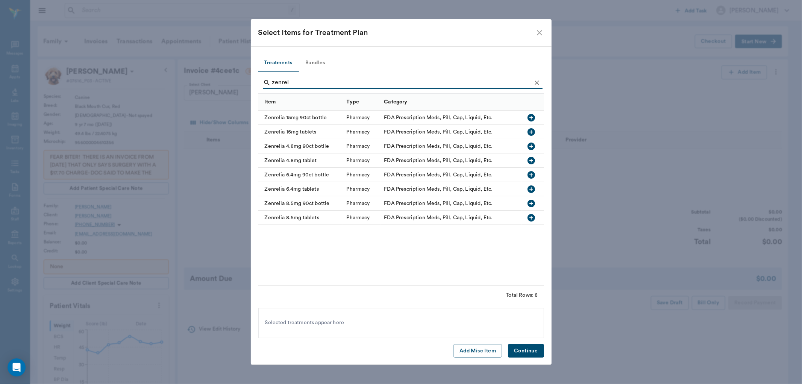
type input "zenrel"
click at [530, 133] on icon "button" at bounding box center [531, 132] width 8 height 8
click at [500, 331] on div "Zenrelia 15mg tablets" at bounding box center [401, 323] width 286 height 30
click at [517, 350] on button "Continue" at bounding box center [526, 351] width 36 height 14
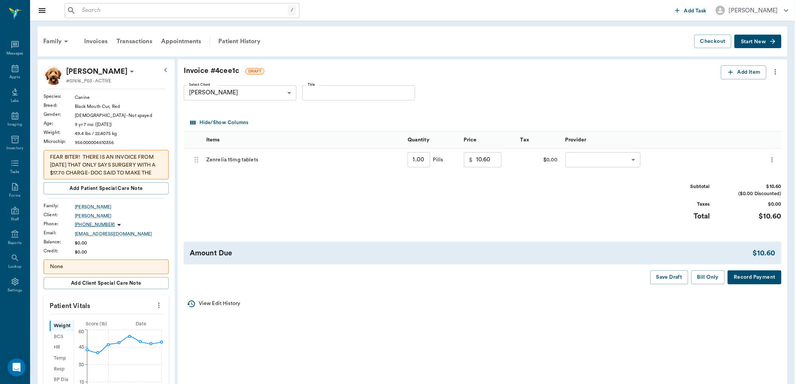
click at [429, 160] on input "1.00" at bounding box center [419, 159] width 23 height 15
type input "3"
type input "13.80"
type input "30"
type input "57.00"
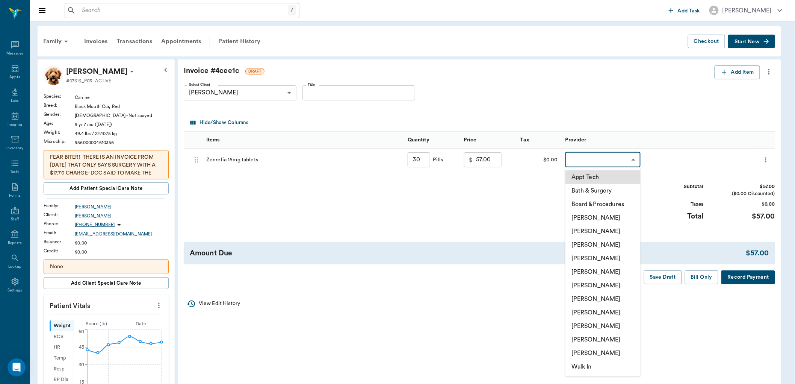
type input "30.00"
click at [630, 160] on body "/ ​ Add Task Dr. Bert Ellsworth Nectar Messages Appts Labs Imaging Inventory Ta…" at bounding box center [401, 330] width 802 height 660
click at [608, 259] on li "[PERSON_NAME]" at bounding box center [603, 258] width 75 height 14
type input "none-63ec2f075fda476ae8351a4d"
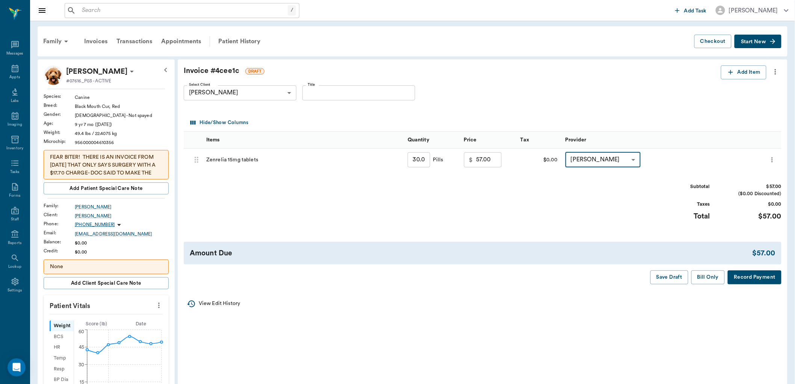
click at [777, 68] on icon "more" at bounding box center [776, 71] width 8 height 9
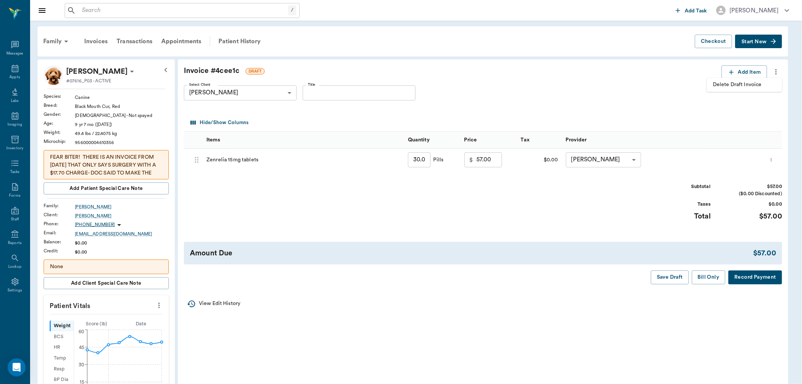
click at [749, 83] on span "Delete Draft Invoice" at bounding box center [744, 85] width 63 height 8
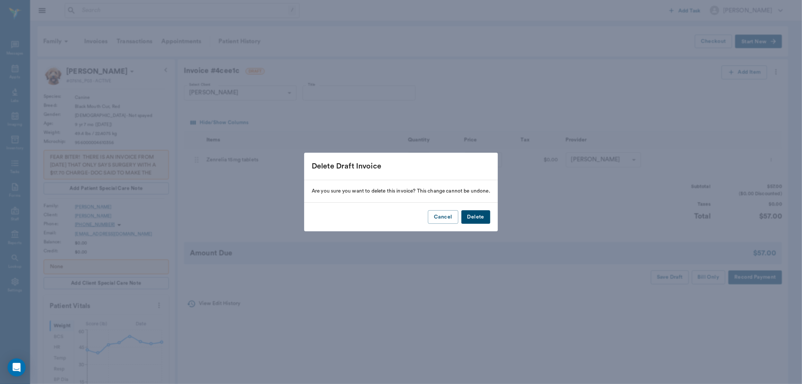
click at [487, 215] on button "Delete" at bounding box center [475, 217] width 29 height 14
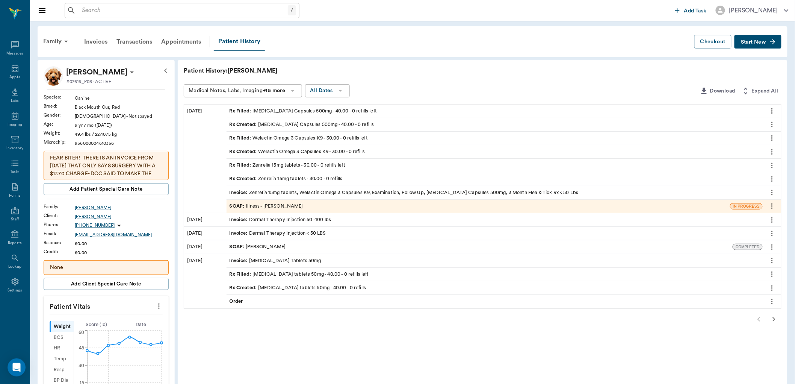
click at [774, 176] on icon "more" at bounding box center [772, 178] width 8 height 9
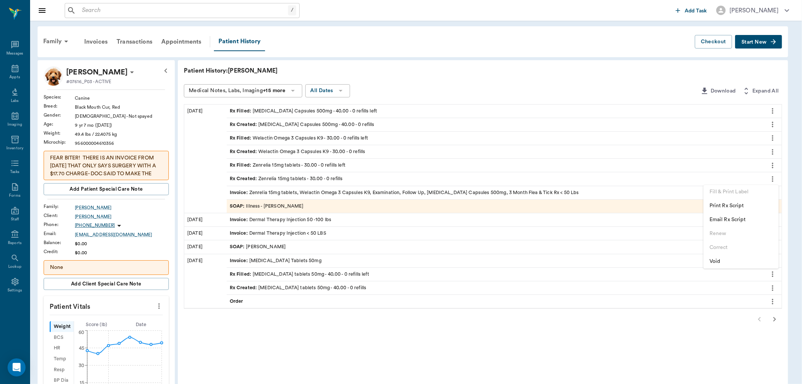
click at [772, 166] on div at bounding box center [401, 192] width 802 height 384
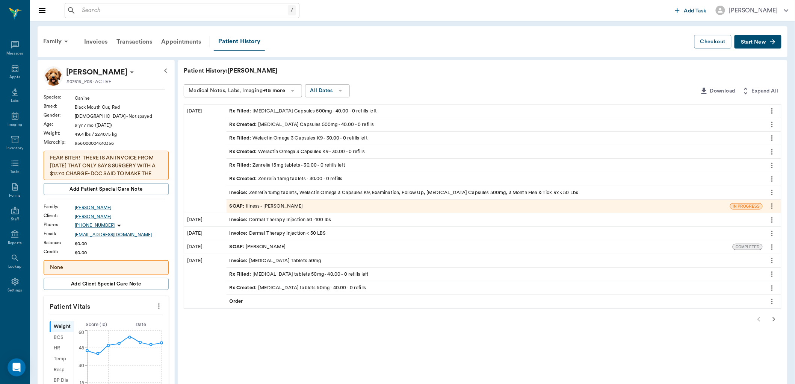
click at [772, 166] on icon "more" at bounding box center [772, 165] width 8 height 9
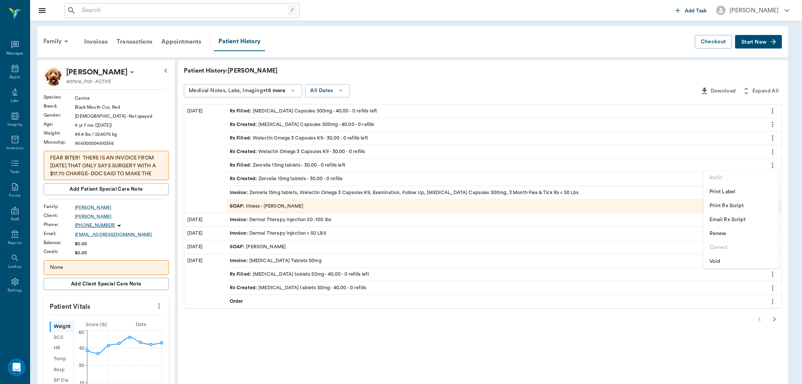
drag, startPoint x: 656, startPoint y: 59, endPoint x: 681, endPoint y: 54, distance: 25.0
click at [662, 59] on div at bounding box center [401, 192] width 802 height 384
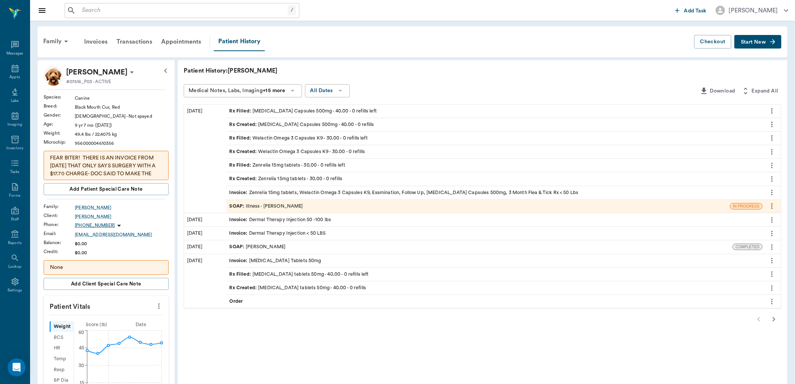
click at [766, 38] on button "Start New" at bounding box center [758, 42] width 47 height 14
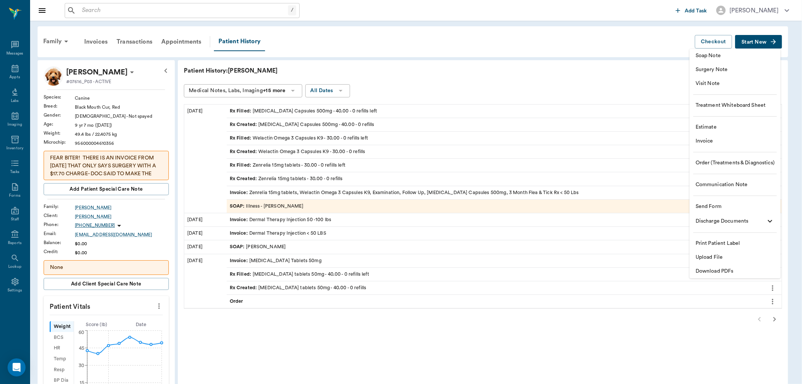
click at [737, 160] on span "Order (Treatments & Diagnostics)" at bounding box center [734, 163] width 79 height 8
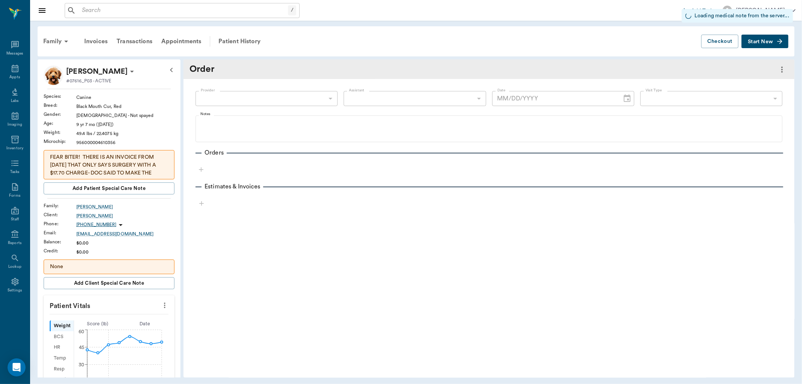
type input "63ec2f075fda476ae8351a4d"
type input "[DATE]"
click at [738, 155] on div "Orders" at bounding box center [488, 152] width 587 height 9
click at [200, 171] on icon "button" at bounding box center [201, 170] width 8 height 8
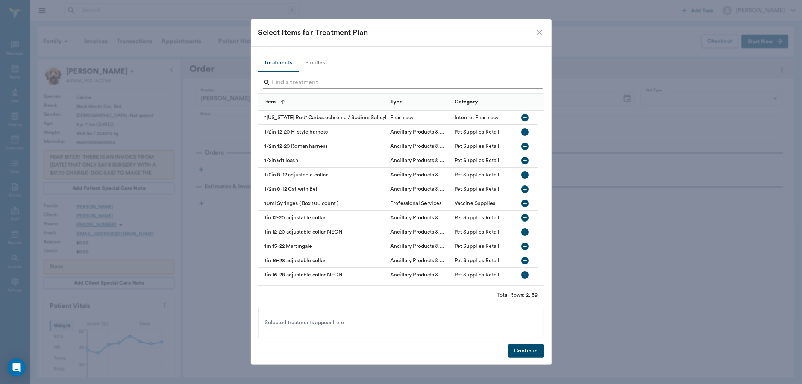
click at [295, 80] on input "Search" at bounding box center [401, 83] width 259 height 12
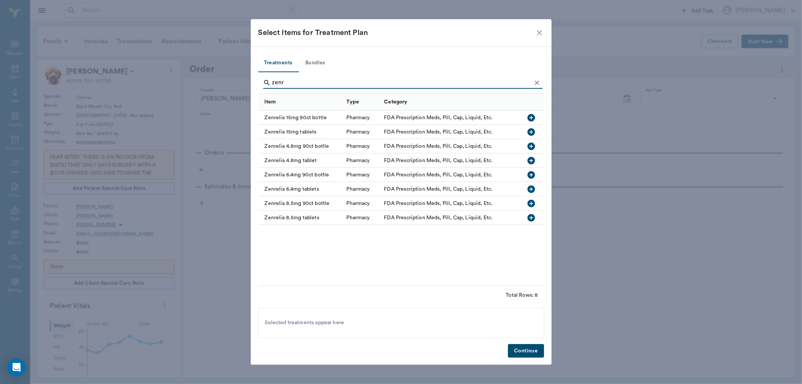
type input "zenr"
click at [528, 129] on icon "button" at bounding box center [531, 131] width 9 height 9
click at [519, 352] on button "Continue" at bounding box center [526, 351] width 36 height 14
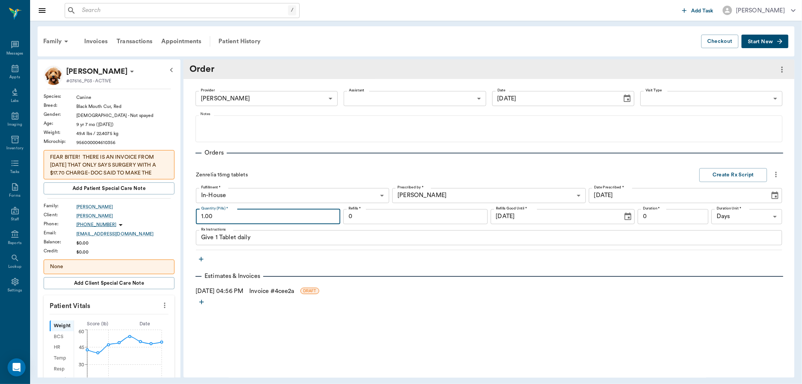
click at [262, 220] on input "1.00" at bounding box center [268, 216] width 144 height 15
type input "30.00"
click at [398, 216] on input "0" at bounding box center [415, 216] width 144 height 15
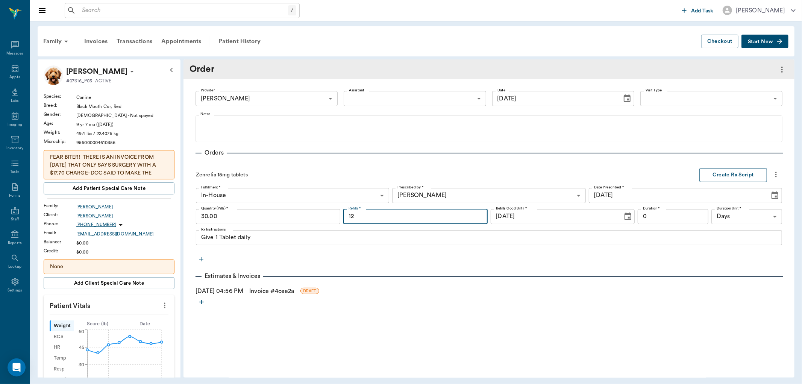
type input "12"
click at [729, 173] on button "Create Rx Script" at bounding box center [733, 175] width 68 height 14
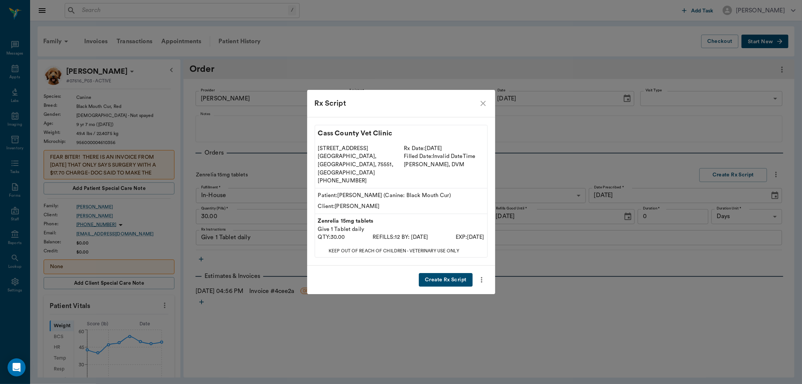
drag, startPoint x: 459, startPoint y: 271, endPoint x: 455, endPoint y: 268, distance: 5.9
click at [459, 273] on button "Create Rx Script" at bounding box center [445, 280] width 53 height 14
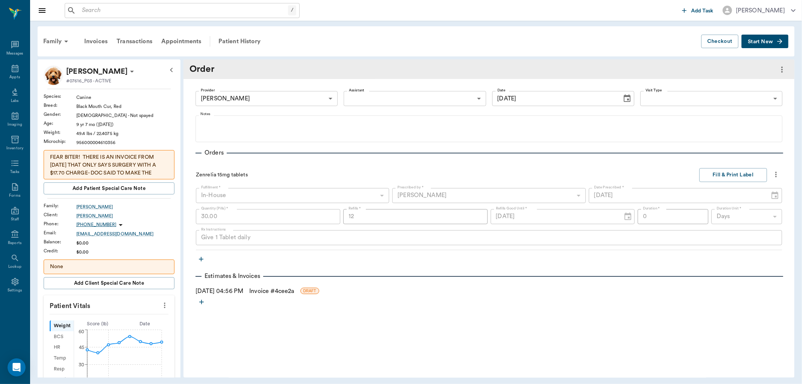
click at [272, 291] on link "Invoice # 4cee2a" at bounding box center [271, 290] width 45 height 9
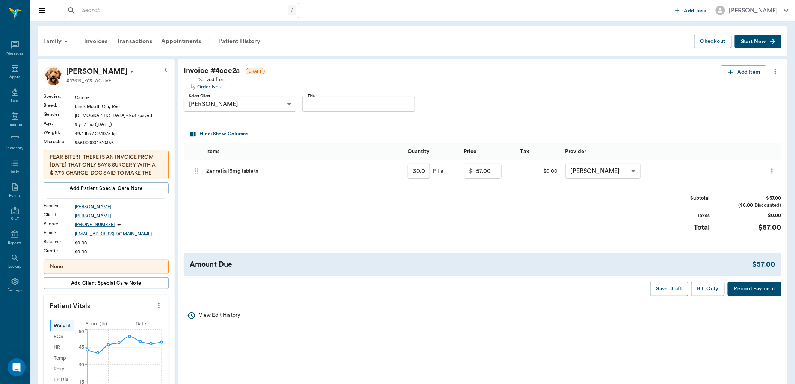
click at [776, 74] on icon "more" at bounding box center [776, 71] width 8 height 9
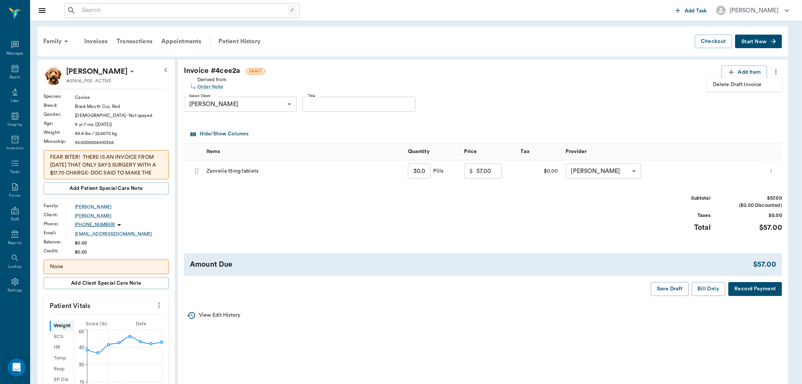
click at [755, 82] on span "Delete Draft Invoice" at bounding box center [744, 85] width 63 height 8
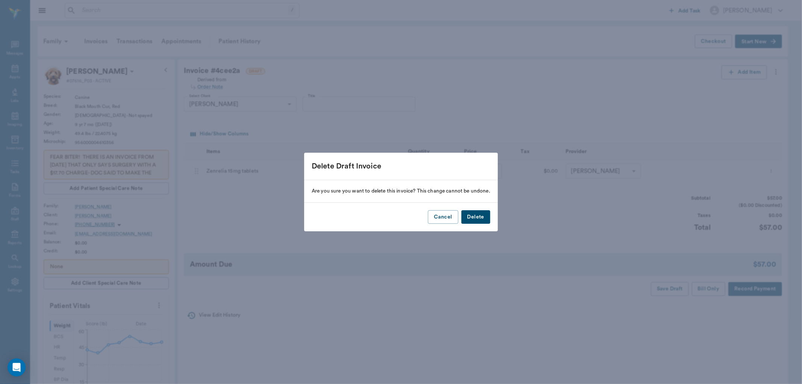
click at [475, 213] on button "Delete" at bounding box center [475, 217] width 29 height 14
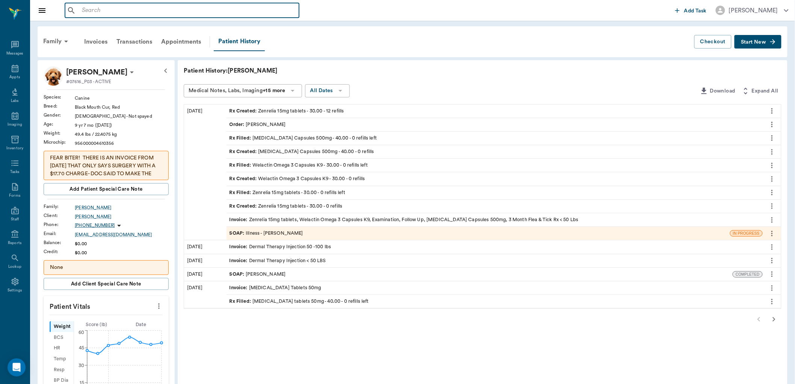
click at [89, 14] on input "text" at bounding box center [187, 10] width 217 height 11
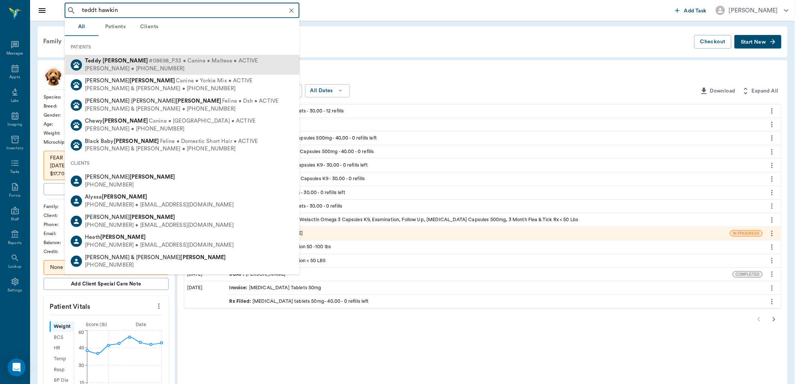
click at [115, 65] on div "Genice Hawkins • (239) 351-9420" at bounding box center [171, 69] width 173 height 8
type input "teddt hawkin"
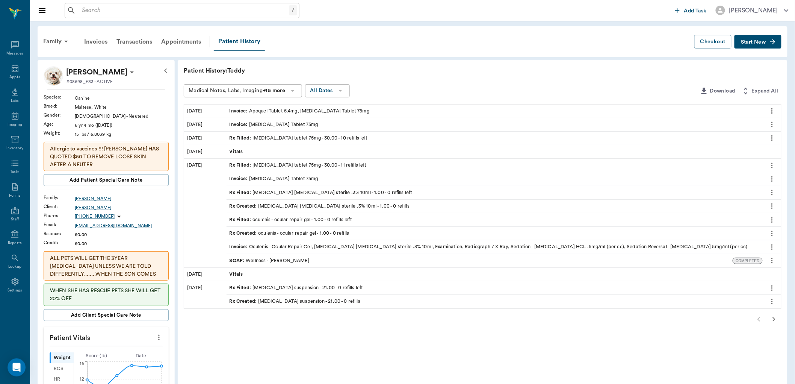
click at [746, 42] on span "Start New" at bounding box center [753, 42] width 25 height 0
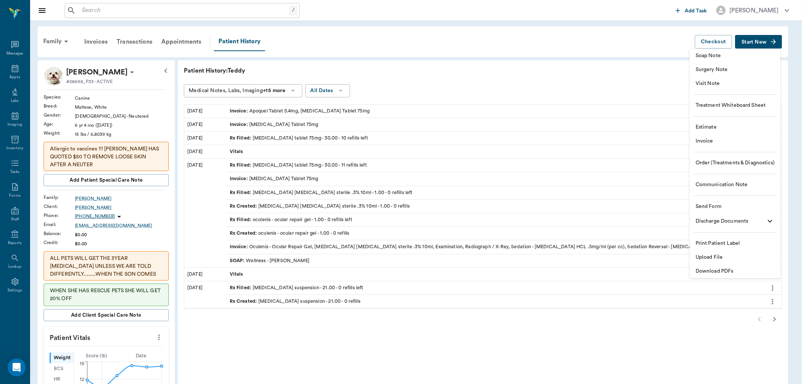
click at [725, 162] on span "Order (Treatments & Diagnostics)" at bounding box center [734, 163] width 79 height 8
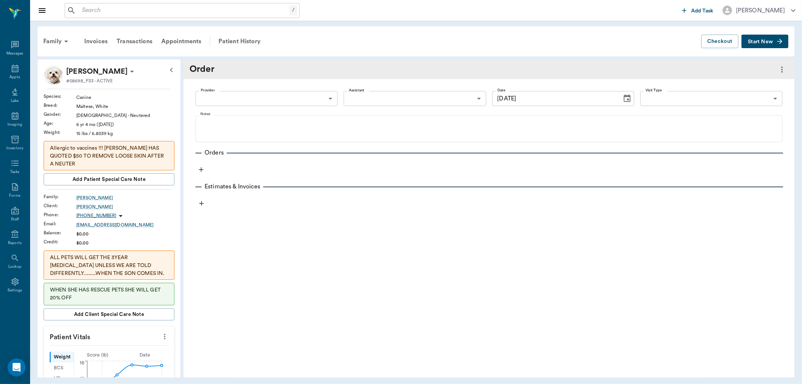
type input "[DATE]"
click at [304, 100] on body "/ ​ Add Task Dr. Bert Ellsworth Nectar Messages Appts Labs Imaging Inventory Ta…" at bounding box center [401, 192] width 802 height 384
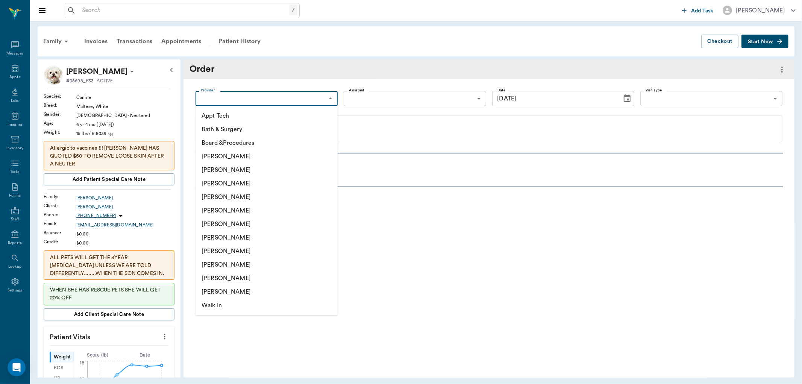
click at [254, 197] on li "[PERSON_NAME]" at bounding box center [266, 197] width 142 height 14
type input "63ec2f075fda476ae8351a4d"
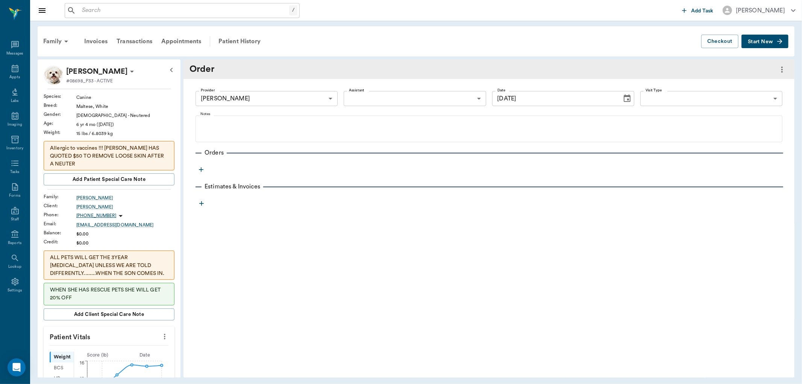
click at [202, 170] on icon "button" at bounding box center [201, 170] width 8 height 8
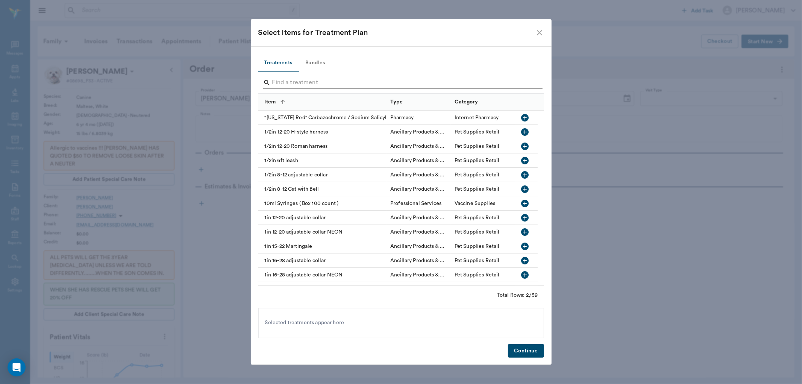
click at [289, 84] on input "Search" at bounding box center [401, 83] width 259 height 12
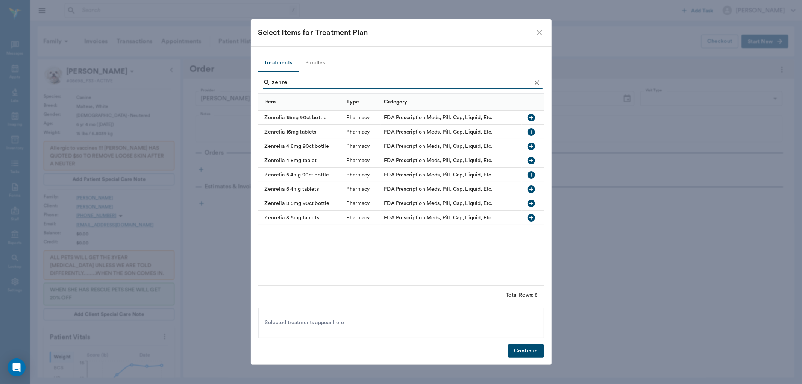
type input "zenrel"
click at [531, 145] on icon "button" at bounding box center [531, 146] width 8 height 8
click at [529, 345] on button "Continue" at bounding box center [526, 351] width 36 height 14
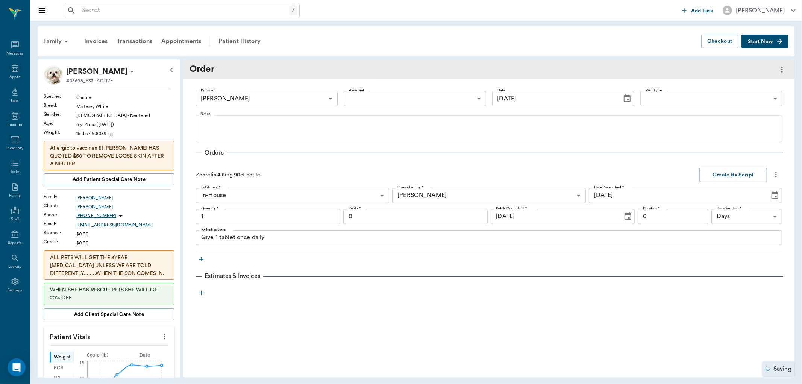
type input "1.00"
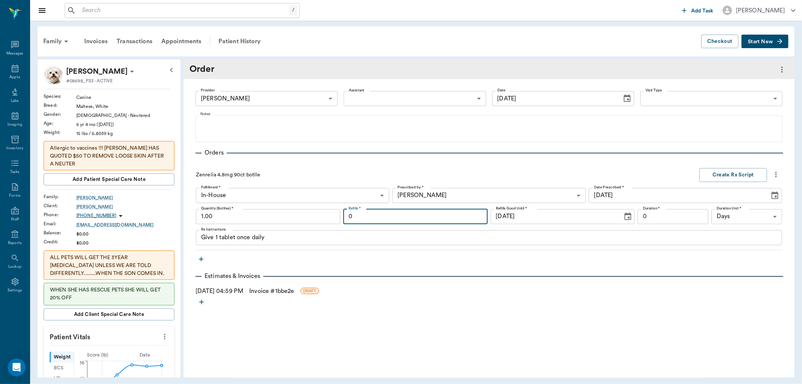
click at [413, 214] on input "0" at bounding box center [415, 216] width 144 height 15
type input "12"
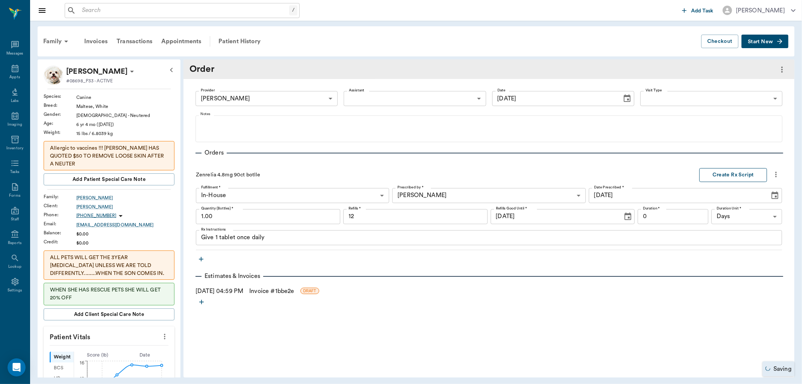
click at [738, 168] on button "Create Rx Script" at bounding box center [733, 175] width 68 height 14
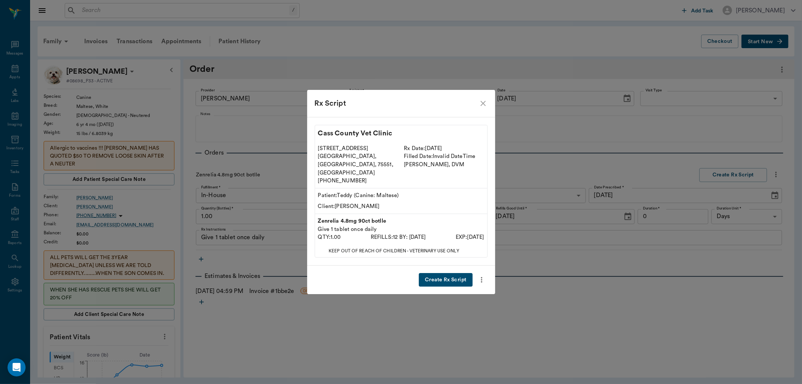
click at [447, 273] on button "Create Rx Script" at bounding box center [445, 280] width 53 height 14
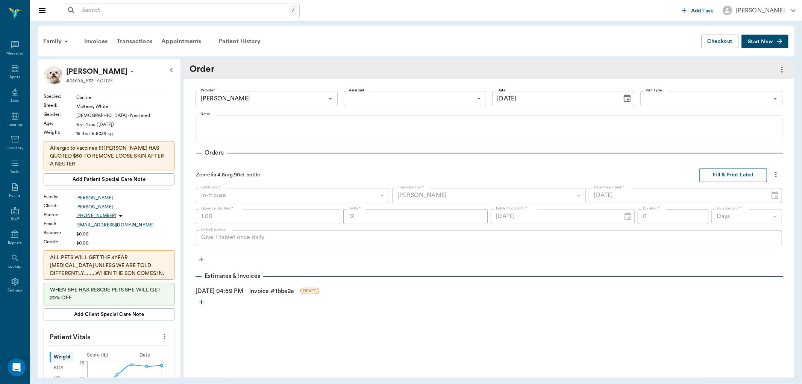
click at [716, 178] on button "Fill & Print Label" at bounding box center [733, 175] width 68 height 14
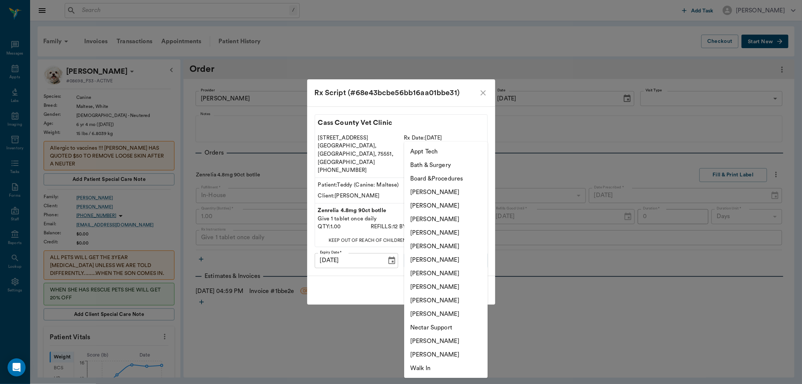
click at [452, 251] on body "/ ​ Add Task Dr. Bert Ellsworth Nectar Messages Appts Labs Imaging Inventory Ta…" at bounding box center [401, 192] width 802 height 384
click at [448, 235] on li "[PERSON_NAME]" at bounding box center [445, 233] width 83 height 14
type input "63ec2f075fda476ae8351a4d"
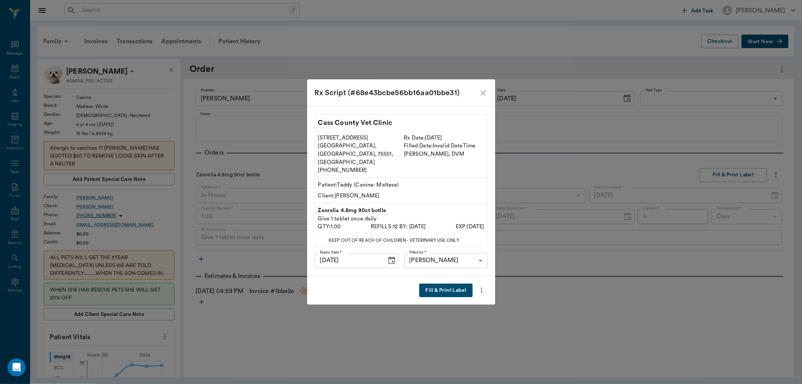
click at [444, 283] on button "Fill & Print Label" at bounding box center [445, 290] width 53 height 14
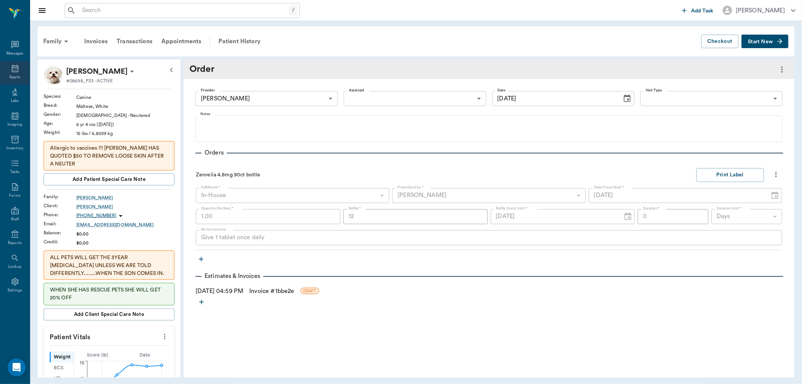
click at [16, 67] on icon at bounding box center [15, 69] width 7 height 8
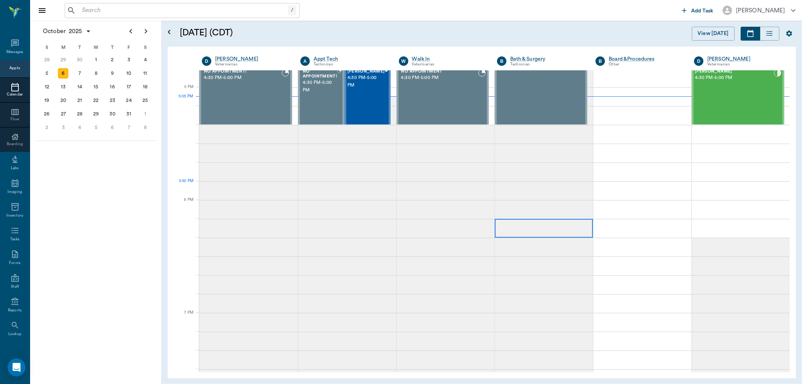
scroll to position [890, 0]
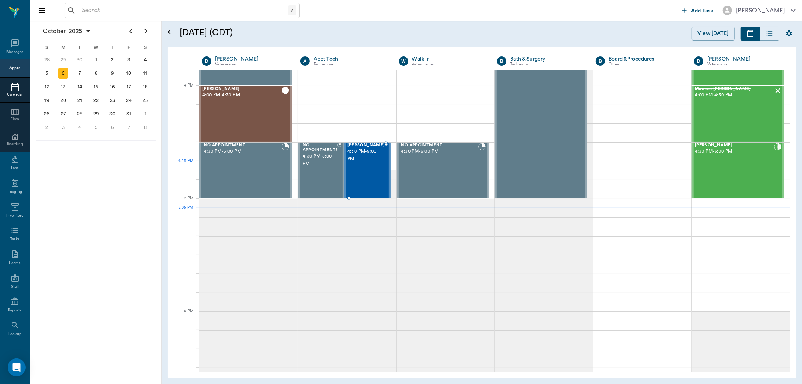
click at [367, 164] on div "Missy Tyson 4:30 PM - 5:00 PM" at bounding box center [366, 170] width 38 height 55
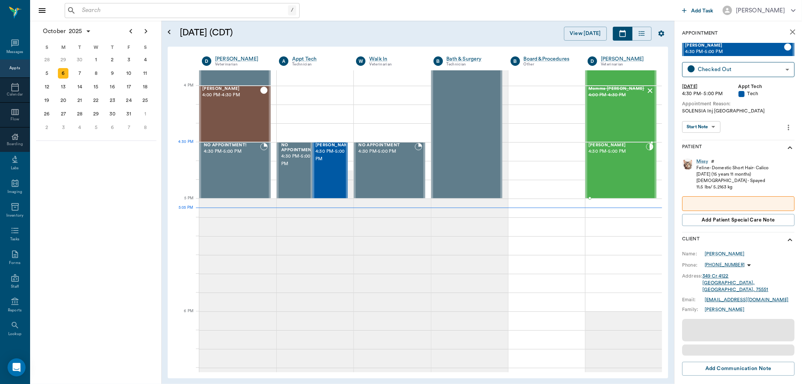
click at [599, 149] on span "4:30 PM - 5:00 PM" at bounding box center [617, 152] width 58 height 8
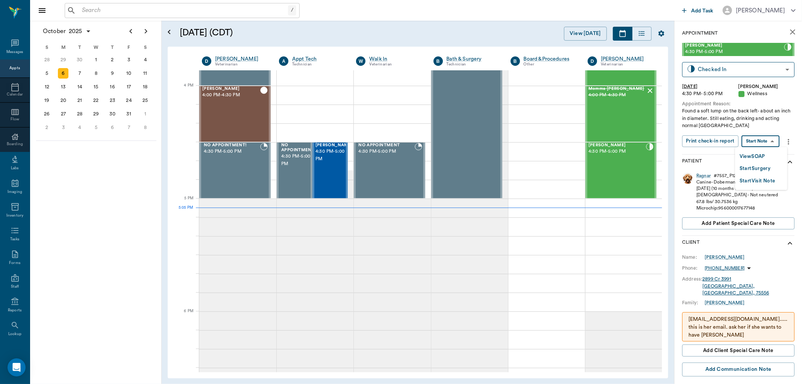
click at [768, 140] on body "/ ​ Add Task Dr. Bert Ellsworth Nectar Messages Appts Calendar Flow Boarding La…" at bounding box center [401, 192] width 802 height 384
click at [765, 153] on button "View SOAP" at bounding box center [752, 156] width 26 height 9
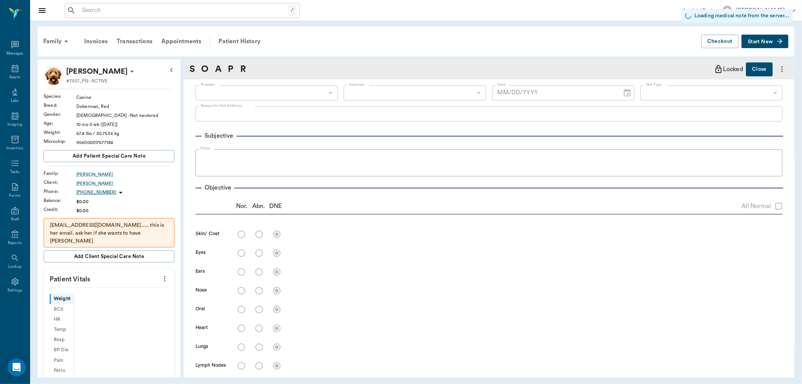
type input "670e8b52b987dc0b25a864ee"
type input "642ef10e332a41444de2bad1"
type input "65d2be4f46e3a538d89b8c14"
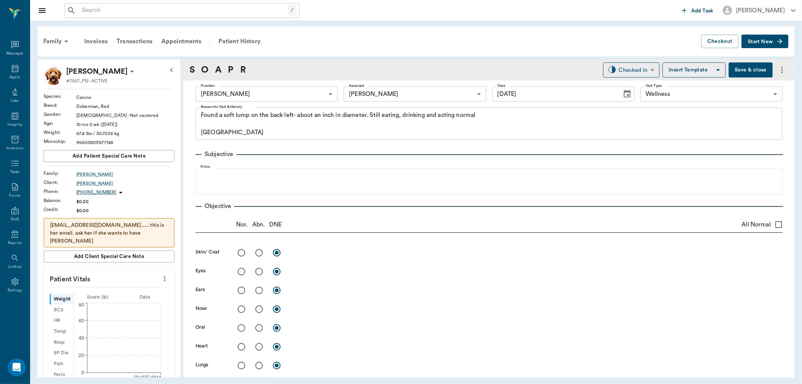
type input "[DATE]"
type textarea "Found a soft lump on the back left- about an inch in diameter. Still eating, dr…"
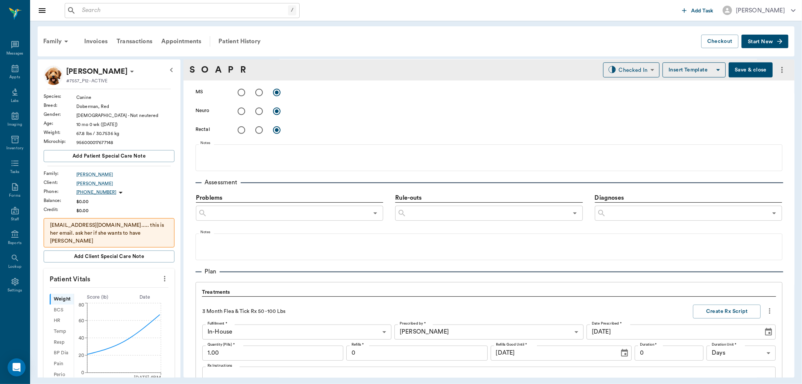
scroll to position [501, 0]
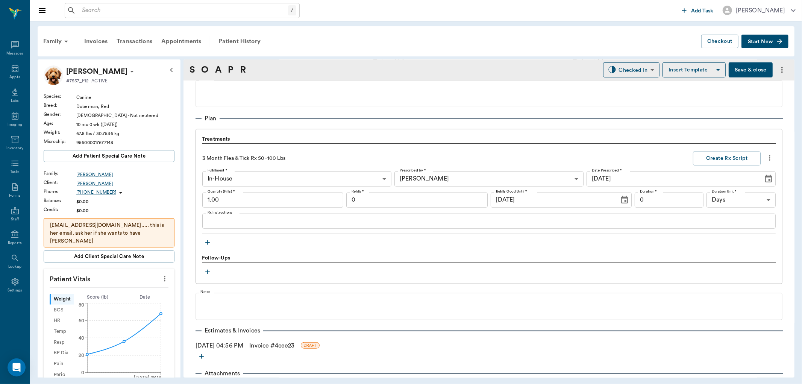
click at [160, 282] on icon "more" at bounding box center [164, 278] width 8 height 9
click at [133, 287] on li "Enter Vitals" at bounding box center [126, 292] width 75 height 14
click at [117, 303] on input "text" at bounding box center [108, 301] width 65 height 15
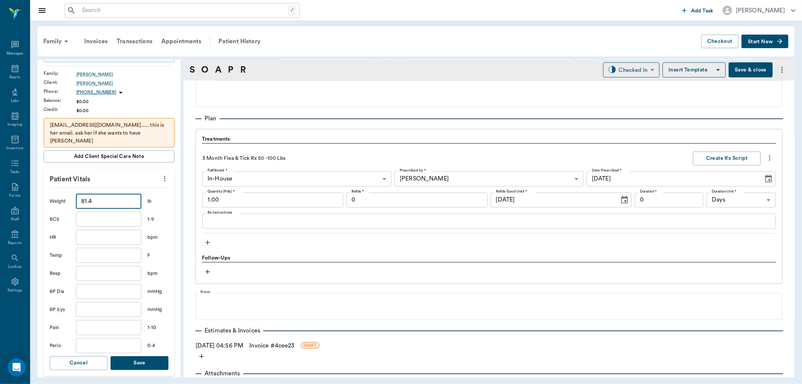
scroll to position [167, 0]
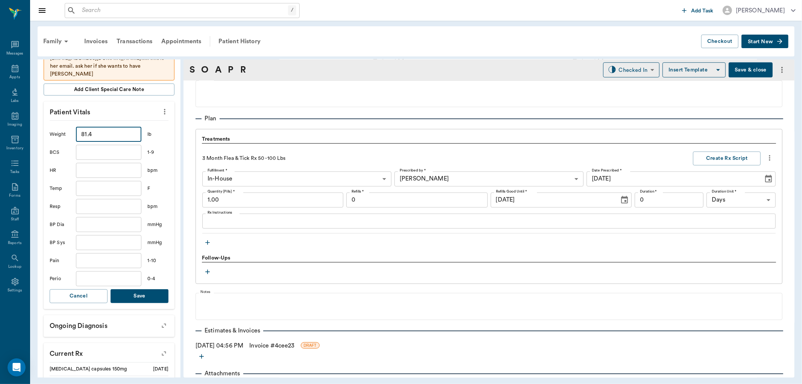
type input "81.4"
click at [149, 297] on button "Save" at bounding box center [140, 296] width 58 height 14
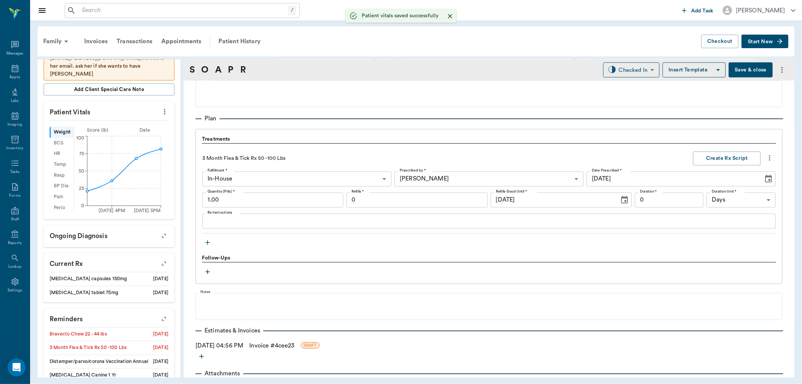
click at [209, 237] on button "button" at bounding box center [207, 242] width 11 height 11
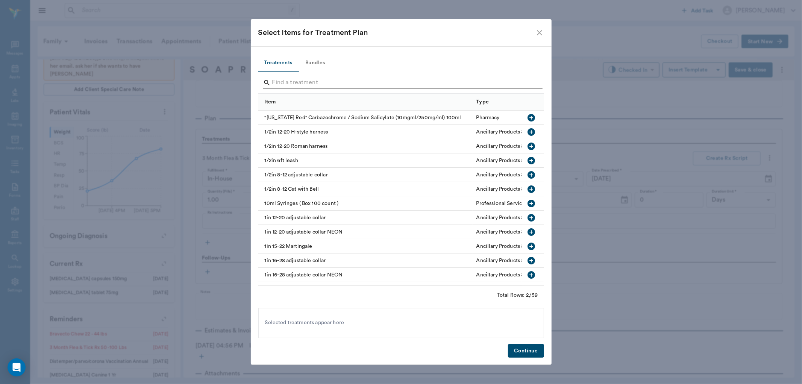
click at [336, 82] on input "Search" at bounding box center [401, 83] width 259 height 12
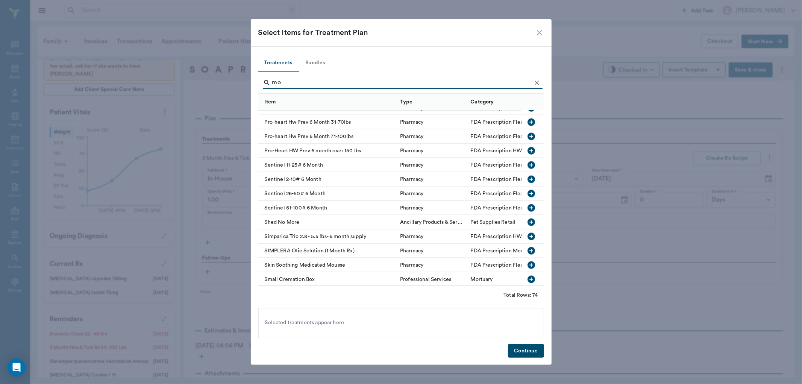
scroll to position [889, 0]
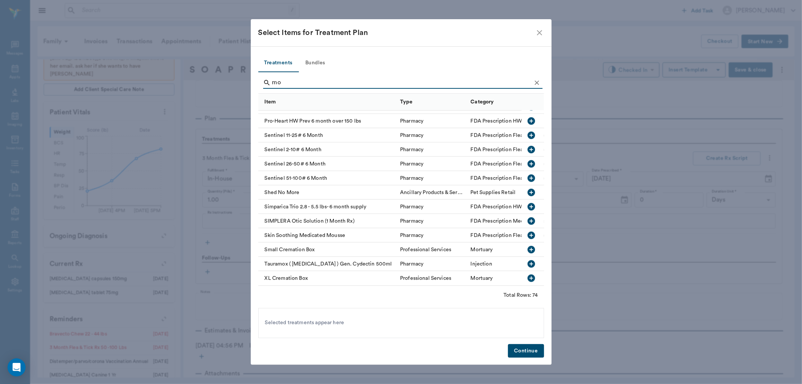
type input "m"
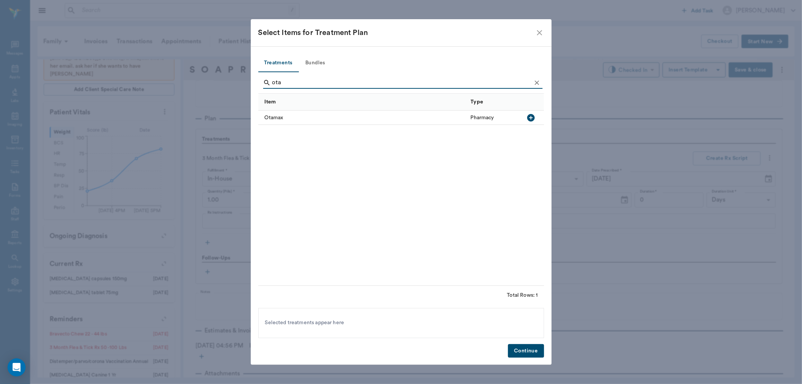
scroll to position [0, 0]
type input "ota"
click at [533, 118] on icon "button" at bounding box center [531, 118] width 8 height 8
click at [517, 351] on button "Continue" at bounding box center [526, 351] width 36 height 14
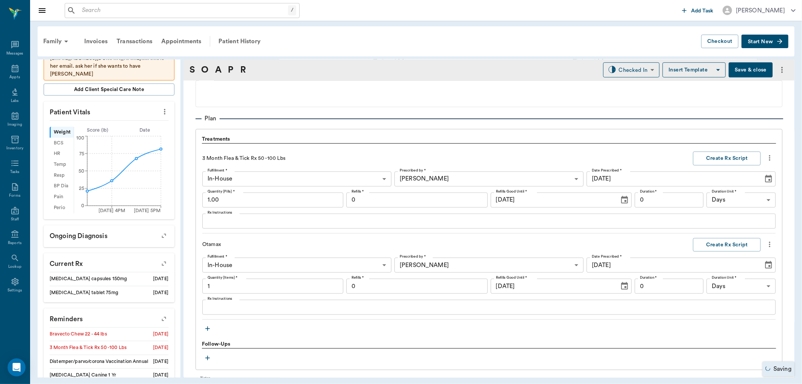
type input "1.00"
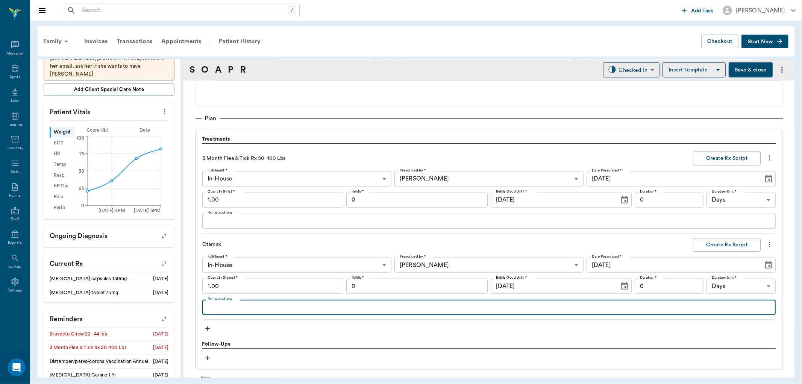
click at [251, 307] on textarea "Rx Instructions" at bounding box center [488, 307] width 563 height 9
type textarea "Apply 6 drops to both ears once daily for 2 weeks."
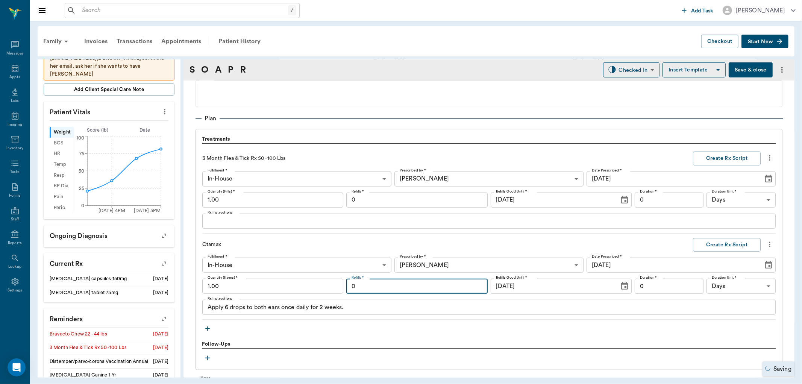
click at [438, 284] on input "0" at bounding box center [416, 286] width 141 height 15
type input "1"
click at [652, 277] on label "Duration *" at bounding box center [648, 277] width 17 height 5
click at [652, 279] on input "0" at bounding box center [668, 286] width 69 height 15
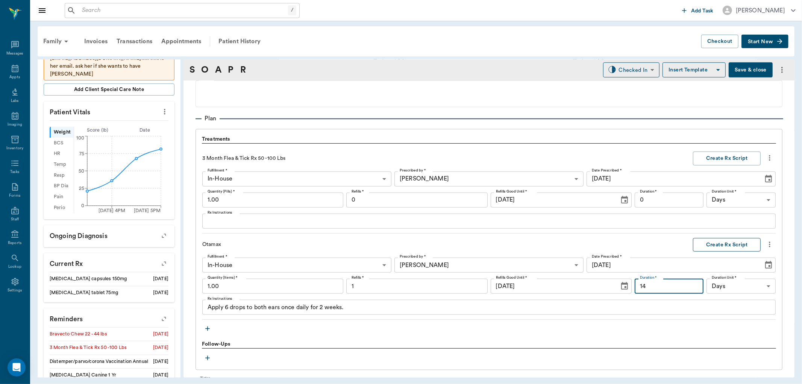
type input "14"
click at [707, 243] on button "Create Rx Script" at bounding box center [727, 245] width 68 height 14
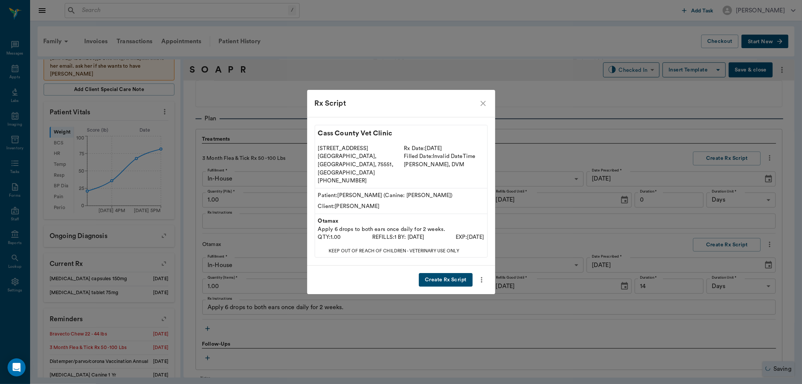
click at [451, 273] on button "Create Rx Script" at bounding box center [445, 280] width 53 height 14
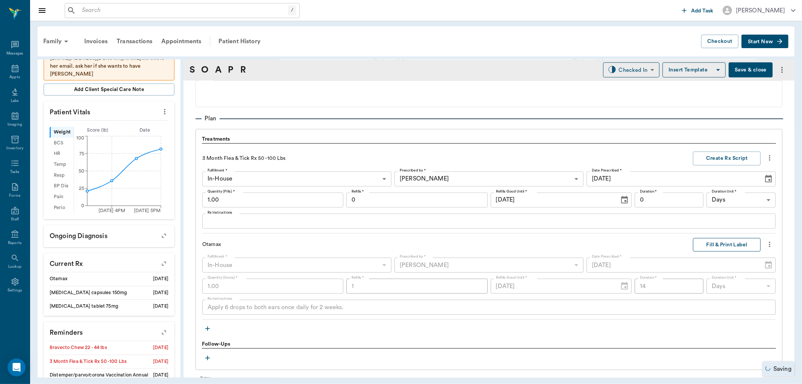
click at [737, 247] on button "Fill & Print Label" at bounding box center [727, 245] width 68 height 14
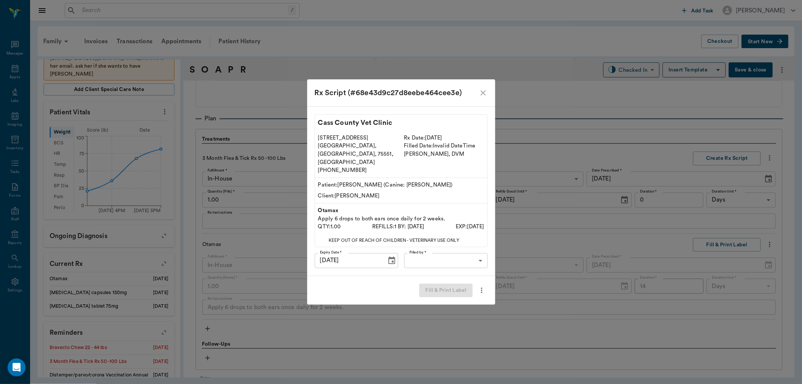
click at [439, 245] on body "/ ​ Add Task Dr. Bert Ellsworth Nectar Messages Appts Labs Imaging Inventory Ta…" at bounding box center [401, 192] width 802 height 384
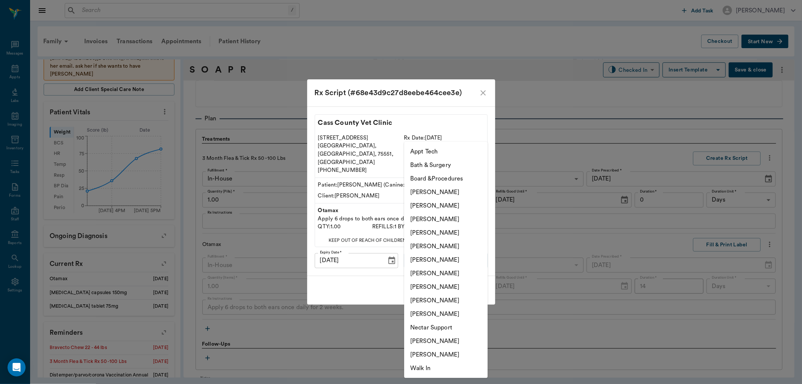
click at [450, 216] on li "[PERSON_NAME]" at bounding box center [445, 219] width 83 height 14
type input "642ef10e332a41444de2bad1"
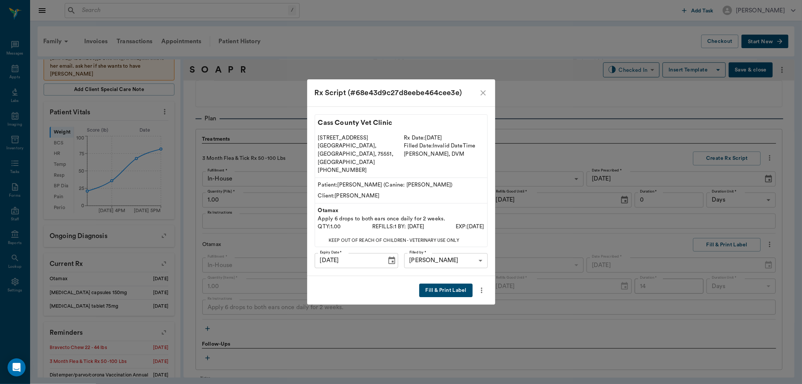
click at [444, 286] on button "Fill & Print Label" at bounding box center [445, 290] width 53 height 14
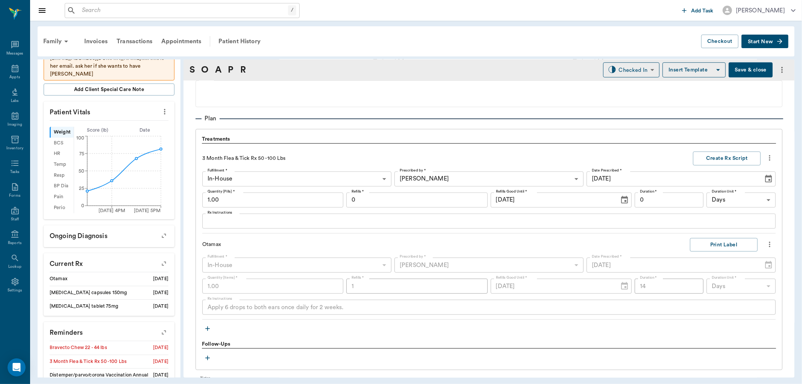
click at [207, 325] on icon "button" at bounding box center [208, 329] width 8 height 8
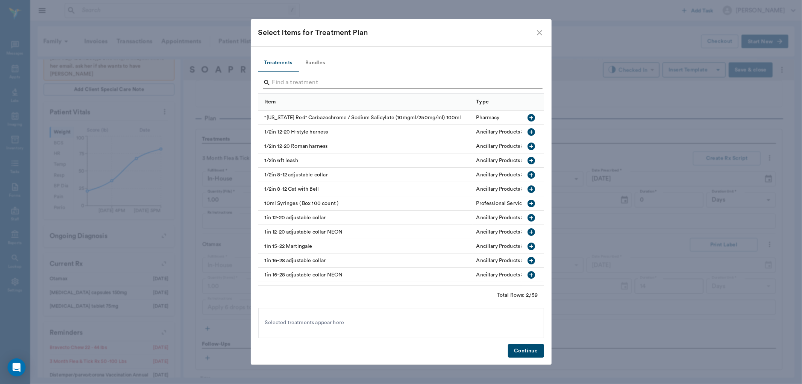
click at [338, 83] on input "Search" at bounding box center [401, 83] width 259 height 12
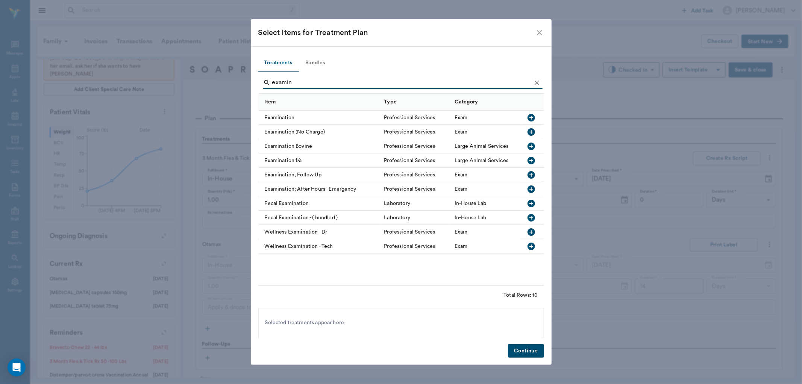
click at [532, 115] on icon "button" at bounding box center [531, 118] width 8 height 8
click at [311, 85] on input "examin" at bounding box center [401, 83] width 259 height 12
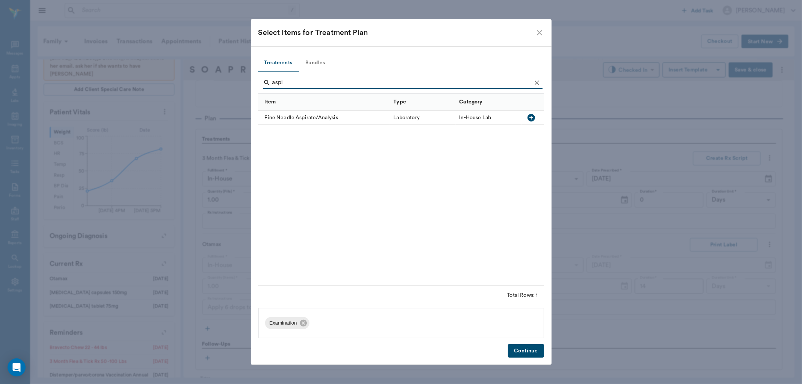
click at [534, 119] on icon "button" at bounding box center [531, 118] width 8 height 8
click at [311, 85] on input "aspi" at bounding box center [401, 83] width 259 height 12
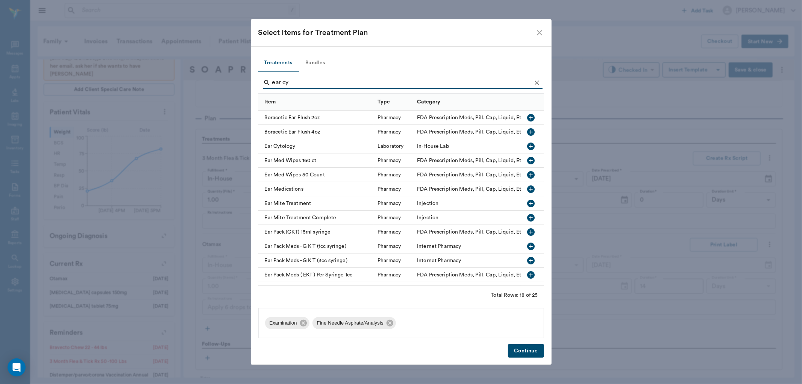
type input "ear cy"
click at [527, 144] on icon "button" at bounding box center [531, 146] width 8 height 8
click at [527, 354] on button "Continue" at bounding box center [526, 351] width 36 height 14
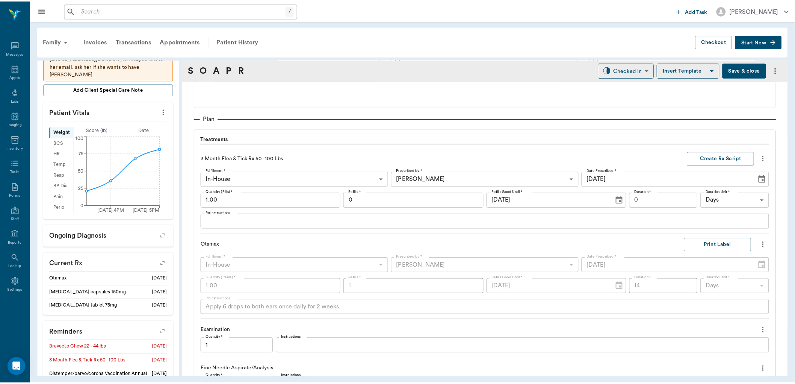
scroll to position [727, 0]
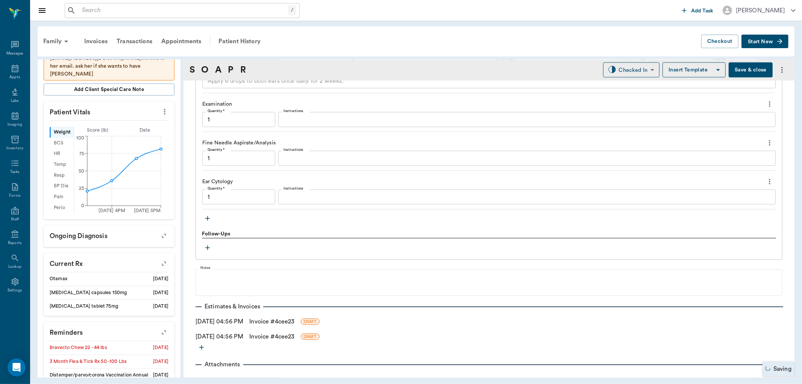
type input "1.00"
click at [290, 321] on link "Invoice # 4cee23" at bounding box center [271, 321] width 45 height 9
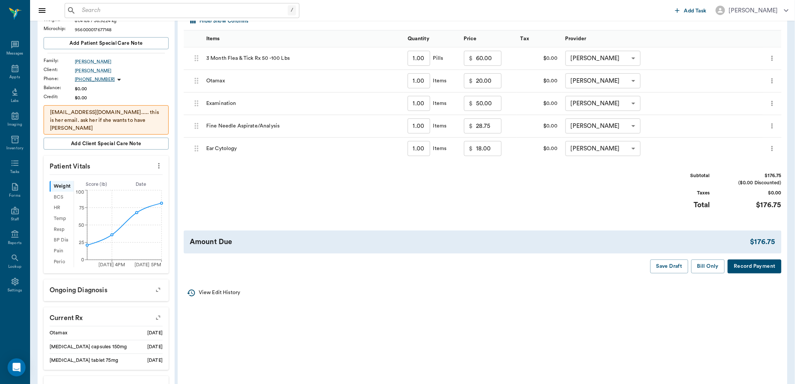
scroll to position [125, 0]
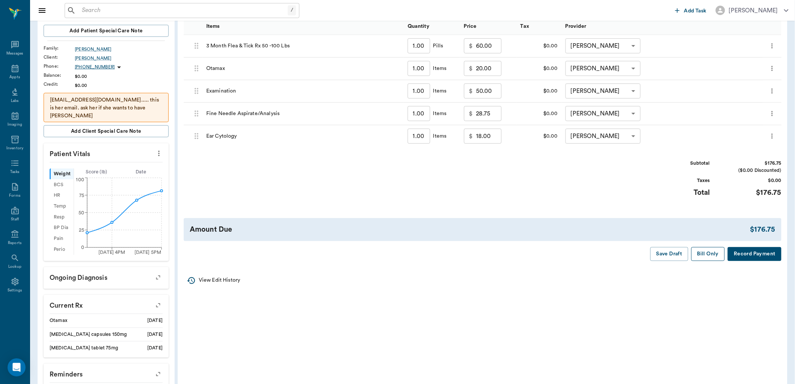
click at [712, 255] on button "Bill Only" at bounding box center [709, 254] width 34 height 14
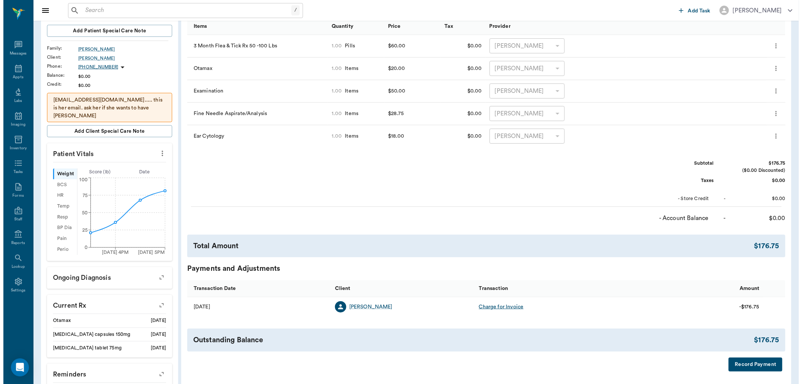
scroll to position [0, 0]
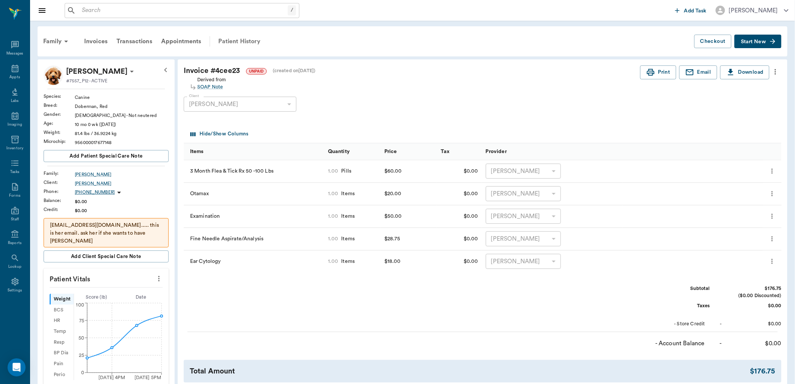
click at [248, 39] on div "Patient History" at bounding box center [239, 41] width 51 height 18
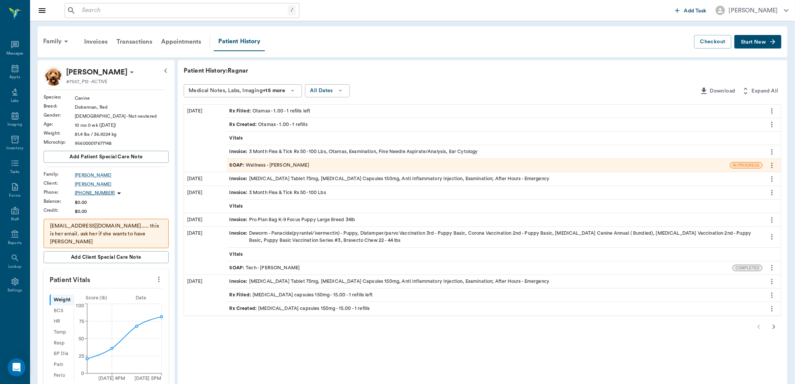
click at [292, 164] on div "SOAP : Wellness - [PERSON_NAME]" at bounding box center [270, 165] width 80 height 7
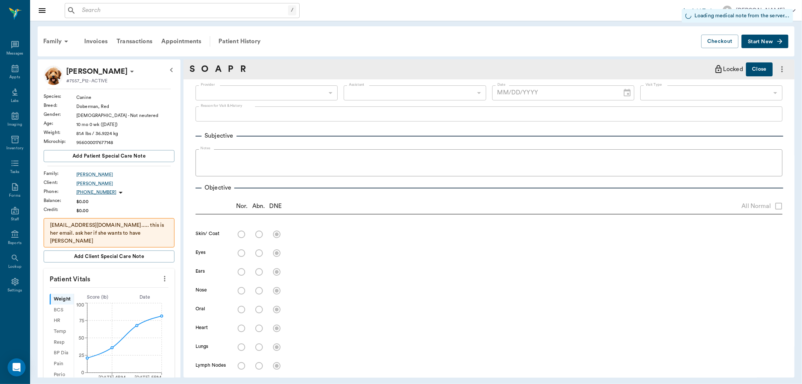
type input "670e8b52b987dc0b25a864ee"
type input "642ef10e332a41444de2bad1"
type input "65d2be4f46e3a538d89b8c14"
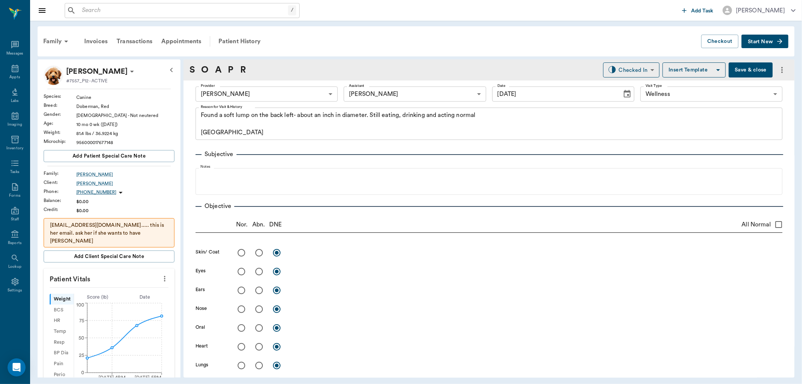
type input "[DATE]"
type textarea "Found a soft lump on the back left- about an inch in diameter. Still eating, dr…"
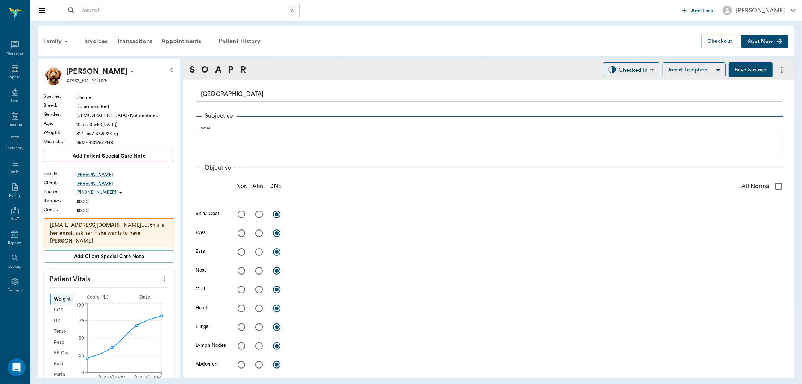
scroll to position [42, 0]
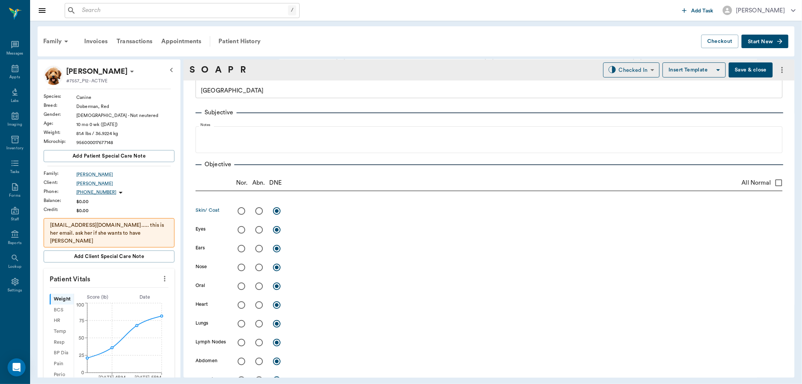
click at [260, 211] on input "radio" at bounding box center [259, 211] width 16 height 16
radio input "true"
click at [300, 212] on textarea at bounding box center [537, 210] width 492 height 9
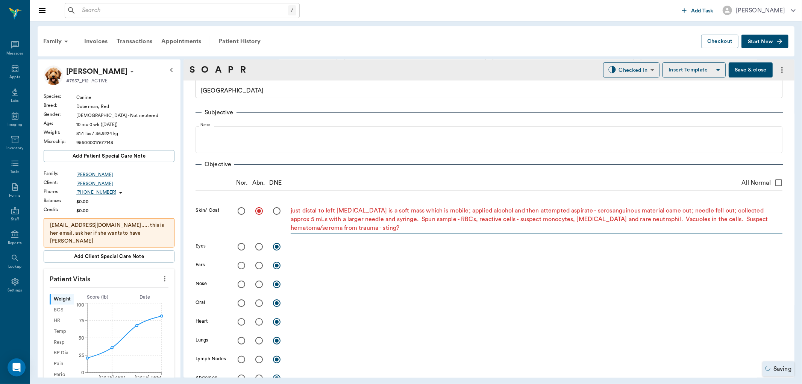
type textarea "just distal to left [MEDICAL_DATA] is a soft mass which is mobile; applied alco…"
click at [242, 246] on input "radio" at bounding box center [241, 247] width 16 height 16
radio input "true"
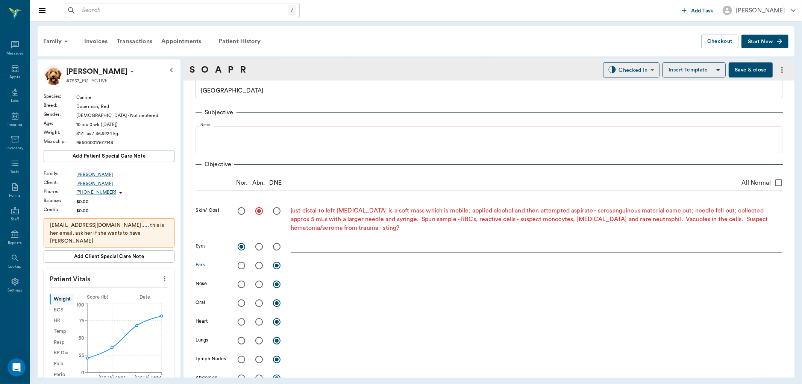
click at [258, 265] on input "radio" at bounding box center [259, 265] width 16 height 16
radio input "true"
click at [299, 268] on textarea at bounding box center [537, 265] width 492 height 9
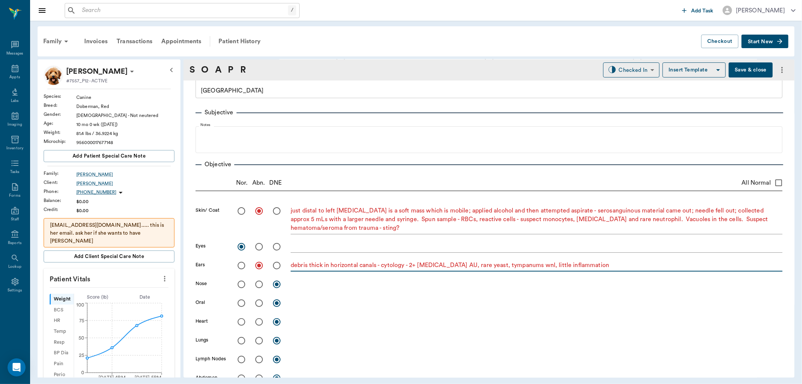
type textarea "debris thick in horizontal canals - cytology - 2+ [MEDICAL_DATA] AU, rare yeast…"
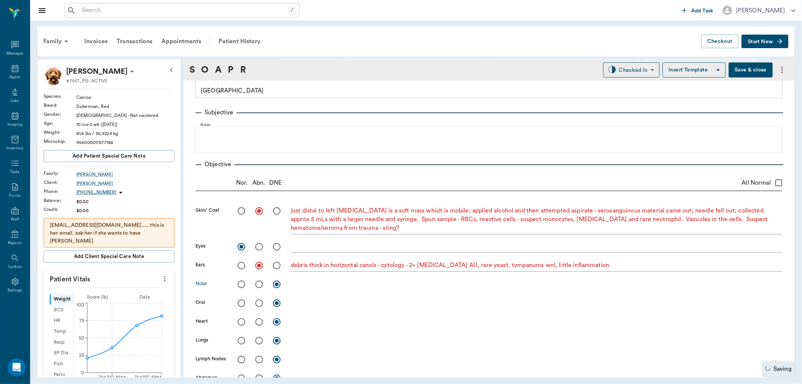
click at [239, 283] on input "radio" at bounding box center [241, 284] width 16 height 16
radio input "true"
drag, startPoint x: 243, startPoint y: 299, endPoint x: 235, endPoint y: 318, distance: 20.6
click at [243, 300] on input "radio" at bounding box center [241, 303] width 16 height 16
radio input "true"
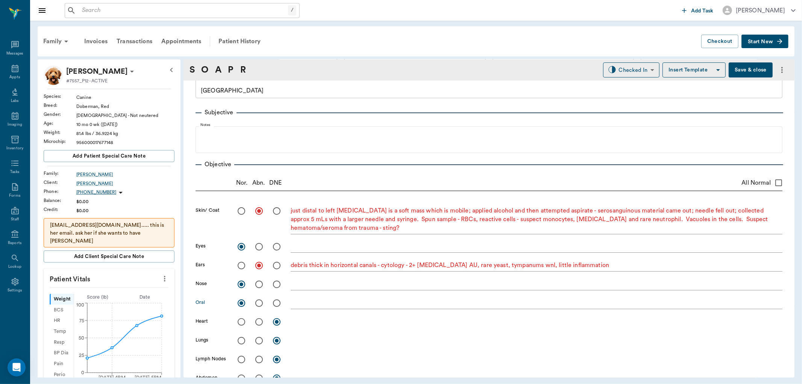
click at [239, 322] on input "radio" at bounding box center [241, 322] width 16 height 16
radio input "true"
click at [242, 339] on input "radio" at bounding box center [241, 341] width 16 height 16
radio input "true"
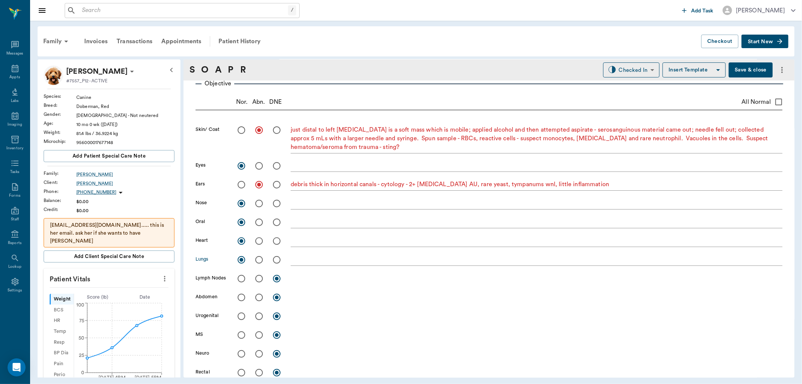
scroll to position [125, 0]
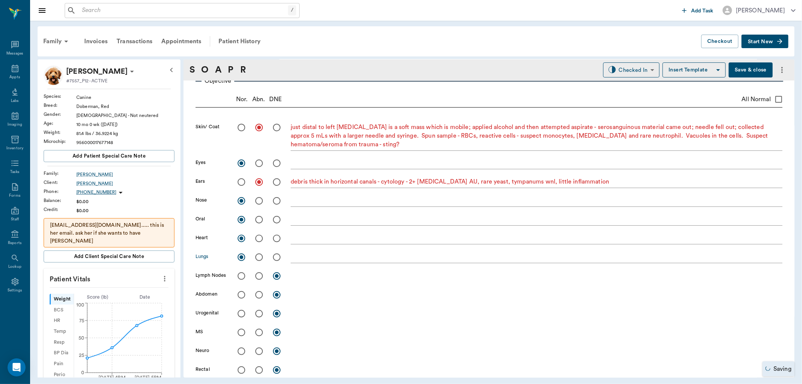
click at [239, 276] on input "radio" at bounding box center [241, 276] width 16 height 16
radio input "true"
click at [241, 293] on input "radio" at bounding box center [241, 295] width 16 height 16
radio input "true"
click at [242, 311] on input "radio" at bounding box center [241, 314] width 16 height 16
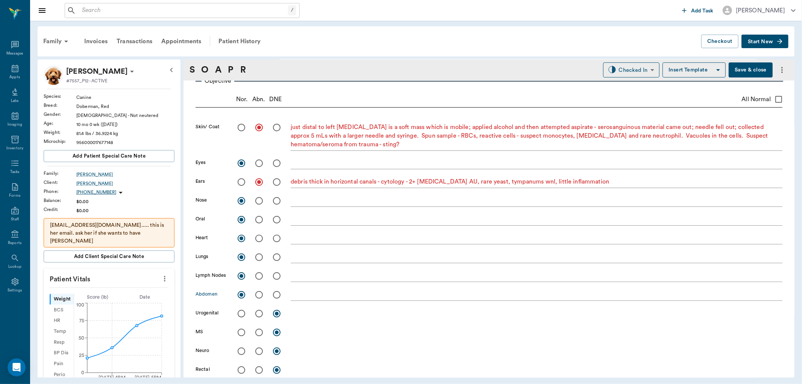
radio input "true"
drag, startPoint x: 241, startPoint y: 331, endPoint x: 242, endPoint y: 341, distance: 9.8
click at [241, 332] on input "radio" at bounding box center [241, 332] width 16 height 16
radio input "true"
click at [242, 350] on input "radio" at bounding box center [241, 351] width 16 height 16
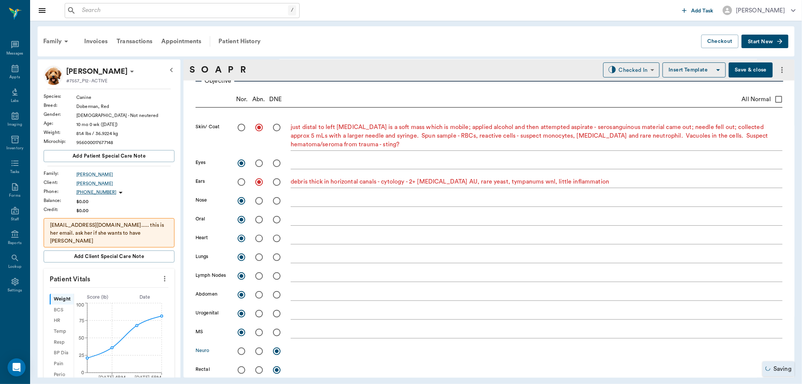
radio input "true"
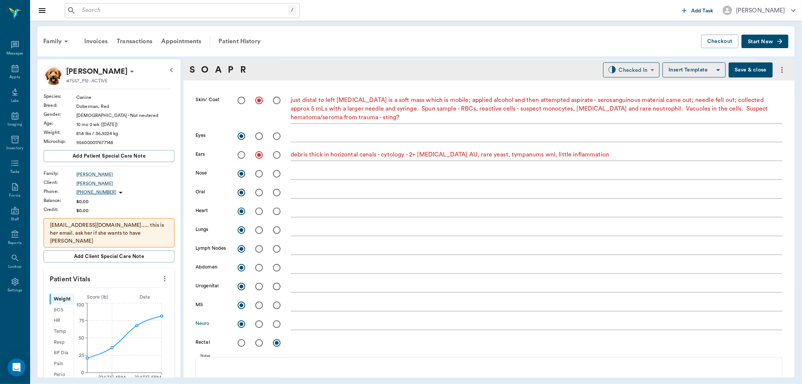
scroll to position [167, 0]
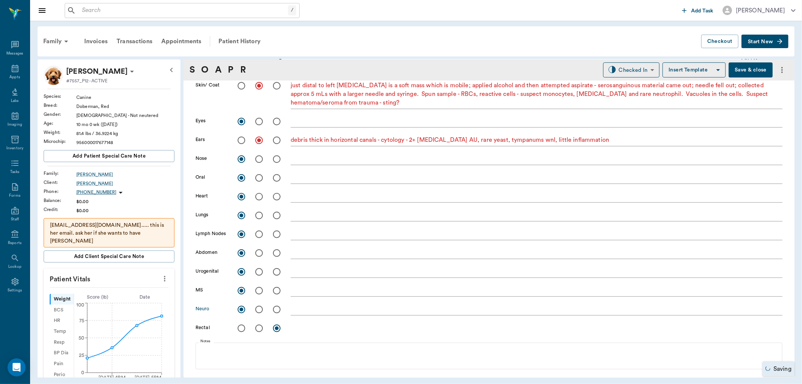
click at [242, 326] on input "radio" at bounding box center [241, 328] width 16 height 16
radio input "true"
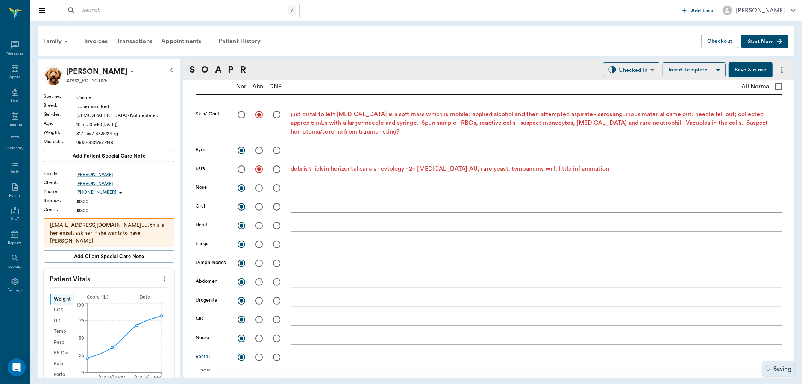
scroll to position [83, 0]
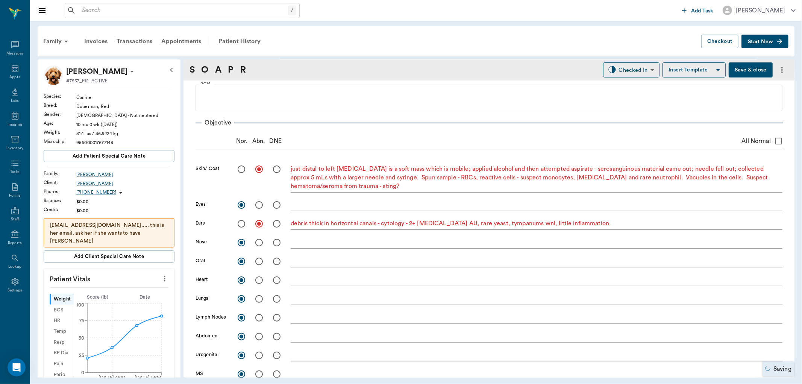
click at [160, 279] on icon "more" at bounding box center [164, 278] width 8 height 9
click at [129, 291] on span "Enter Vitals" at bounding box center [126, 292] width 63 height 8
click at [108, 302] on input "text" at bounding box center [108, 301] width 65 height 15
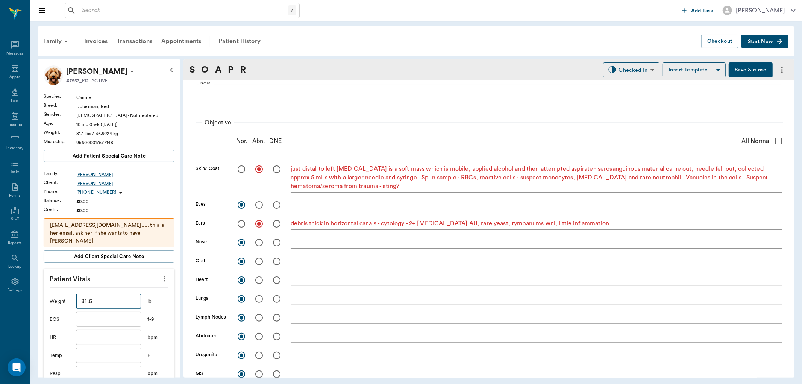
type input "81.6"
click at [103, 317] on input "text" at bounding box center [108, 319] width 65 height 15
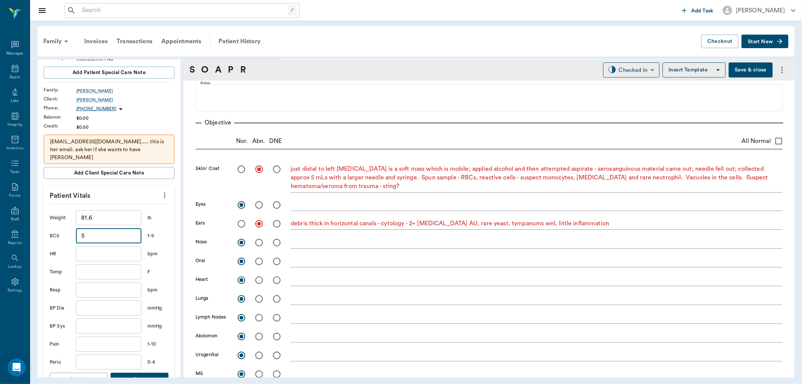
type input "5"
click at [103, 252] on input "text" at bounding box center [108, 253] width 65 height 15
type input "102"
click at [97, 291] on input "text" at bounding box center [108, 289] width 65 height 15
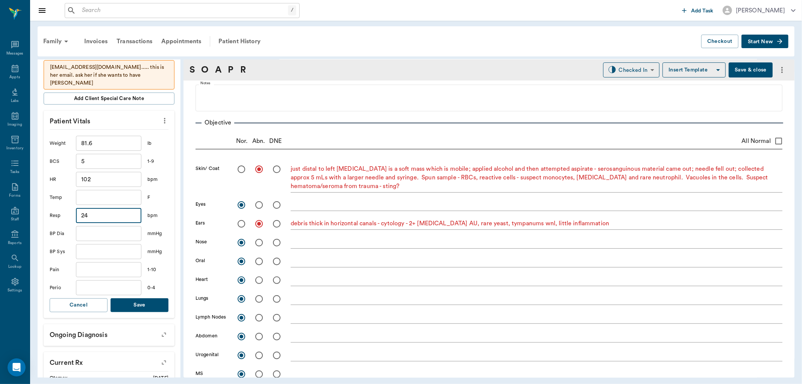
scroll to position [167, 0]
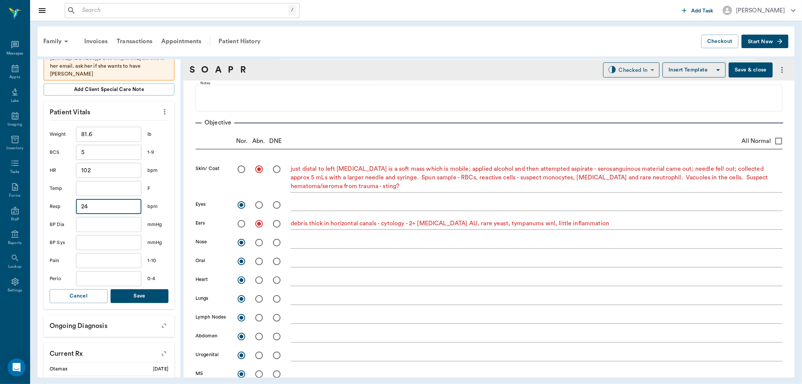
type input "24"
click at [91, 279] on input "text" at bounding box center [108, 278] width 65 height 15
type input "0"
click at [88, 262] on input "text" at bounding box center [108, 260] width 65 height 15
click at [115, 295] on button "Save" at bounding box center [140, 296] width 58 height 14
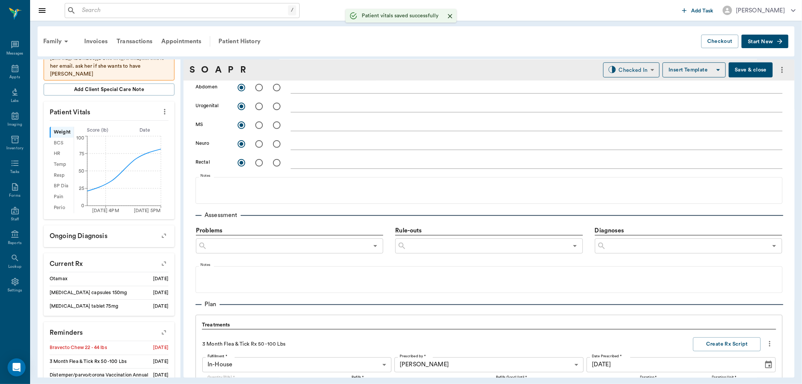
scroll to position [334, 0]
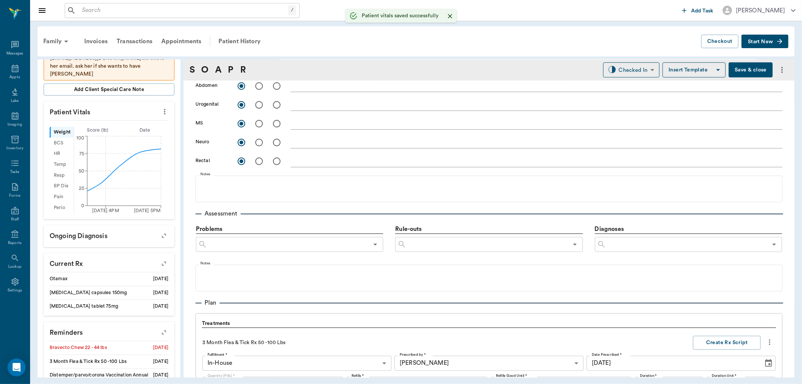
click at [227, 243] on input "text" at bounding box center [287, 244] width 161 height 11
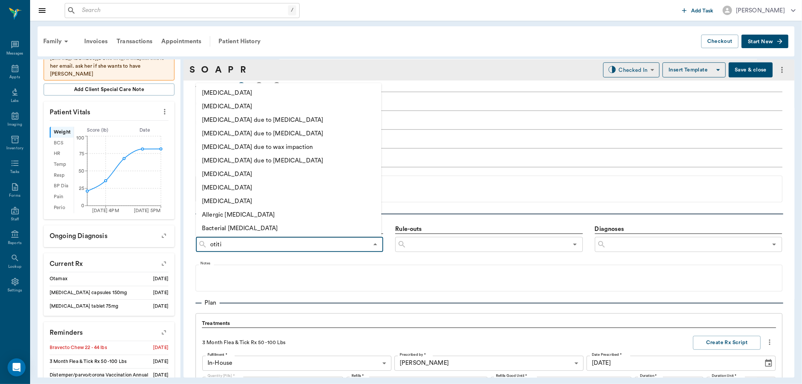
type input "otitis"
click at [247, 106] on li "[MEDICAL_DATA]" at bounding box center [280, 106] width 169 height 14
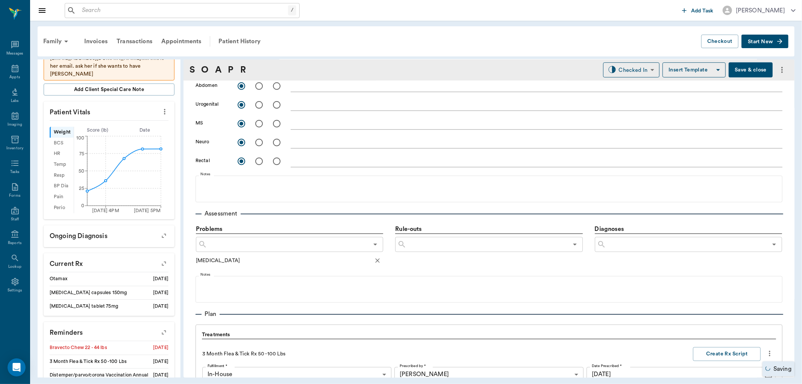
click at [223, 247] on input "text" at bounding box center [287, 244] width 161 height 11
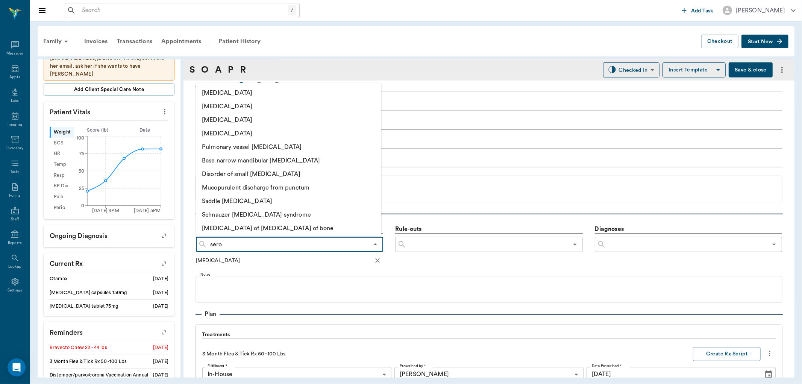
type input "serom"
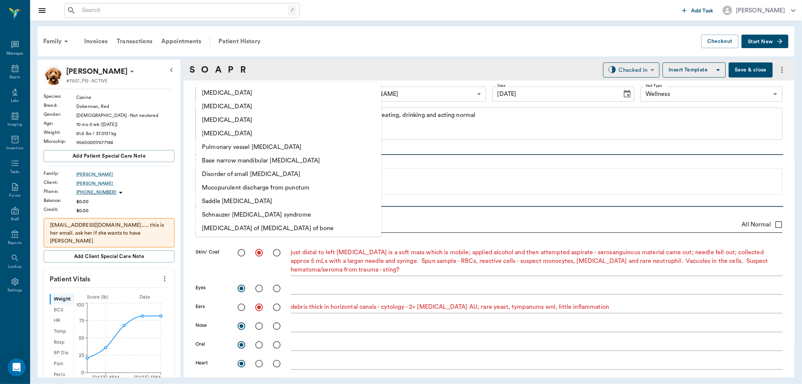
scroll to position [334, 0]
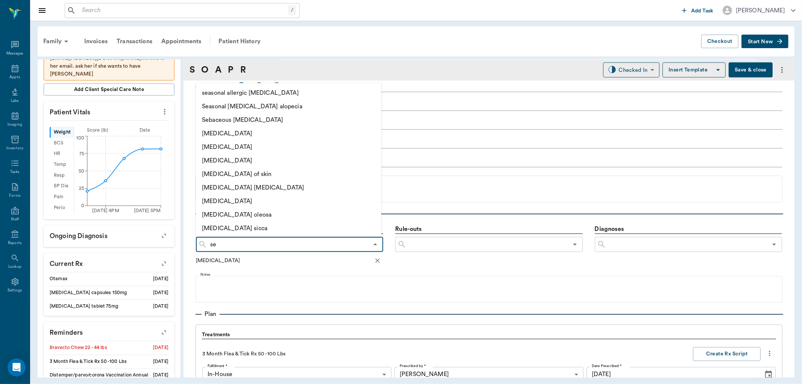
type input "s"
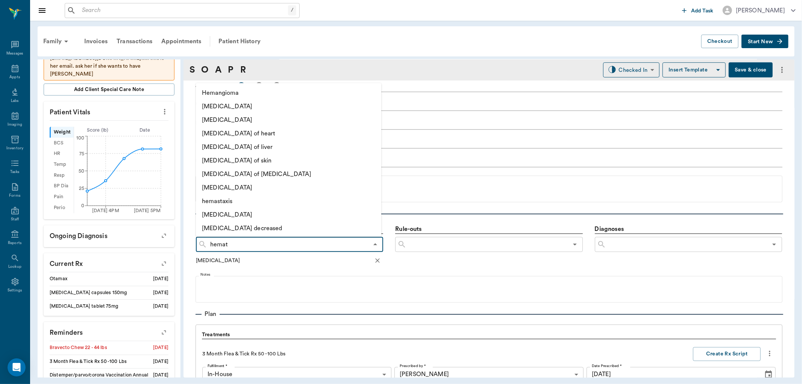
type input "hemato"
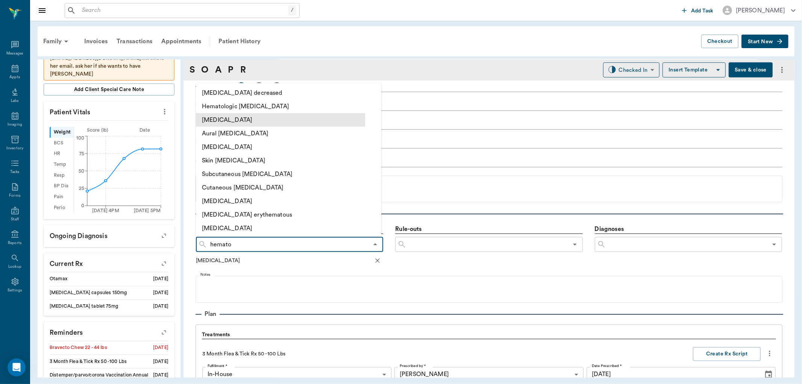
click at [205, 120] on li "[MEDICAL_DATA]" at bounding box center [280, 120] width 169 height 14
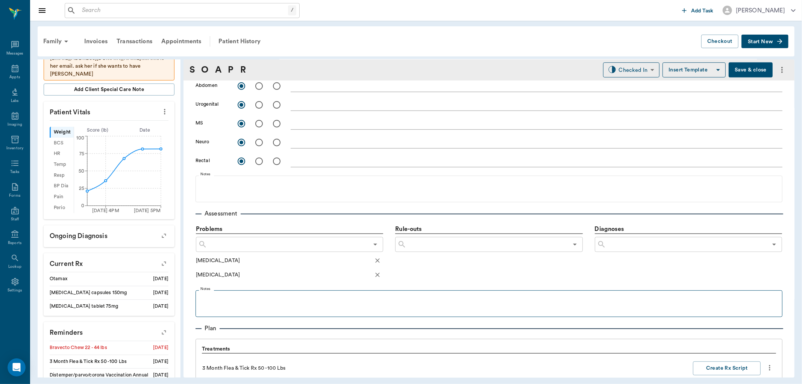
click at [219, 292] on fieldset "Notes" at bounding box center [488, 302] width 587 height 30
click at [219, 298] on p at bounding box center [488, 298] width 579 height 9
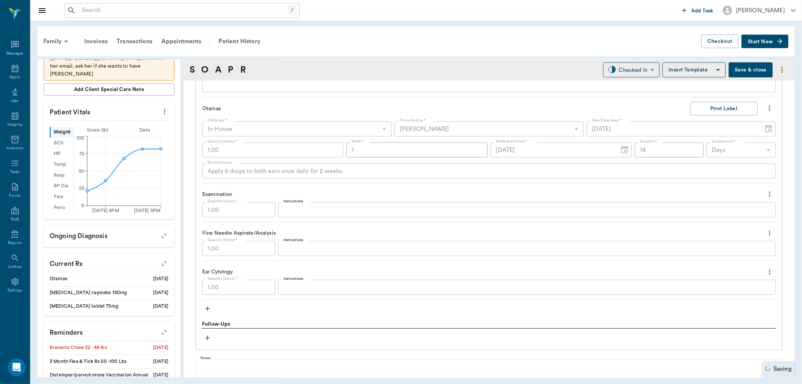
scroll to position [710, 0]
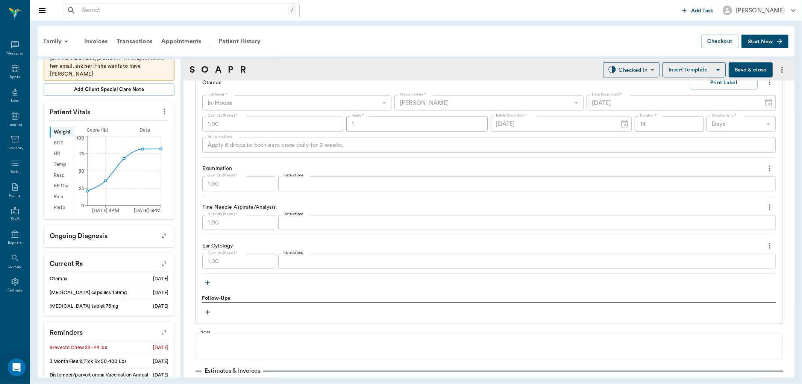
click at [207, 311] on icon "button" at bounding box center [207, 312] width 5 height 5
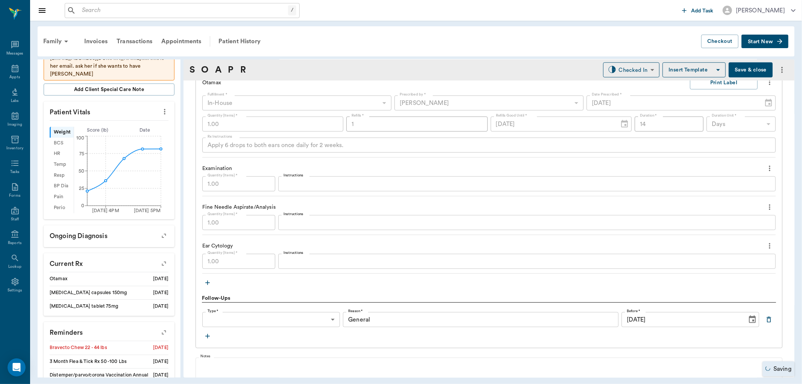
click at [679, 320] on input "[DATE]" at bounding box center [681, 319] width 120 height 15
click at [748, 321] on icon "Choose date, selected date is Nov 6, 2025" at bounding box center [752, 319] width 9 height 9
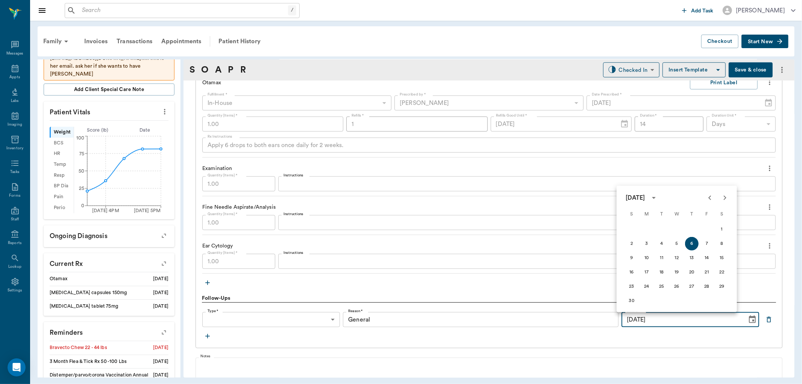
click at [710, 197] on icon "Previous month" at bounding box center [709, 197] width 9 height 9
click at [648, 271] on button "20" at bounding box center [647, 272] width 14 height 14
type input "[DATE]"
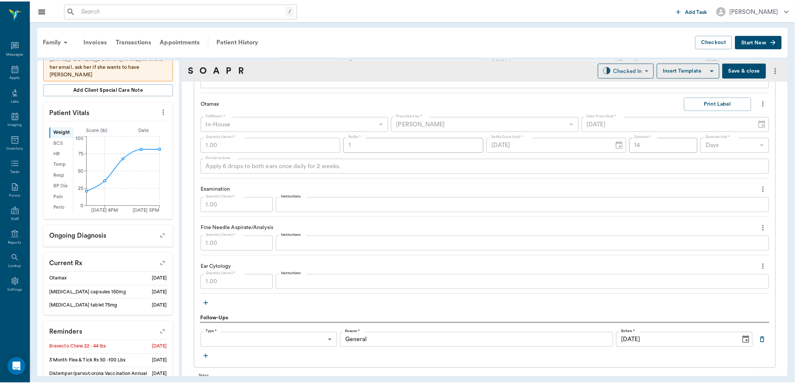
scroll to position [501, 0]
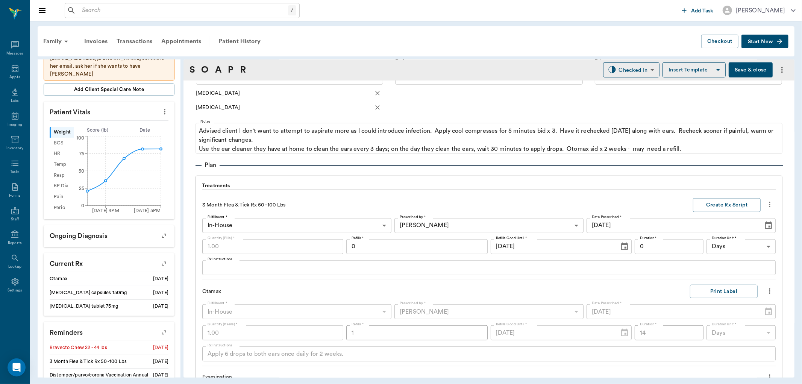
click at [739, 69] on button "Save & close" at bounding box center [750, 69] width 44 height 15
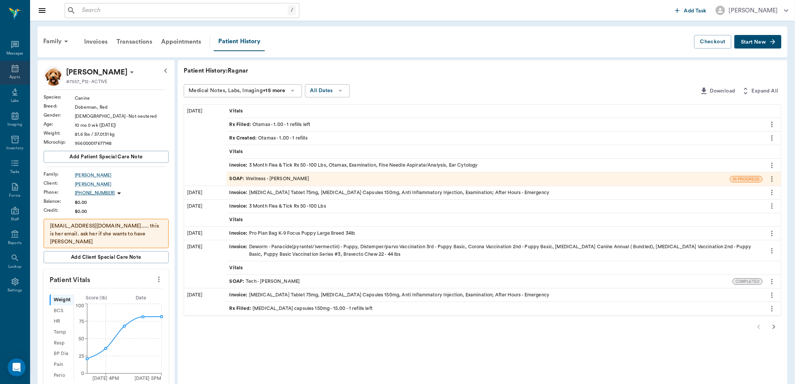
click at [12, 70] on icon at bounding box center [15, 69] width 7 height 8
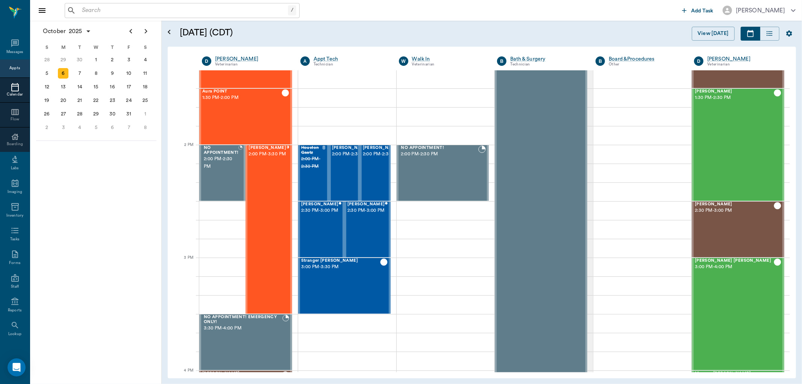
scroll to position [556, 0]
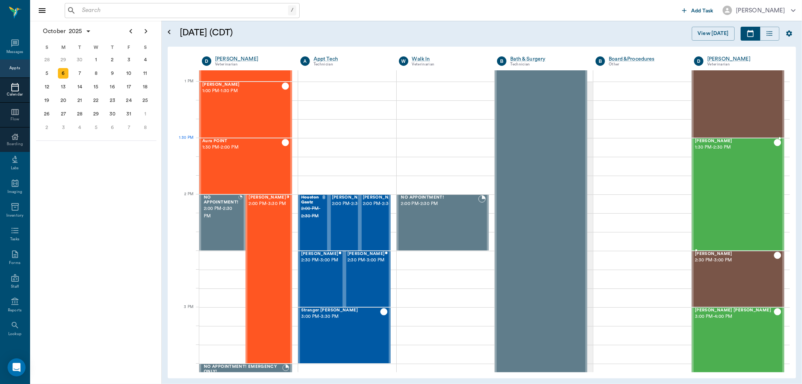
click at [702, 143] on span "[PERSON_NAME]" at bounding box center [734, 141] width 79 height 5
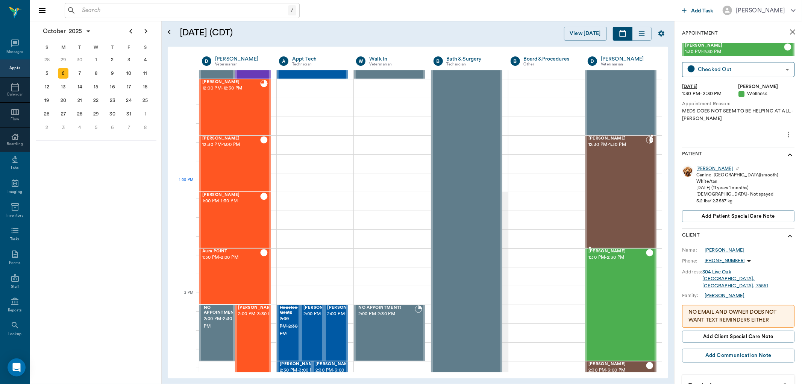
scroll to position [430, 0]
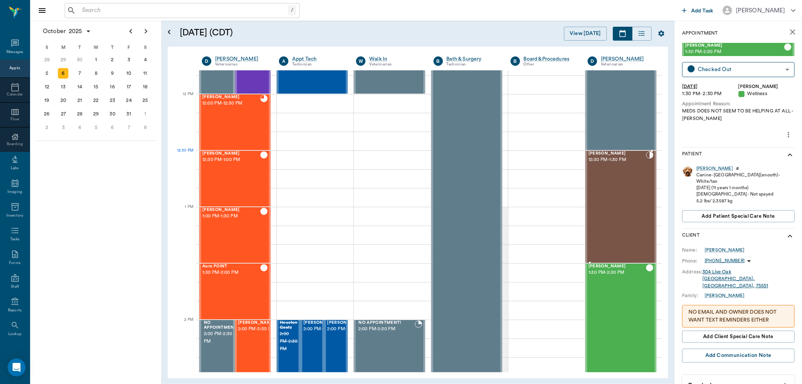
click at [598, 154] on span "[PERSON_NAME]" at bounding box center [617, 153] width 58 height 5
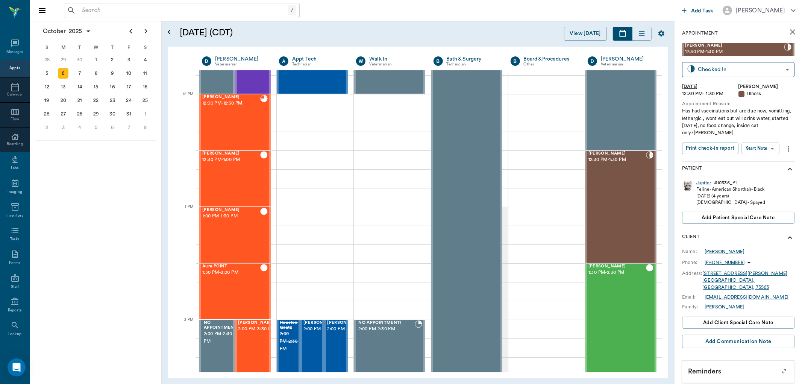
click at [703, 181] on div "Jupiter" at bounding box center [703, 183] width 15 height 6
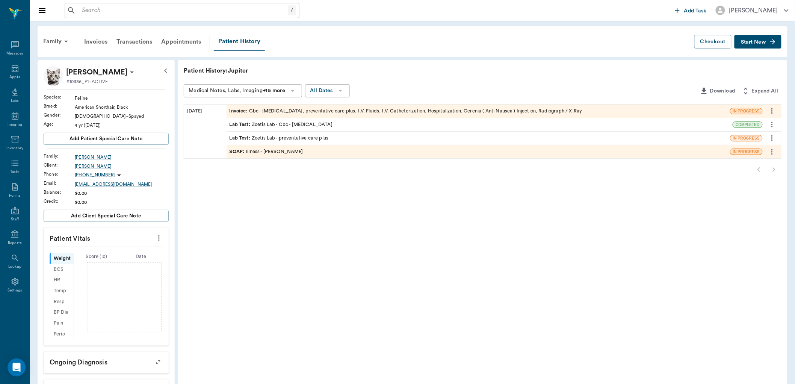
click at [294, 152] on div "SOAP : Illness - [PERSON_NAME]" at bounding box center [267, 151] width 74 height 7
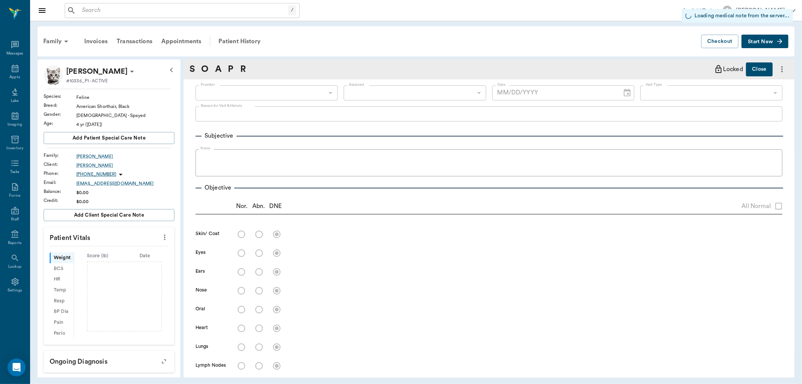
type input "670e8b52b987dc0b25a864ee"
type input "65d2be4f46e3a538d89b8c15"
radio input "true"
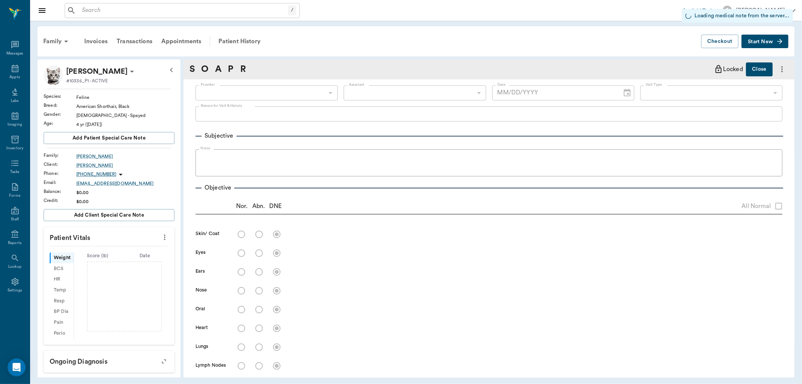
radio input "true"
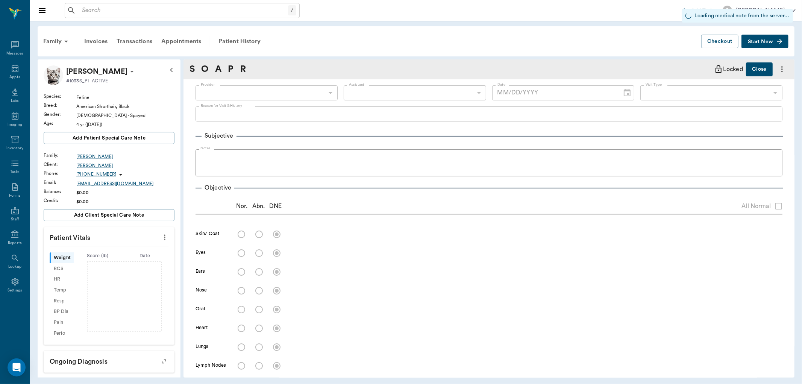
radio input "true"
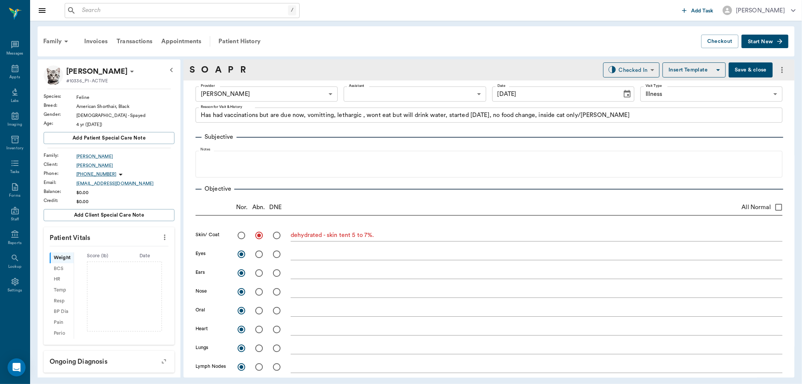
type input "[DATE]"
type textarea "Has had vaccinations but are due now, vomitting, lethargic , wont eat but will …"
type textarea "dehydrated - skin tent 5 to 7%."
type textarea "Vomited twice [DATE]; not eating, will drink and keep fluid down; [MEDICAL_DATA…"
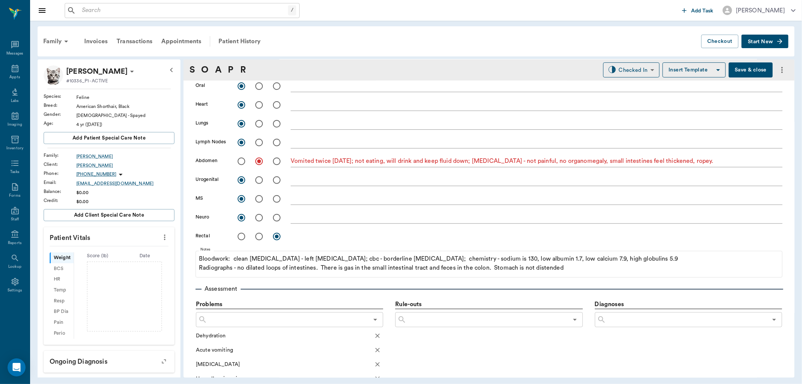
scroll to position [250, 0]
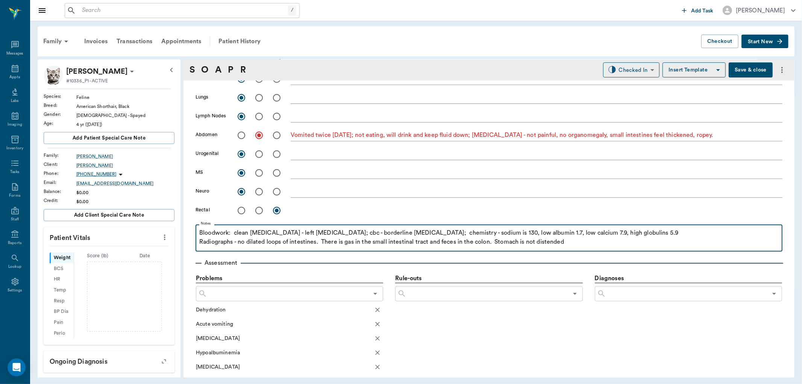
click at [579, 241] on p "Radiographs - no dilated loops of intestines. There is gas in the small intesti…" at bounding box center [488, 241] width 579 height 9
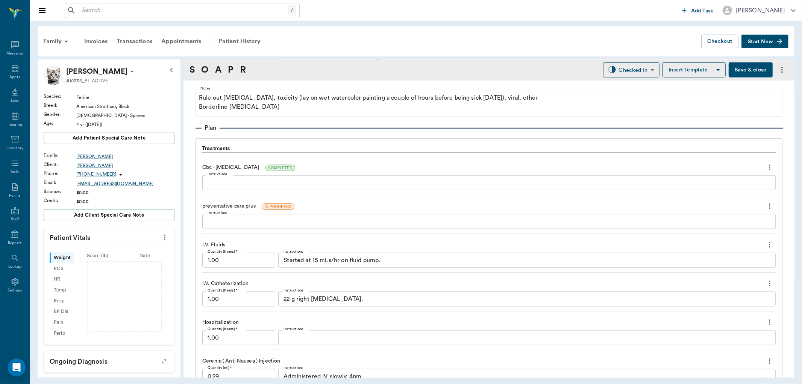
scroll to position [584, 0]
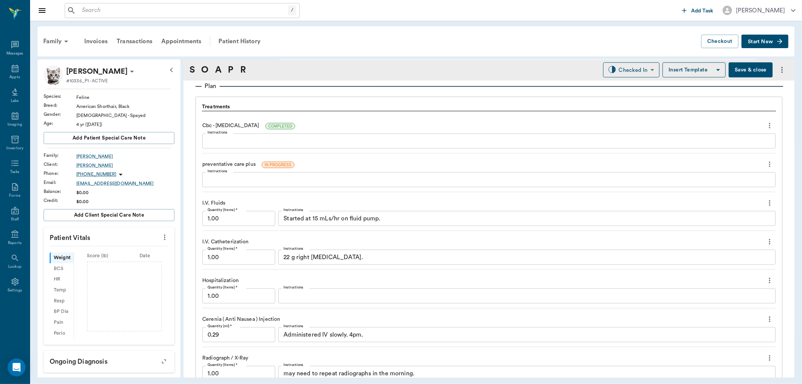
click at [290, 293] on textarea "Instructions" at bounding box center [526, 296] width 487 height 9
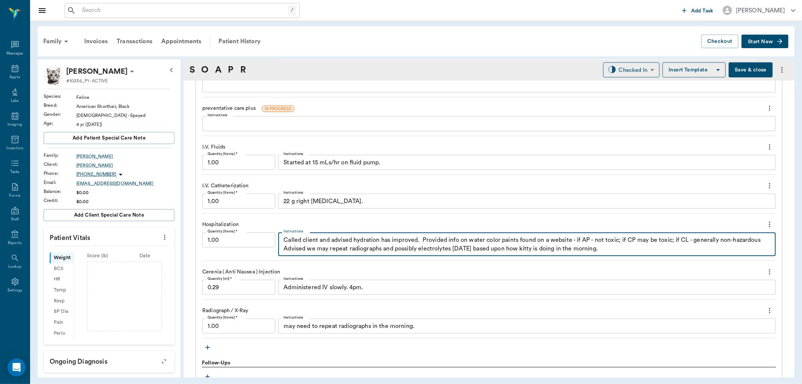
scroll to position [626, 0]
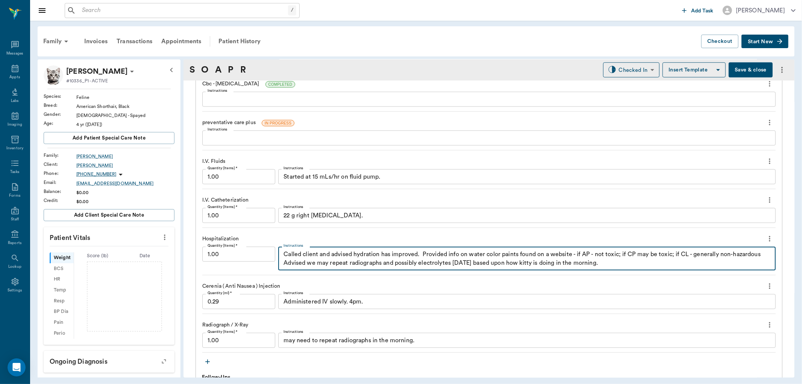
type textarea "Called client and advised hydration has improved. Provided info on water color …"
click at [389, 174] on textarea "Started at 15 mLs/hr on fluid pump." at bounding box center [526, 177] width 487 height 9
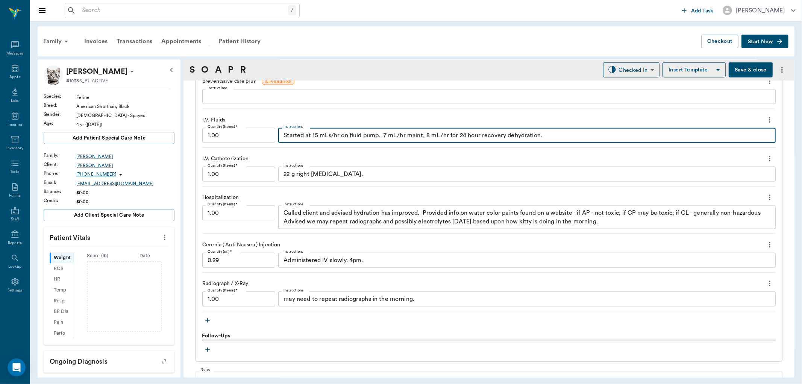
scroll to position [668, 0]
type textarea "Started at 15 mLs/hr on fluid pump. 7 mL/hr maint, 8 mL/hr for 24 hour recovery…"
click at [753, 73] on button "Save & close" at bounding box center [750, 69] width 44 height 15
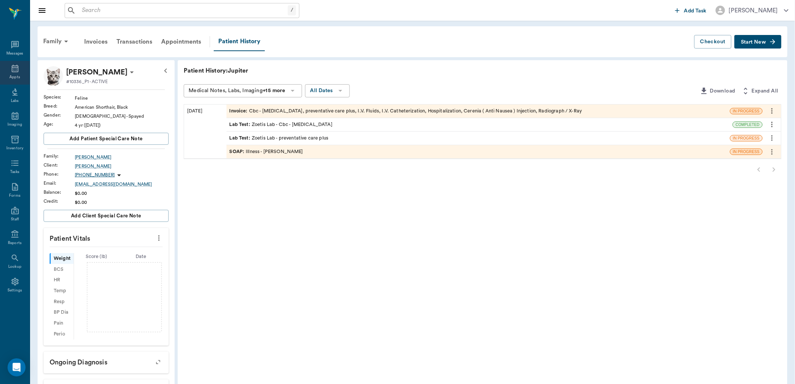
click at [15, 68] on icon at bounding box center [15, 68] width 9 height 9
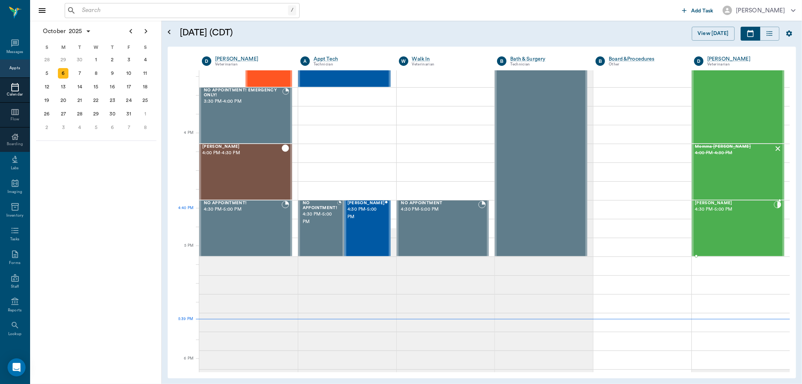
scroll to position [848, 0]
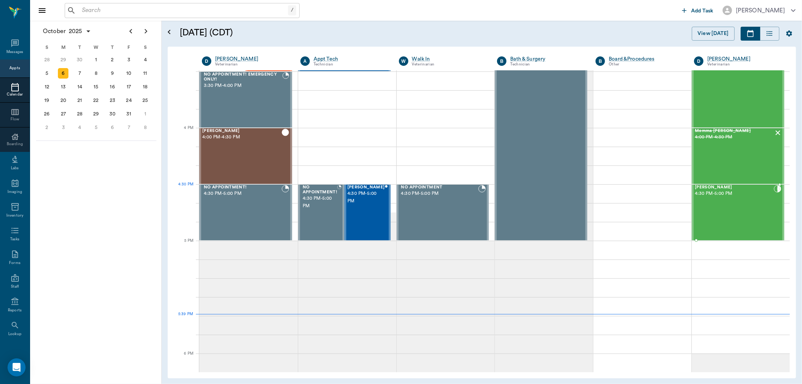
click at [711, 187] on span "[PERSON_NAME]" at bounding box center [734, 187] width 79 height 5
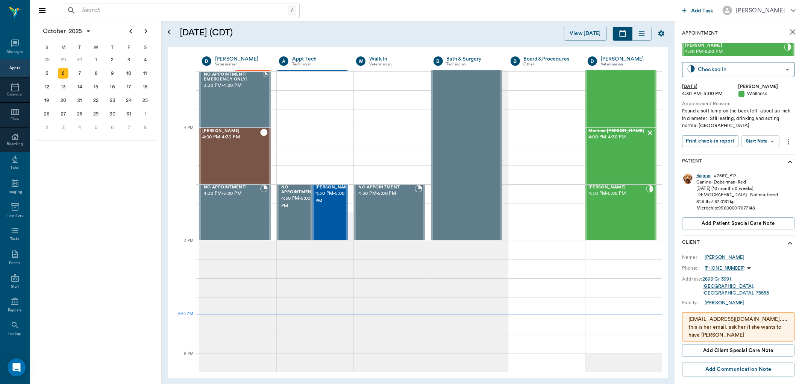
click at [704, 175] on div "Ragnar" at bounding box center [703, 176] width 14 height 6
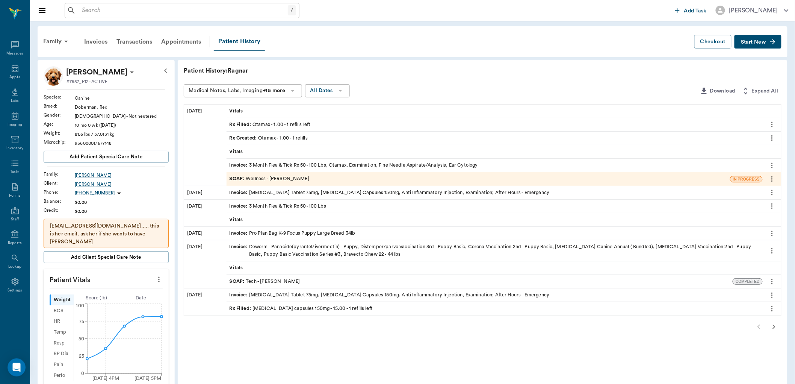
click at [283, 181] on div "SOAP : Wellness - [PERSON_NAME]" at bounding box center [270, 178] width 80 height 7
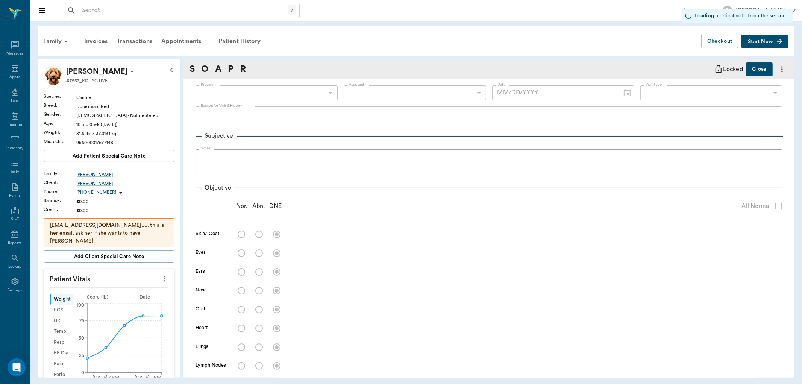
type input "670e8b52b987dc0b25a864ee"
type input "642ef10e332a41444de2bad1"
type input "65d2be4f46e3a538d89b8c14"
radio input "true"
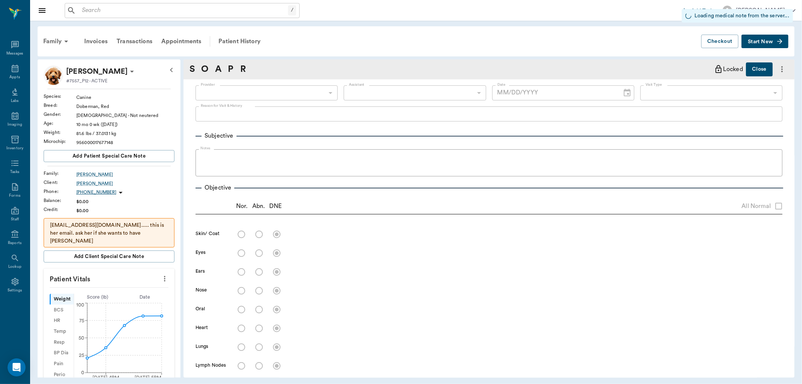
radio input "true"
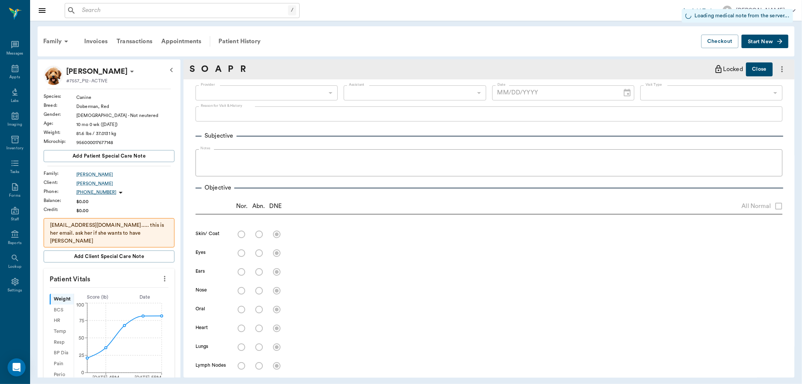
radio input "true"
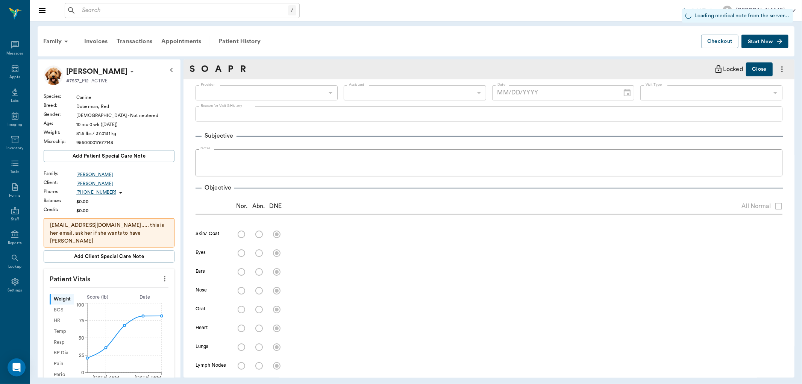
radio input "true"
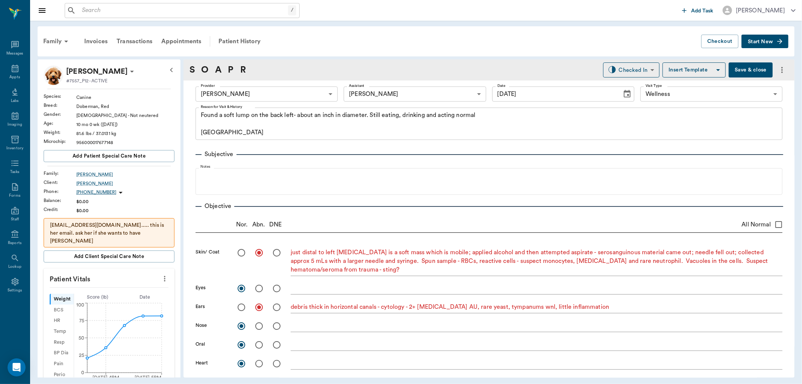
type input "[DATE]"
type textarea "Found a soft lump on the back left- about an inch in diameter. Still eating, dr…"
type textarea "just distal to left [MEDICAL_DATA] is a soft mass which is mobile; applied alco…"
type textarea "debris thick in horizontal canals - cytology - 2+ [MEDICAL_DATA] AU, rare yeast…"
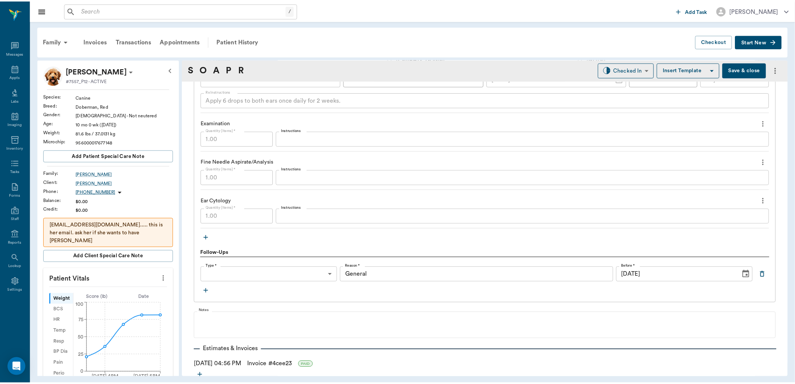
scroll to position [795, 0]
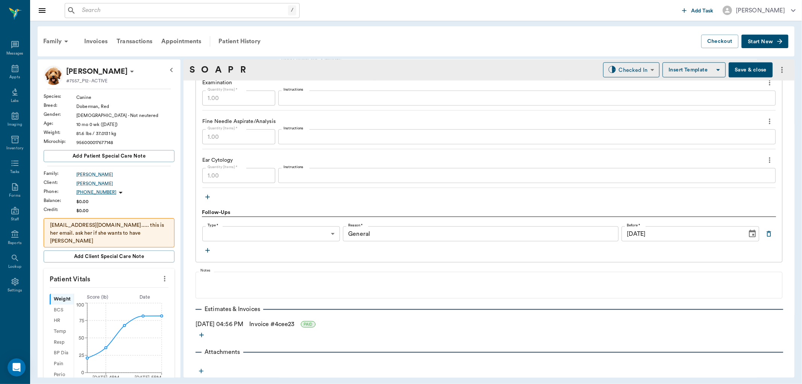
click at [734, 72] on button "Save & close" at bounding box center [750, 69] width 44 height 15
